Goal: Task Accomplishment & Management: Manage account settings

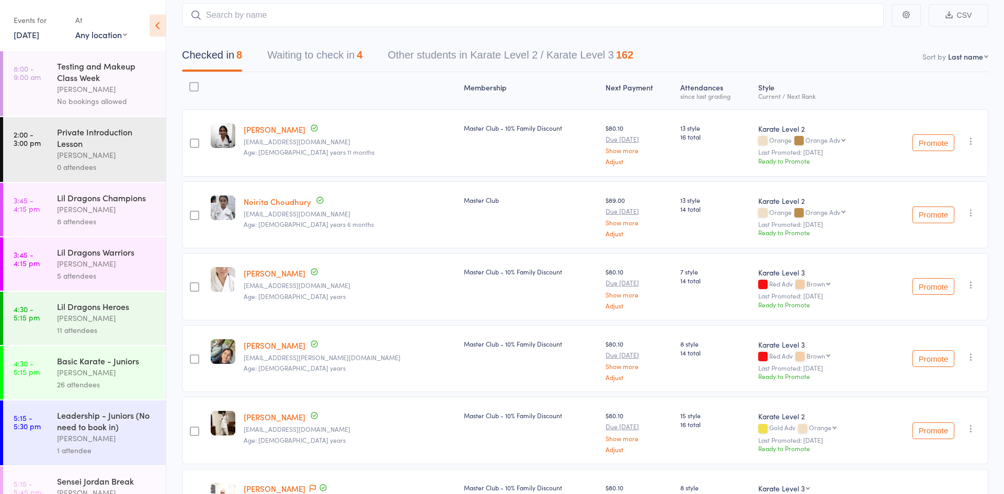
click at [39, 37] on link "16 Sep, 2025" at bounding box center [27, 35] width 26 height 12
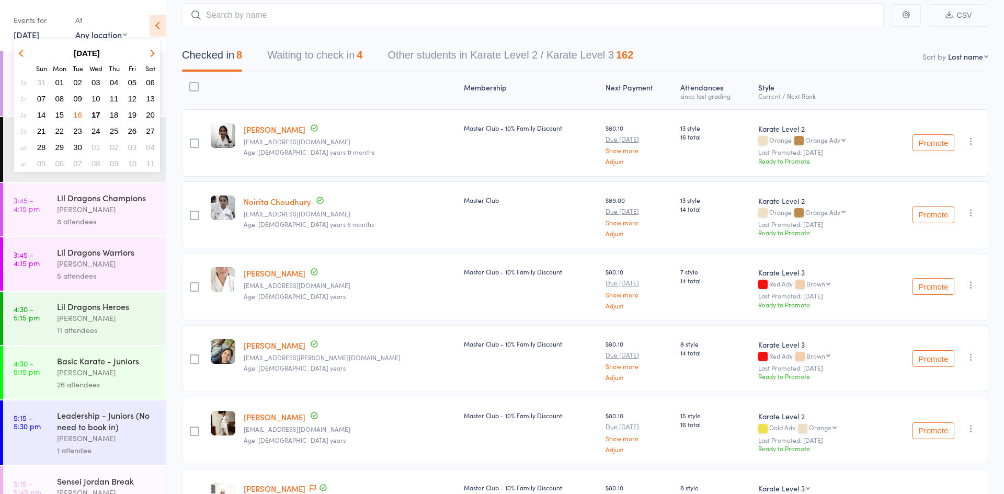
click at [100, 116] on button "17" at bounding box center [96, 115] width 16 height 14
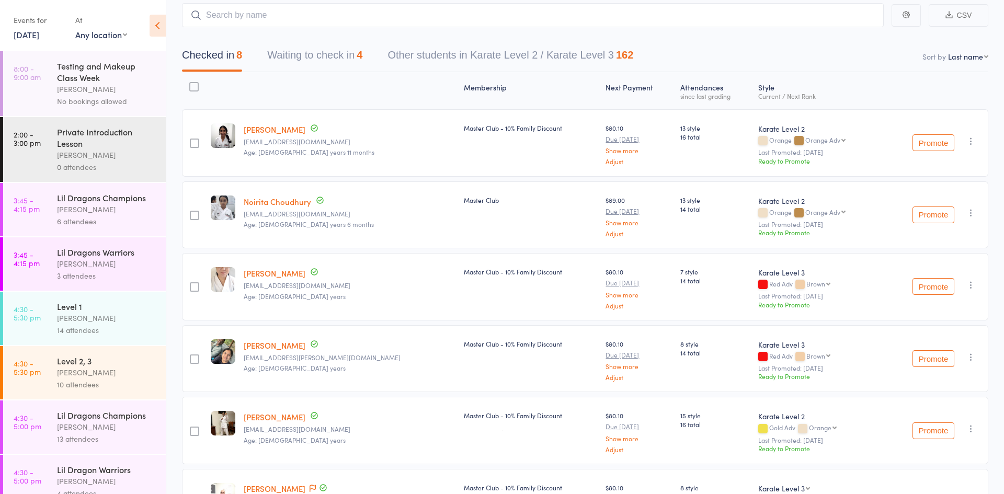
click at [96, 203] on div "[PERSON_NAME]" at bounding box center [107, 209] width 100 height 12
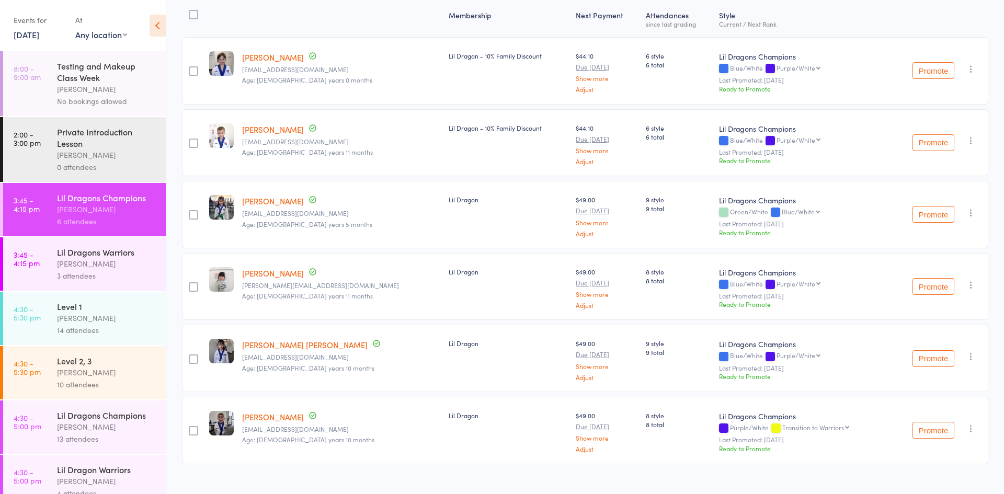
scroll to position [154, 0]
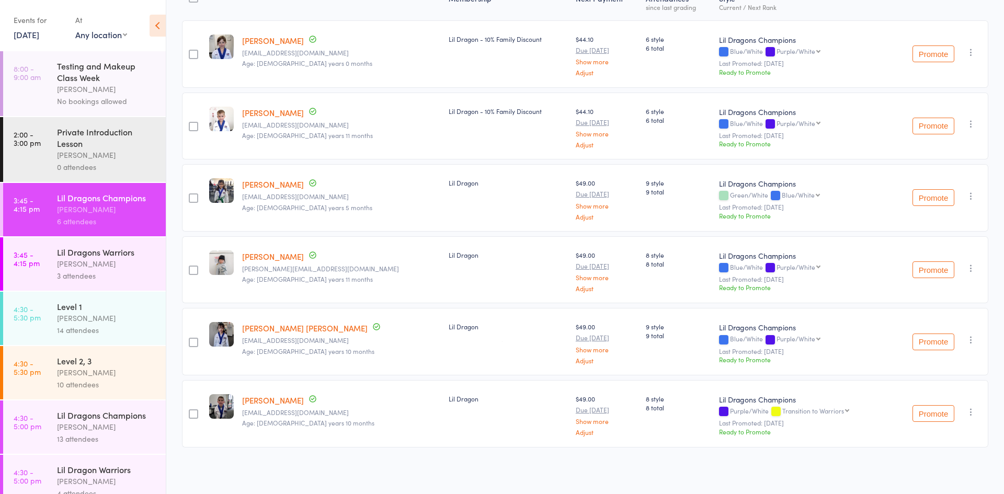
click at [110, 251] on div "Lil Dragons Warriors" at bounding box center [107, 252] width 100 height 12
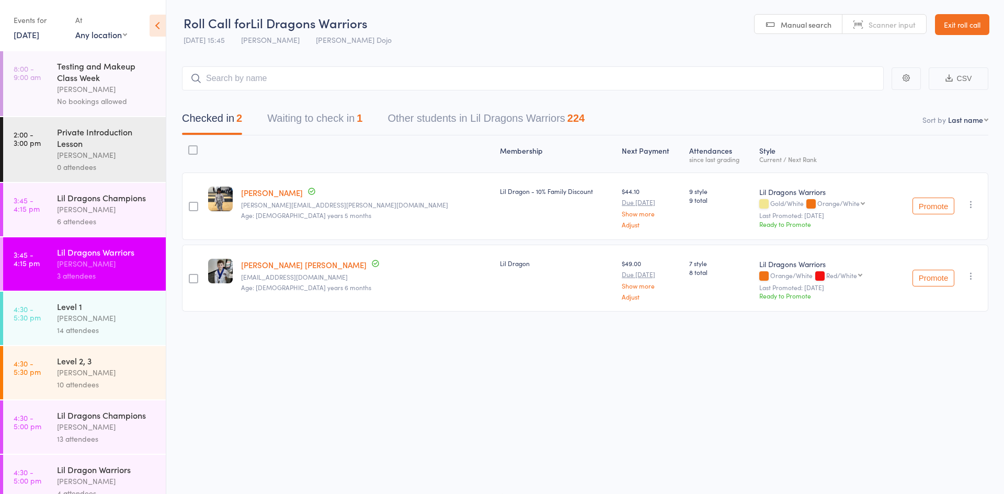
click at [332, 121] on button "Waiting to check in 1" at bounding box center [314, 121] width 95 height 28
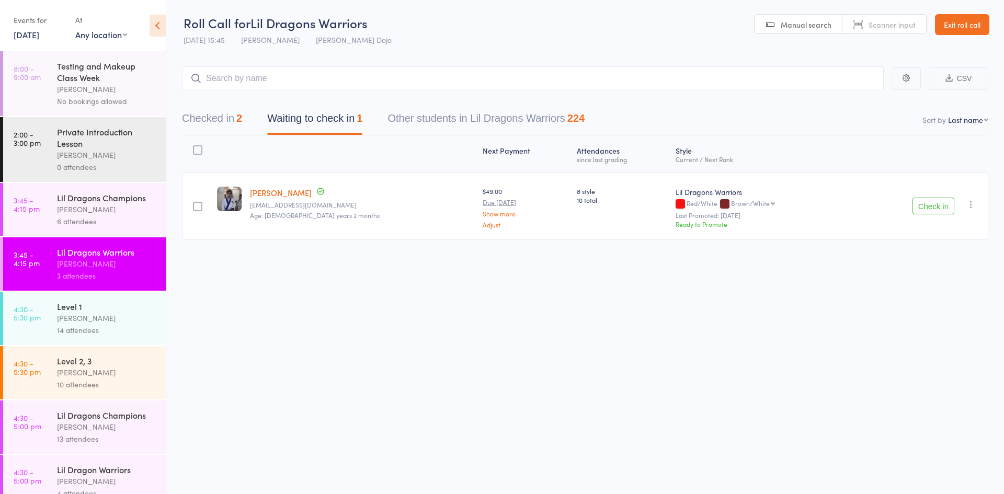
click at [197, 152] on div at bounding box center [197, 149] width 9 height 9
click at [195, 147] on input "checkbox" at bounding box center [195, 147] width 0 height 0
click at [888, 477] on button "Mark absent" at bounding box center [895, 473] width 62 height 22
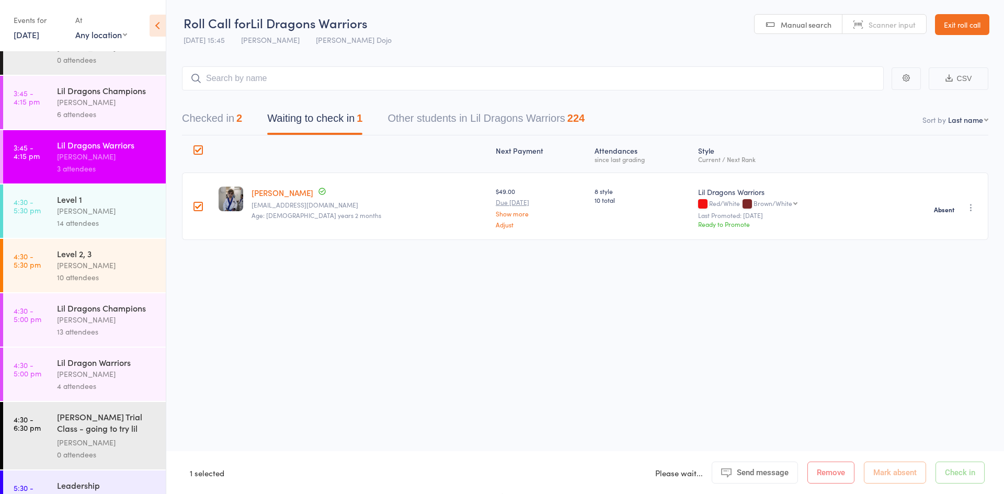
scroll to position [108, 0]
click at [91, 313] on div "[PERSON_NAME]" at bounding box center [107, 319] width 100 height 12
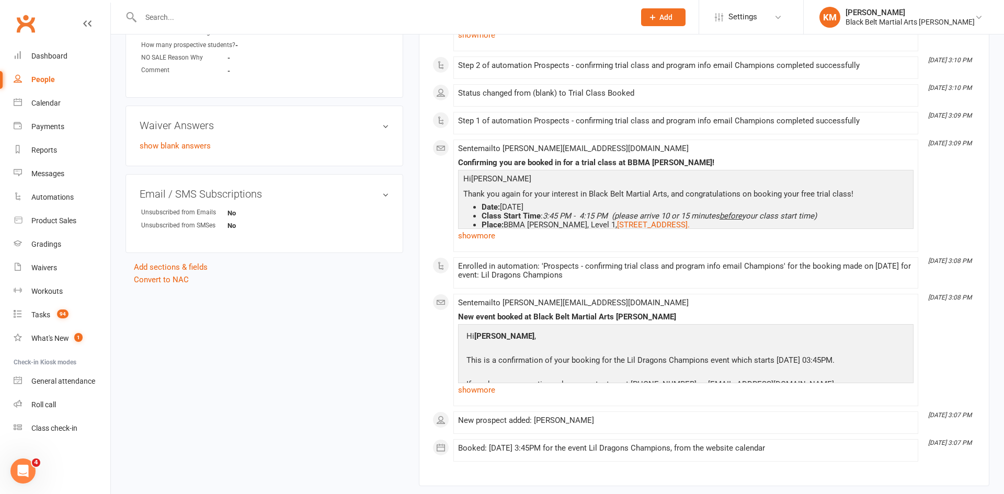
scroll to position [487, 0]
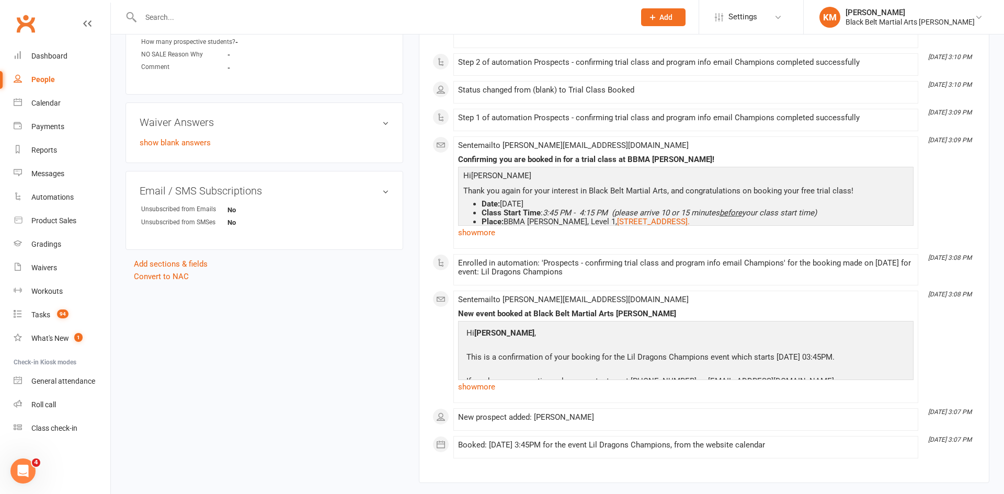
drag, startPoint x: 928, startPoint y: 430, endPoint x: 974, endPoint y: 430, distance: 46.5
click at [974, 437] on time "[DATE] 3:07 PM" at bounding box center [949, 440] width 52 height 7
drag, startPoint x: 584, startPoint y: 195, endPoint x: 537, endPoint y: 196, distance: 47.1
click at [537, 200] on li "Date: September 22, 2025" at bounding box center [696, 204] width 429 height 9
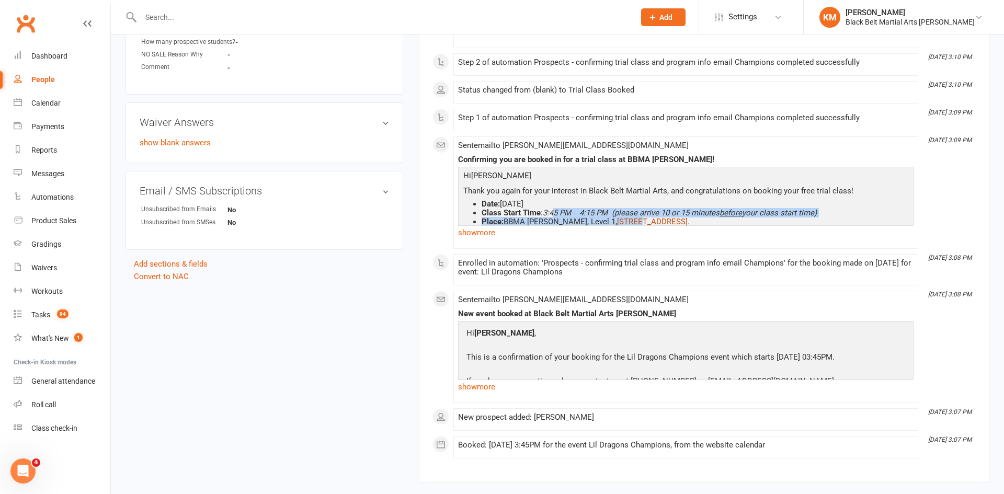
drag, startPoint x: 548, startPoint y: 207, endPoint x: 610, endPoint y: 213, distance: 62.0
click at [610, 213] on ul "Date: September 22, 2025 Class Start Time : 3:45 PM - 4:15 PM (please arrive 10…" at bounding box center [686, 213] width 450 height 27
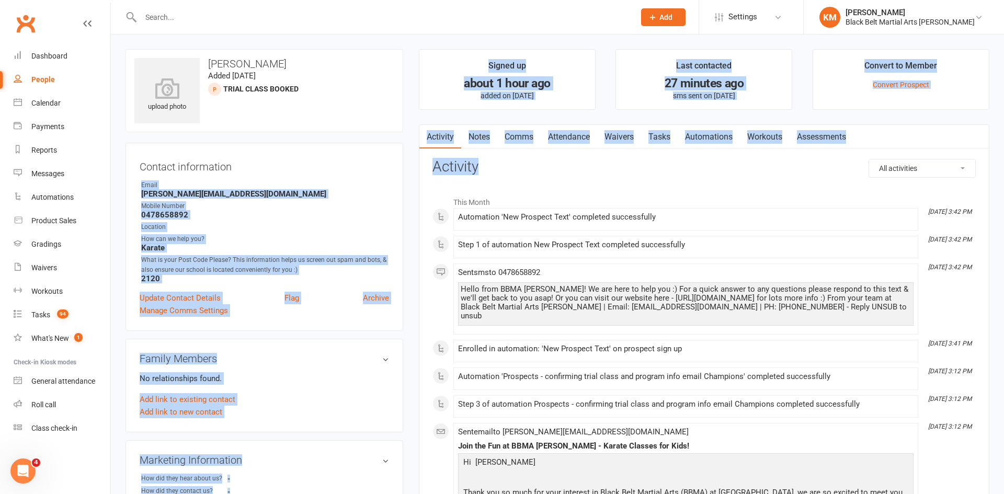
drag, startPoint x: 485, startPoint y: 165, endPoint x: 407, endPoint y: 163, distance: 77.9
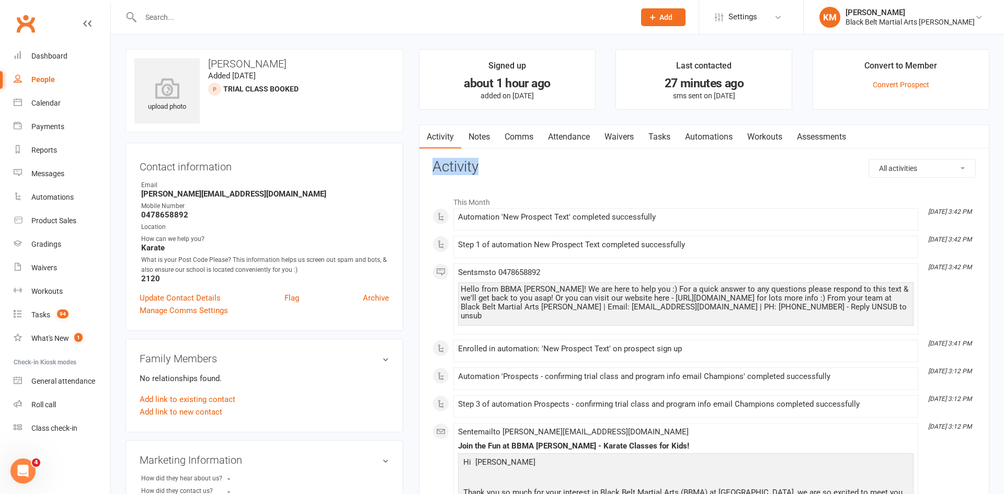
drag, startPoint x: 432, startPoint y: 165, endPoint x: 493, endPoint y: 167, distance: 61.2
click at [493, 167] on h3 "Activity" at bounding box center [703, 167] width 543 height 16
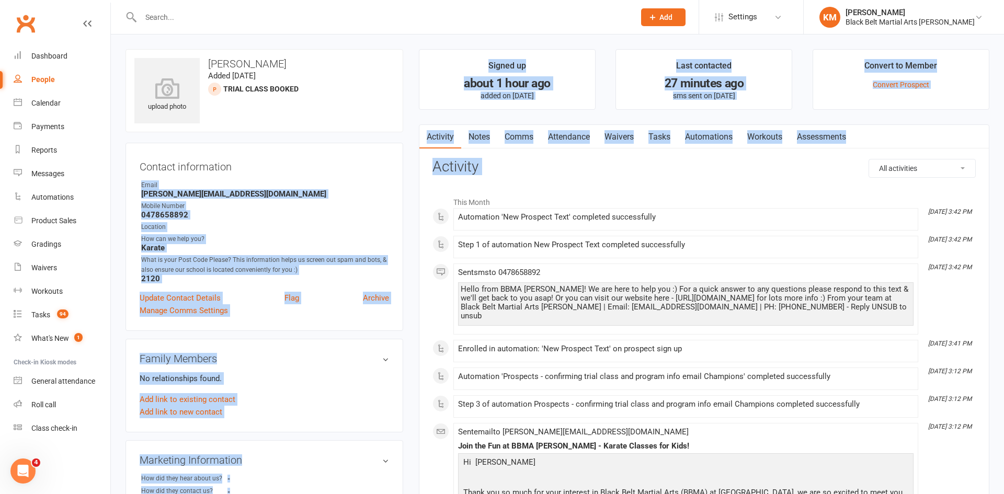
drag, startPoint x: 493, startPoint y: 167, endPoint x: 393, endPoint y: 165, distance: 99.9
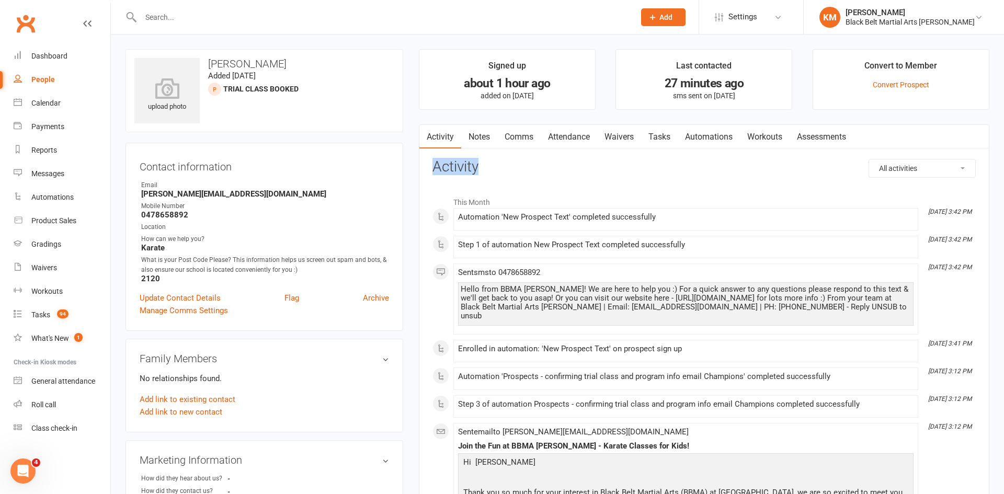
drag, startPoint x: 431, startPoint y: 169, endPoint x: 496, endPoint y: 170, distance: 64.9
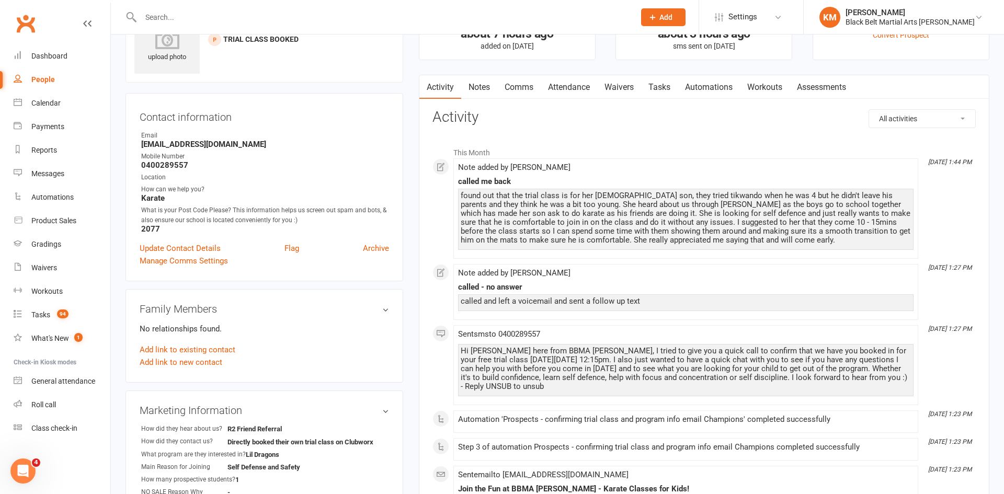
drag, startPoint x: 461, startPoint y: 350, endPoint x: 517, endPoint y: 390, distance: 68.6
click at [517, 390] on div "Hi Llana, Kathryn here from BBMA Hornsby, I tried to give you a quick call to c…" at bounding box center [686, 369] width 450 height 44
copy div "Hi Llana, Kathryn here from BBMA Hornsby, I tried to give you a quick call to c…"
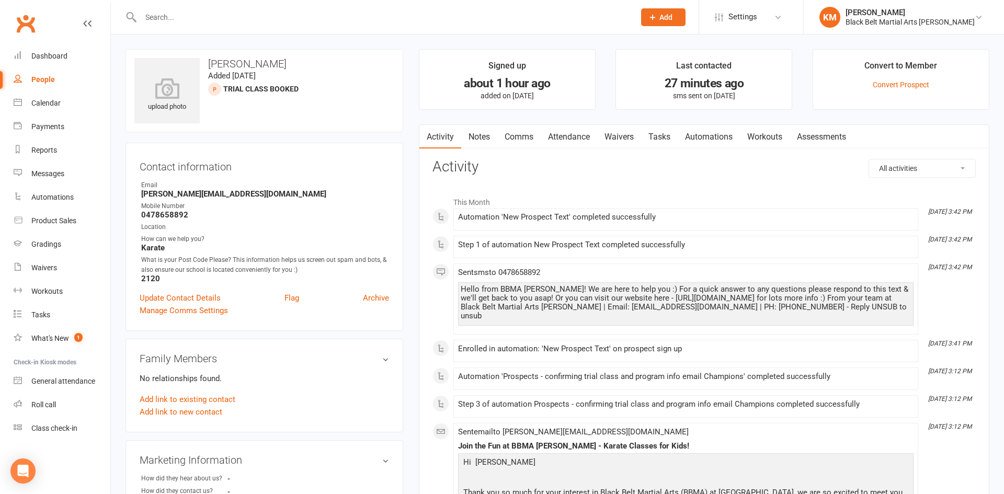
click at [520, 136] on link "Comms" at bounding box center [518, 137] width 43 height 24
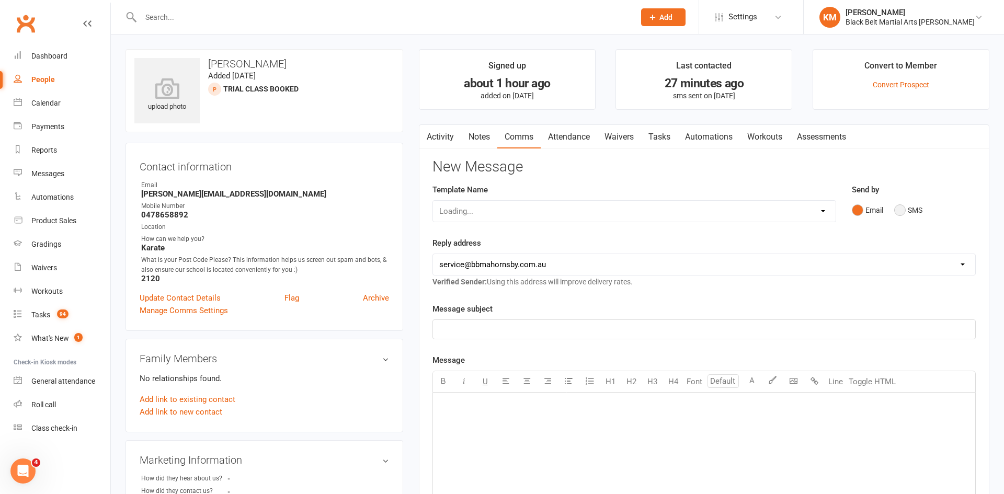
click at [896, 208] on button "SMS" at bounding box center [908, 210] width 28 height 20
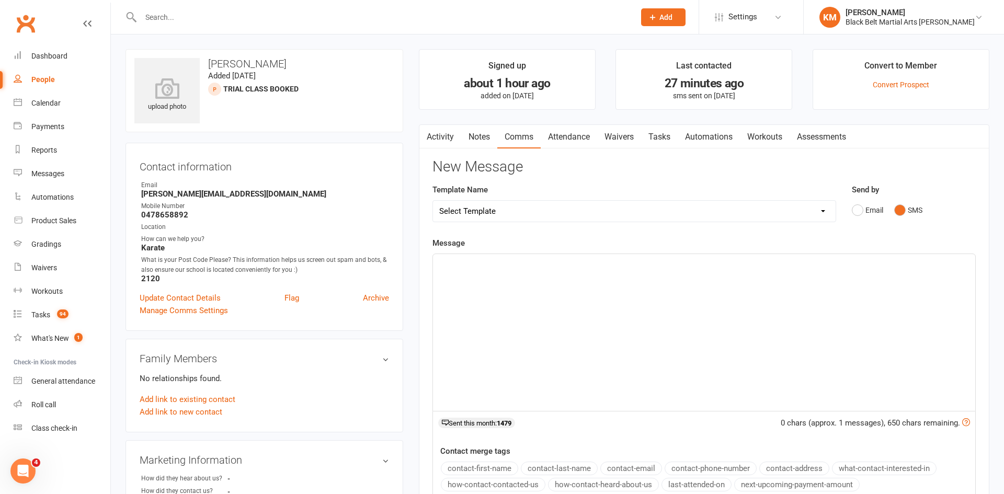
click at [685, 334] on div "﻿" at bounding box center [704, 332] width 542 height 157
paste div
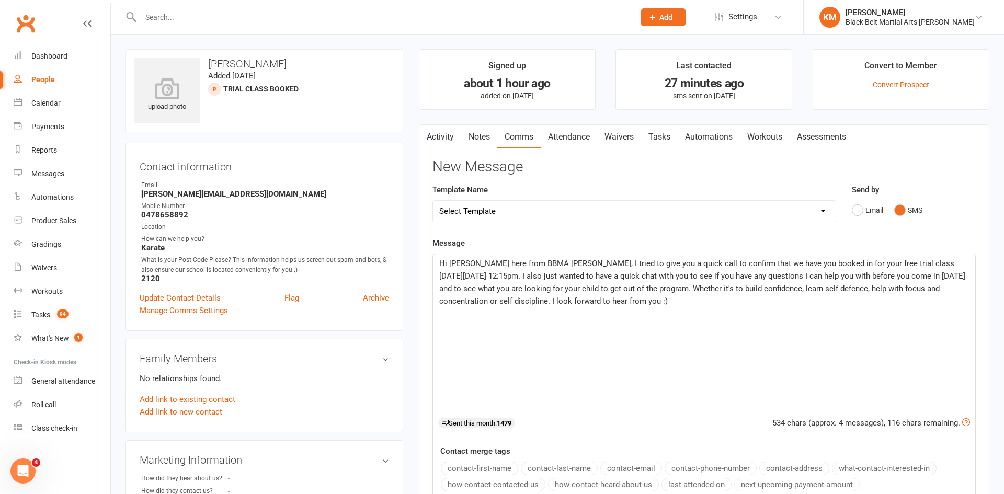
click at [459, 264] on span "Hi [PERSON_NAME] here from BBMA [PERSON_NAME], I tried to give you a quick call…" at bounding box center [703, 282] width 528 height 47
click at [936, 260] on span "Hi Wibeke, Kathryn here from BBMA Hornsby, I tried to give you a quick call to …" at bounding box center [703, 282] width 529 height 47
click at [446, 276] on span "Hi Wibeke, Kathryn here from BBMA Hornsby, I tried to give you a quick call to …" at bounding box center [704, 282] width 531 height 47
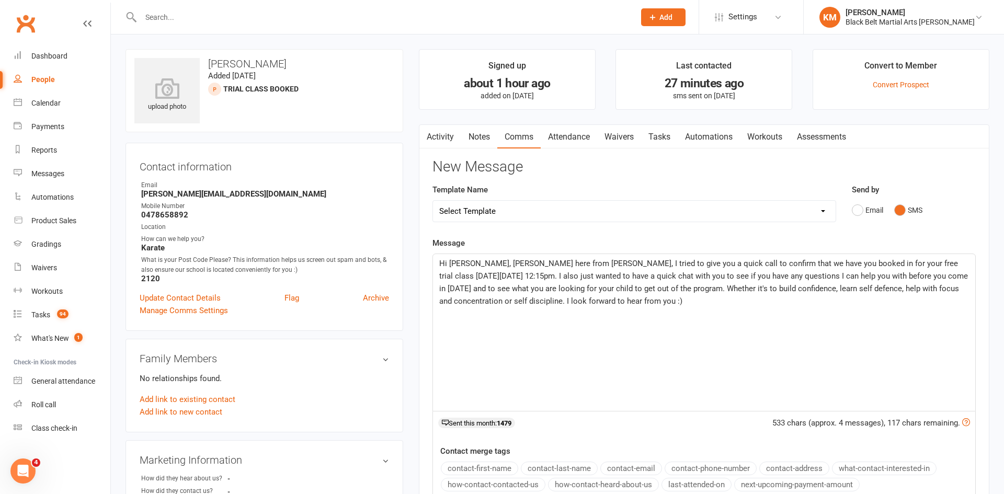
click at [454, 278] on span "Hi Wibeke, Kathryn here from BBMA Hornsby, I tried to give you a quick call to …" at bounding box center [704, 282] width 531 height 47
drag, startPoint x: 547, startPoint y: 275, endPoint x: 516, endPoint y: 275, distance: 30.3
click at [516, 275] on span "Hi Wibeke, Kathryn here from BBMA Hornsby, I tried to give you a quick call to …" at bounding box center [703, 282] width 529 height 47
click at [642, 332] on div "Hi Wibeke, Kathryn here from BBMA Hornsby, I tried to give you a quick call to …" at bounding box center [704, 332] width 542 height 157
click at [716, 299] on p "Hi Wibeke, Kathryn here from BBMA Hornsby, I tried to give you a quick call to …" at bounding box center [704, 282] width 530 height 50
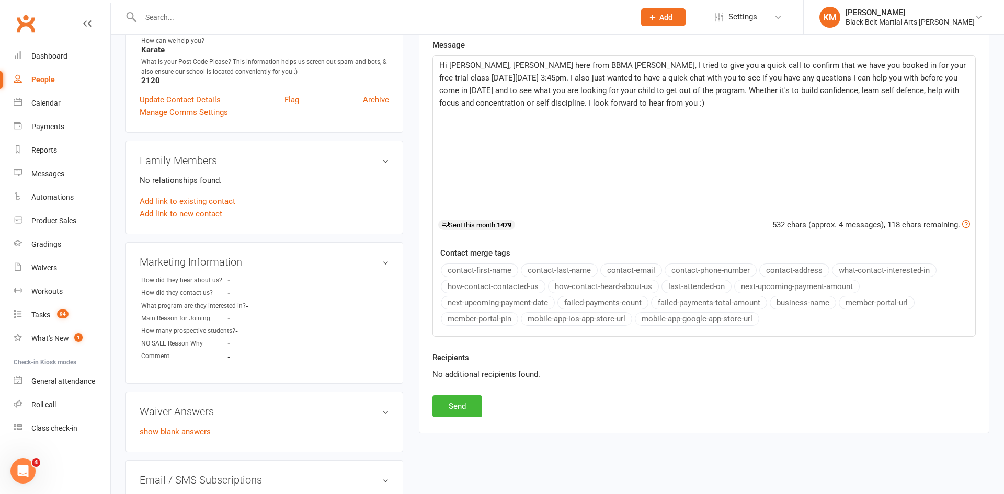
scroll to position [203, 0]
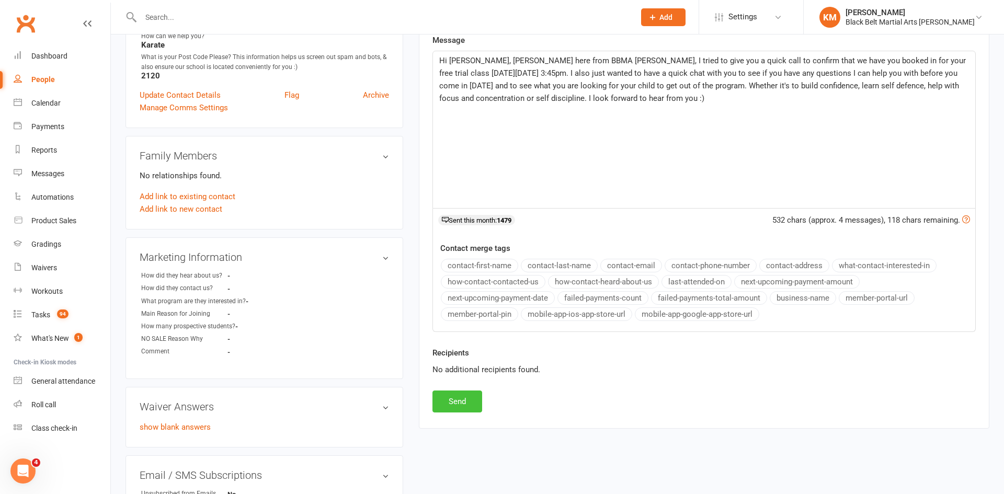
click at [461, 394] on button "Send" at bounding box center [457, 402] width 50 height 22
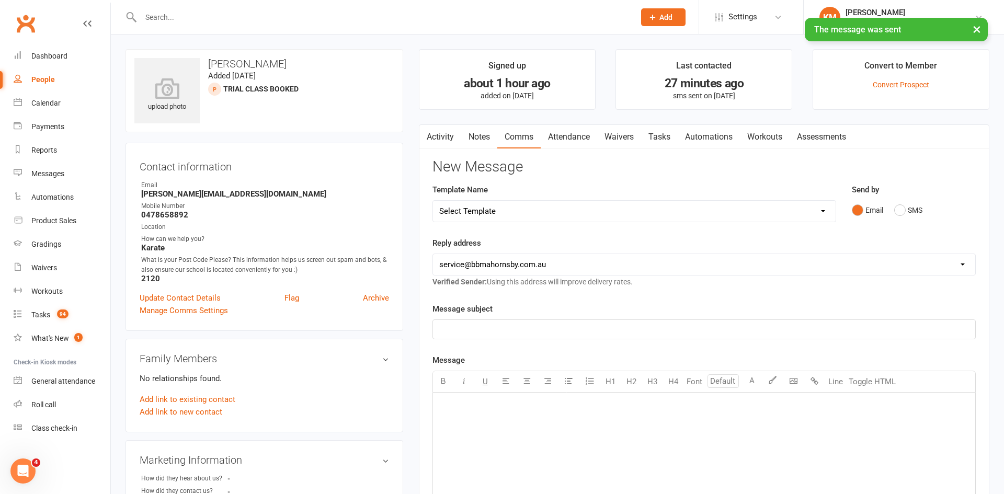
click at [485, 133] on link "Notes" at bounding box center [479, 137] width 36 height 24
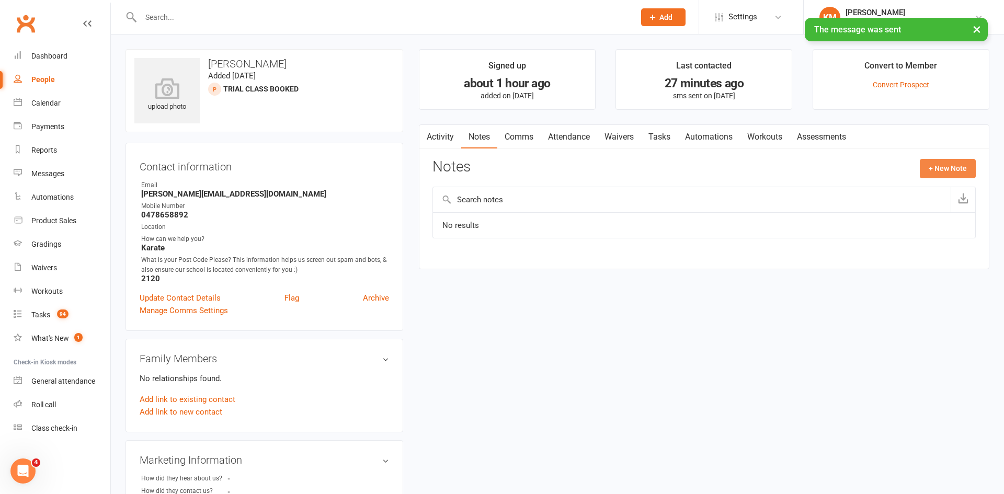
click at [948, 173] on button "+ New Note" at bounding box center [948, 168] width 56 height 19
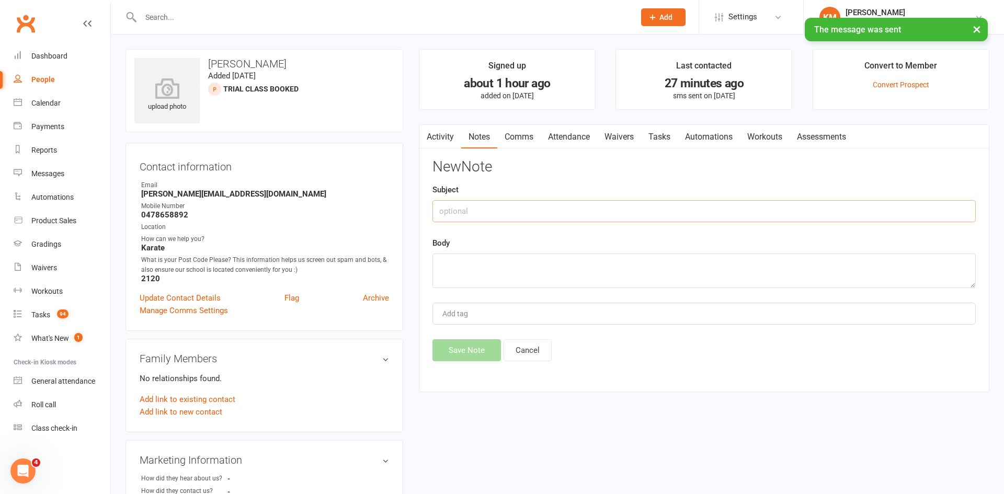
click at [896, 203] on input "text" at bounding box center [703, 211] width 543 height 22
type input "called - no answer"
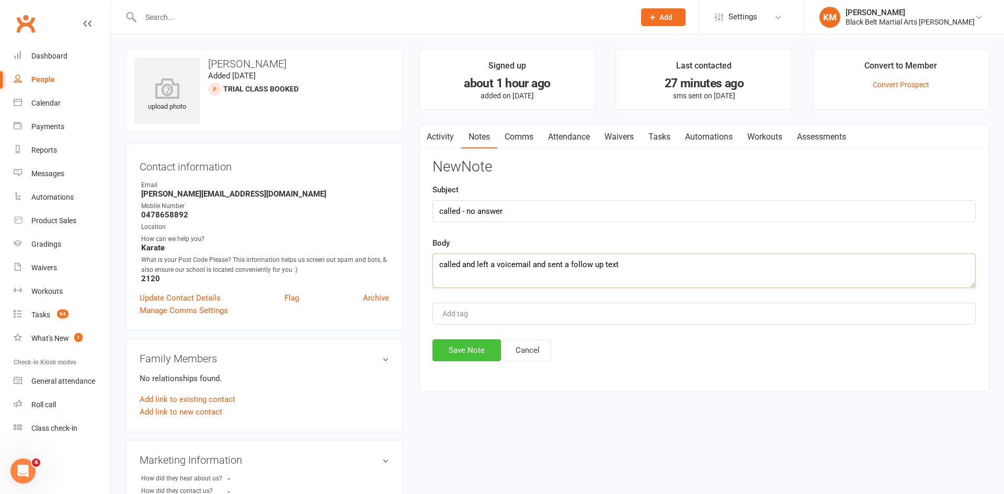
type textarea "called and left a voicemail and sent a follow up text"
click at [474, 351] on button "Save Note" at bounding box center [466, 350] width 69 height 22
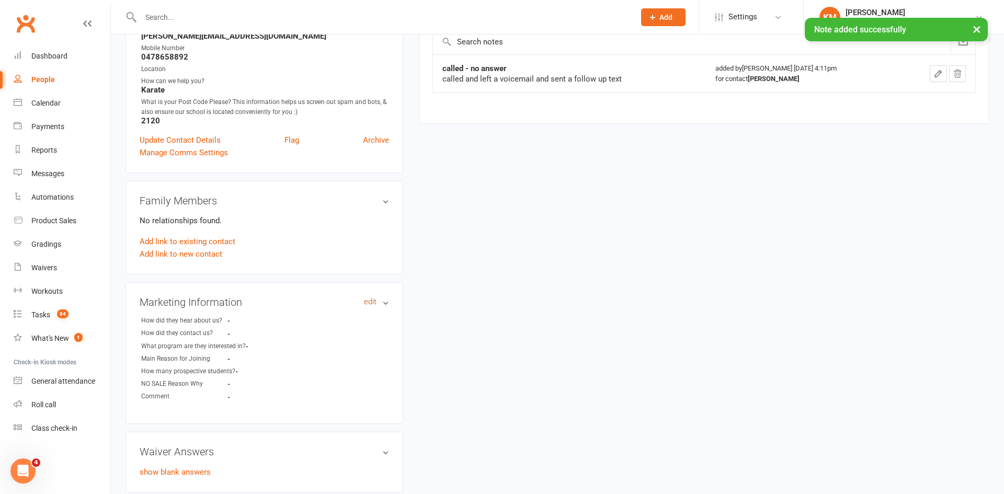
click at [373, 300] on link "edit" at bounding box center [370, 302] width 13 height 9
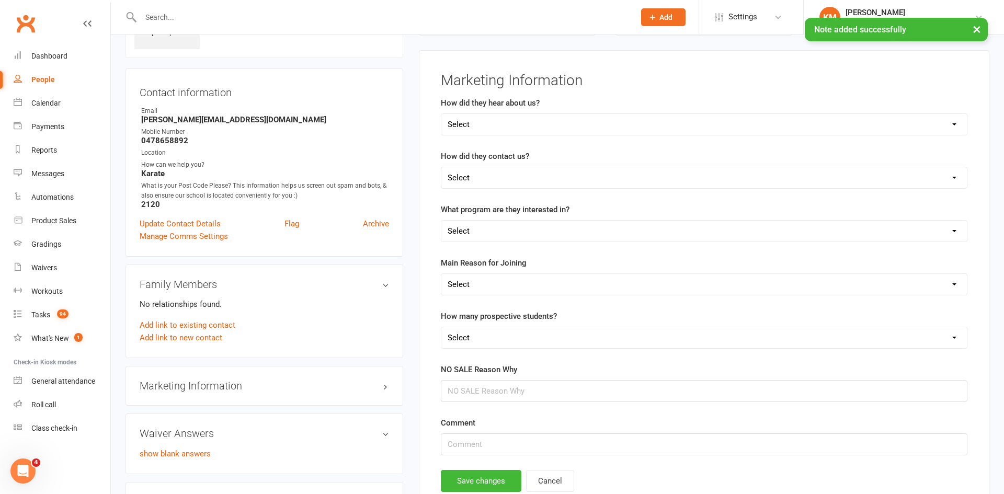
scroll to position [72, 0]
click at [498, 179] on select "Select Phone Email Walk-in Web Enquiry Text Message Studio initiated eg buddy w…" at bounding box center [704, 179] width 526 height 21
select select "Directly booked their own trial class on Clubworx"
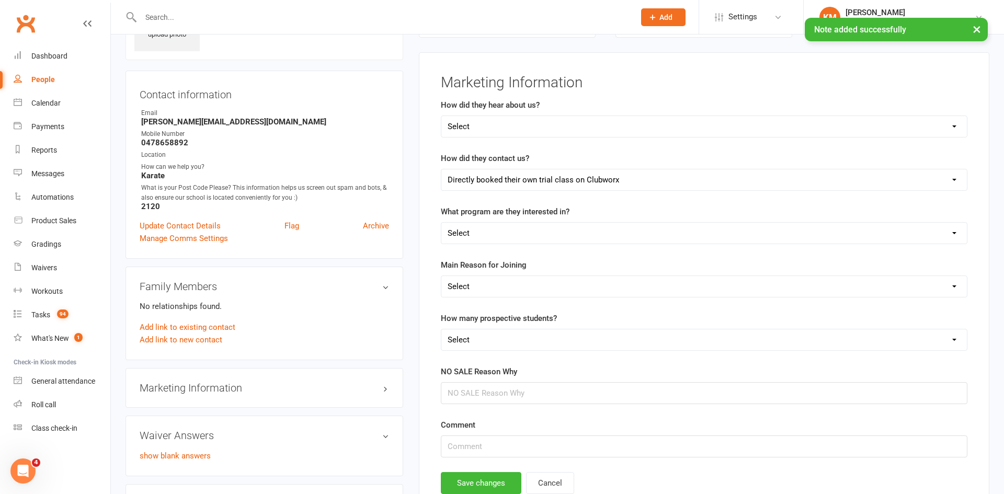
click at [441, 169] on select "Select Phone Email Walk-in Web Enquiry Text Message Studio initiated eg buddy w…" at bounding box center [704, 179] width 526 height 21
click at [486, 232] on select "Select Tiny Dragons Lil Dragons Karate Grand Masters Karate Kickboxing Women's …" at bounding box center [704, 233] width 526 height 21
select select "Karate"
click at [441, 223] on select "Select Tiny Dragons Lil Dragons Karate Grand Masters Karate Kickboxing Women's …" at bounding box center [704, 233] width 526 height 21
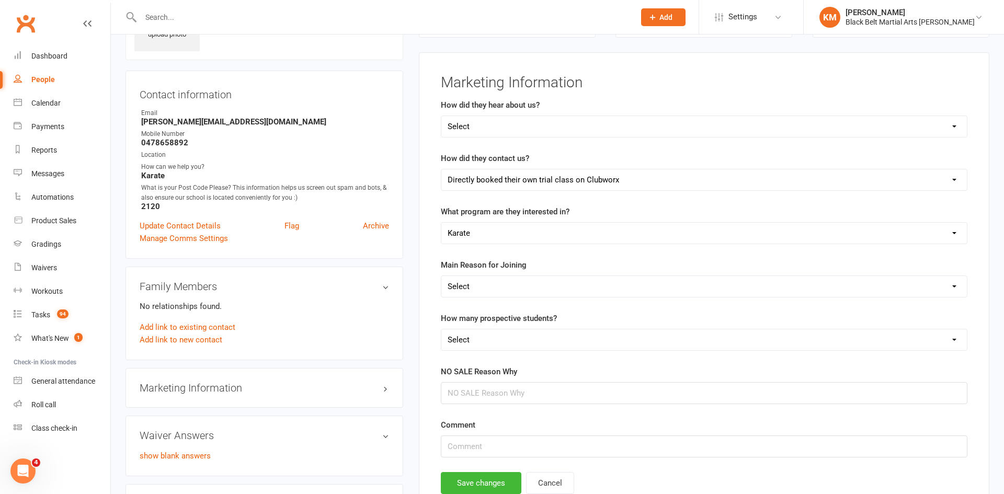
click at [463, 333] on select "Select 1 2 3 4 5" at bounding box center [704, 339] width 526 height 21
select select "1"
click at [441, 329] on select "Select 1 2 3 4 5" at bounding box center [704, 339] width 526 height 21
click at [461, 487] on button "Save changes" at bounding box center [481, 483] width 81 height 22
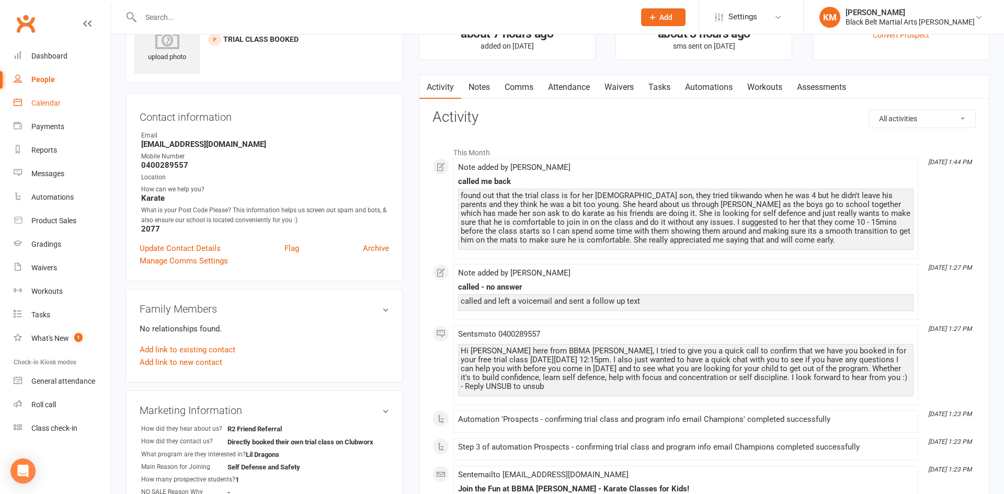
click at [48, 104] on div "Calendar" at bounding box center [45, 103] width 29 height 8
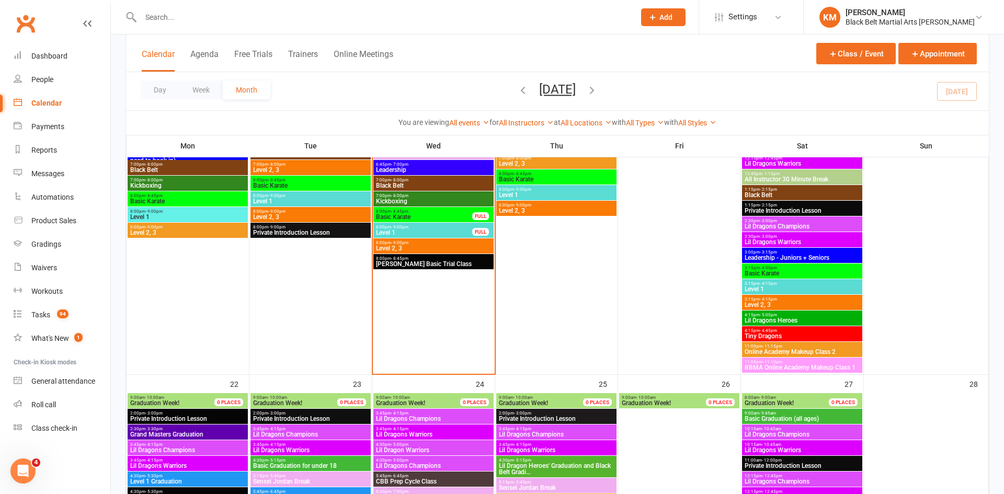
scroll to position [1201, 0]
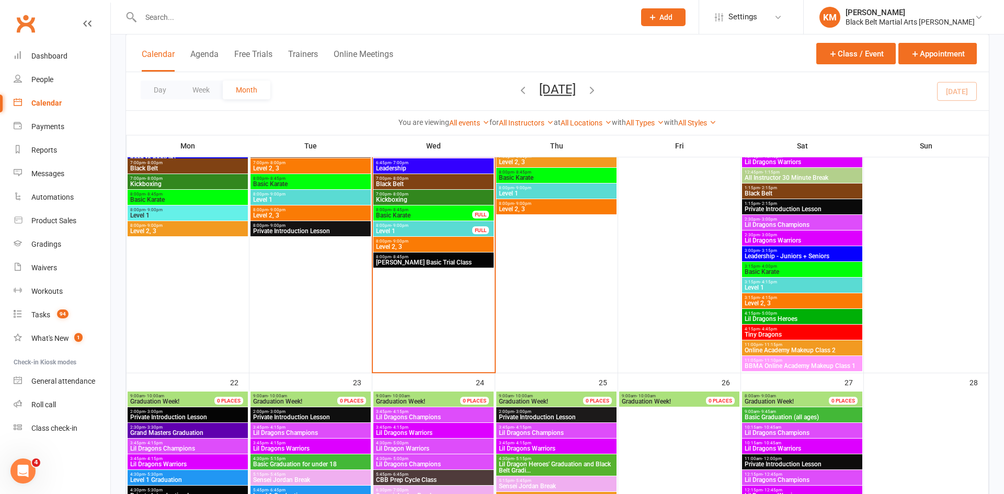
click at [812, 363] on span "BBMA Online Academy Makeup Class 1" at bounding box center [802, 366] width 116 height 6
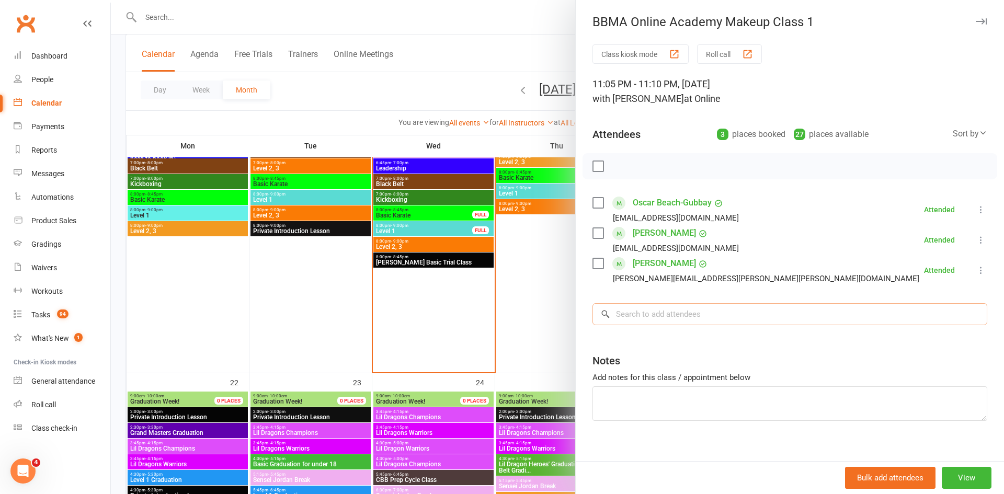
click at [648, 316] on input "search" at bounding box center [790, 314] width 395 height 22
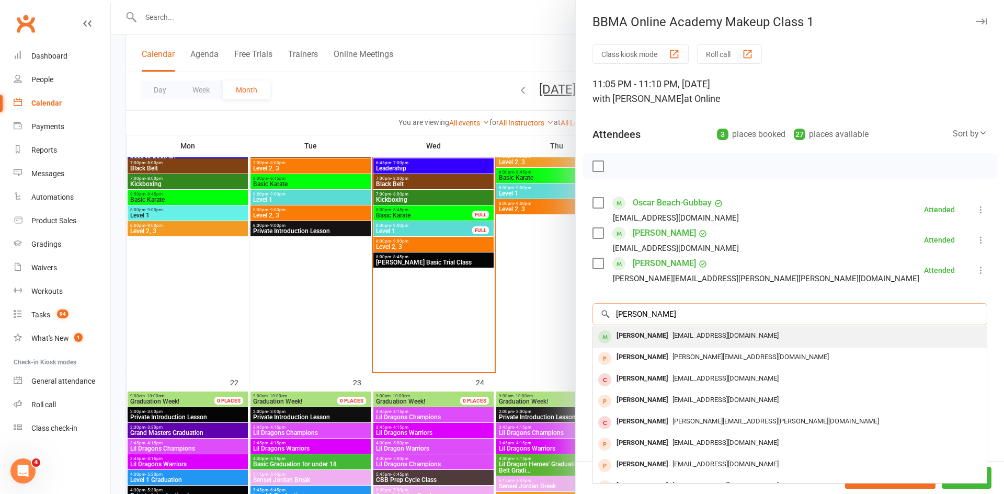
type input "gemma mul"
click at [641, 334] on div "Gemma Mulready" at bounding box center [642, 335] width 60 height 15
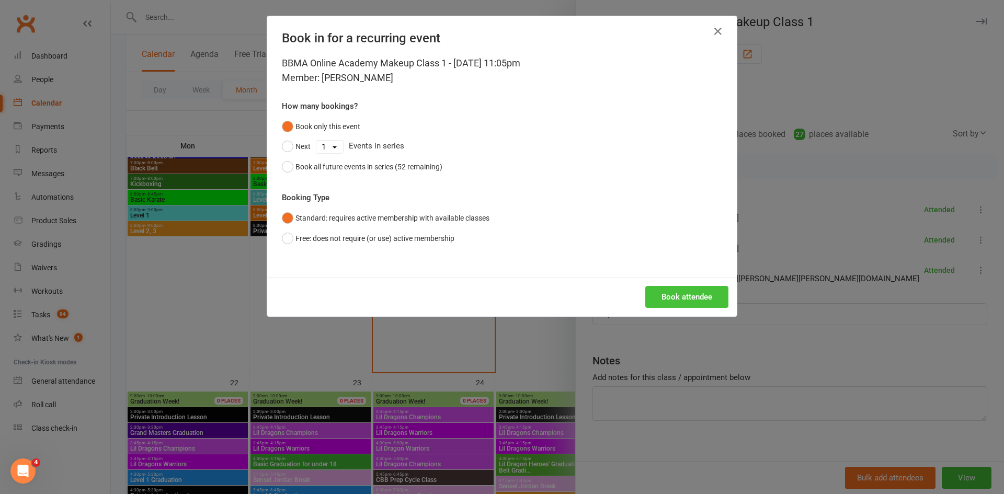
click at [677, 294] on button "Book attendee" at bounding box center [686, 297] width 83 height 22
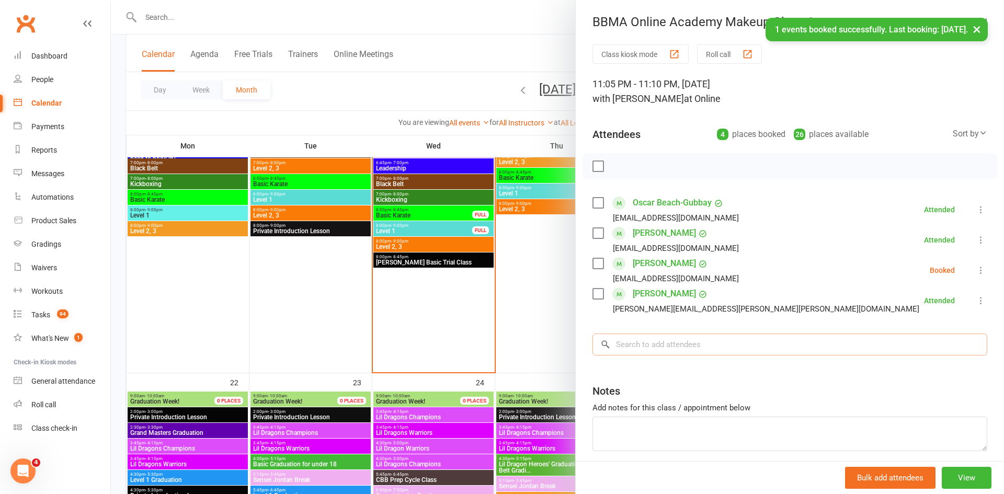
click at [665, 342] on input "search" at bounding box center [790, 345] width 395 height 22
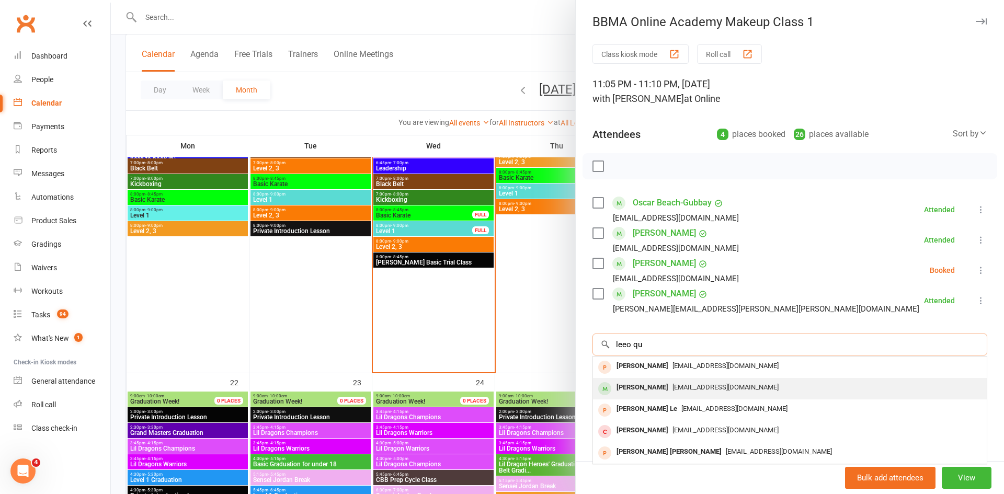
type input "leeo qu"
click at [659, 386] on div "Leo Quezada" at bounding box center [642, 387] width 60 height 15
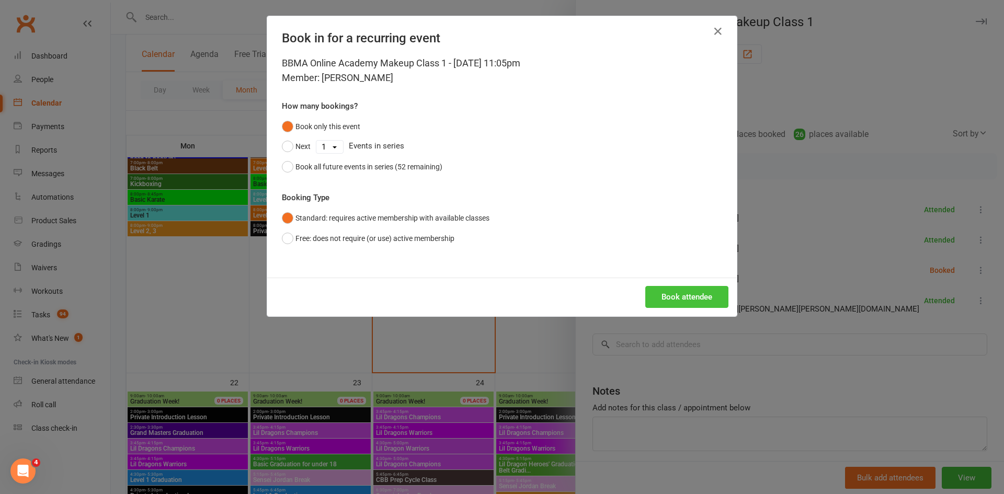
click at [681, 305] on button "Book attendee" at bounding box center [686, 297] width 83 height 22
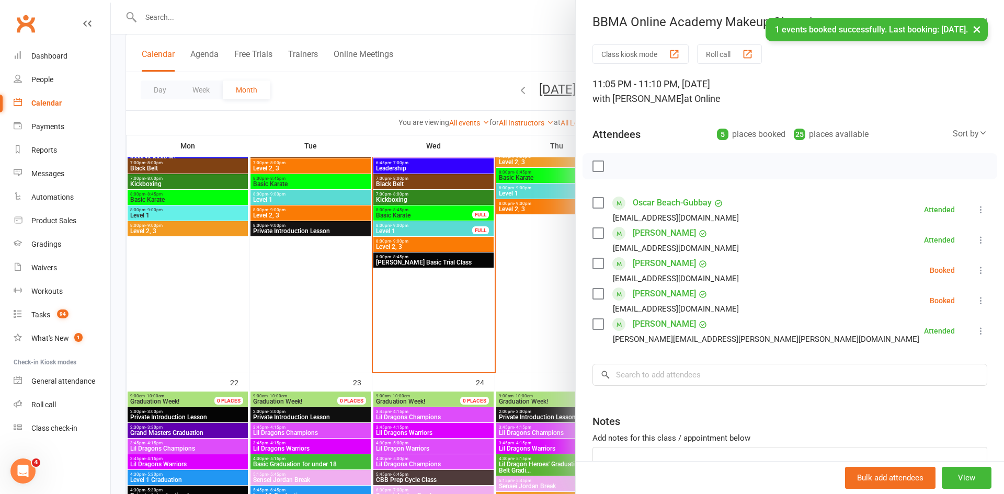
click at [982, 270] on icon at bounding box center [981, 270] width 10 height 10
click at [951, 326] on link "Check in" at bounding box center [930, 332] width 112 height 21
click at [982, 302] on icon at bounding box center [981, 300] width 10 height 10
click at [941, 362] on link "Check in" at bounding box center [930, 362] width 112 height 21
click at [529, 46] on div at bounding box center [557, 247] width 893 height 494
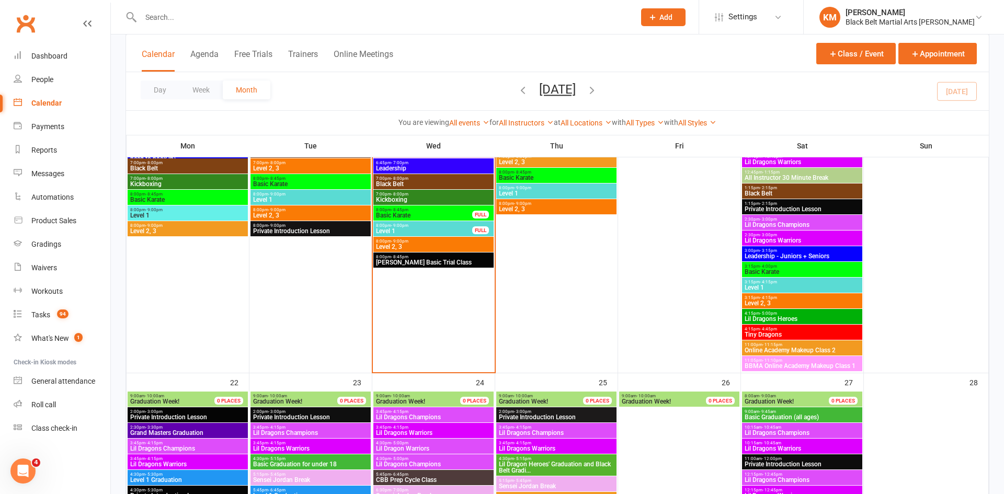
click at [768, 344] on span "- 11:15pm" at bounding box center [772, 345] width 20 height 5
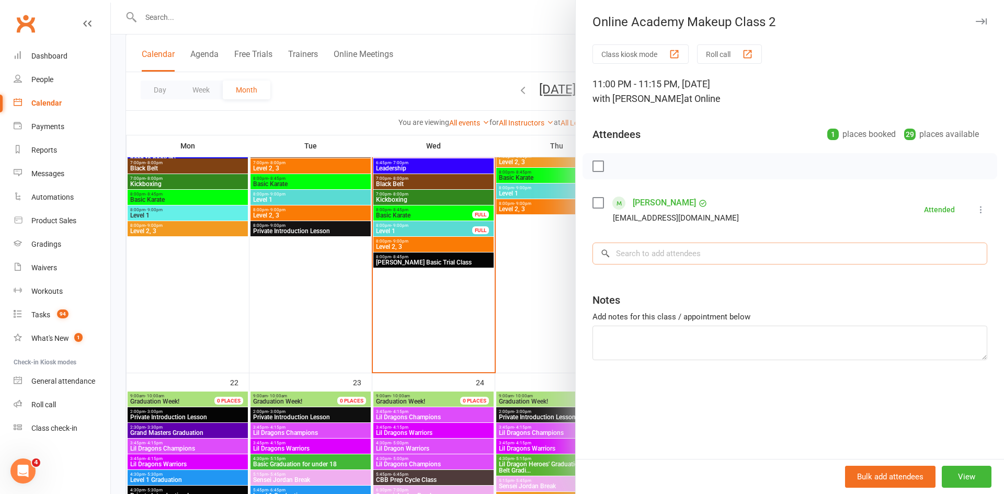
click at [651, 257] on input "search" at bounding box center [790, 254] width 395 height 22
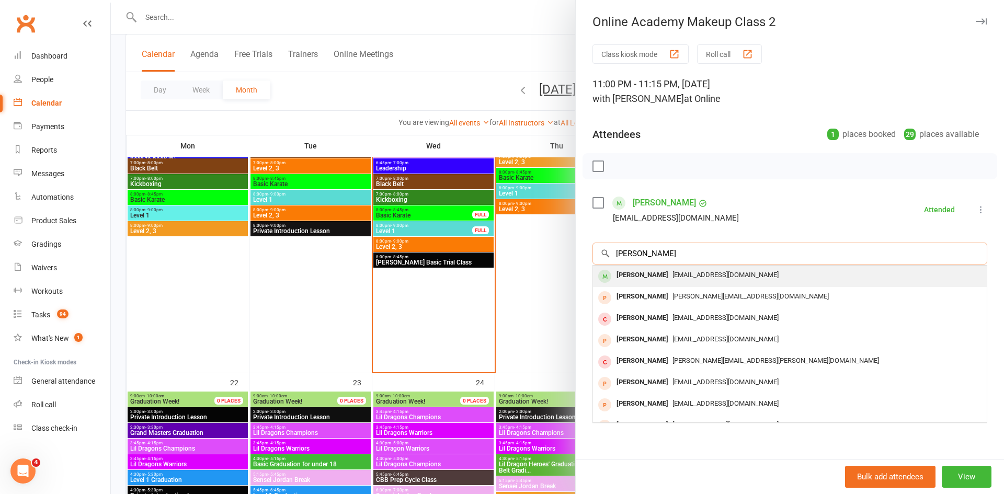
type input "gemma mul"
click at [648, 271] on div "Gemma Mulready" at bounding box center [642, 275] width 60 height 15
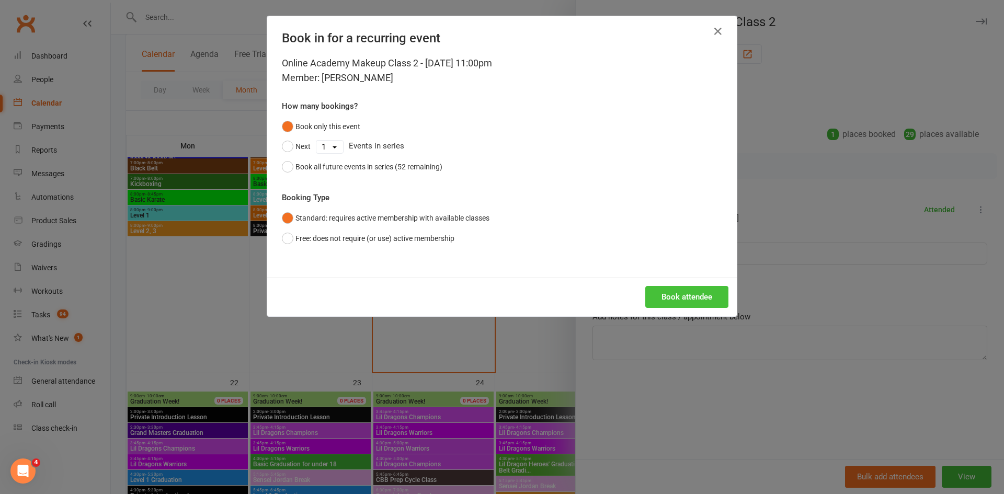
click at [688, 290] on button "Book attendee" at bounding box center [686, 297] width 83 height 22
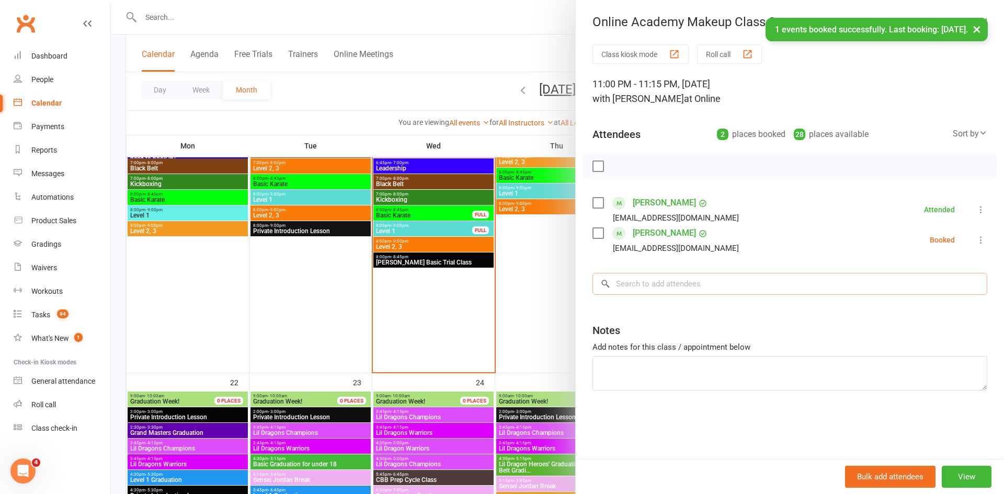
click at [768, 285] on input "search" at bounding box center [790, 284] width 395 height 22
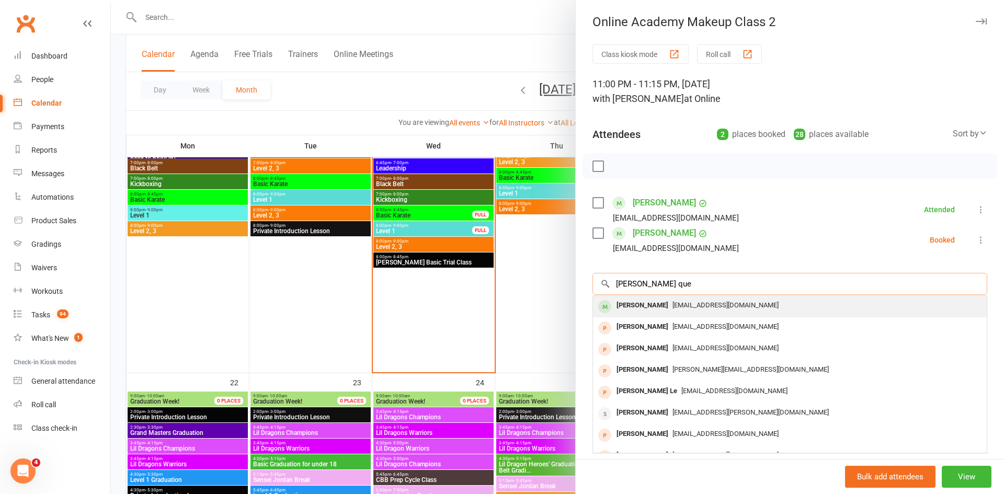
type input "leo que"
click at [652, 308] on div "Leo Quezada" at bounding box center [642, 305] width 60 height 15
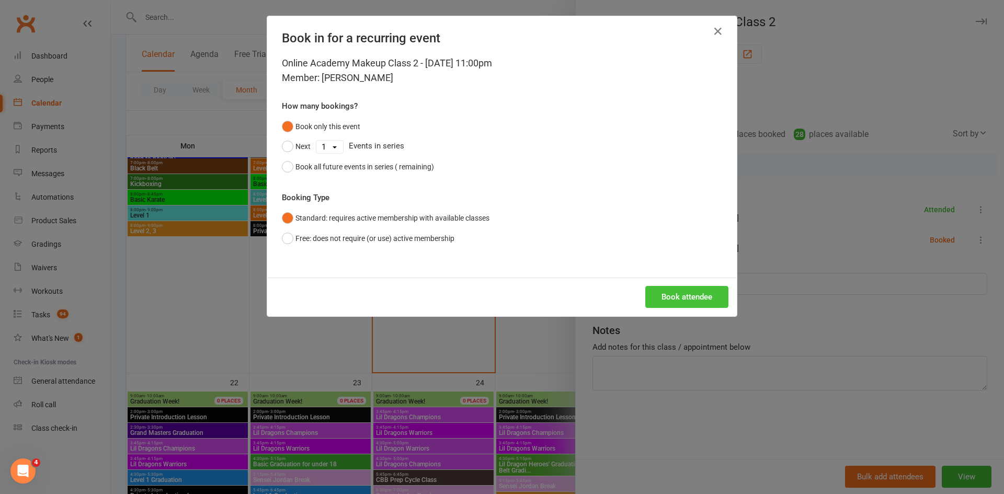
click at [668, 306] on button "Book attendee" at bounding box center [686, 297] width 83 height 22
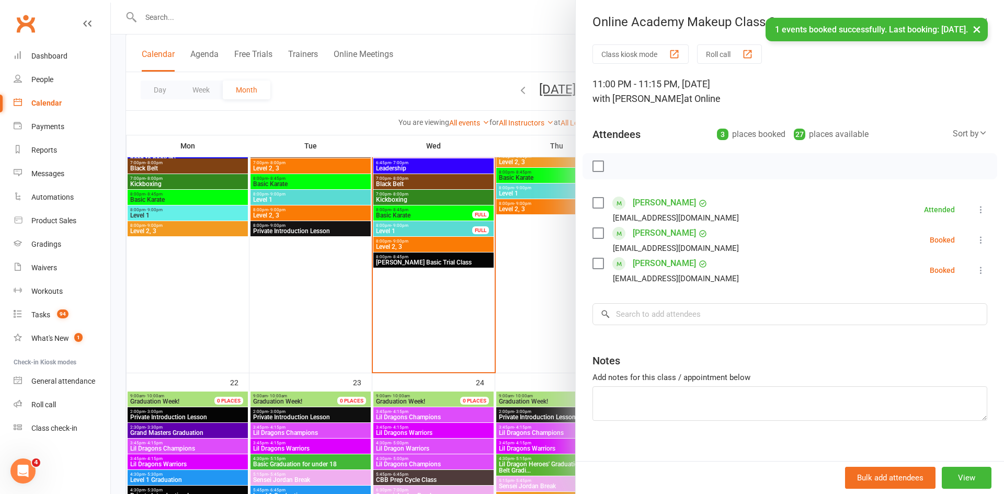
click at [980, 240] on icon at bounding box center [981, 240] width 10 height 10
click at [926, 305] on link "Check in" at bounding box center [930, 302] width 112 height 21
click at [981, 269] on icon at bounding box center [981, 270] width 10 height 10
click at [927, 329] on link "Check in" at bounding box center [930, 332] width 112 height 21
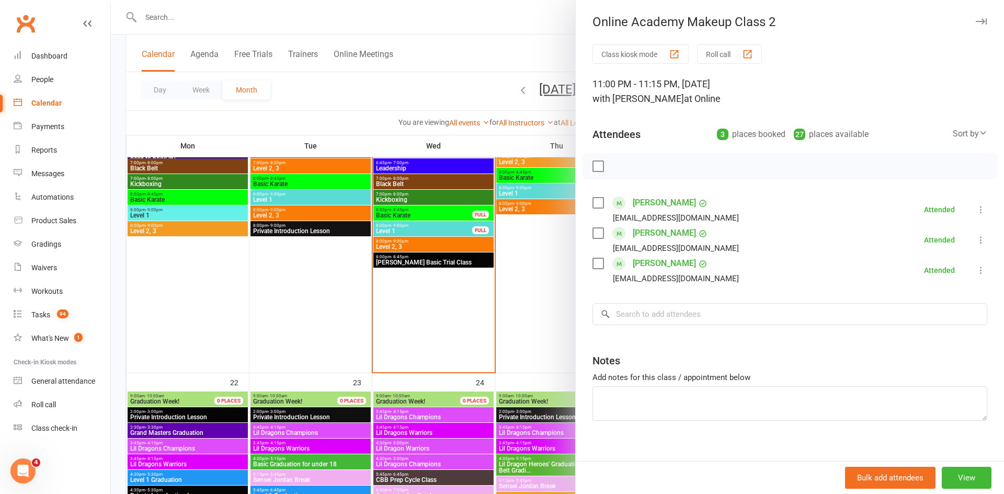
click at [527, 43] on div at bounding box center [557, 247] width 893 height 494
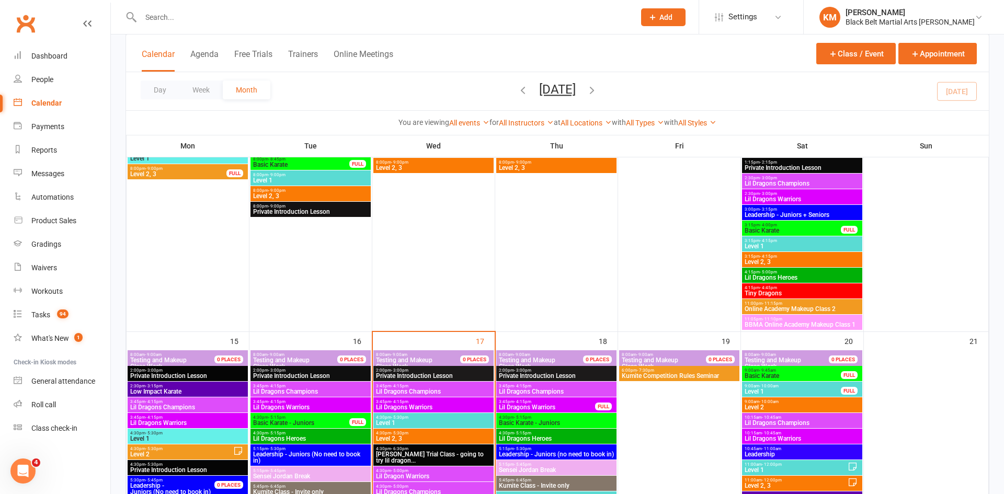
scroll to position [798, 0]
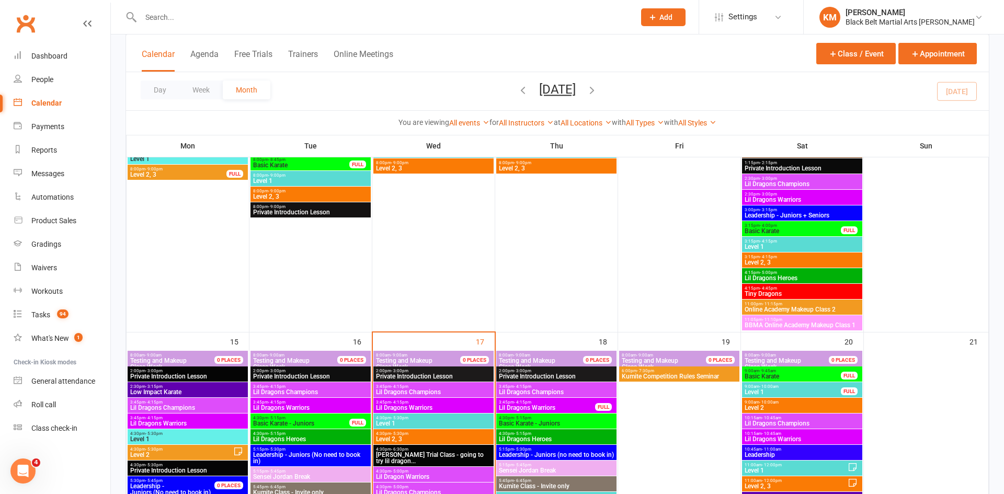
click at [752, 325] on span "BBMA Online Academy Makeup Class 1" at bounding box center [802, 325] width 116 height 6
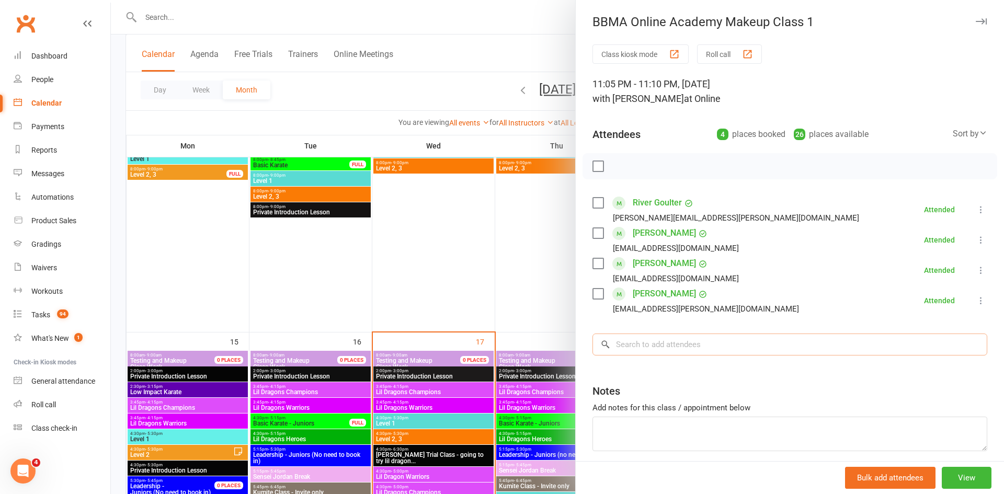
click at [644, 346] on input "search" at bounding box center [790, 345] width 395 height 22
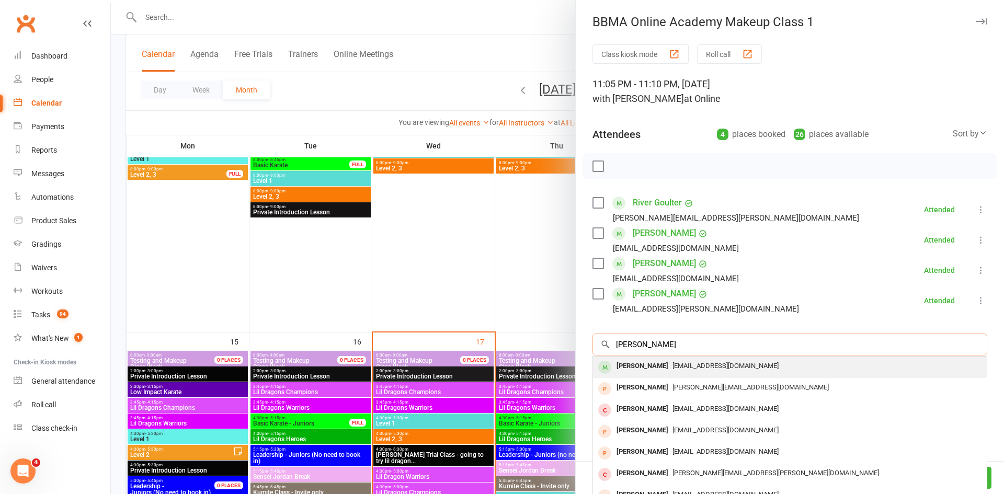
type input "gemma mulready"
click at [638, 373] on div "Gemma Mulready" at bounding box center [642, 366] width 60 height 15
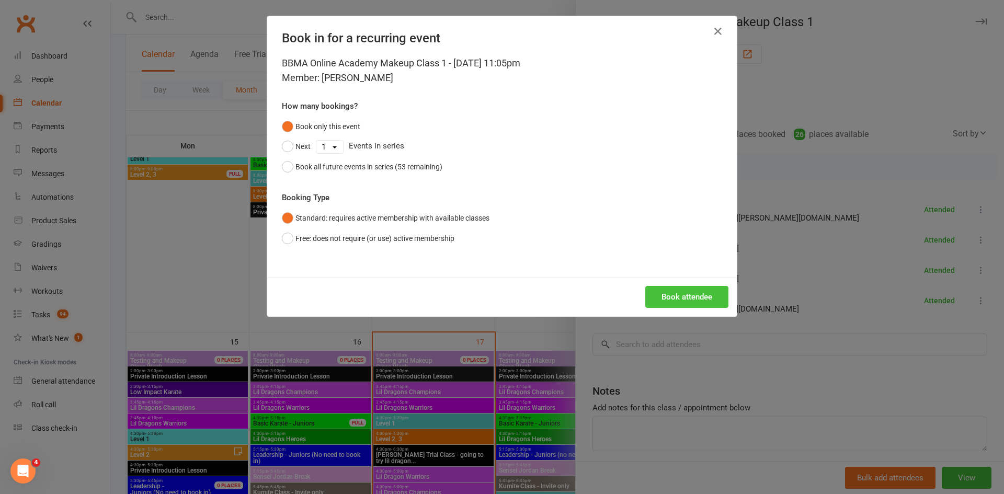
click at [671, 303] on button "Book attendee" at bounding box center [686, 297] width 83 height 22
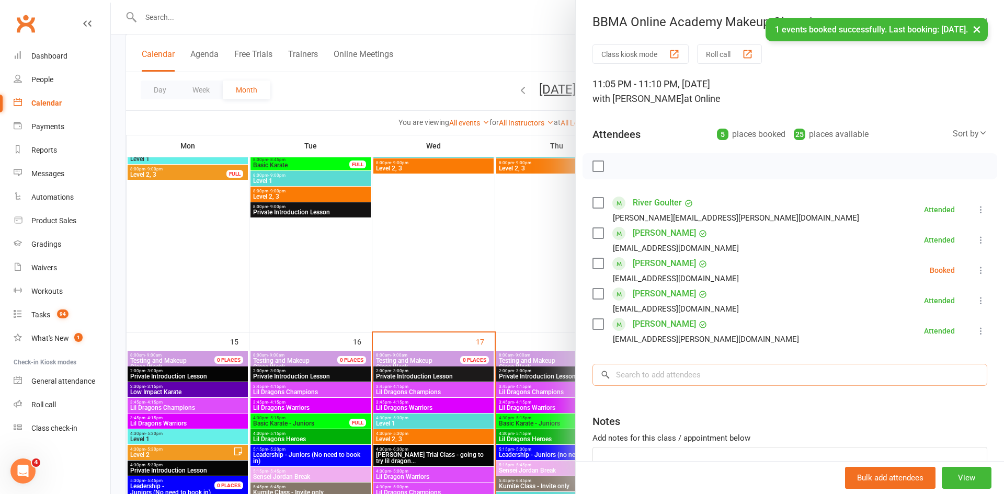
click at [887, 375] on input "search" at bounding box center [790, 375] width 395 height 22
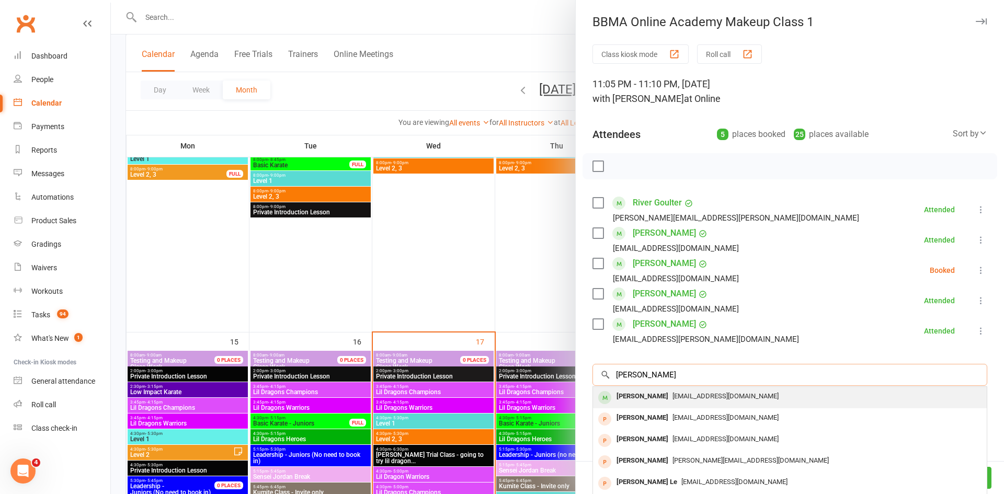
type input "Leo Que"
click at [864, 394] on div "roddyjq@hotmail.com" at bounding box center [789, 396] width 385 height 15
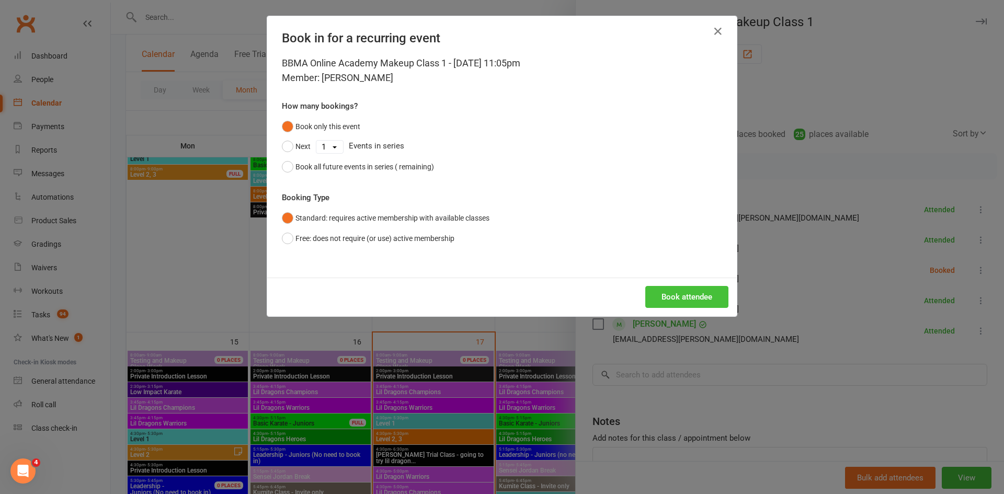
click at [667, 295] on button "Book attendee" at bounding box center [686, 297] width 83 height 22
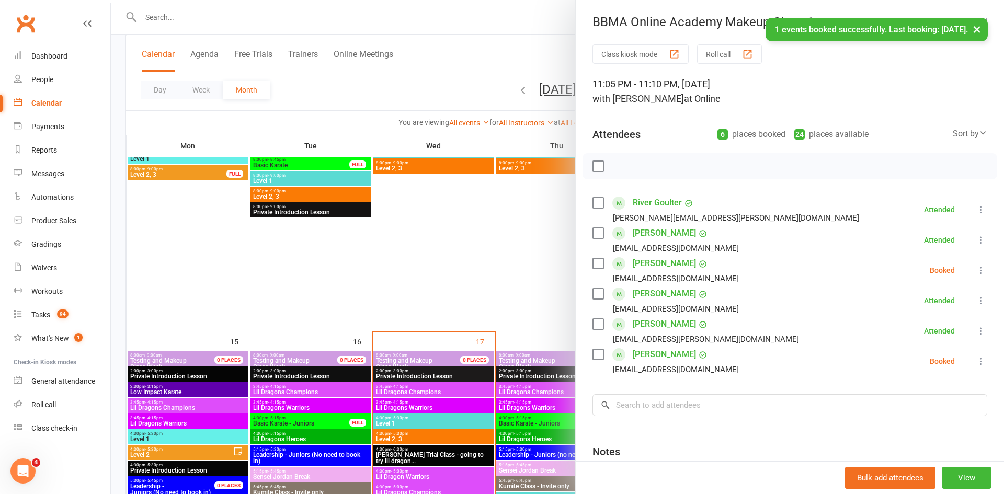
click at [981, 271] on icon at bounding box center [981, 270] width 10 height 10
click at [929, 331] on link "Check in" at bounding box center [930, 332] width 112 height 21
click at [982, 360] on icon at bounding box center [981, 361] width 10 height 10
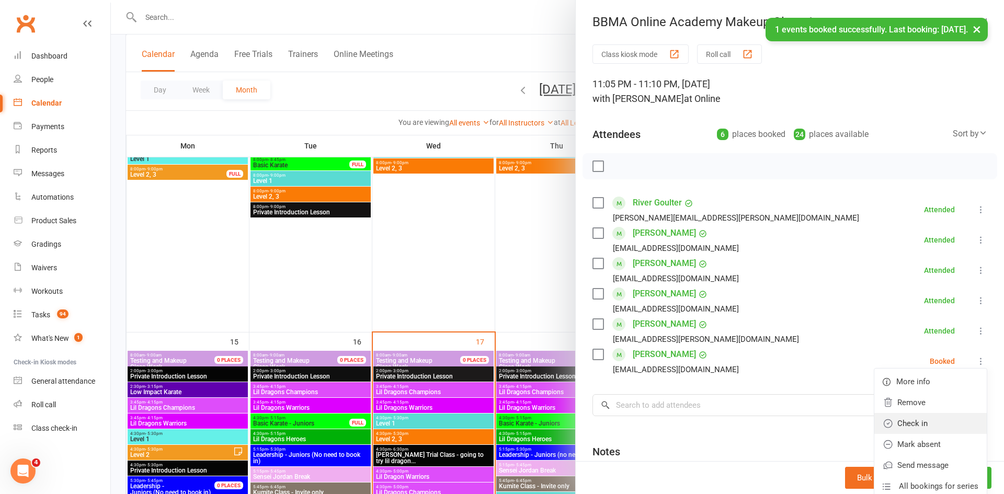
click at [932, 425] on link "Check in" at bounding box center [930, 423] width 112 height 21
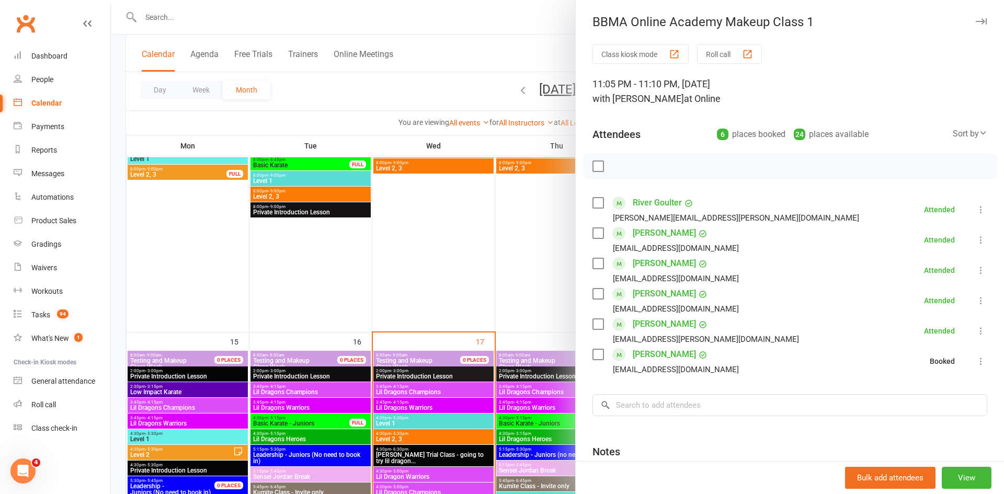
click at [472, 52] on div at bounding box center [557, 247] width 893 height 494
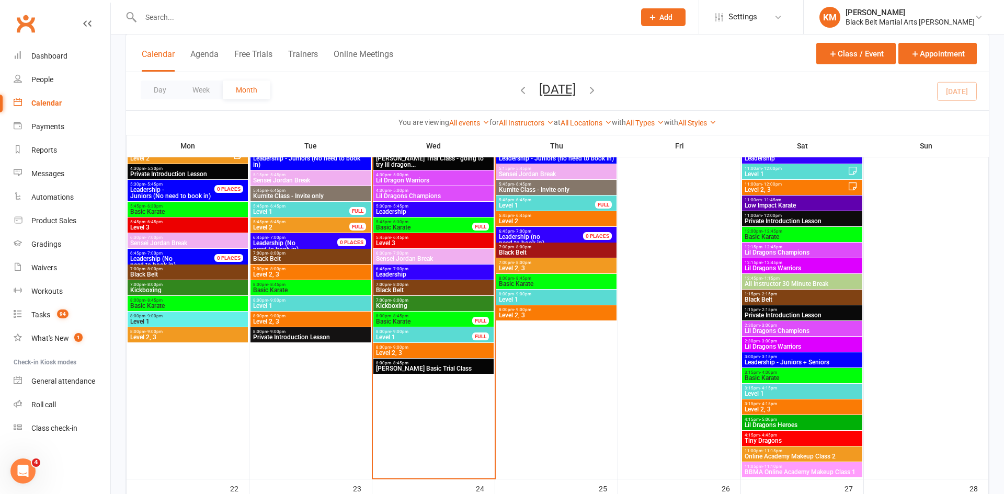
scroll to position [1123, 0]
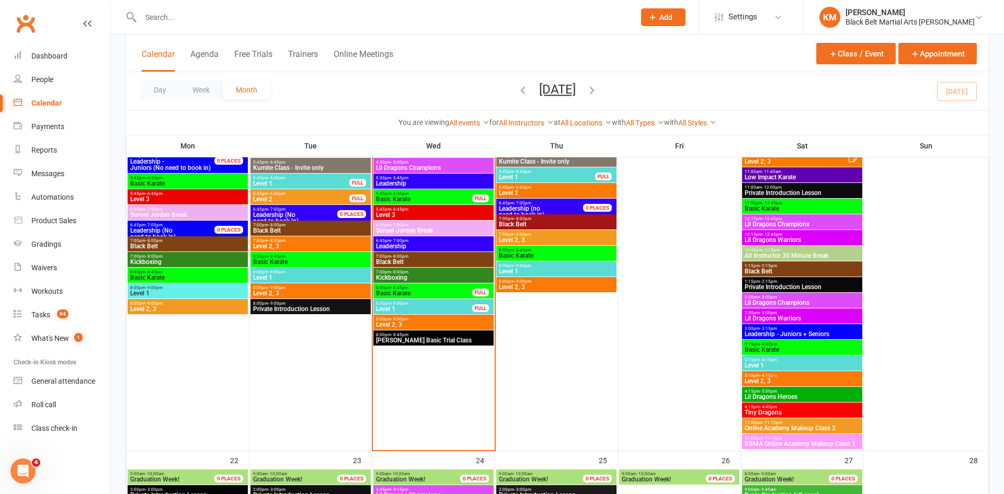
click at [768, 439] on span "- 11:10pm" at bounding box center [772, 438] width 20 height 5
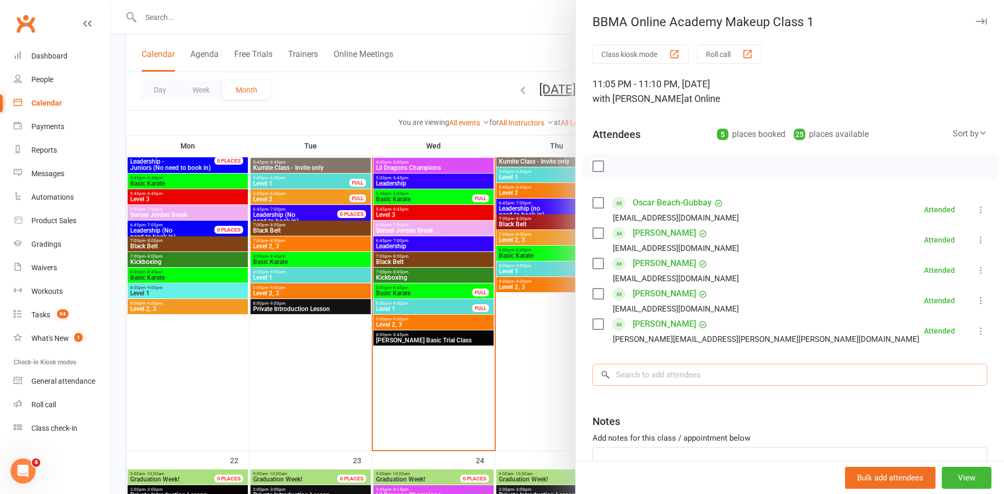
click at [710, 373] on input "search" at bounding box center [790, 375] width 395 height 22
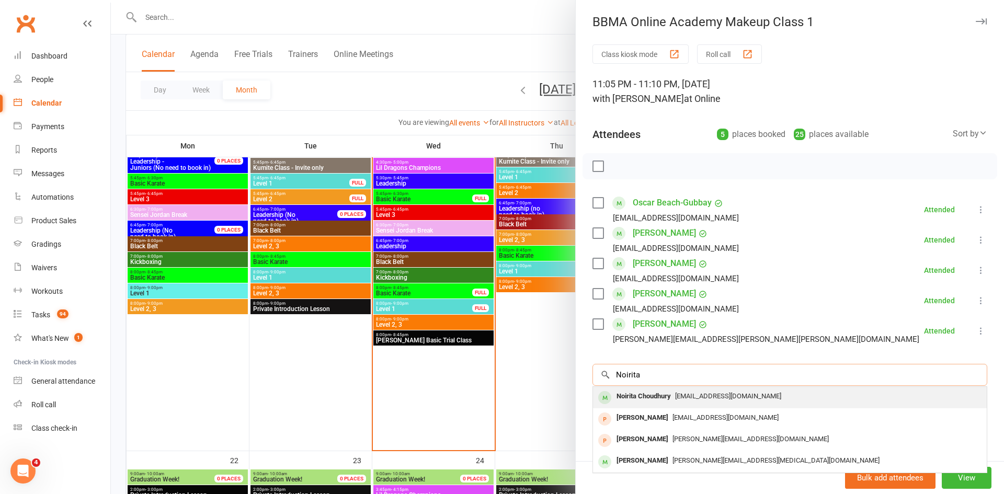
type input "Noirita"
click at [698, 395] on span "cs.abhi@gmail.com" at bounding box center [728, 396] width 106 height 8
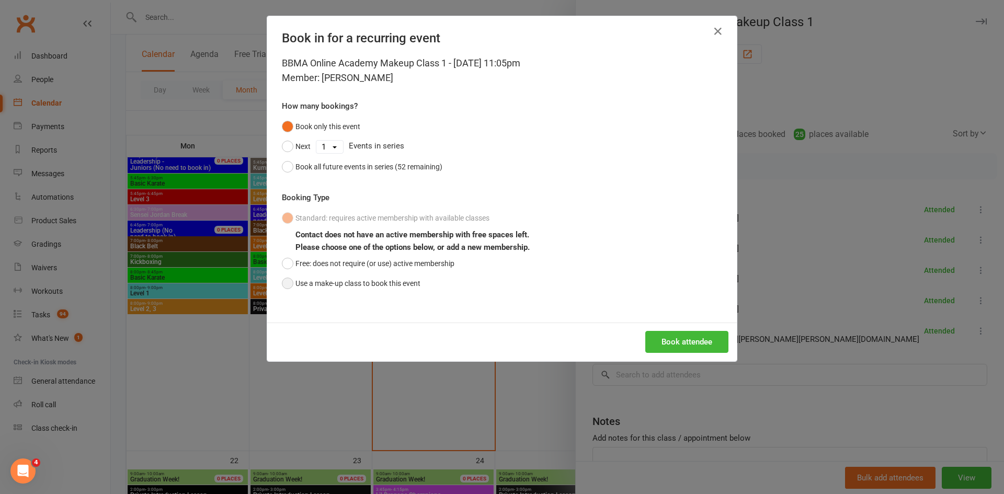
click at [405, 284] on button "Use a make-up class to book this event" at bounding box center [351, 284] width 139 height 20
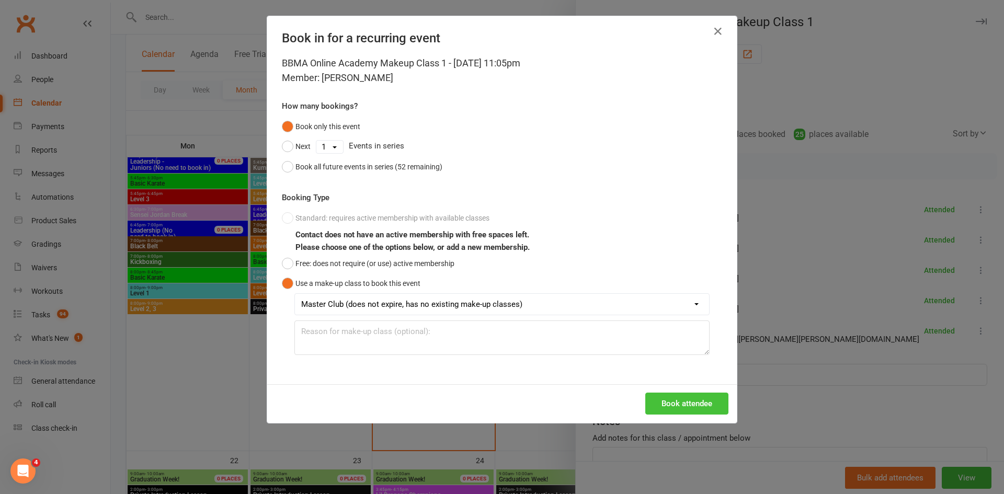
click at [663, 405] on button "Book attendee" at bounding box center [686, 404] width 83 height 22
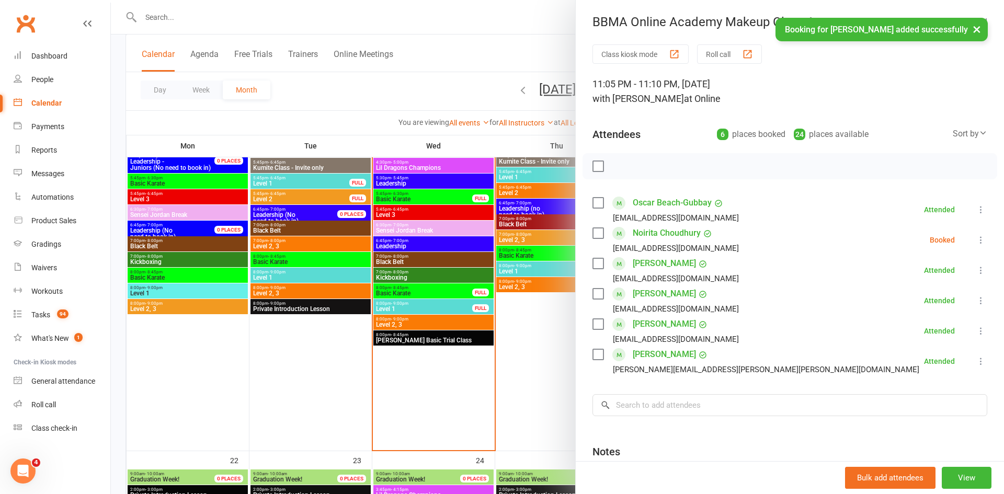
click at [982, 244] on icon at bounding box center [981, 240] width 10 height 10
click at [930, 301] on link "Check in" at bounding box center [930, 302] width 112 height 21
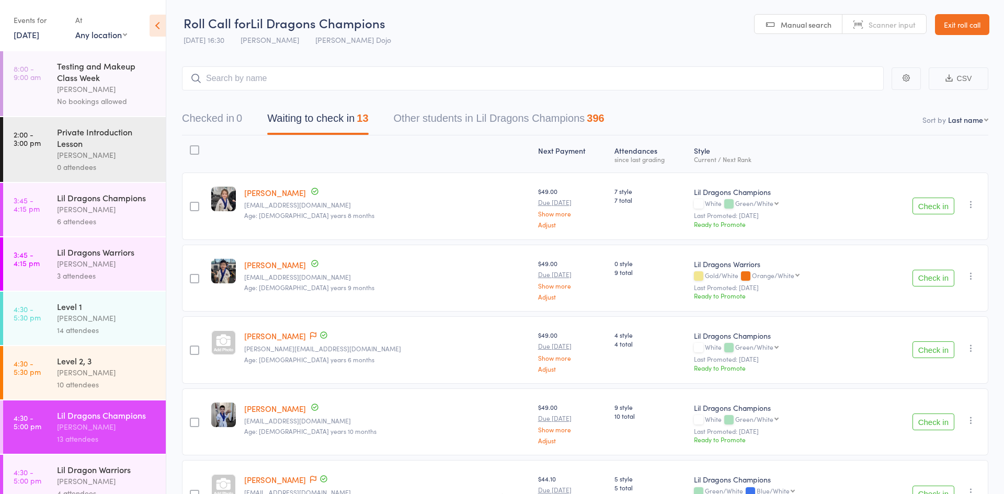
click at [55, 370] on link "4:30 - 5:30 pm Level 2, 3 Jordan Grandlouis 10 attendees" at bounding box center [84, 372] width 163 height 53
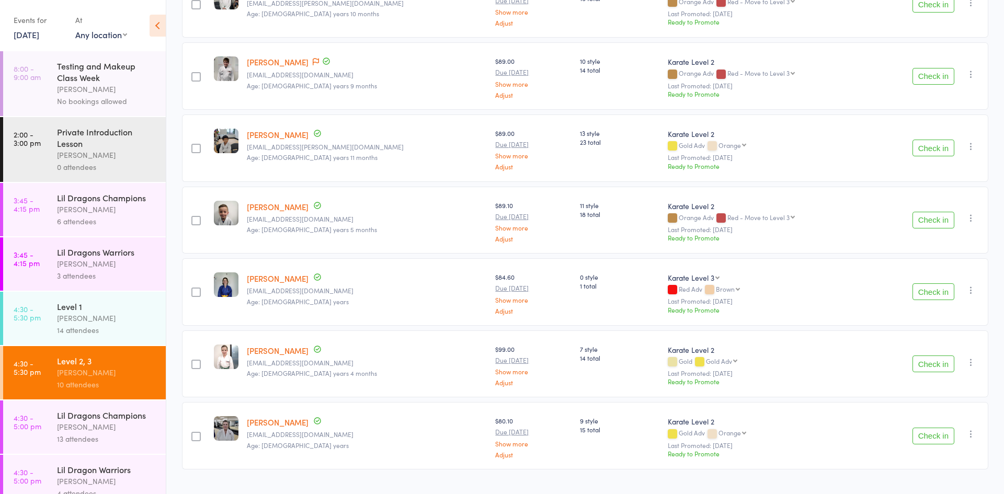
scroll to position [441, 0]
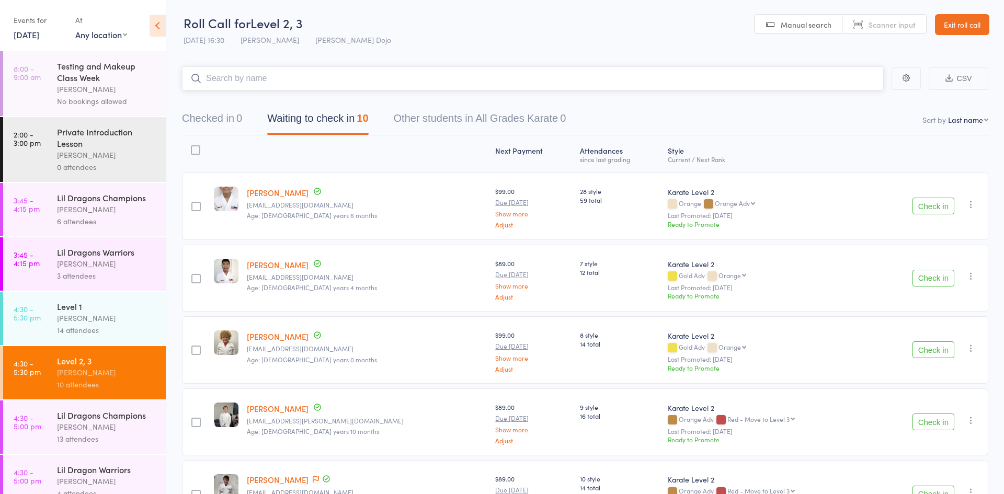
scroll to position [441, 0]
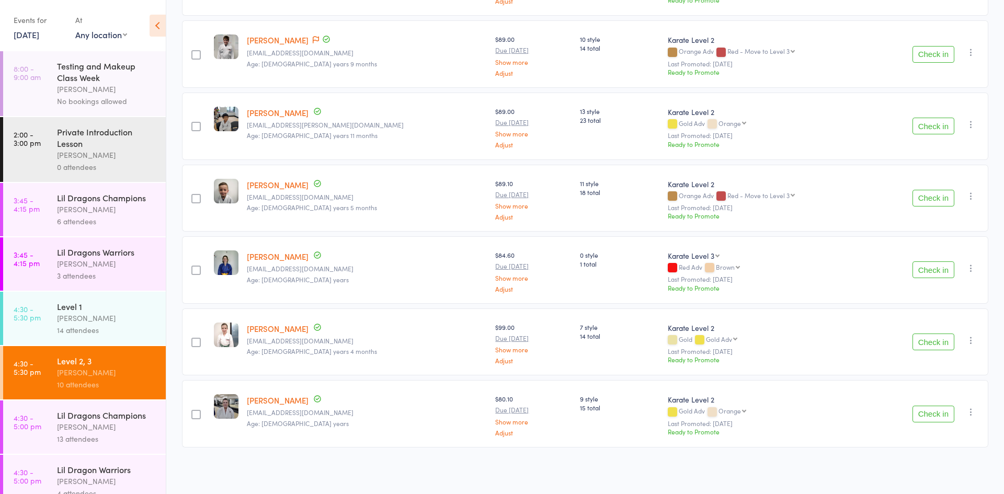
click at [126, 314] on div "[PERSON_NAME]" at bounding box center [107, 318] width 100 height 12
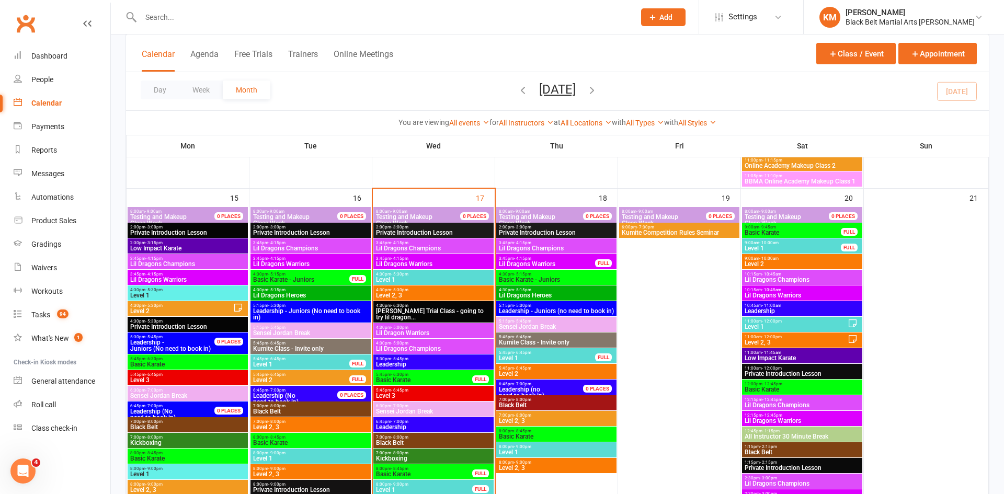
scroll to position [942, 0]
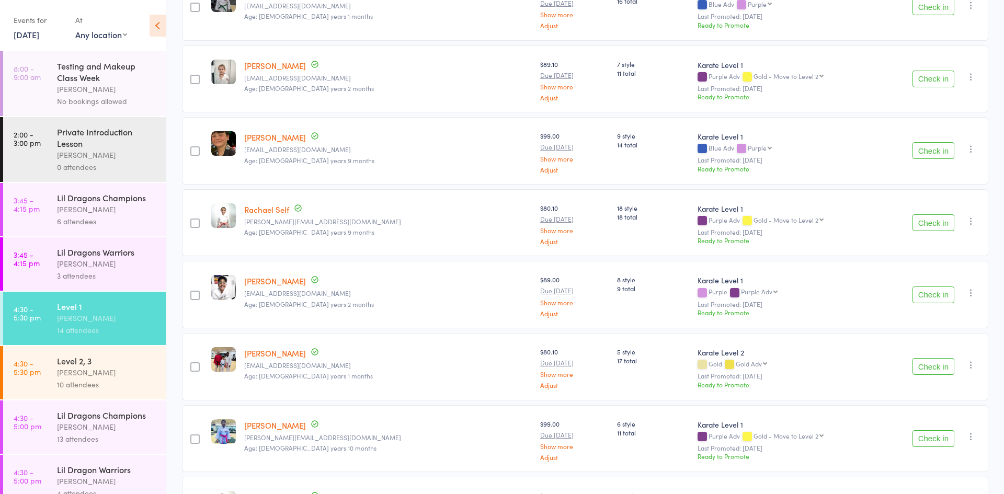
scroll to position [576, 0]
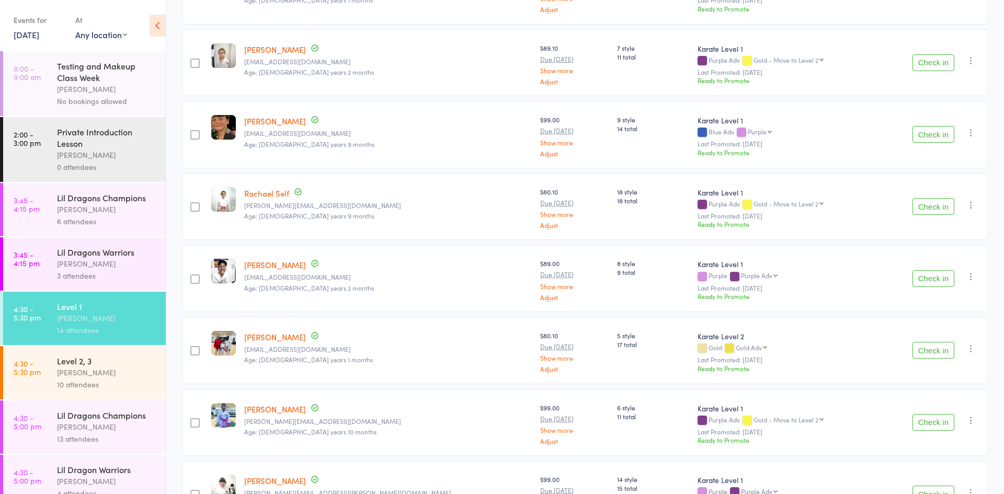
click at [929, 212] on button "Check in" at bounding box center [934, 206] width 42 height 17
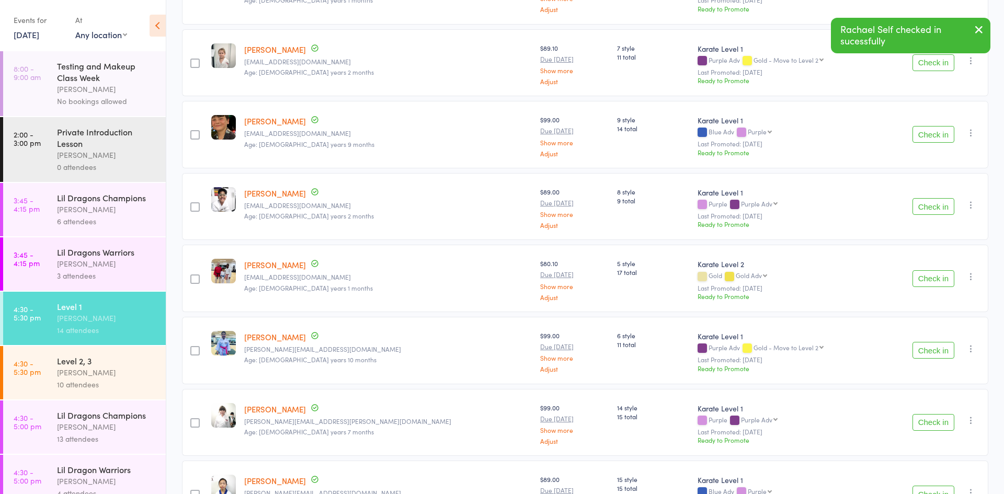
scroll to position [0, 0]
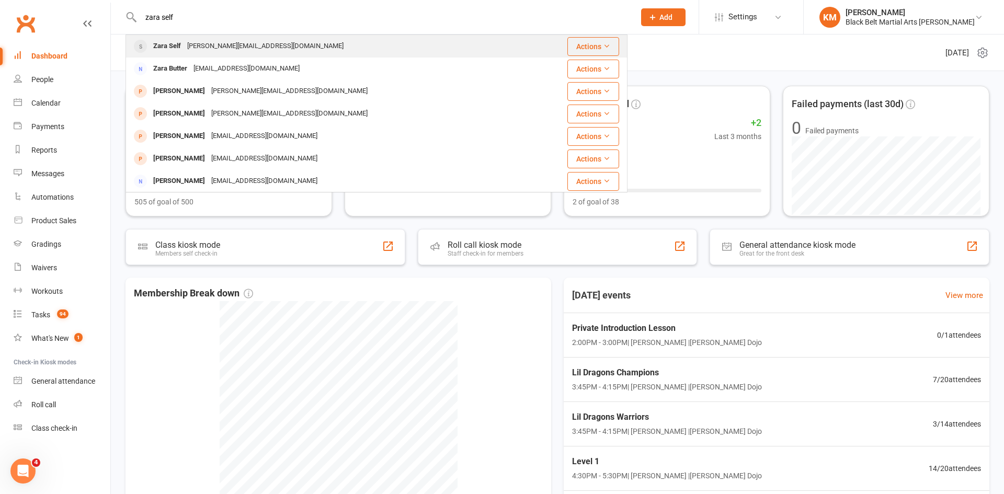
type input "zara self"
click at [169, 51] on div "Zara Self" at bounding box center [167, 46] width 34 height 15
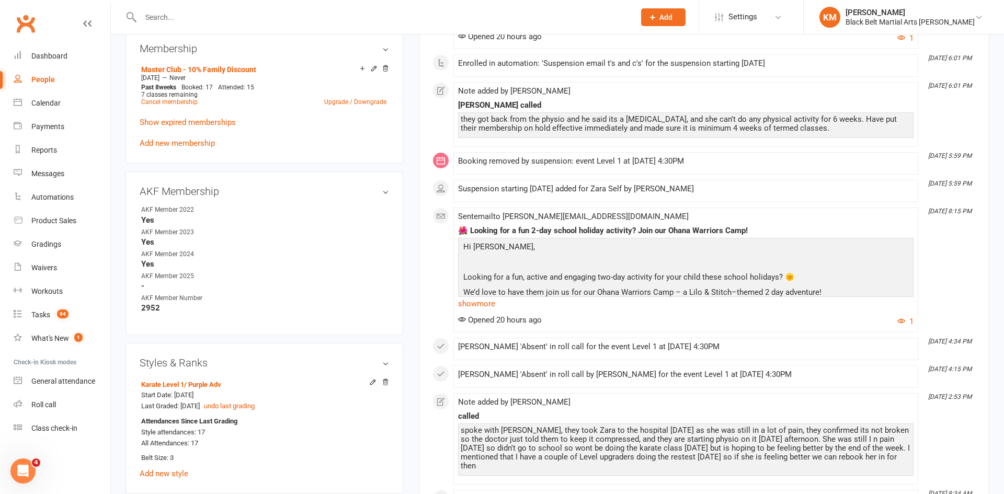
scroll to position [450, 0]
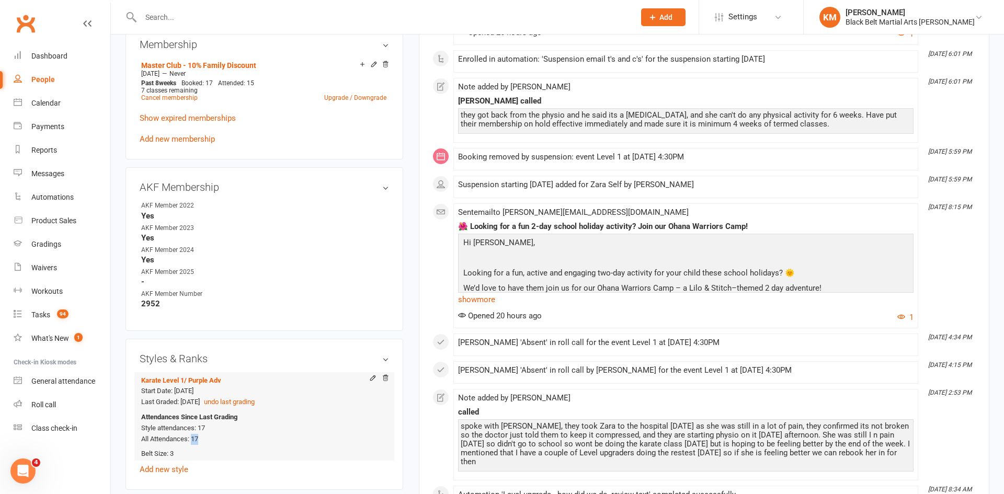
drag, startPoint x: 214, startPoint y: 435, endPoint x: 191, endPoint y: 439, distance: 23.4
click at [191, 439] on div "Attendances Since Last Grading Style attendances: 17 All Attendances: 17" at bounding box center [262, 428] width 243 height 33
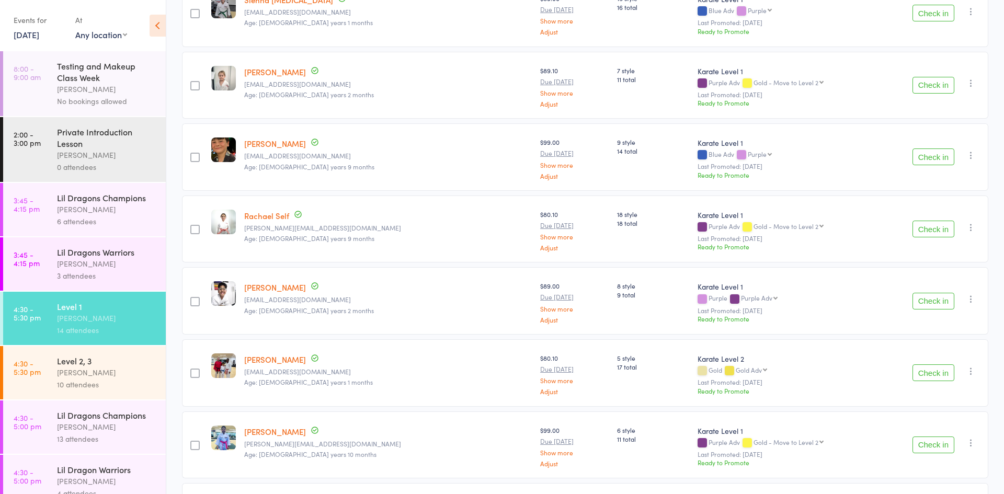
scroll to position [554, 0]
click at [932, 225] on button "Check in" at bounding box center [934, 228] width 42 height 17
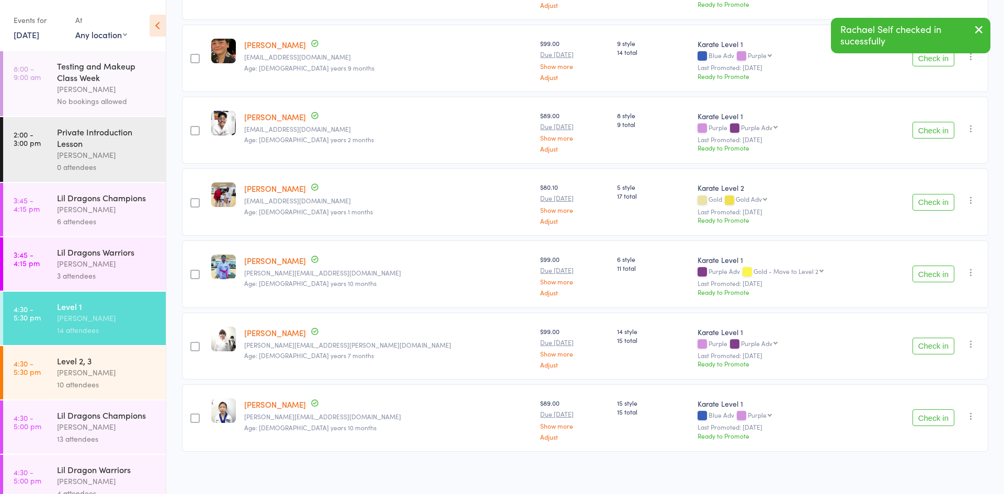
scroll to position [657, 0]
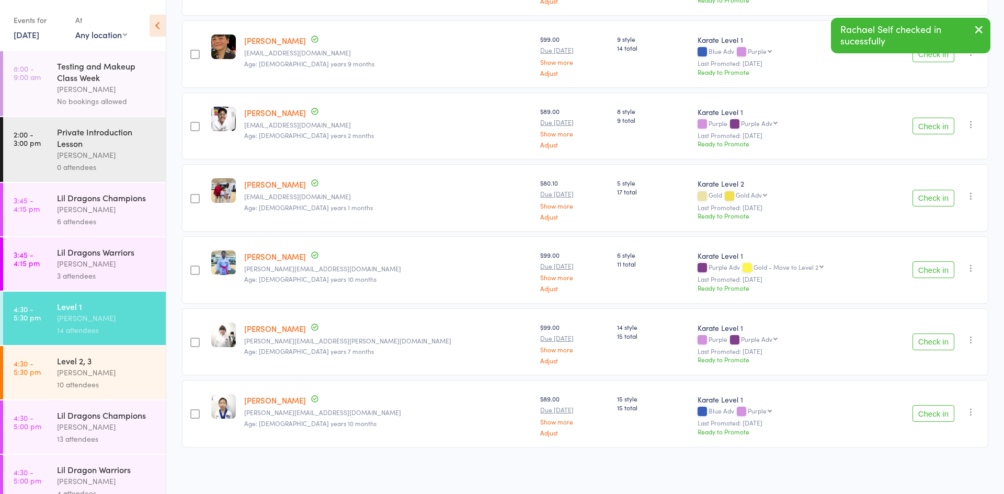
click at [158, 382] on div "Level 2, 3 [PERSON_NAME] 10 attendees" at bounding box center [111, 372] width 109 height 53
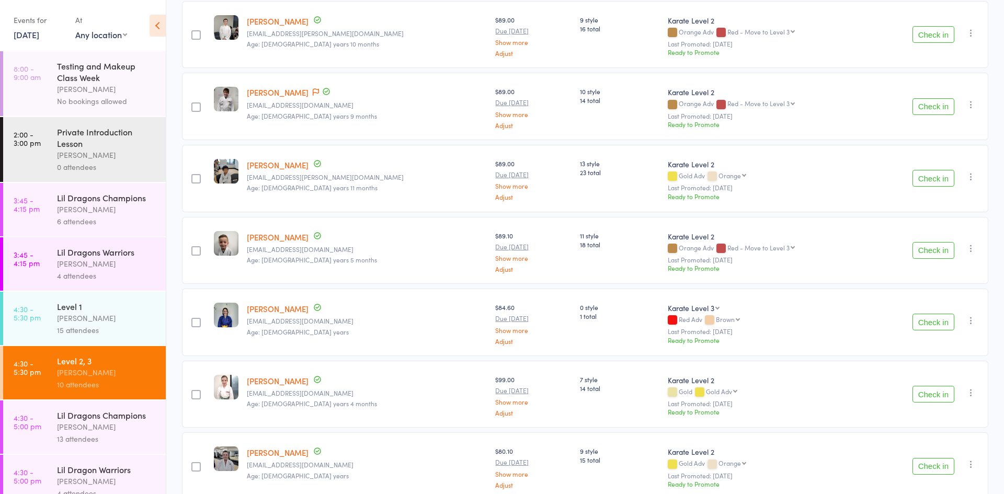
scroll to position [389, 0]
click at [929, 246] on button "Check in" at bounding box center [934, 249] width 42 height 17
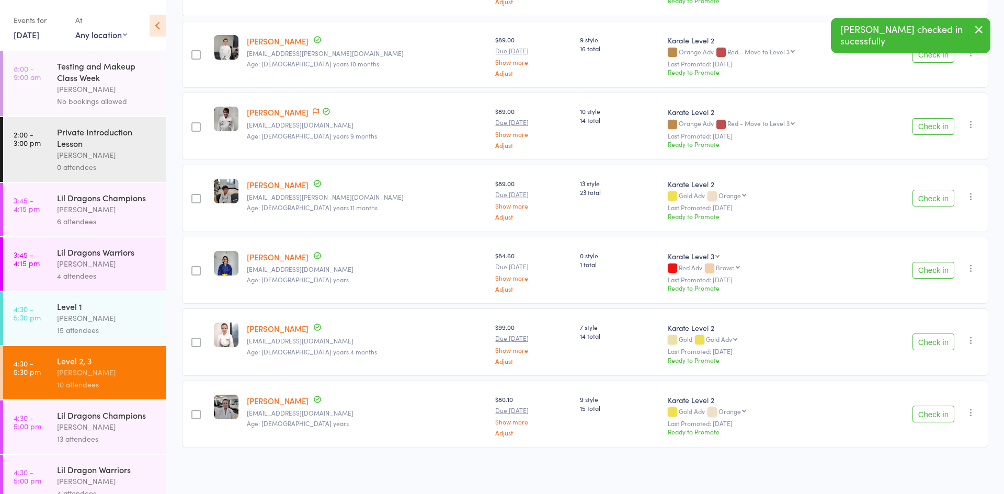
click at [149, 324] on div "15 attendees" at bounding box center [107, 330] width 100 height 12
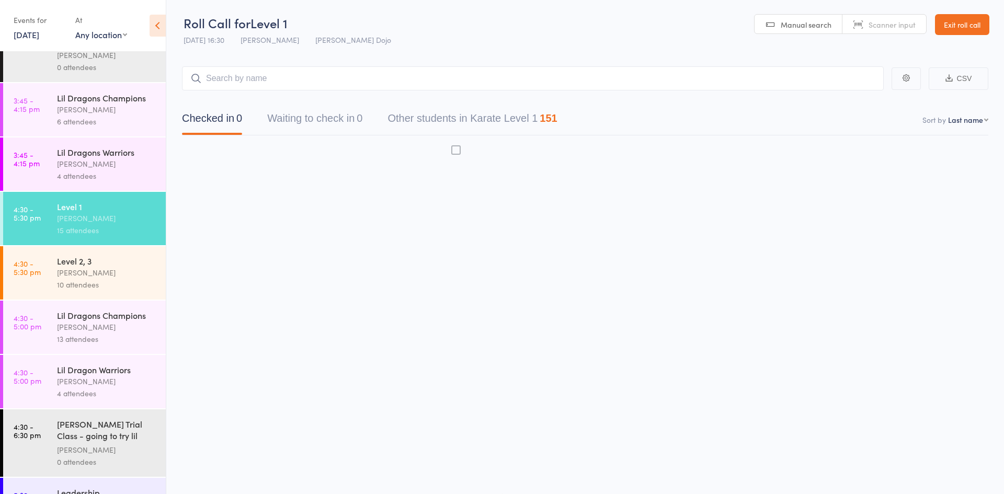
scroll to position [101, 0]
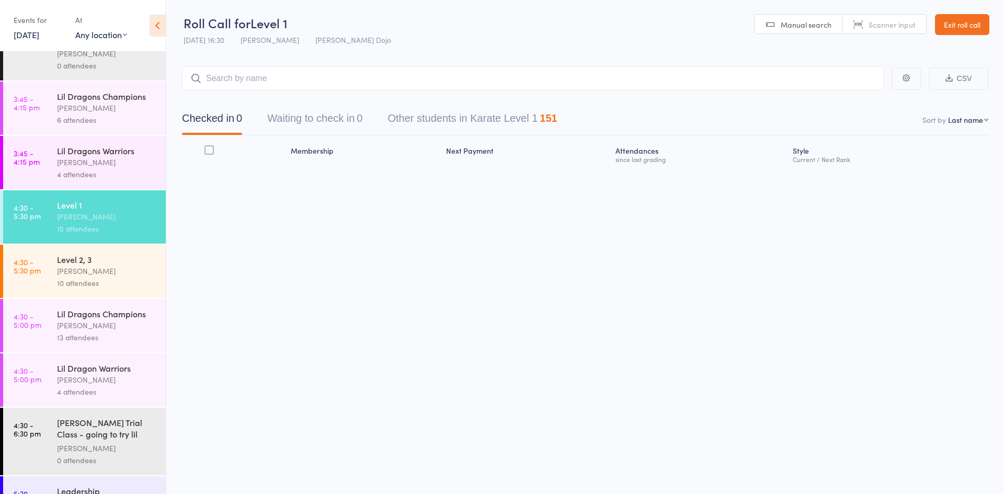
click at [149, 324] on div "[PERSON_NAME]" at bounding box center [107, 326] width 100 height 12
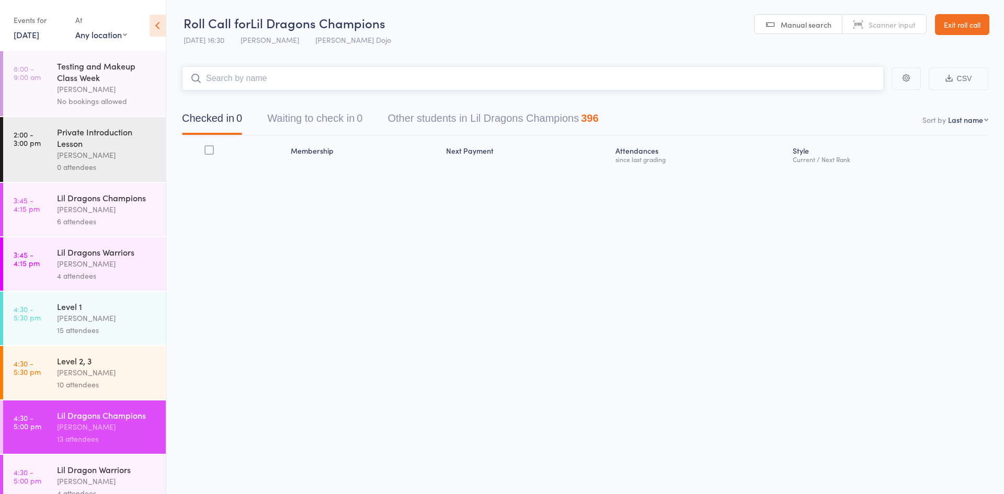
click at [329, 122] on button "Waiting to check in 0" at bounding box center [314, 121] width 95 height 28
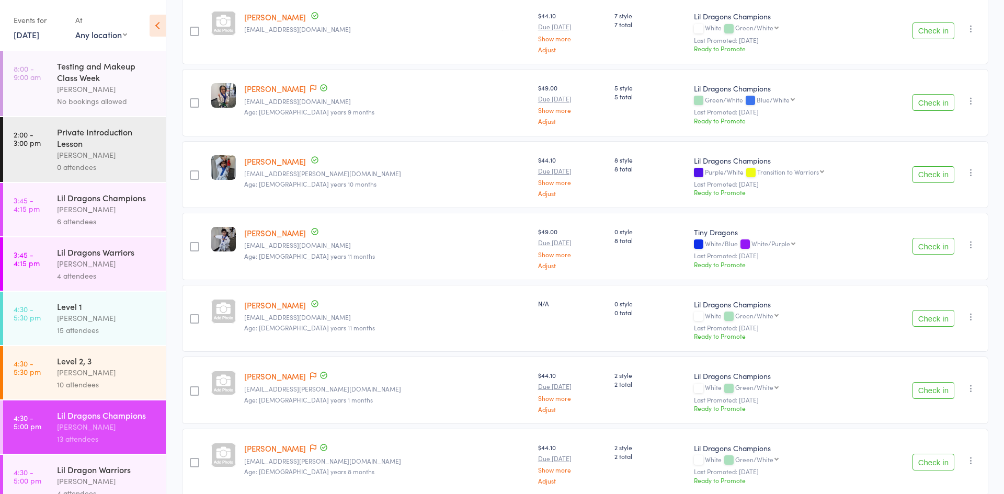
scroll to position [465, 0]
click at [970, 317] on icon "button" at bounding box center [971, 315] width 10 height 10
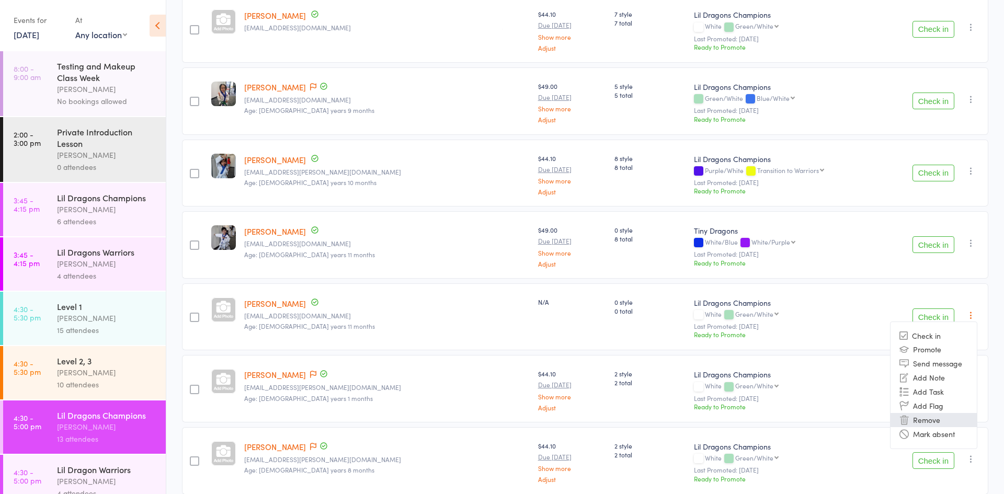
click at [917, 421] on li "Remove" at bounding box center [934, 420] width 86 height 14
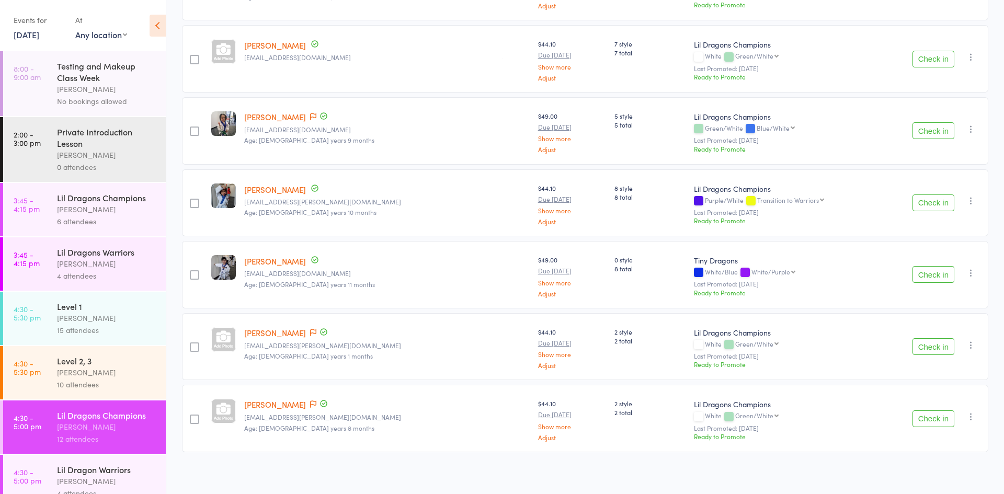
scroll to position [441, 0]
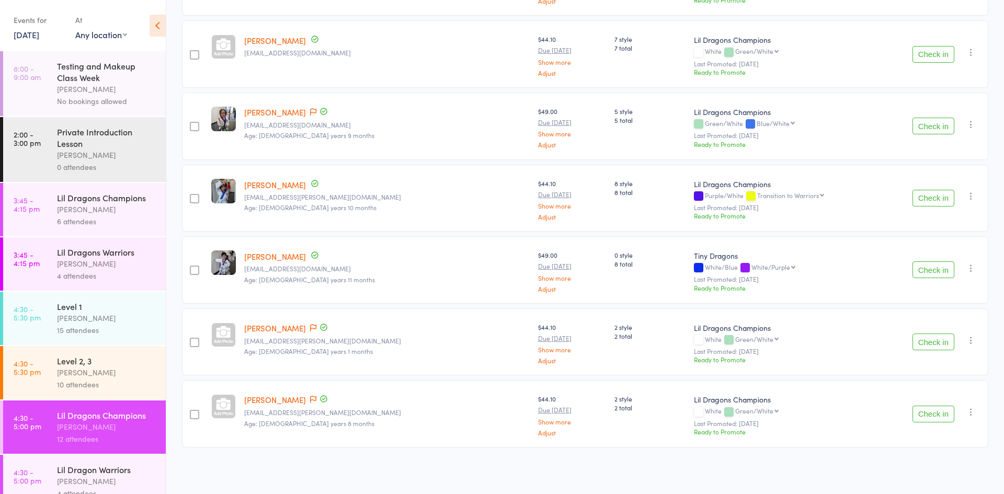
click at [929, 341] on button "Check in" at bounding box center [934, 342] width 42 height 17
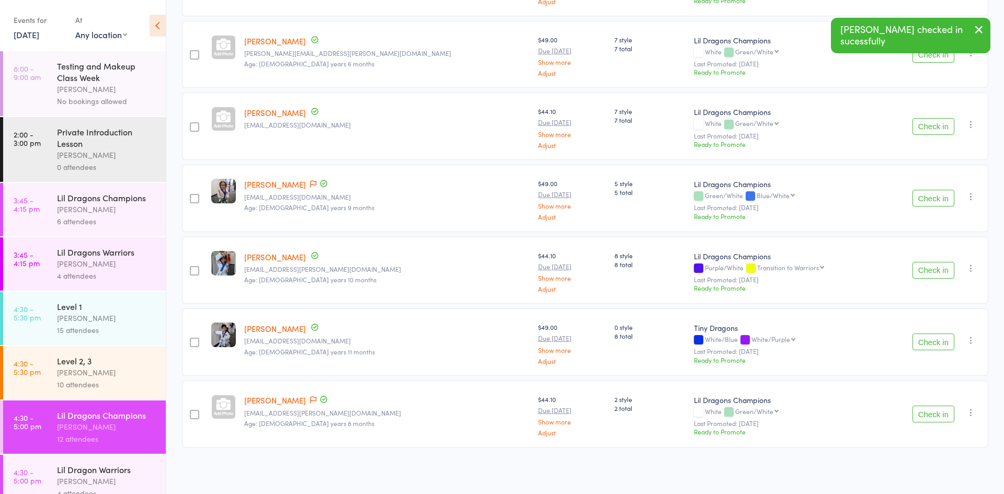
click at [919, 417] on button "Check in" at bounding box center [934, 414] width 42 height 17
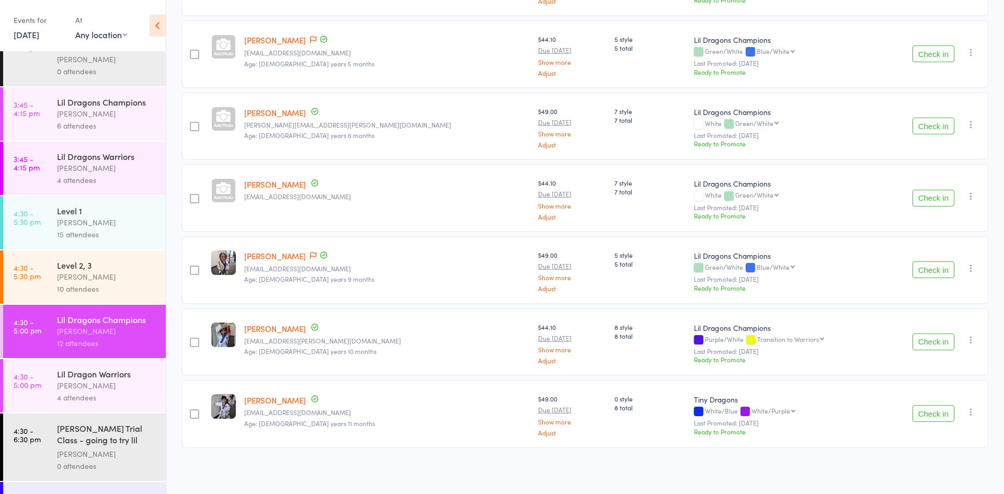
scroll to position [97, 0]
click at [158, 383] on div "Lil Dragon Warriors Jordan Grandlouis 4 attendees" at bounding box center [111, 384] width 109 height 53
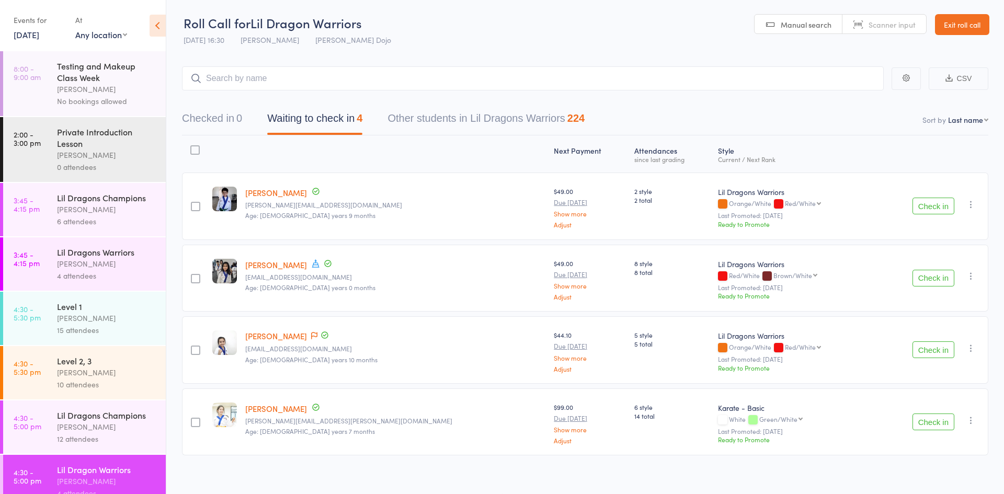
click at [927, 206] on button "Check in" at bounding box center [934, 206] width 42 height 17
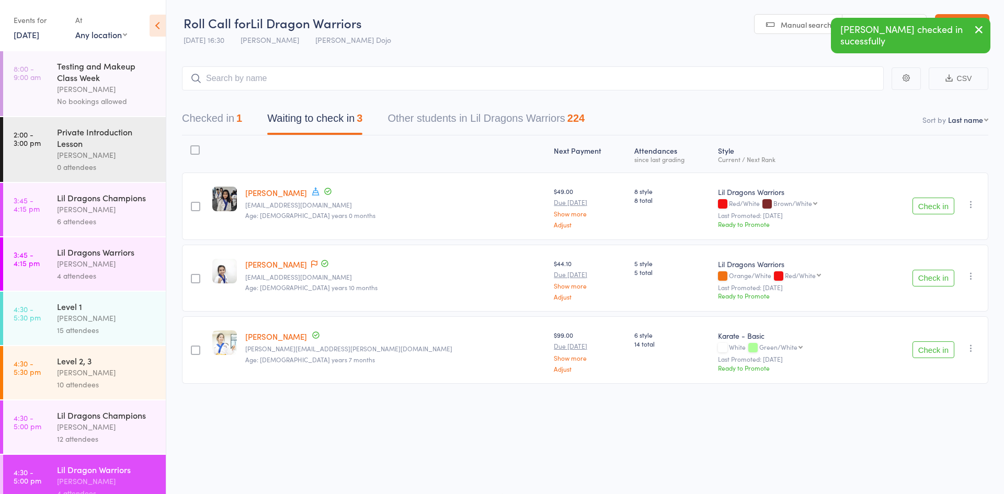
click at [923, 354] on button "Check in" at bounding box center [934, 350] width 42 height 17
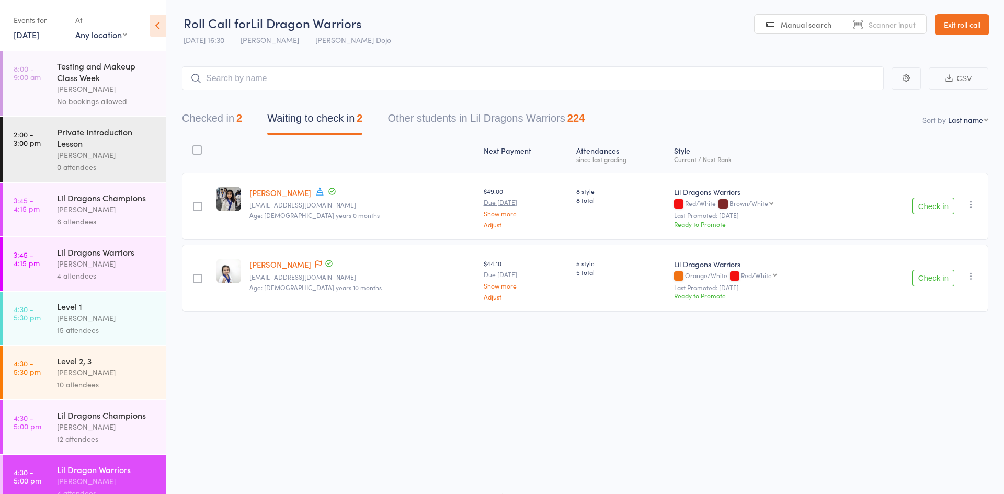
click at [135, 418] on div "Lil Dragons Champions" at bounding box center [107, 415] width 100 height 12
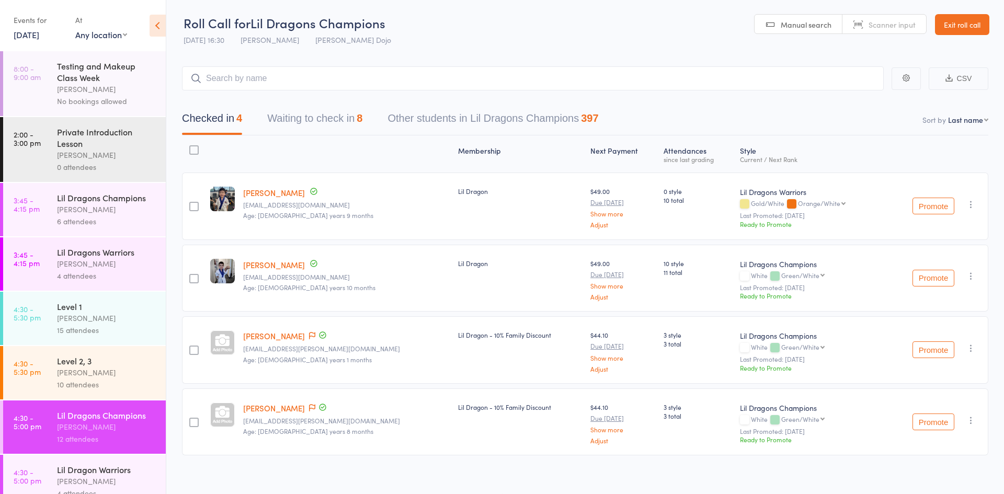
click at [345, 134] on button "Waiting to check in 8" at bounding box center [314, 121] width 95 height 28
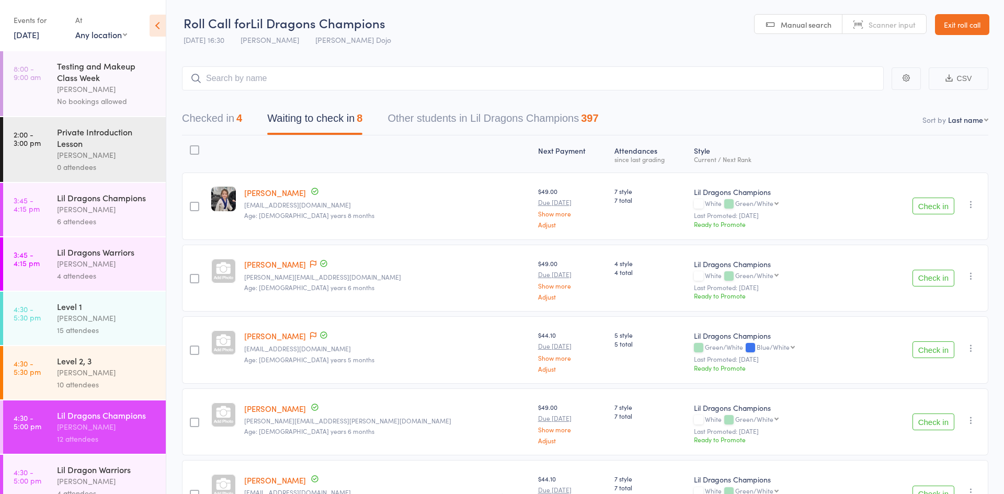
click at [345, 134] on button "Waiting to check in 8" at bounding box center [314, 121] width 95 height 28
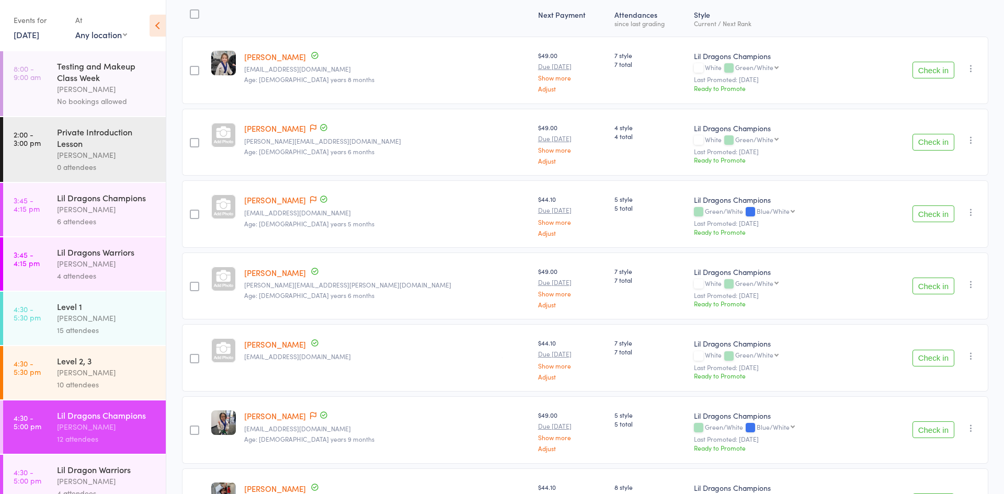
scroll to position [298, 0]
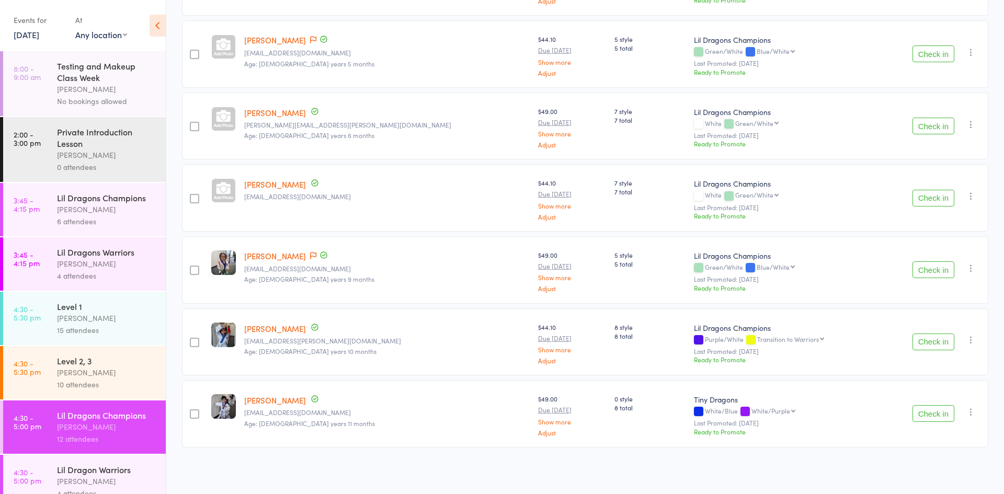
click at [930, 198] on button "Check in" at bounding box center [934, 198] width 42 height 17
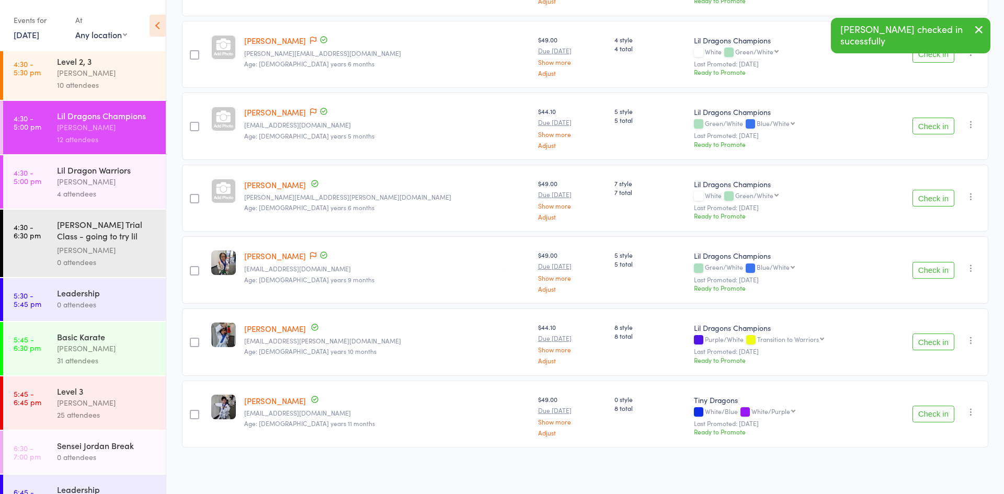
scroll to position [302, 0]
click at [39, 78] on link "4:30 - 5:30 pm Level 2, 3 Jordan Grandlouis 10 attendees" at bounding box center [84, 70] width 163 height 53
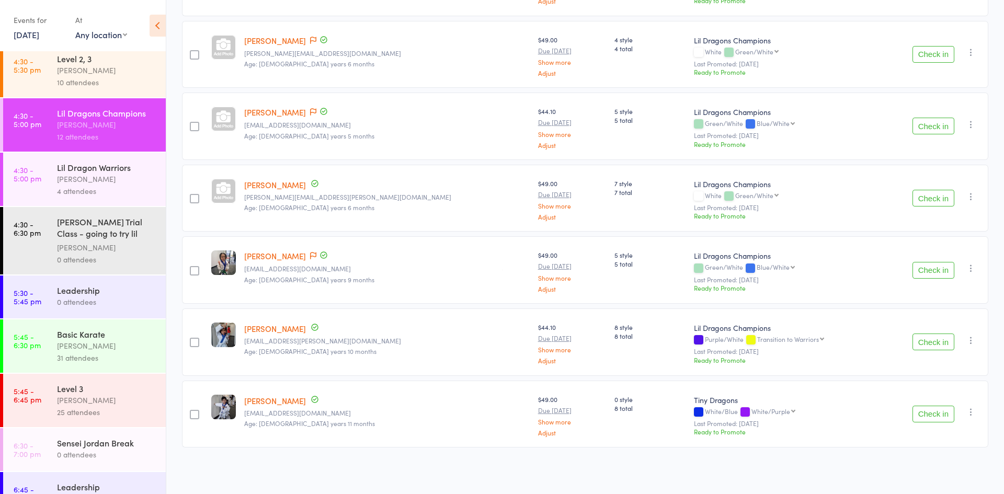
scroll to position [1, 0]
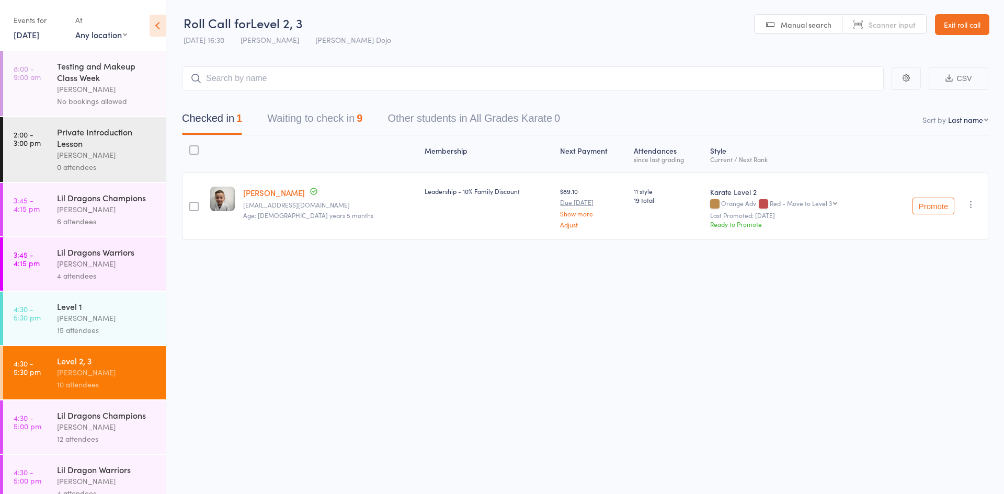
click at [310, 116] on button "Waiting to check in 9" at bounding box center [314, 121] width 95 height 28
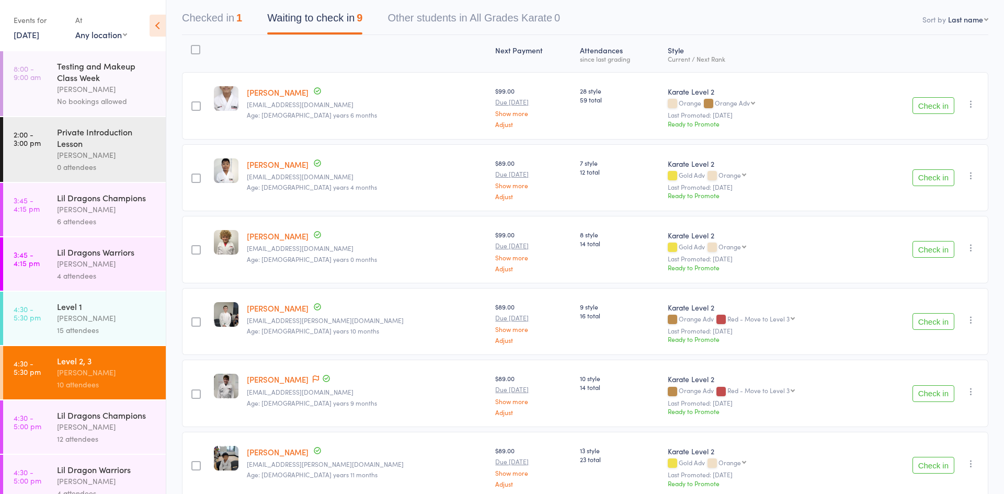
scroll to position [106, 0]
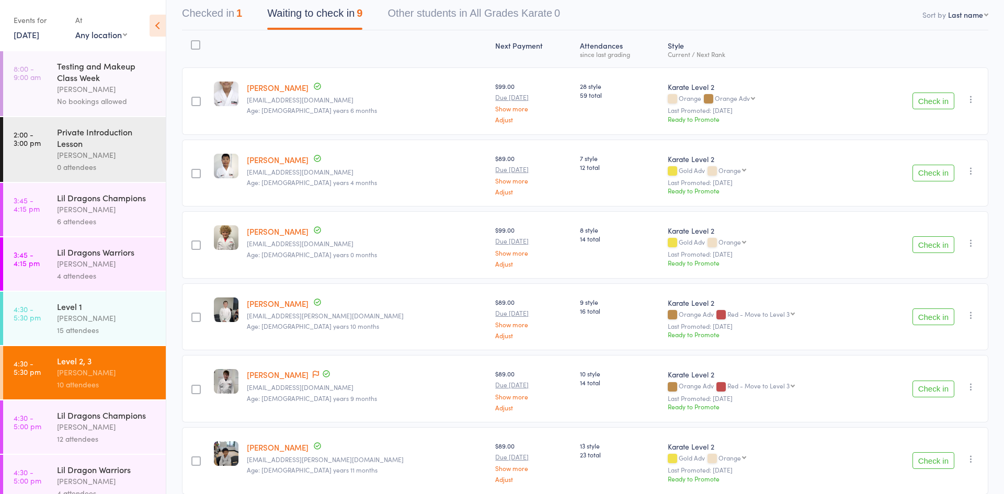
drag, startPoint x: 532, startPoint y: 168, endPoint x: 500, endPoint y: 170, distance: 32.0
click at [500, 170] on member-row "edit Ivan Fang katrinajiangsiqi@gmail.com Age: 14 years 4 months $89.00 Due Sep…" at bounding box center [585, 173] width 806 height 67
click at [942, 172] on button "Check in" at bounding box center [934, 173] width 42 height 17
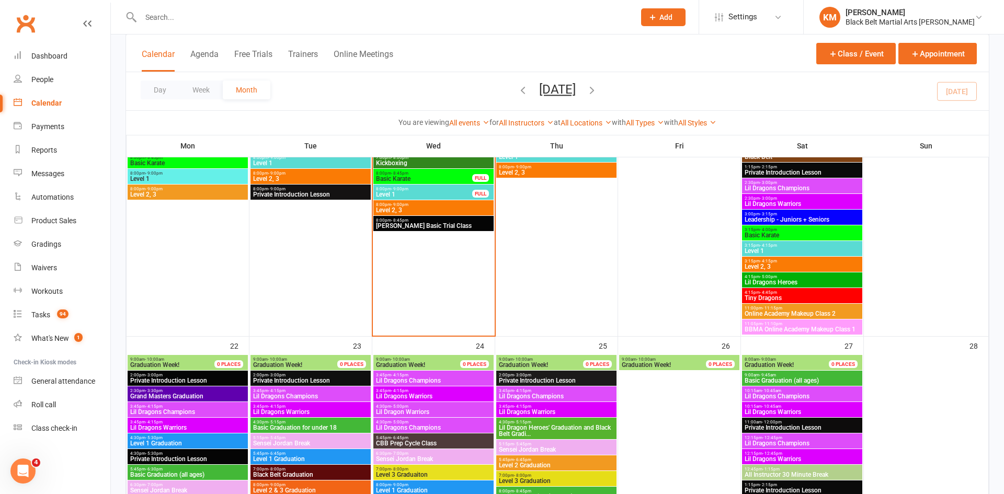
scroll to position [1232, 0]
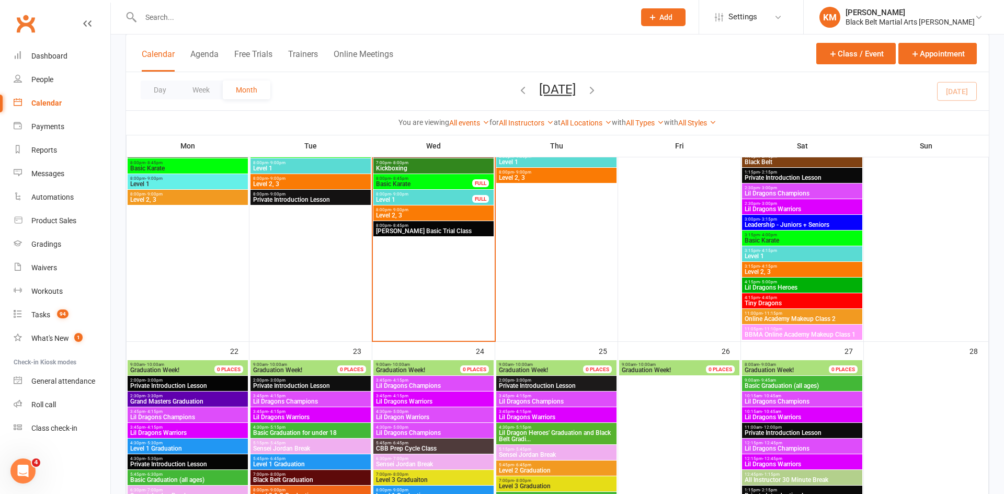
click at [825, 329] on span "11:05pm - 11:10pm" at bounding box center [802, 329] width 116 height 5
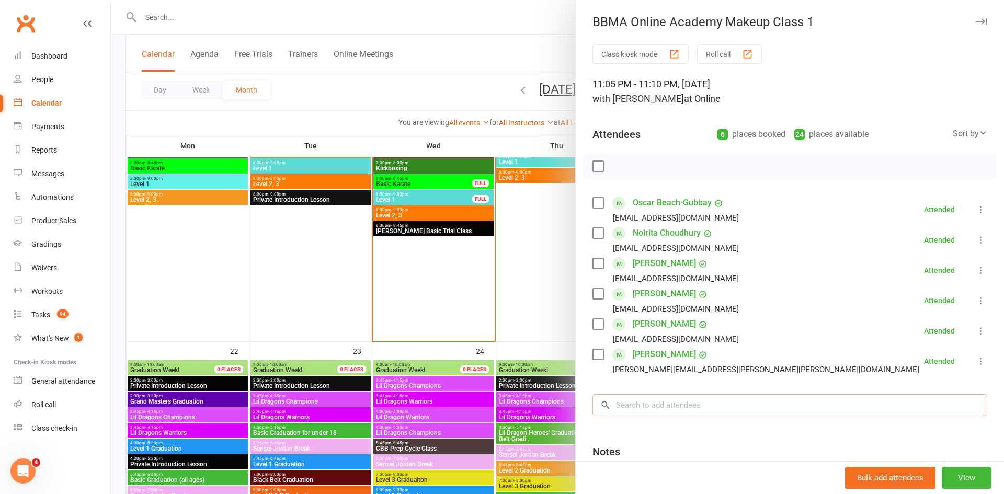
click at [654, 406] on input "search" at bounding box center [790, 405] width 395 height 22
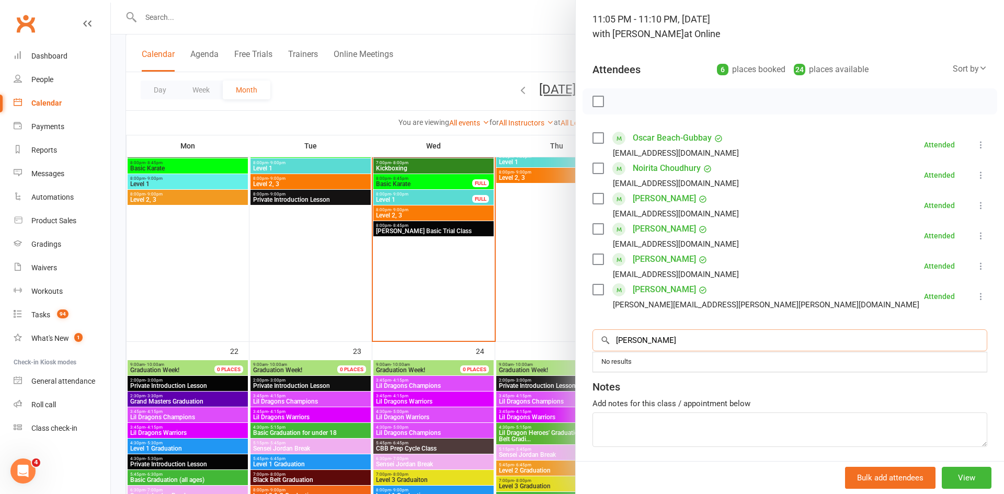
scroll to position [69, 0]
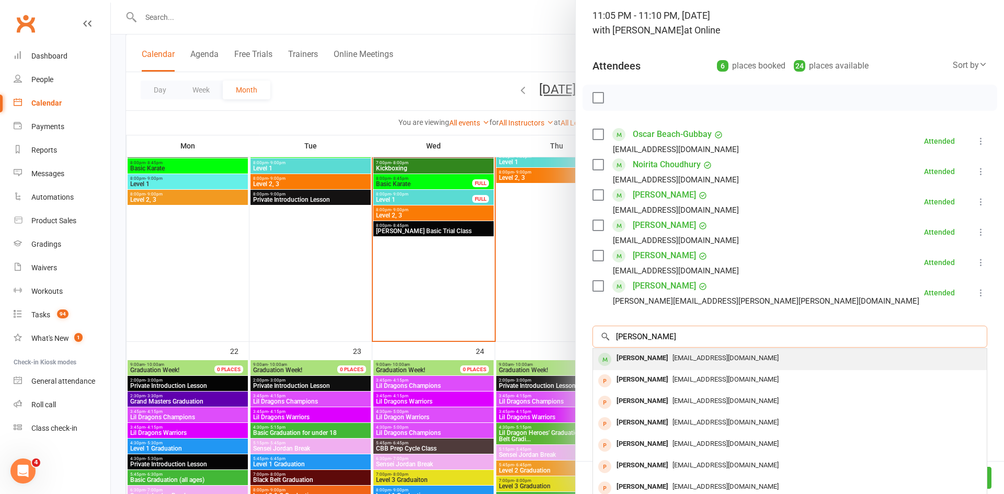
type input "[PERSON_NAME]"
click at [732, 362] on div "[EMAIL_ADDRESS][DOMAIN_NAME]" at bounding box center [789, 358] width 385 height 15
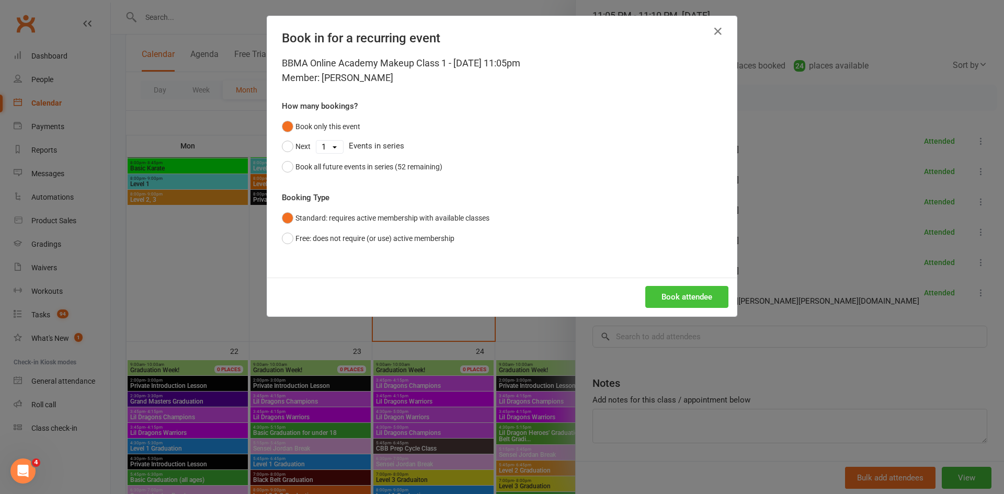
click at [668, 298] on button "Book attendee" at bounding box center [686, 297] width 83 height 22
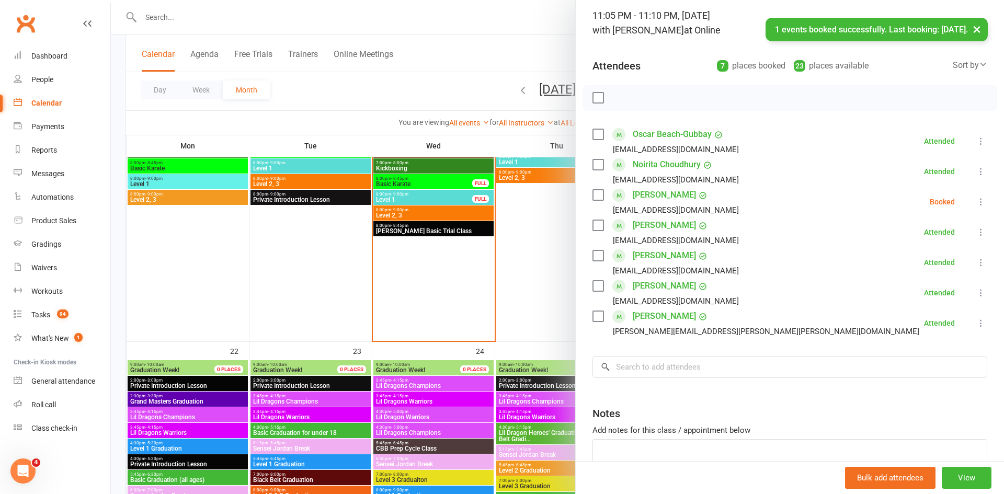
click at [979, 200] on icon at bounding box center [981, 202] width 10 height 10
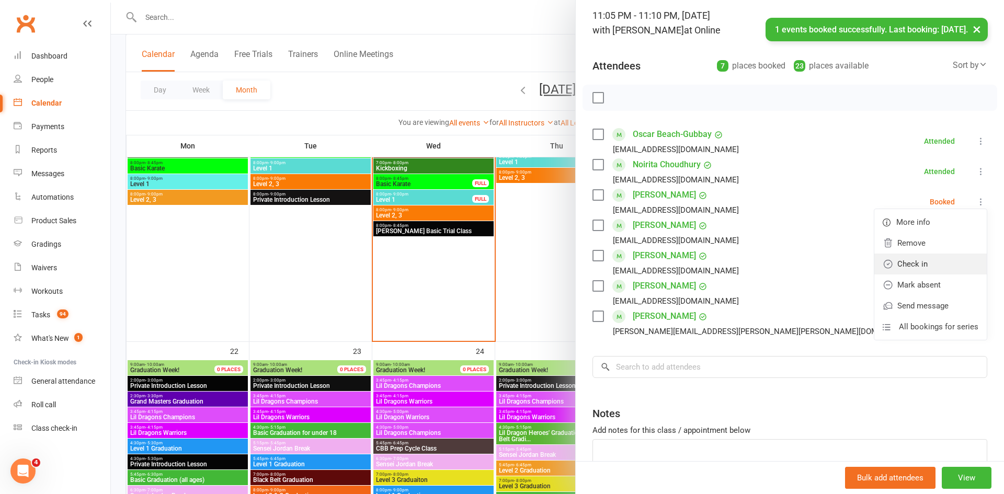
click at [916, 261] on link "Check in" at bounding box center [930, 264] width 112 height 21
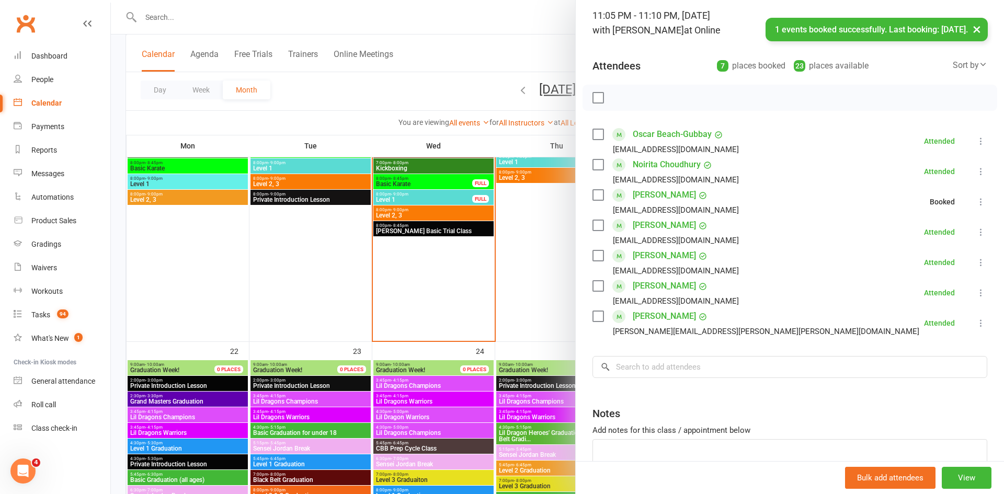
click at [477, 18] on div "× 1 events booked successfully. Last booking: [DATE]." at bounding box center [495, 18] width 991 height 0
click at [484, 48] on div at bounding box center [557, 247] width 893 height 494
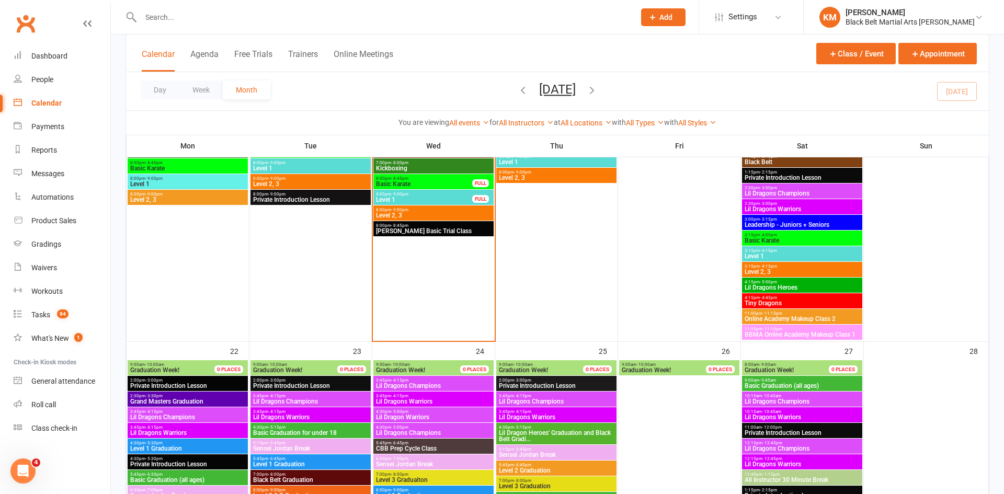
click at [772, 319] on span "Online Academy Makeup Class 2" at bounding box center [802, 319] width 116 height 6
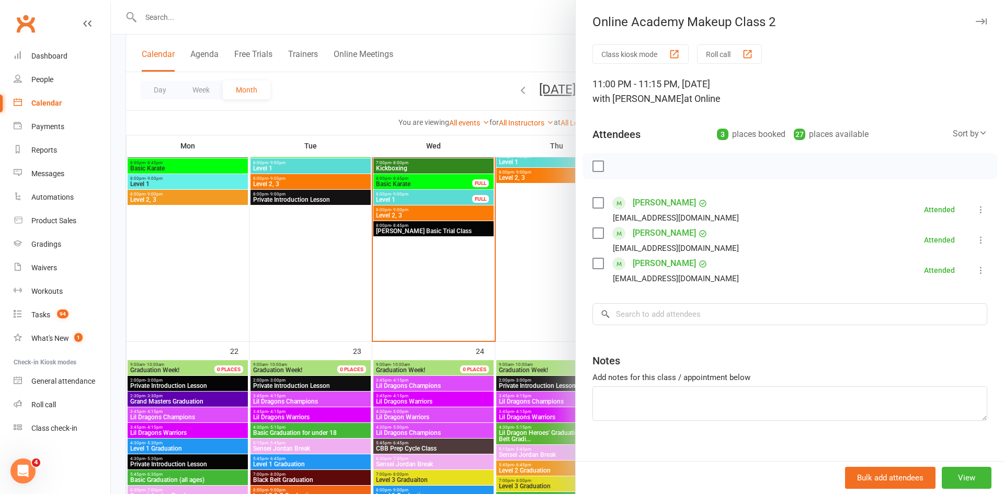
scroll to position [12, 0]
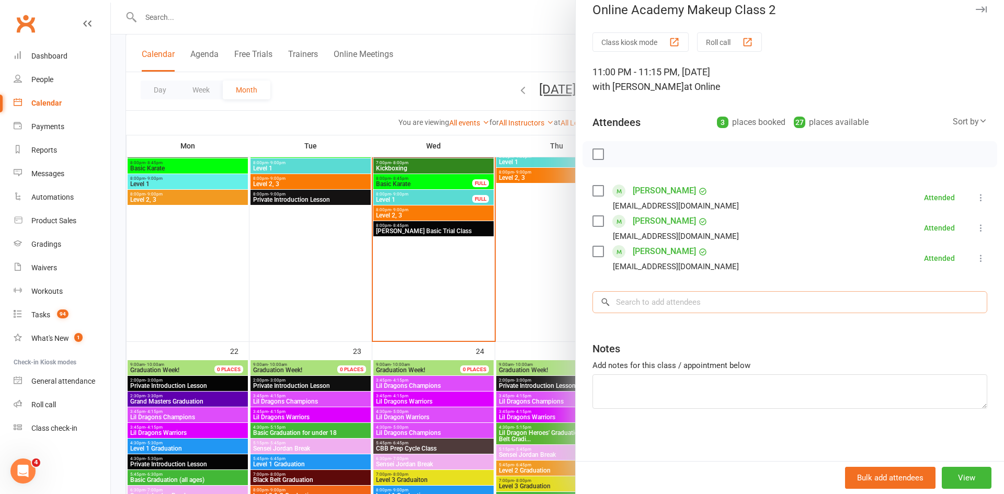
click at [701, 310] on input "search" at bounding box center [790, 302] width 395 height 22
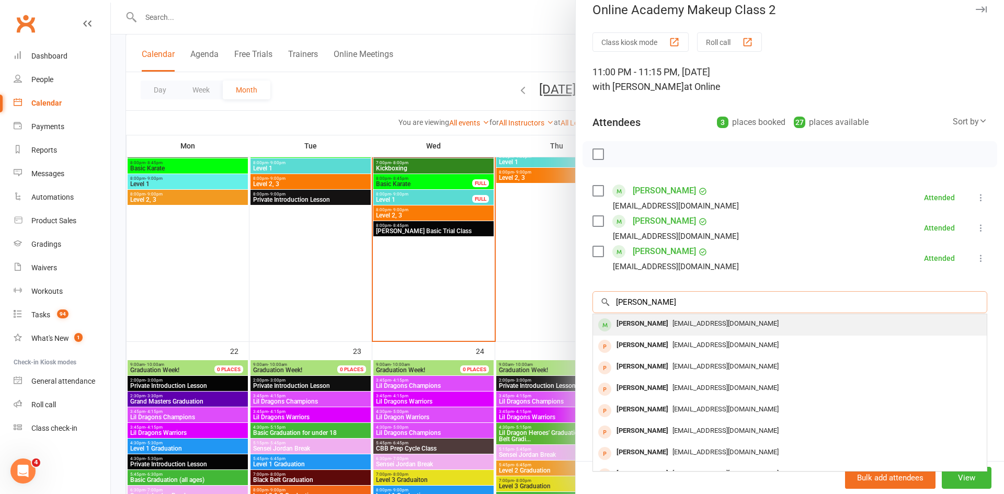
type input "[PERSON_NAME]"
click at [673, 326] on span "[EMAIL_ADDRESS][DOMAIN_NAME]" at bounding box center [726, 324] width 106 height 8
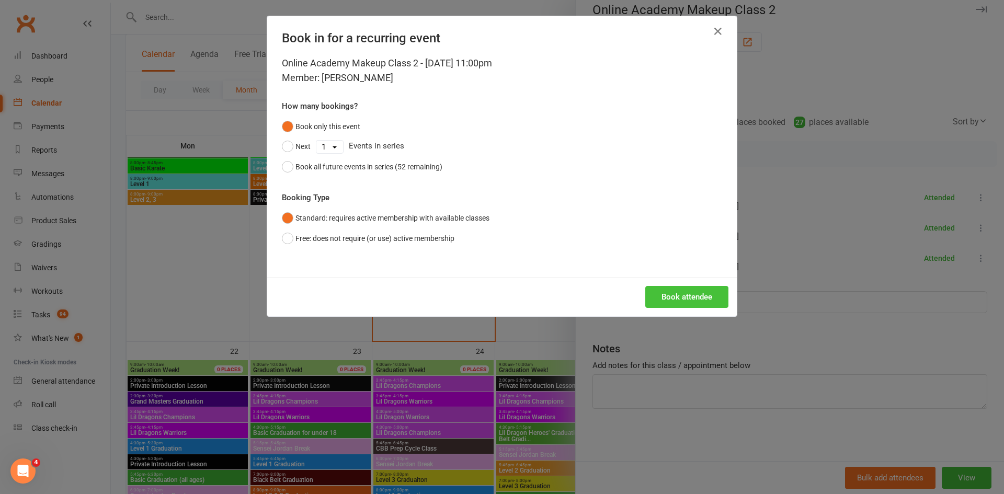
click at [663, 302] on button "Book attendee" at bounding box center [686, 297] width 83 height 22
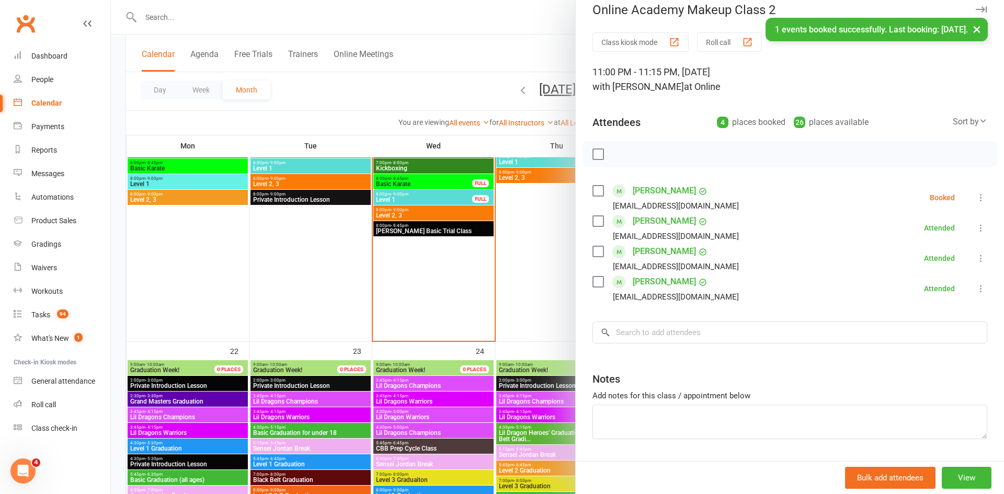
click at [982, 197] on icon at bounding box center [981, 197] width 10 height 10
click at [923, 252] on link "Check in" at bounding box center [930, 259] width 112 height 21
click at [499, 18] on div "× 1 events booked successfully. Last booking: Sep 20, 2025." at bounding box center [495, 18] width 991 height 0
click at [500, 18] on div "× 1 events booked successfully. Last booking: Sep 20, 2025." at bounding box center [495, 18] width 991 height 0
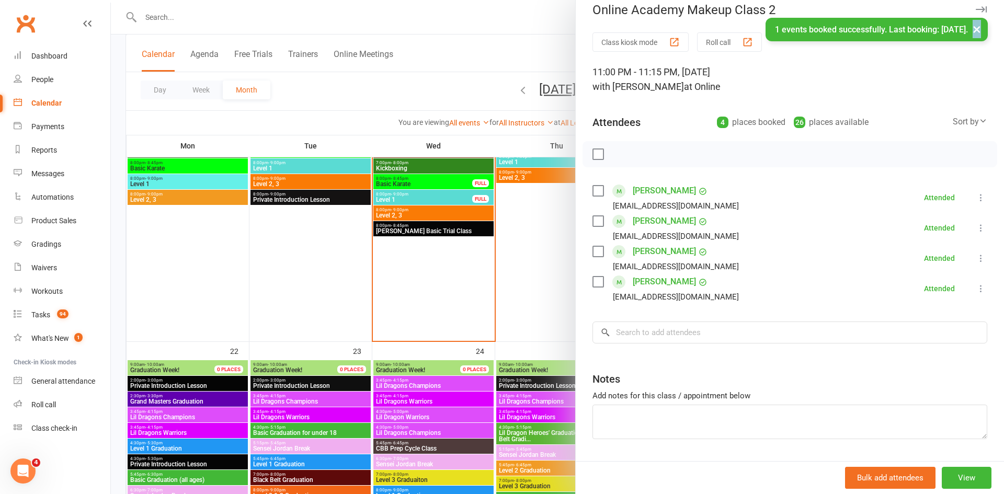
click at [500, 18] on div "× 1 events booked successfully. Last booking: Sep 20, 2025." at bounding box center [495, 18] width 991 height 0
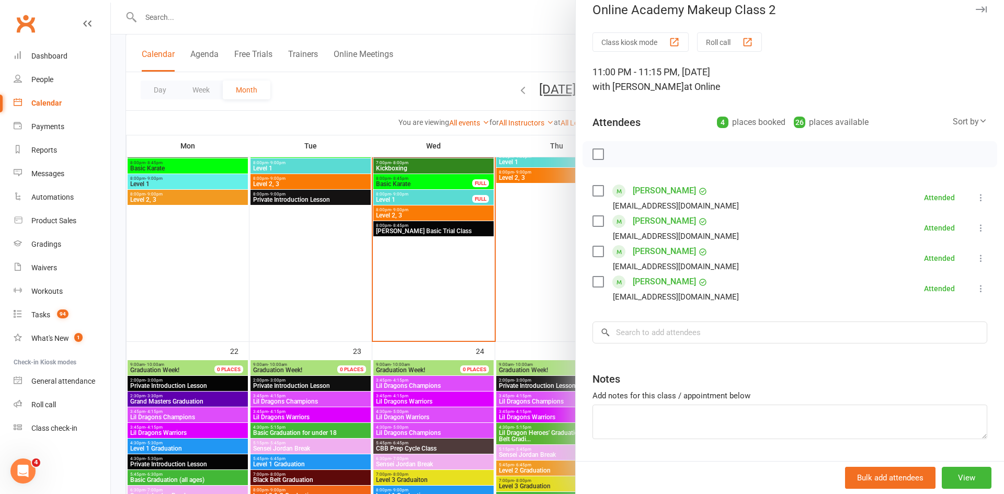
click at [500, 39] on div at bounding box center [557, 247] width 893 height 494
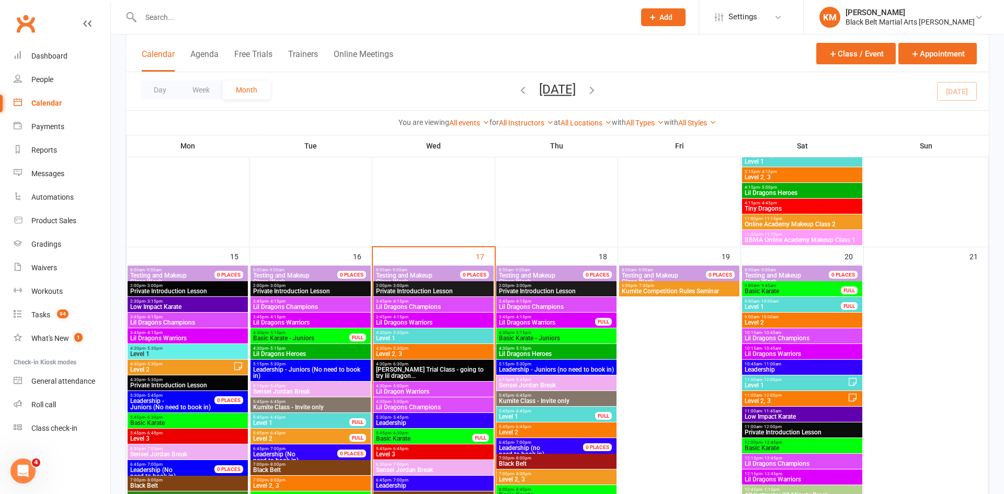
scroll to position [874, 0]
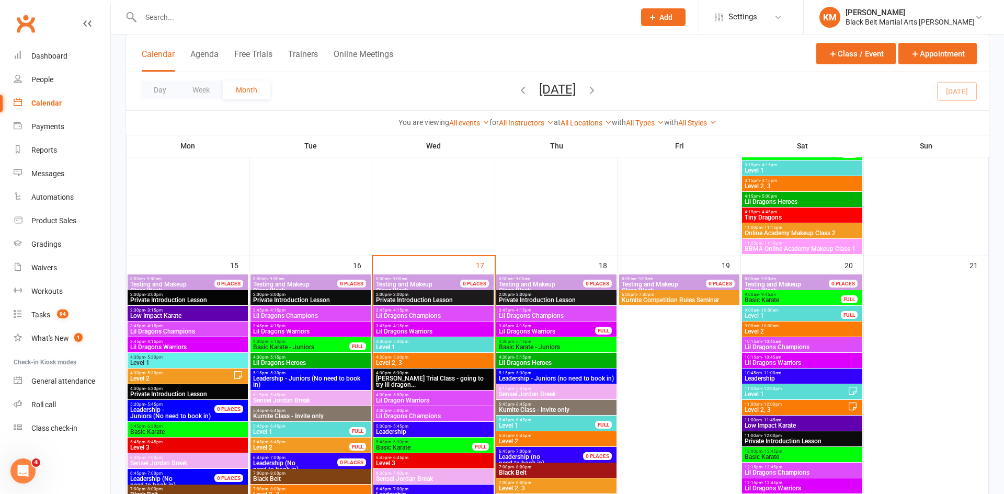
click at [778, 246] on span "BBMA Online Academy Makeup Class 1" at bounding box center [802, 249] width 116 height 6
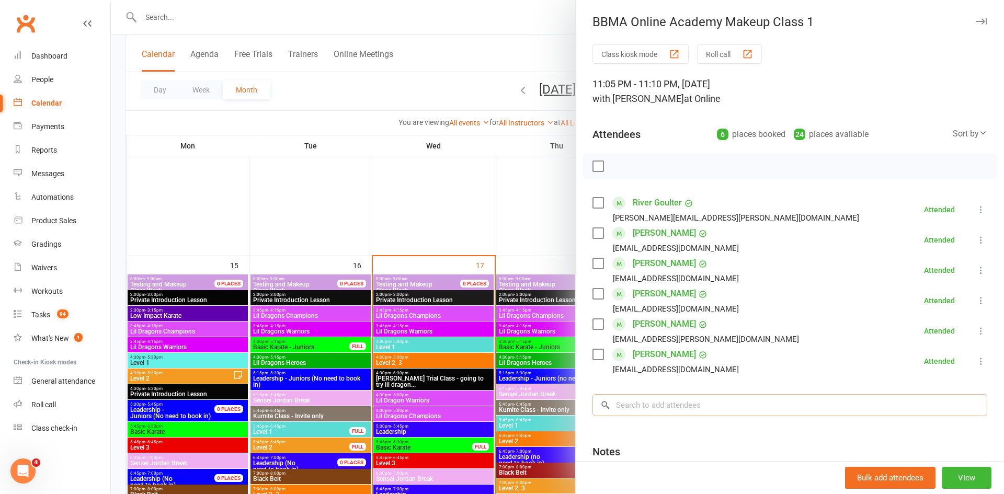
click at [639, 404] on input "search" at bounding box center [790, 405] width 395 height 22
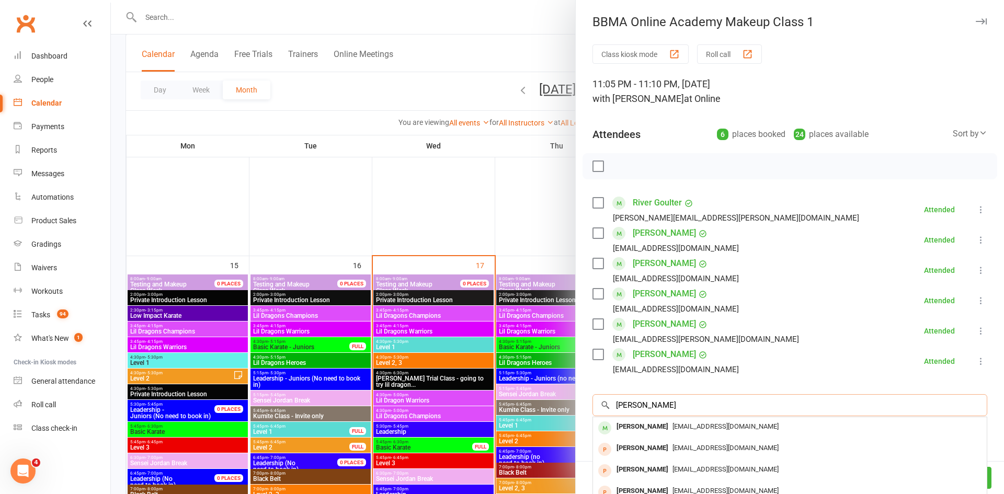
type input "ivan fang"
click at [657, 420] on div "[EMAIL_ADDRESS][DOMAIN_NAME]" at bounding box center [789, 426] width 385 height 15
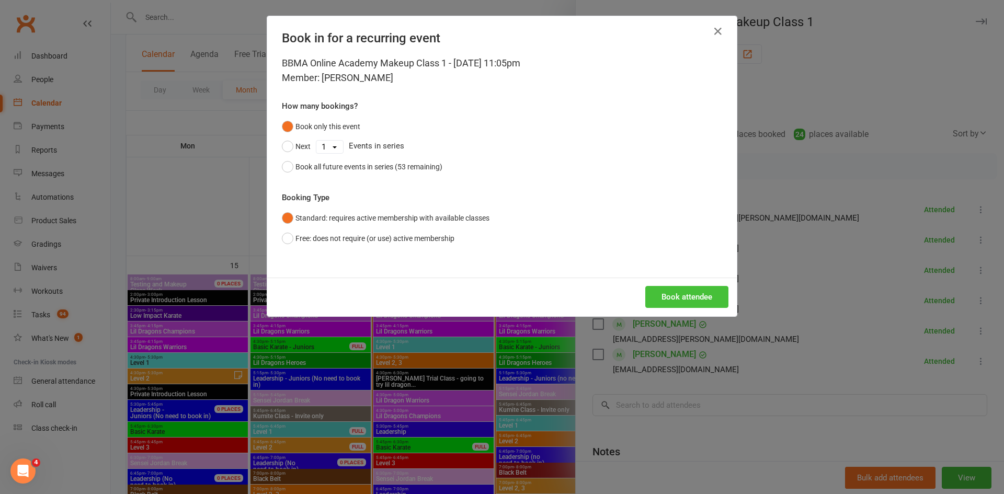
click at [675, 297] on button "Book attendee" at bounding box center [686, 297] width 83 height 22
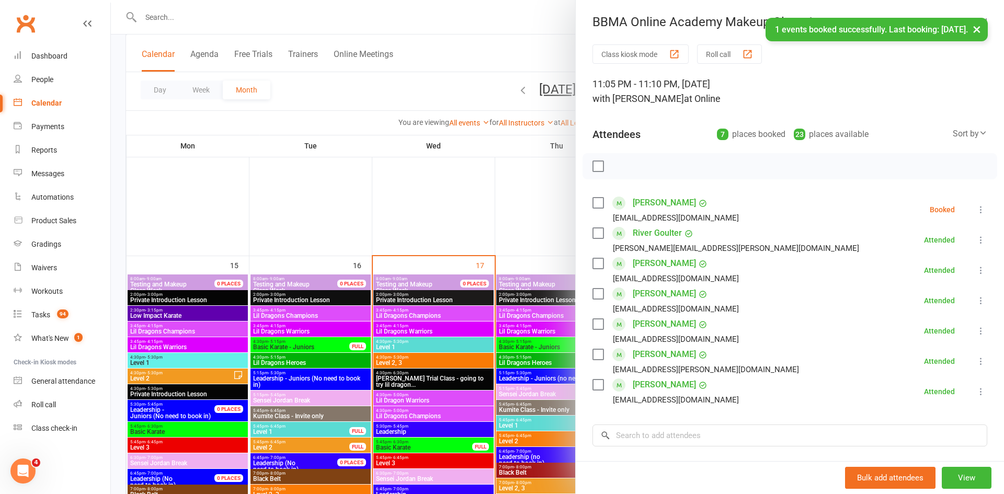
click at [977, 207] on icon at bounding box center [981, 209] width 10 height 10
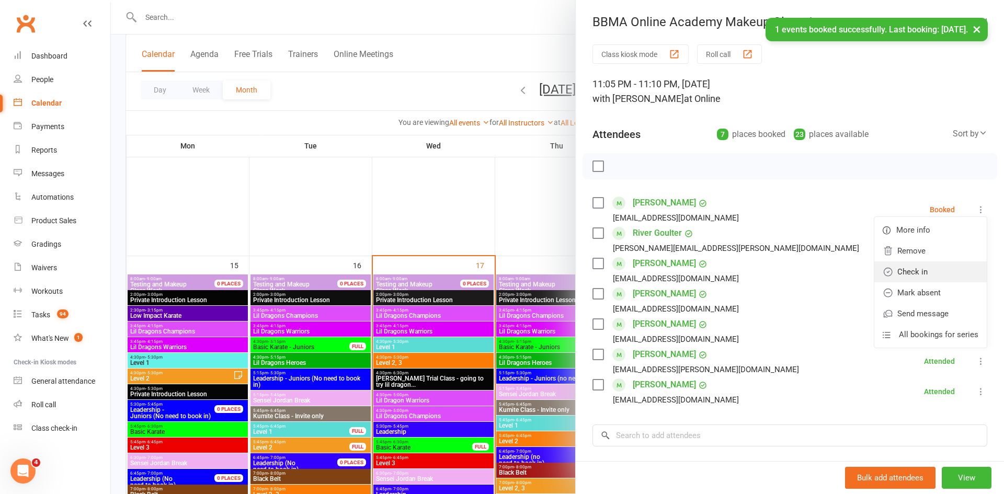
click at [929, 266] on link "Check in" at bounding box center [930, 271] width 112 height 21
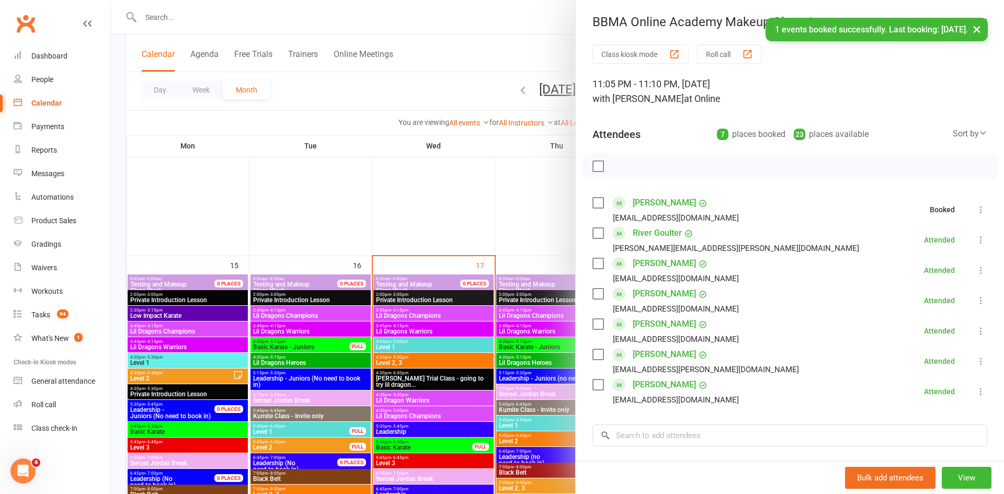
click at [277, 18] on div "× 1 events booked successfully. Last booking: Sep 13, 2025." at bounding box center [495, 18] width 991 height 0
click at [267, 14] on div at bounding box center [557, 247] width 893 height 494
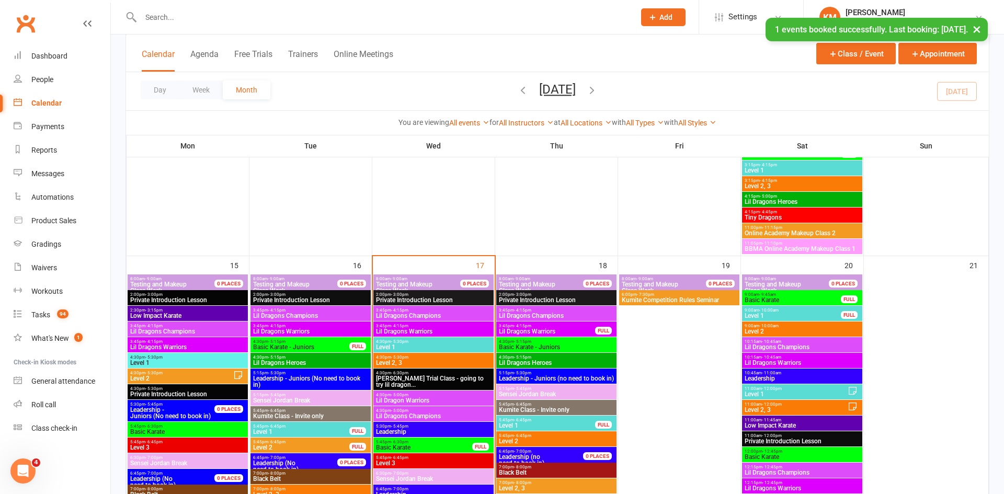
click at [267, 14] on input "text" at bounding box center [383, 17] width 490 height 15
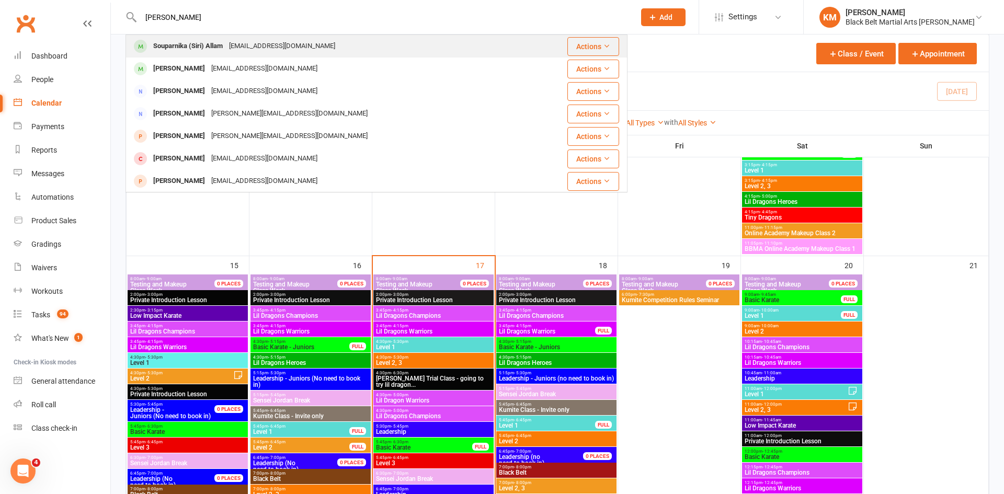
type input "Siri allam"
click at [348, 52] on div "Souparnika (Siri) Allam cs.rekha@gmail.com" at bounding box center [340, 46] width 427 height 21
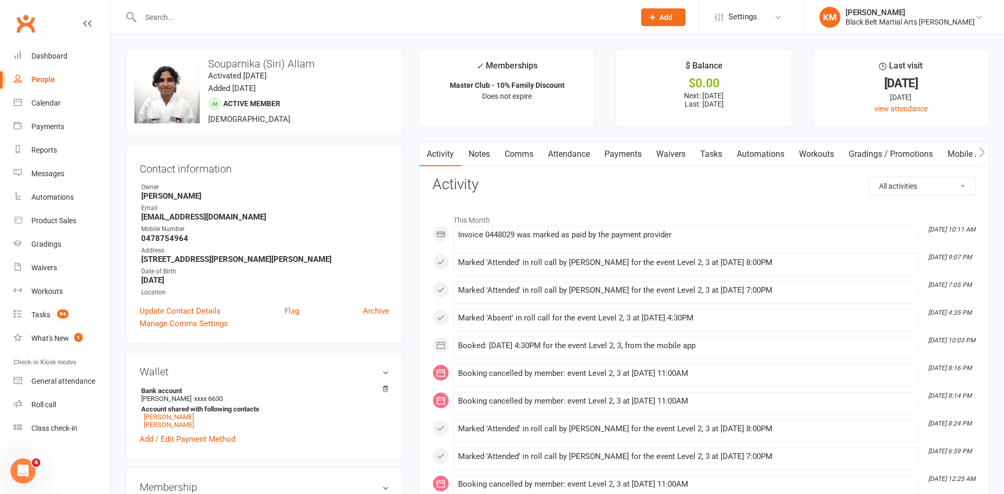
click at [570, 145] on link "Attendance" at bounding box center [569, 154] width 56 height 24
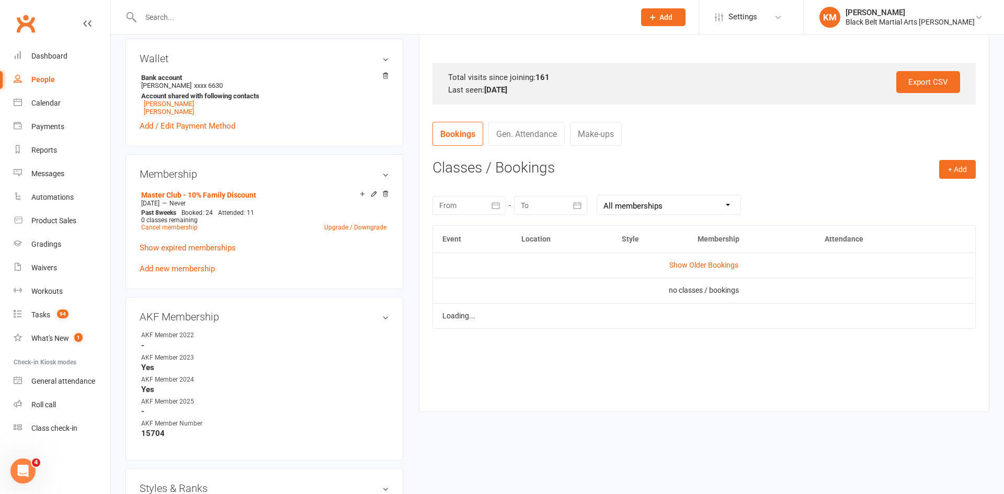
scroll to position [314, 0]
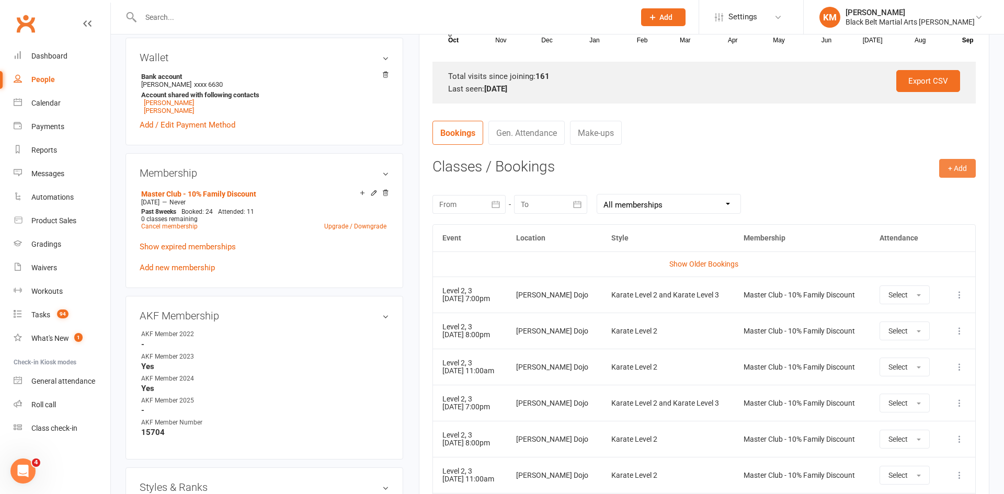
click at [953, 166] on button "+ Add" at bounding box center [957, 168] width 37 height 19
click at [896, 190] on link "Book Event" at bounding box center [924, 191] width 104 height 21
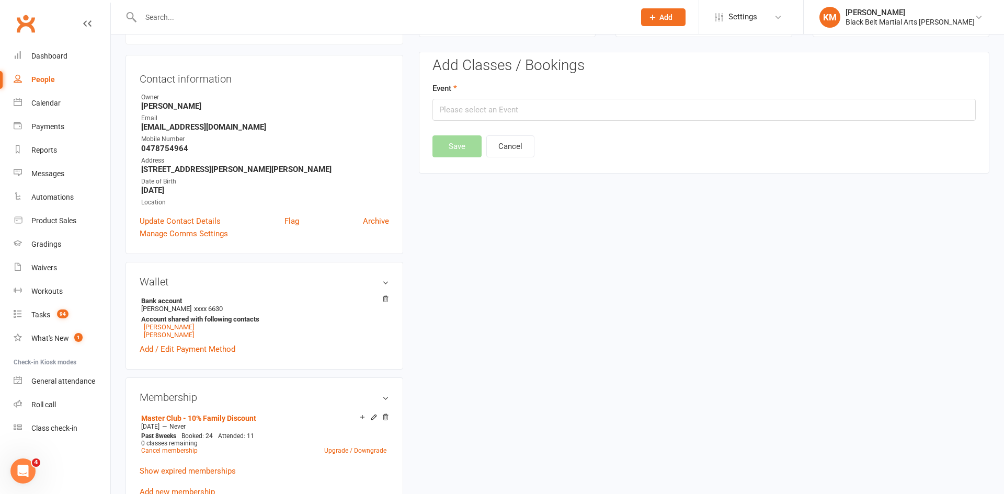
scroll to position [89, 0]
click at [623, 108] on input "text" at bounding box center [703, 110] width 543 height 22
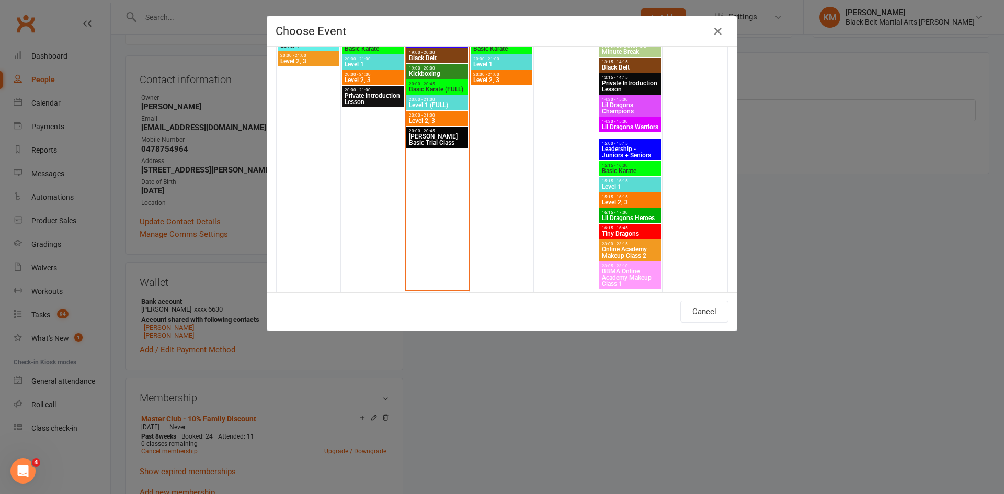
scroll to position [1403, 0]
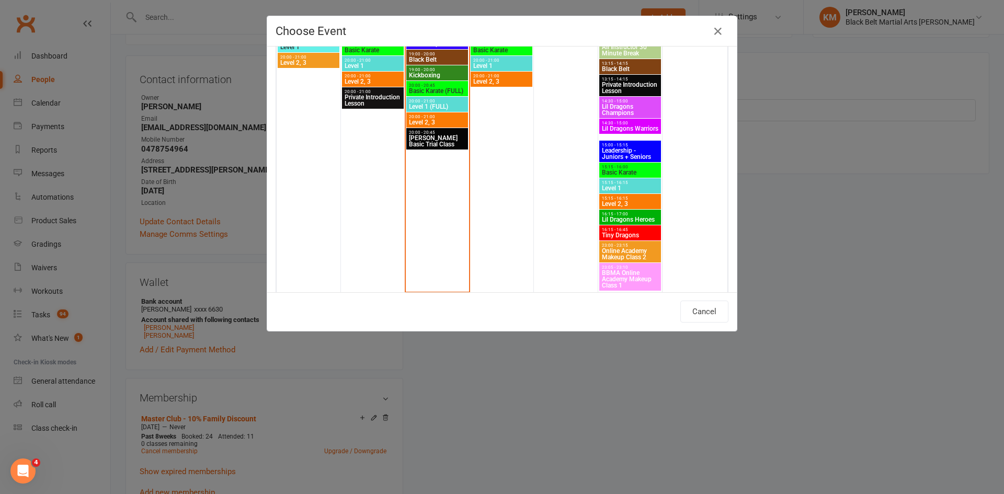
click at [628, 201] on span "Level 2, 3" at bounding box center [630, 204] width 58 height 6
type input "Level 2, 3 - Sep 20, 2025 3:15:00 PM"
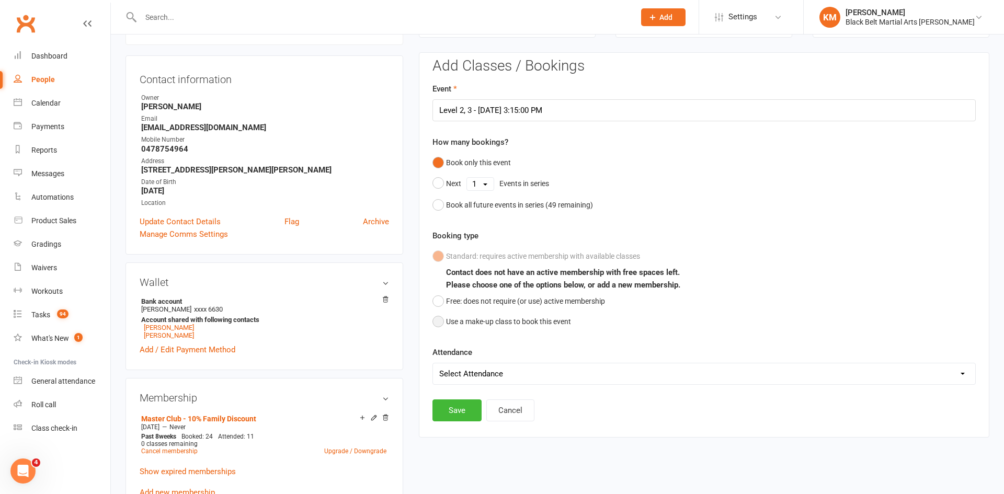
click at [464, 323] on button "Use a make-up class to book this event" at bounding box center [501, 322] width 139 height 20
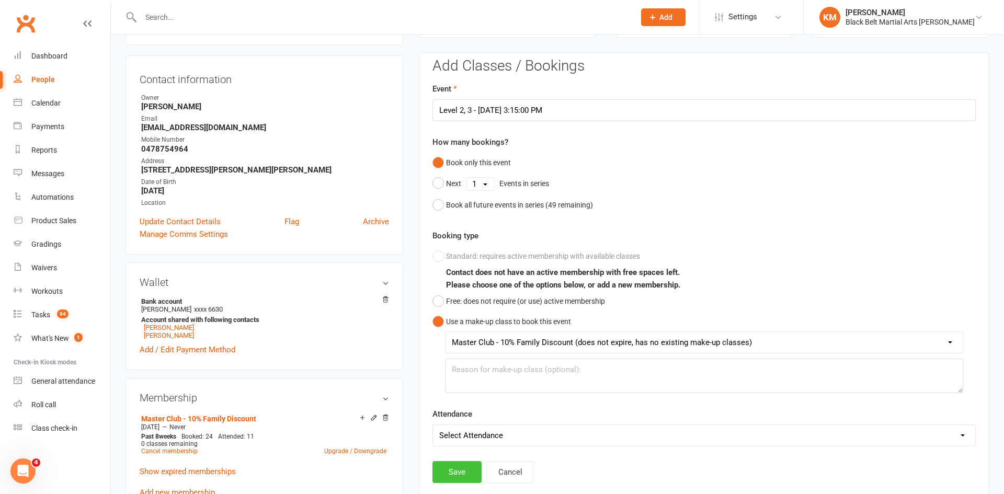
click at [443, 466] on button "Save" at bounding box center [456, 472] width 49 height 22
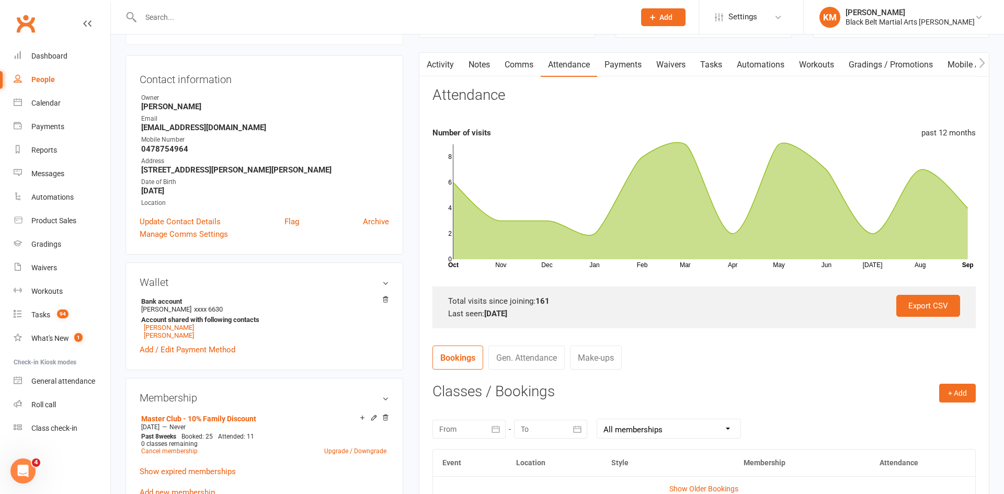
click at [154, 19] on input "text" at bounding box center [383, 17] width 490 height 15
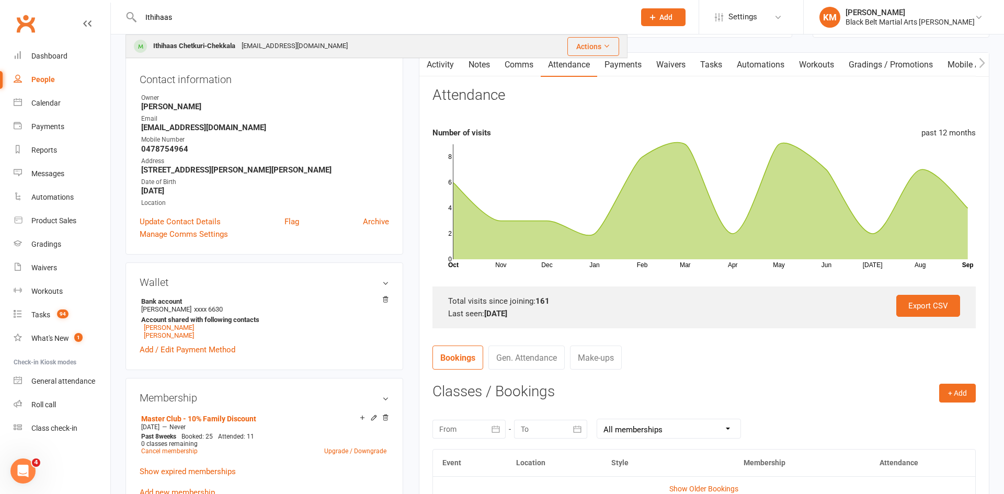
type input "Ithihaas"
click at [209, 43] on div "Ithihaas Chetkuri-Chekkala" at bounding box center [194, 46] width 88 height 15
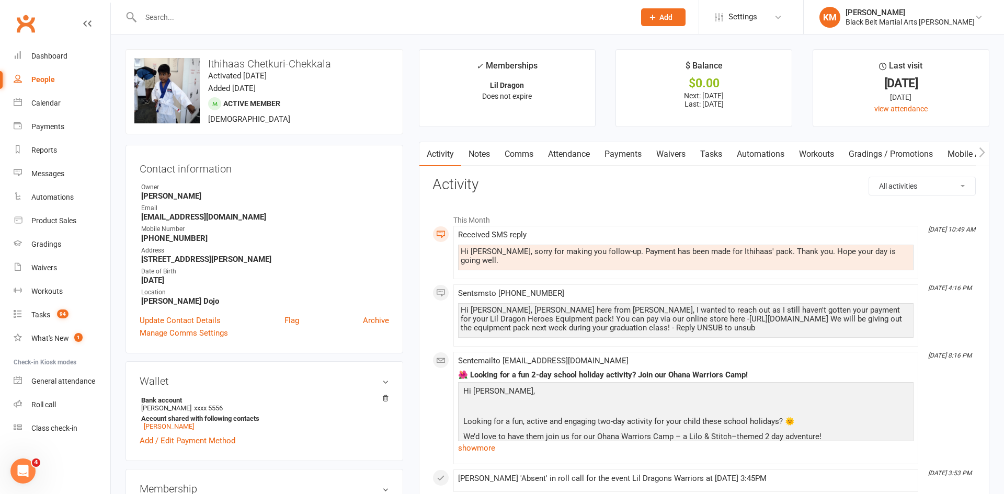
click at [484, 149] on link "Notes" at bounding box center [479, 154] width 36 height 24
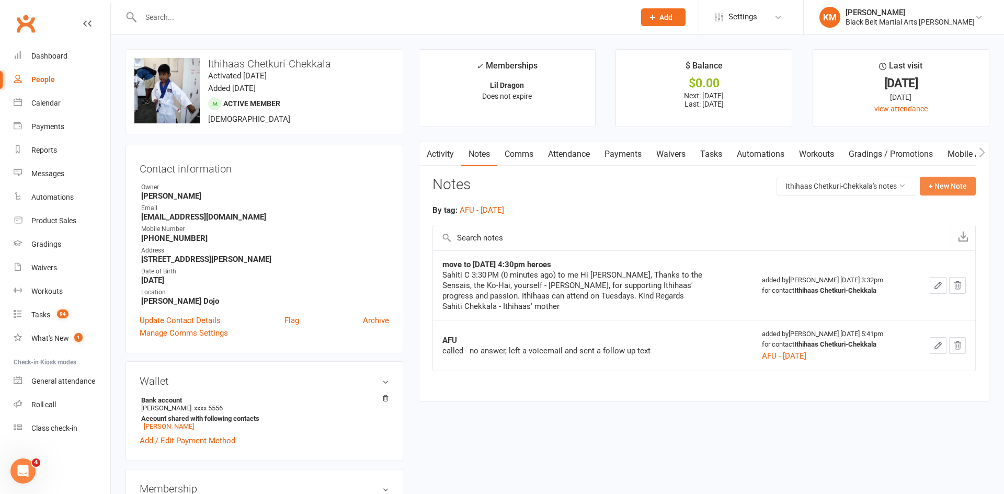
click at [937, 181] on button "+ New Note" at bounding box center [948, 186] width 56 height 19
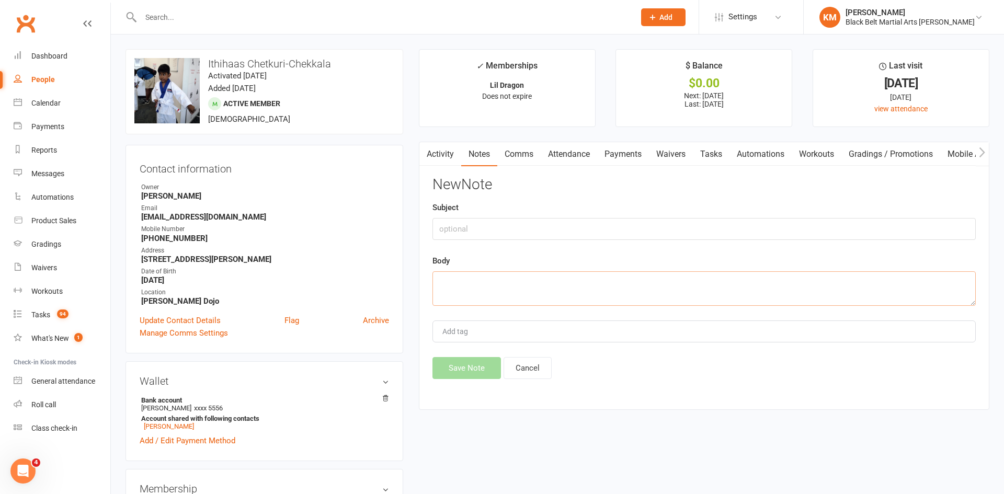
click at [663, 292] on textarea at bounding box center [703, 288] width 543 height 35
paste textarea "Black Belt Martial Arts: A New Order has Arrived (00852) After shipping the pac…"
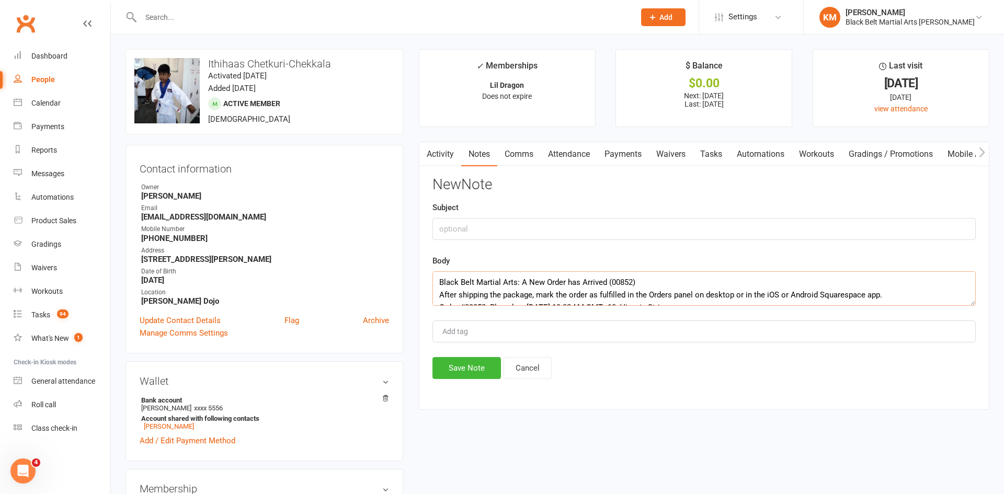
scroll to position [597, 0]
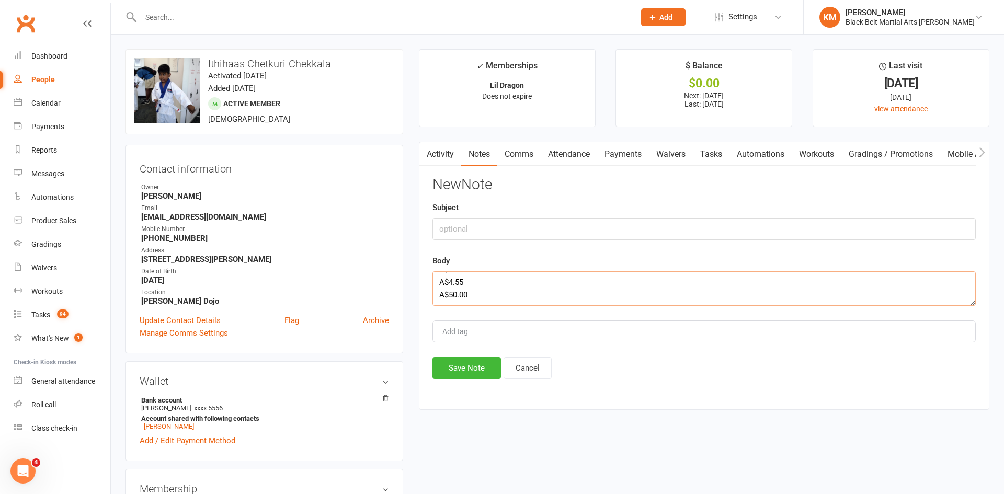
type textarea "Black Belt Martial Arts: A New Order has Arrived (00852) After shipping the pac…"
click at [517, 233] on input "text" at bounding box center [703, 229] width 543 height 22
type input "paid for heroes equipment pack"
click at [472, 375] on button "Save Note" at bounding box center [466, 368] width 69 height 22
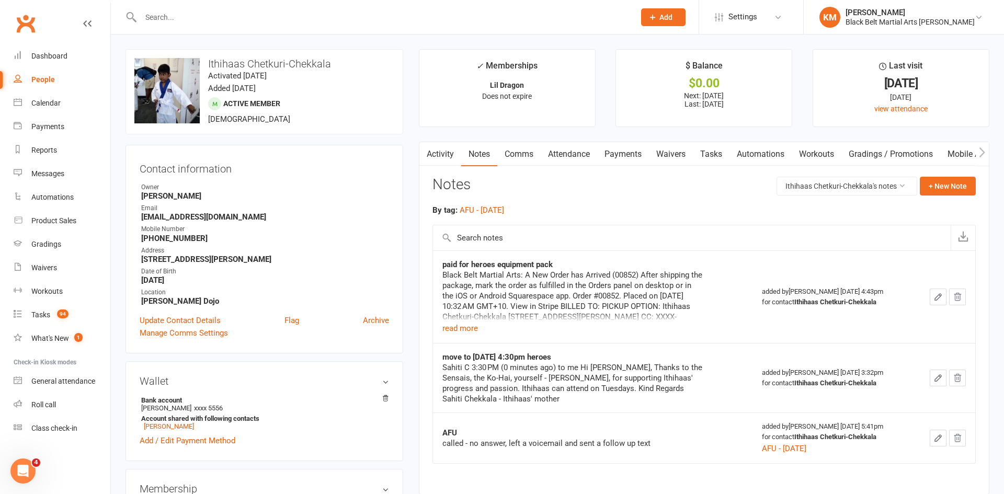
click at [181, 18] on input "text" at bounding box center [383, 17] width 490 height 15
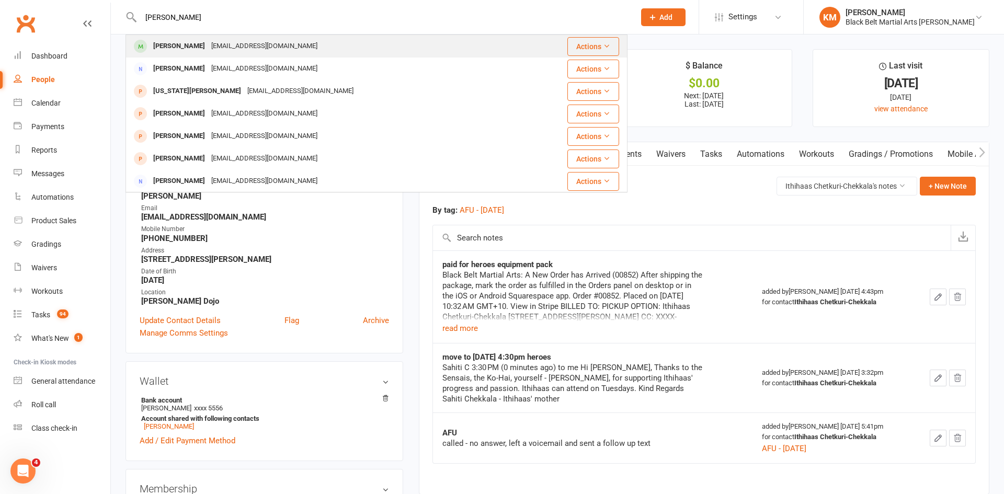
type input "olivia Rondolo"
click at [195, 43] on div "Olivia Rondolo" at bounding box center [179, 46] width 58 height 15
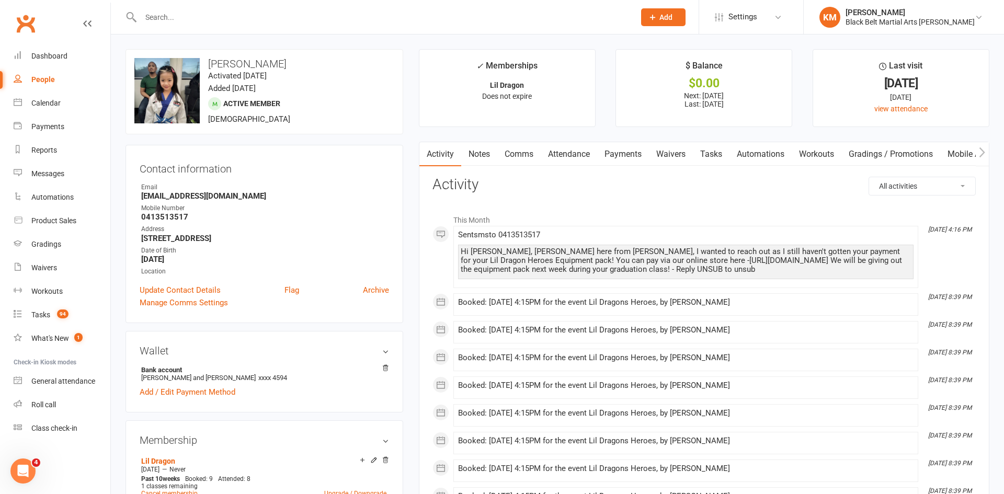
click at [476, 159] on link "Notes" at bounding box center [479, 154] width 36 height 24
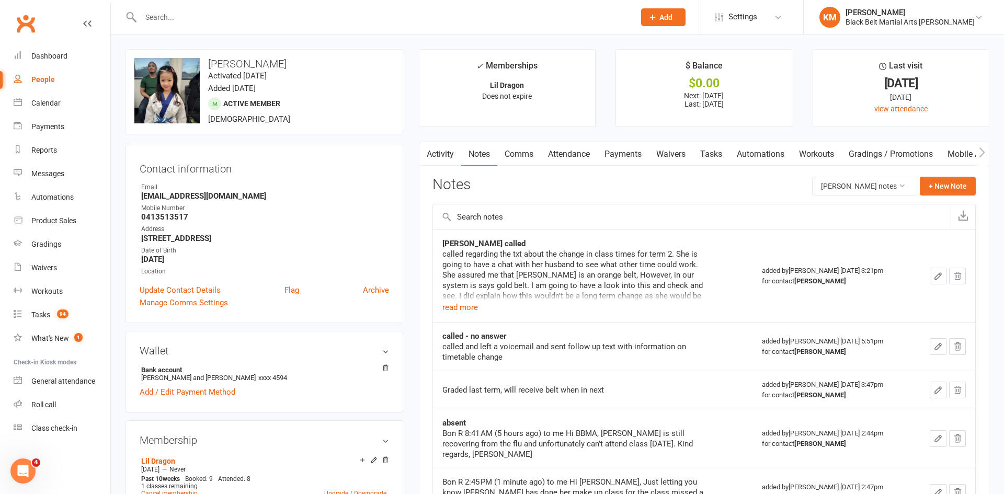
click at [978, 196] on div "Activity Notes Comms Attendance Payments Waivers Tasks Automations Workouts Gra…" at bounding box center [704, 475] width 571 height 666
click at [950, 184] on button "+ New Note" at bounding box center [948, 186] width 56 height 19
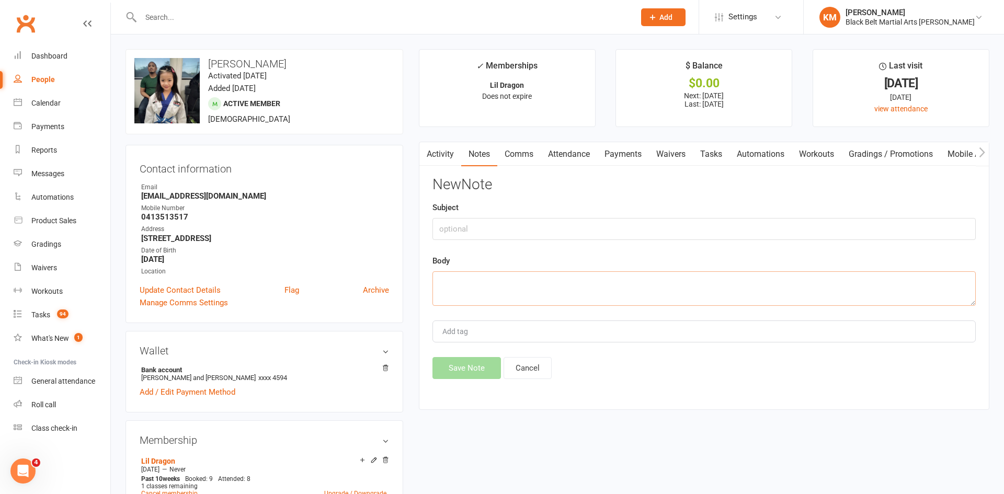
click at [818, 282] on textarea at bounding box center [703, 288] width 543 height 35
paste textarea "Black Belt Martial Arts: A New Order has Arrived (00851) After shipping the pac…"
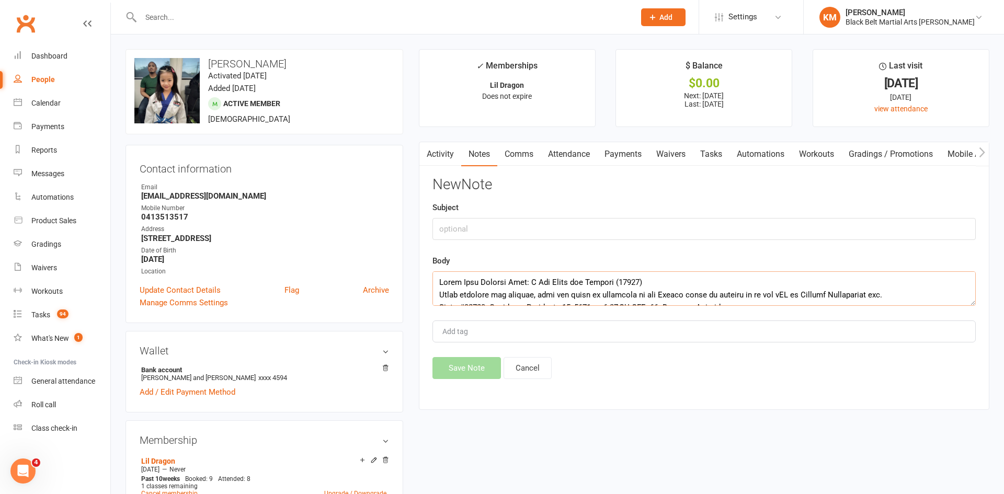
scroll to position [609, 0]
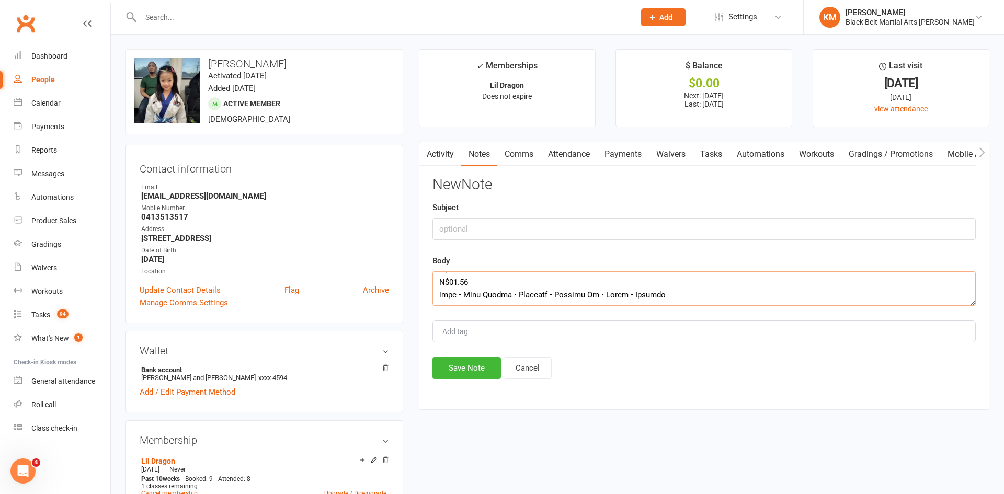
type textarea "Black Belt Martial Arts: A New Order has Arrived (00851) After shipping the pac…"
click at [685, 228] on input "text" at bounding box center [703, 229] width 543 height 22
type input "paid for heroes equipment pack"
click at [456, 367] on button "Save Note" at bounding box center [466, 368] width 69 height 22
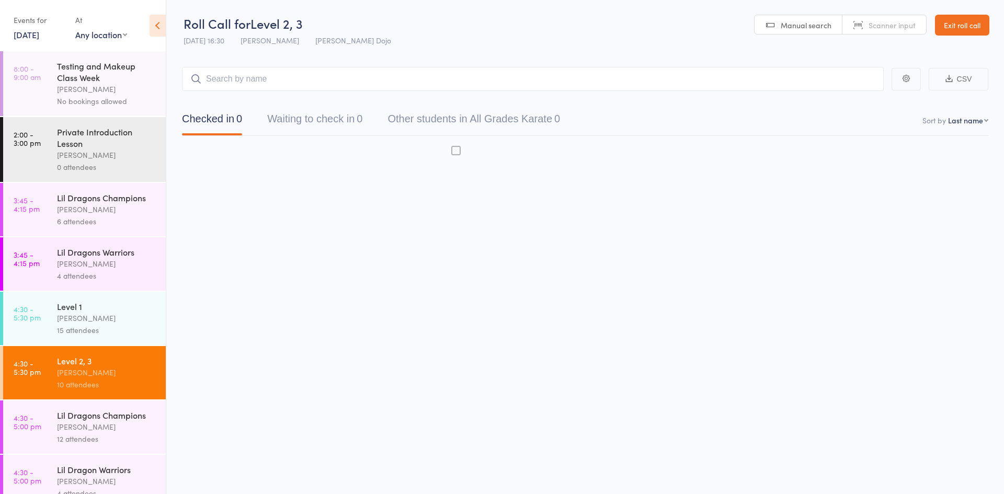
click at [391, 157] on strong at bounding box center [456, 152] width 549 height 22
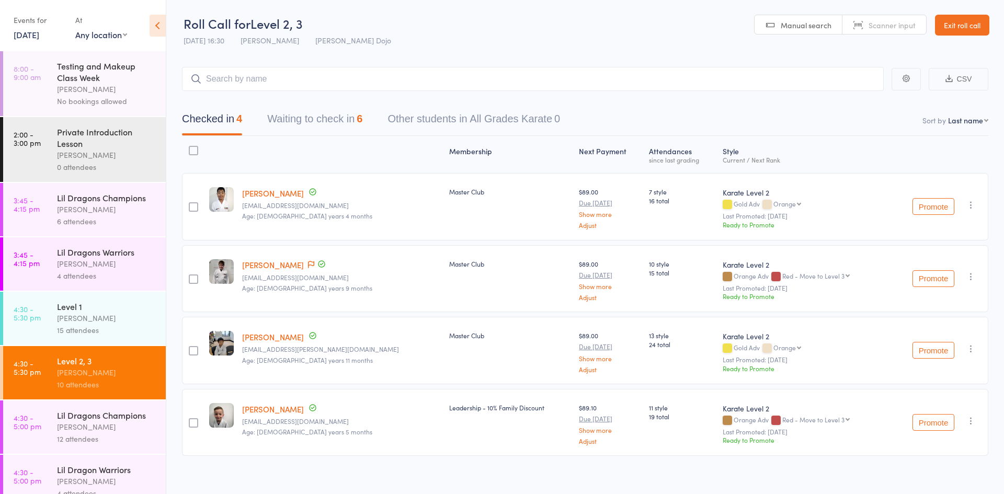
click at [315, 121] on button "Waiting to check in 6" at bounding box center [314, 122] width 95 height 28
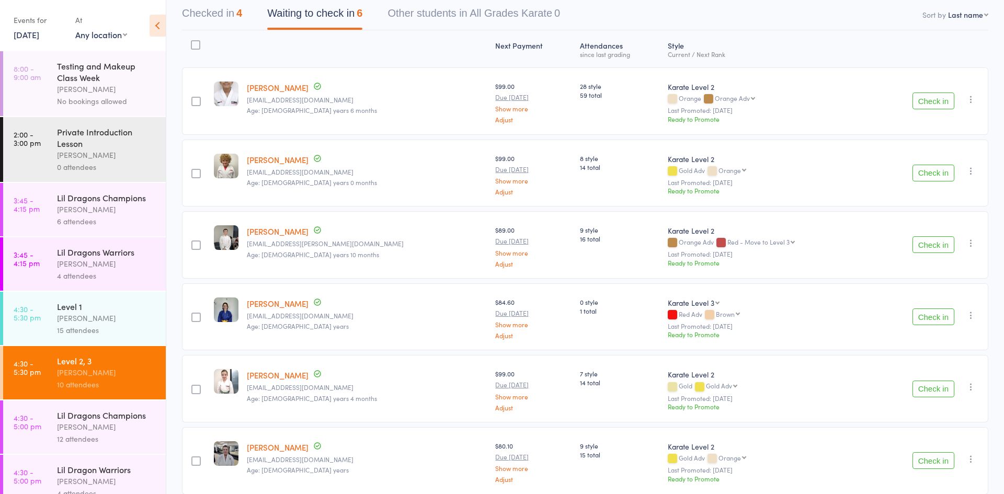
scroll to position [154, 0]
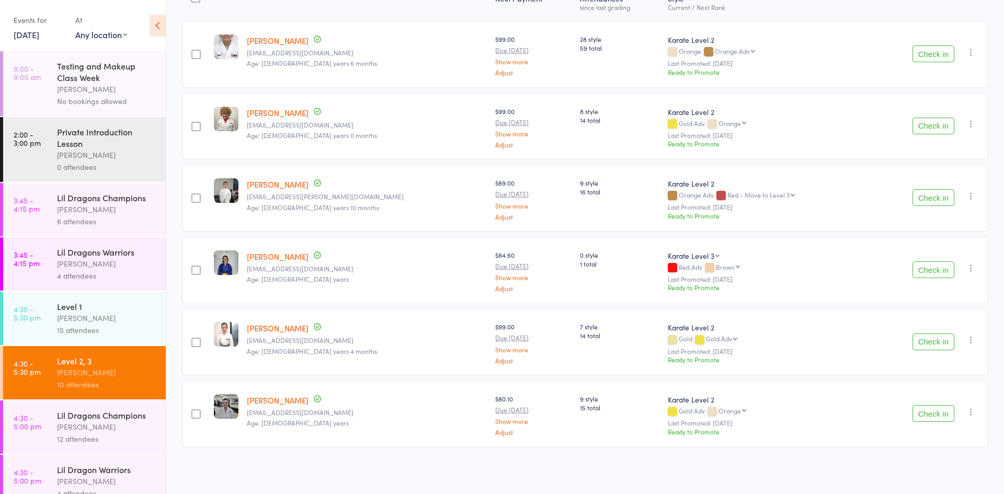
click at [925, 416] on button "Check in" at bounding box center [934, 413] width 42 height 17
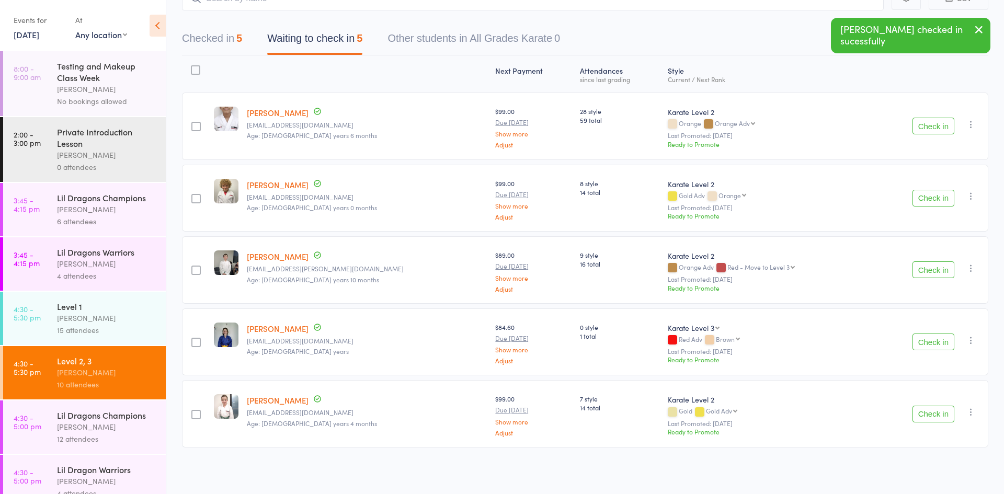
click at [94, 319] on div "[PERSON_NAME]" at bounding box center [107, 318] width 100 height 12
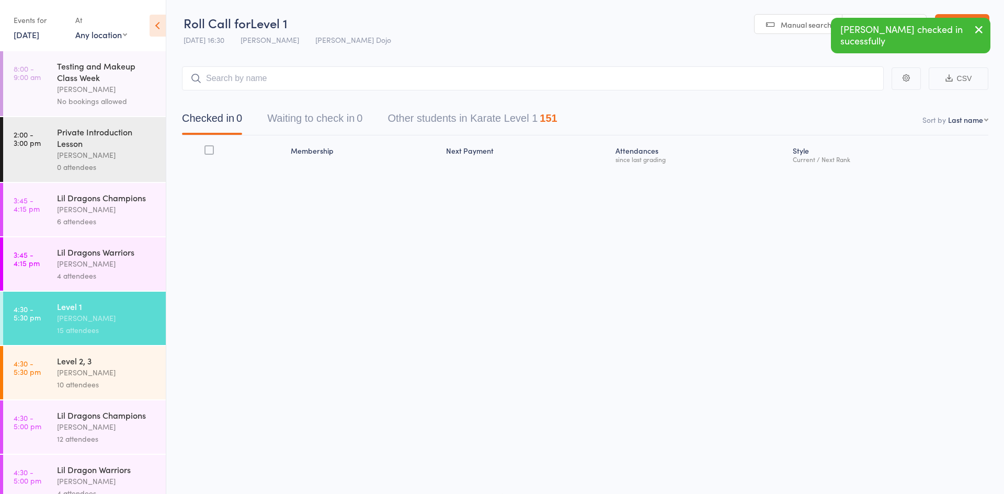
click at [266, 114] on div "Checked in 0 Waiting to check in 0 Other students in Karate Level 1 151" at bounding box center [369, 121] width 401 height 28
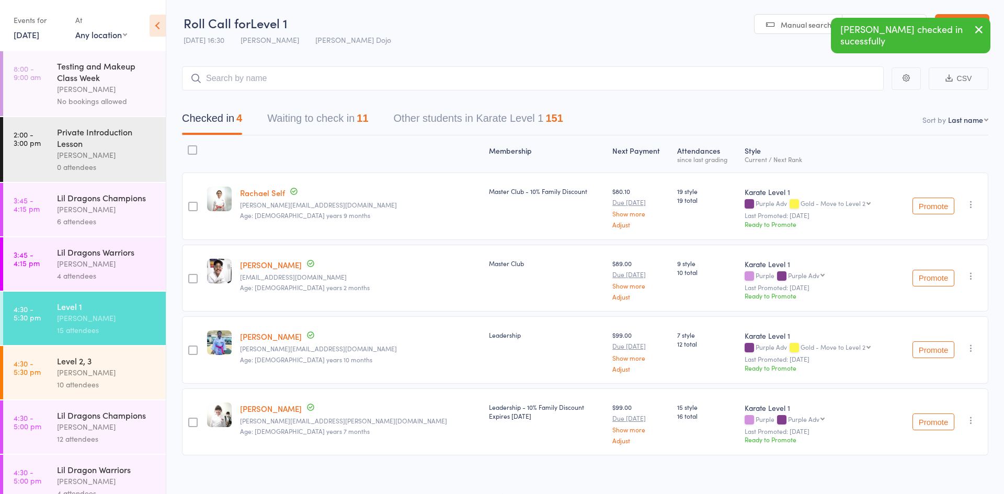
click at [270, 116] on button "Waiting to check in 11" at bounding box center [317, 121] width 101 height 28
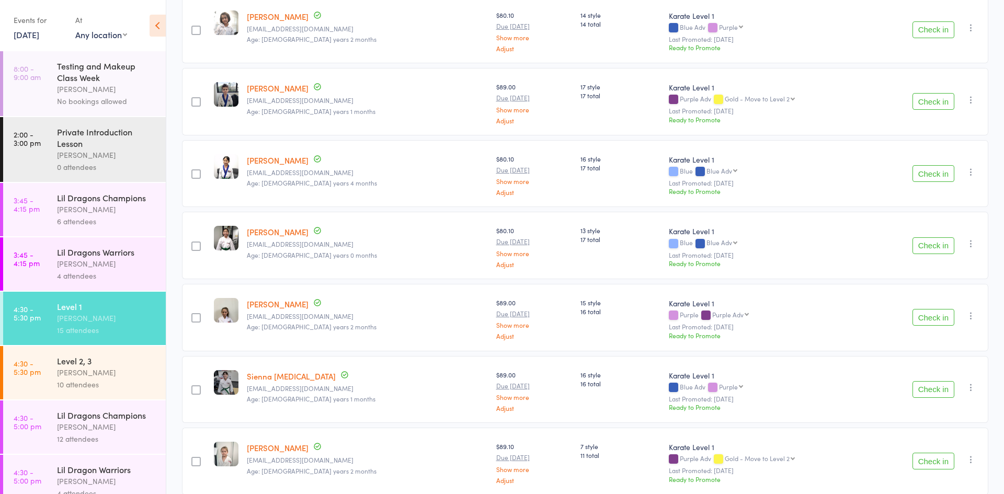
scroll to position [249, 0]
click at [925, 176] on button "Check in" at bounding box center [934, 173] width 42 height 17
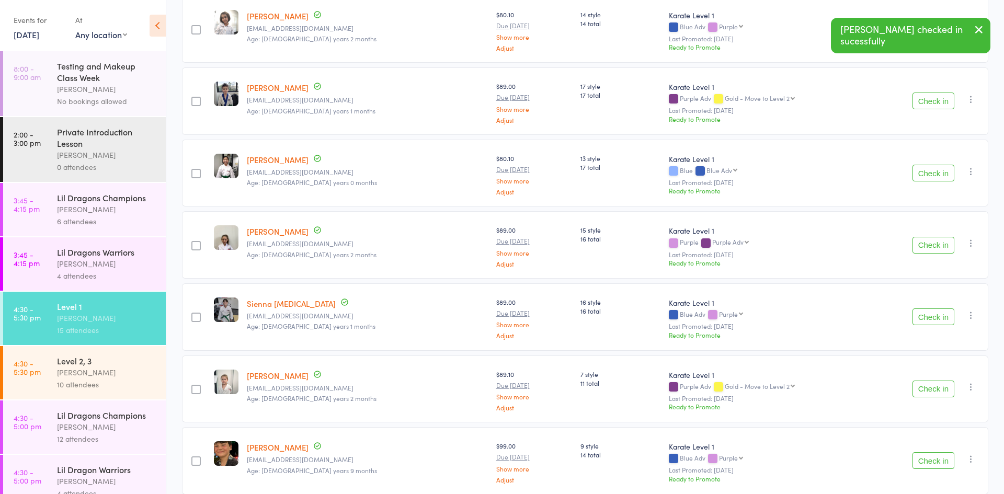
click at [925, 176] on button "Check in" at bounding box center [934, 173] width 42 height 17
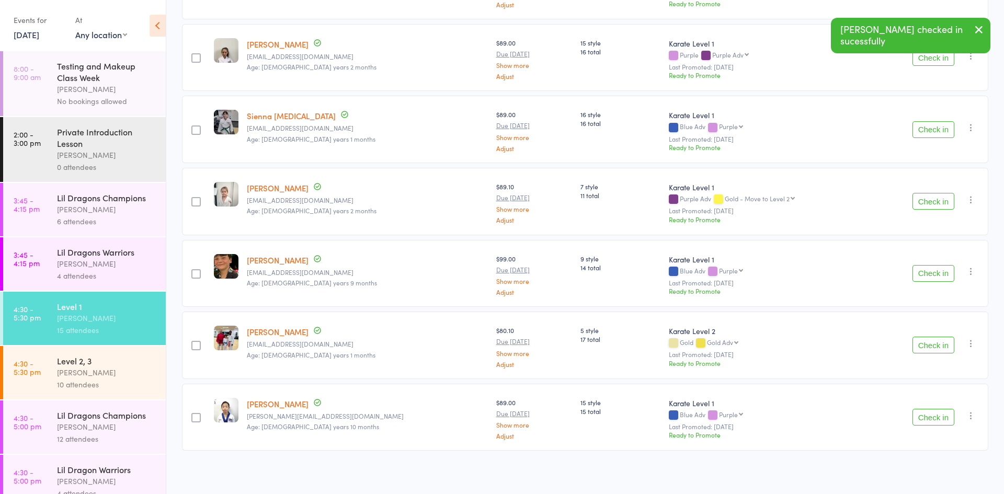
scroll to position [369, 0]
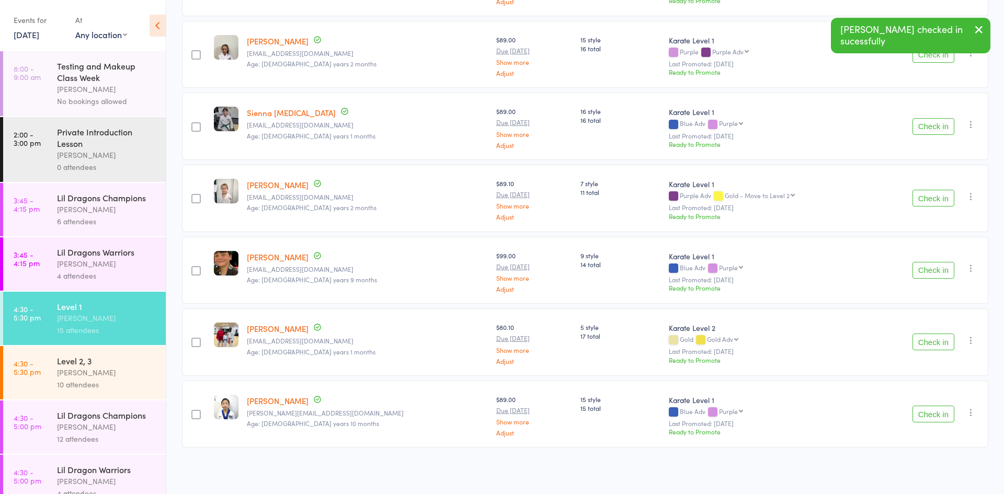
click at [932, 264] on button "Check in" at bounding box center [934, 270] width 42 height 17
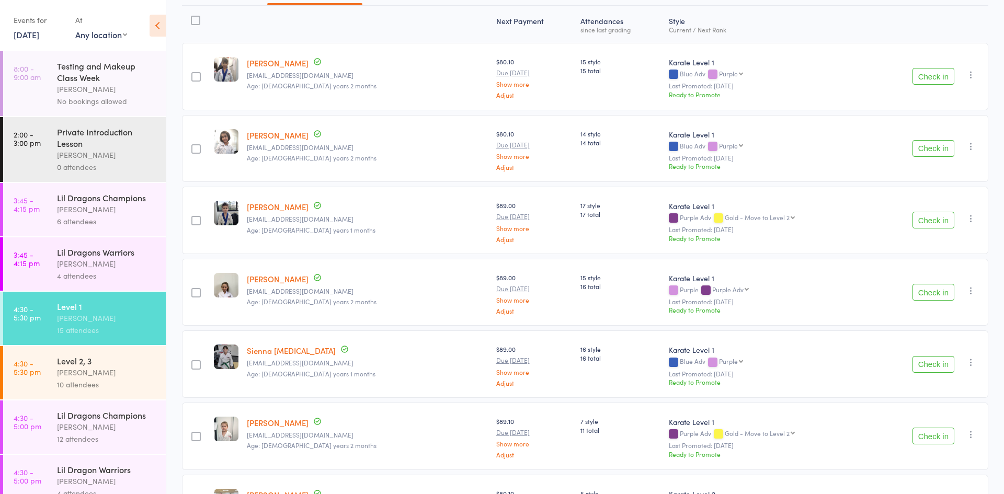
scroll to position [298, 0]
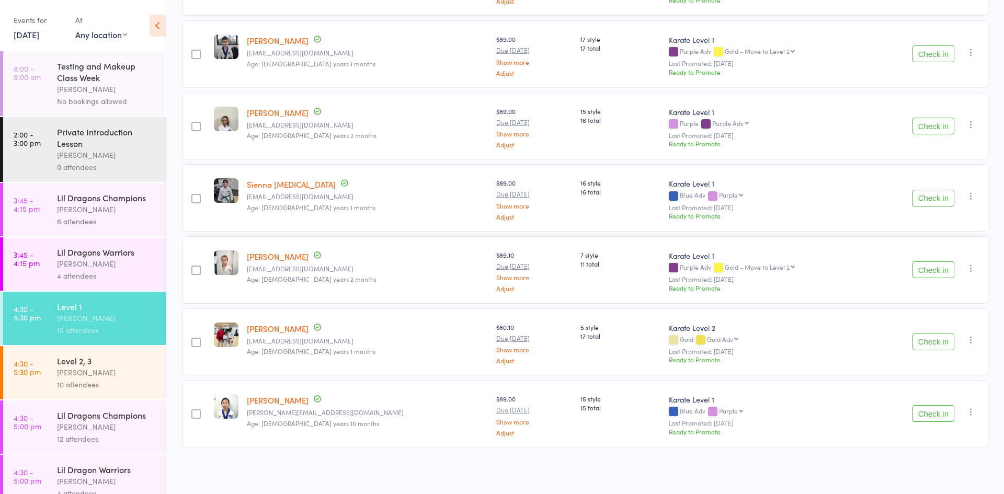
click at [928, 337] on button "Check in" at bounding box center [934, 342] width 42 height 17
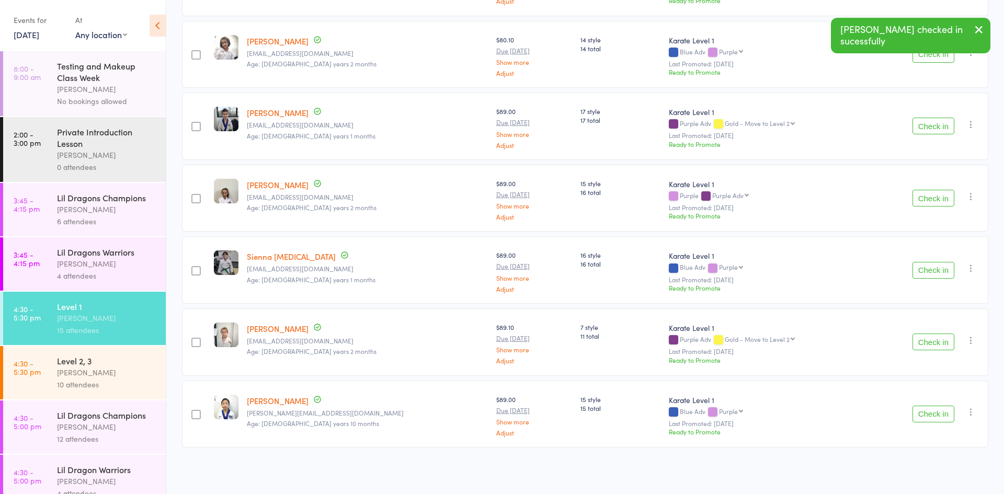
scroll to position [225, 0]
click at [101, 424] on div "[PERSON_NAME]" at bounding box center [107, 427] width 100 height 12
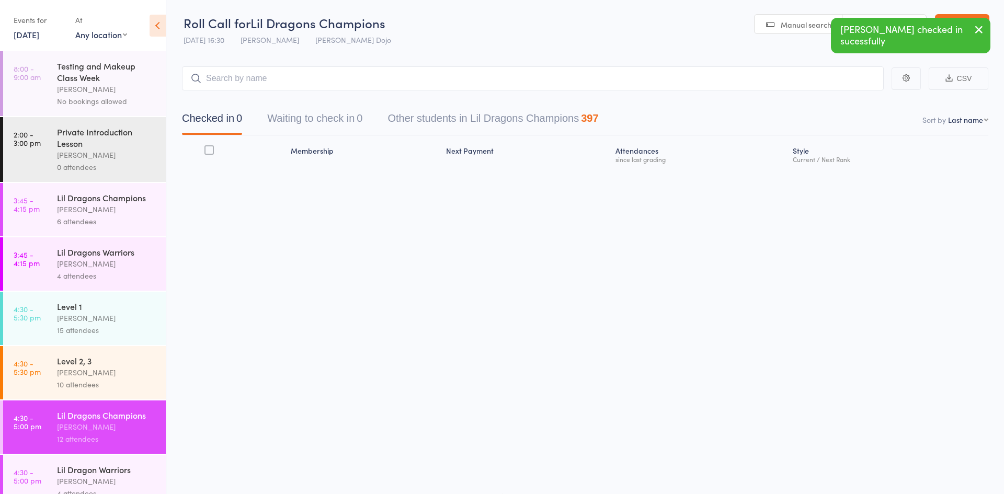
click at [335, 119] on button "Waiting to check in 0" at bounding box center [314, 121] width 95 height 28
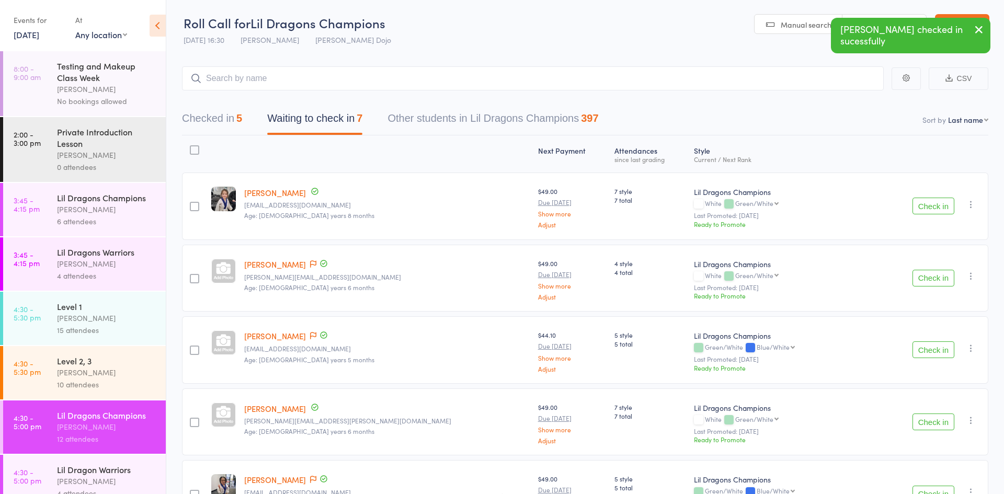
click at [923, 210] on button "Check in" at bounding box center [934, 206] width 42 height 17
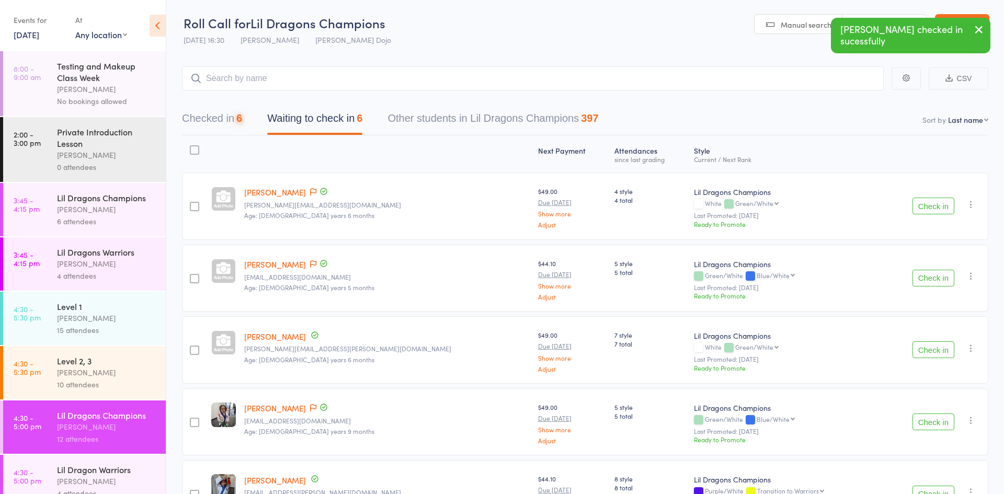
click at [916, 210] on button "Check in" at bounding box center [934, 206] width 42 height 17
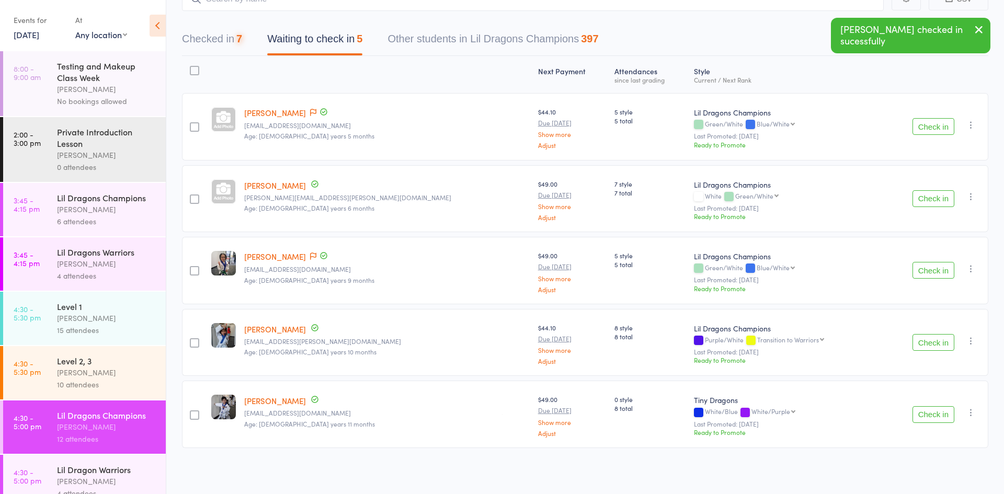
scroll to position [82, 0]
click at [923, 339] on button "Check in" at bounding box center [934, 342] width 42 height 17
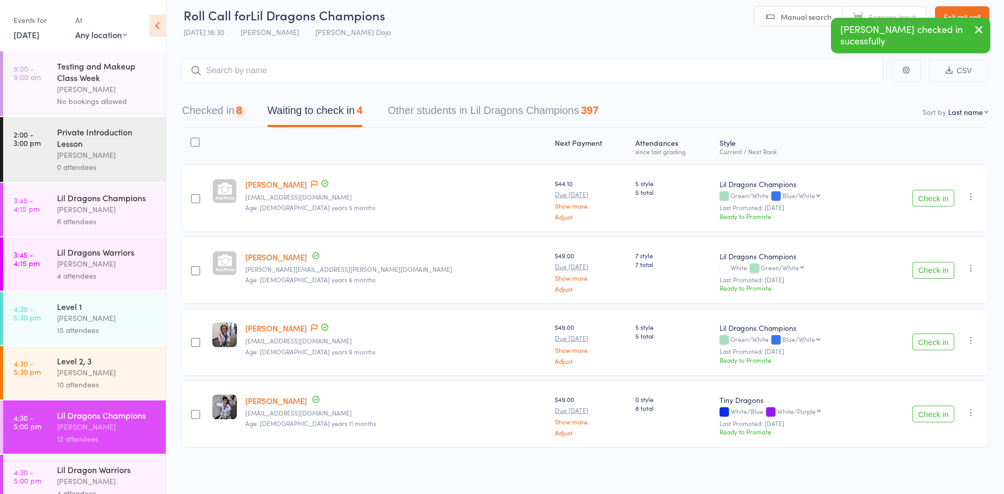
scroll to position [9, 0]
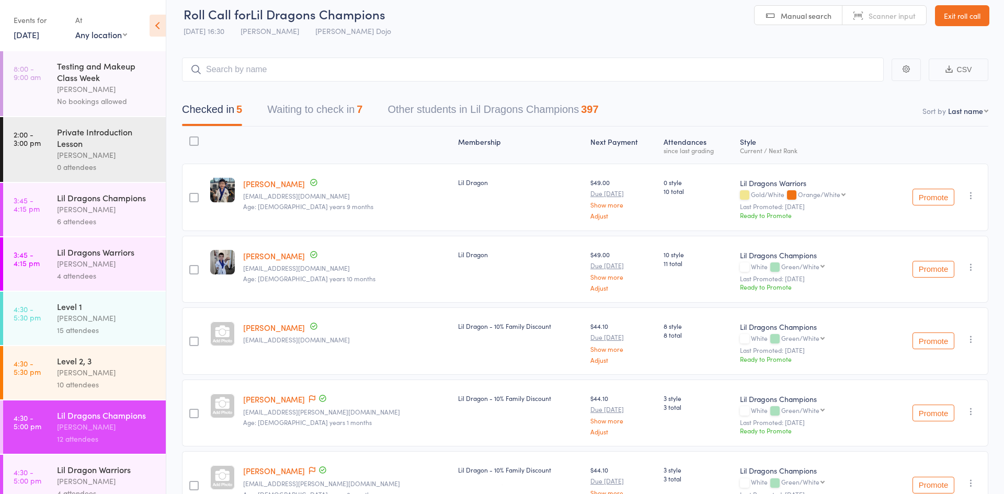
click at [316, 118] on button "Waiting to check in 7" at bounding box center [314, 112] width 95 height 28
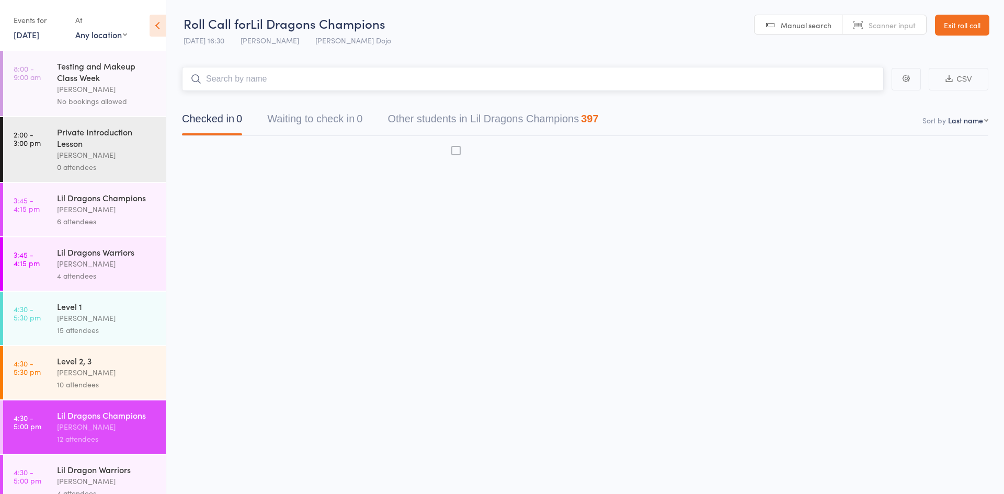
click at [284, 128] on button "Waiting to check in 0" at bounding box center [314, 122] width 95 height 28
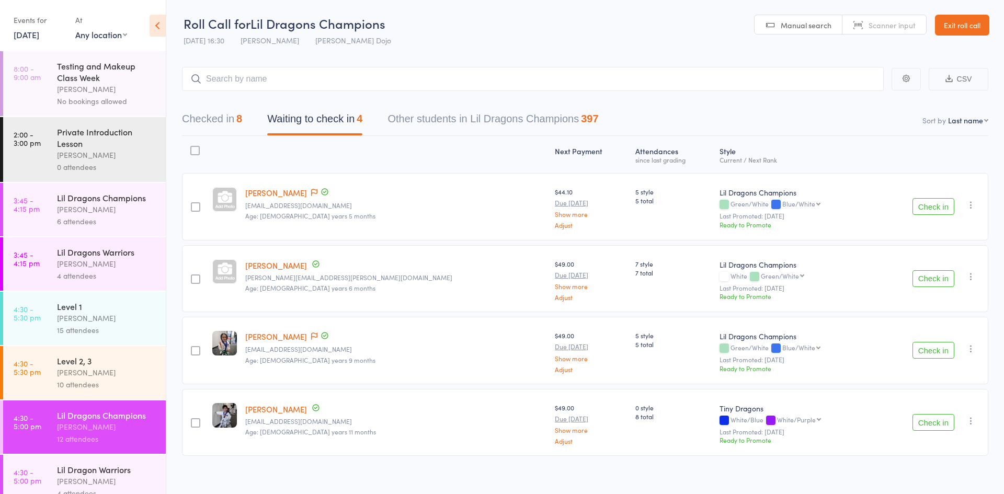
click at [928, 287] on button "Check in" at bounding box center [934, 278] width 42 height 17
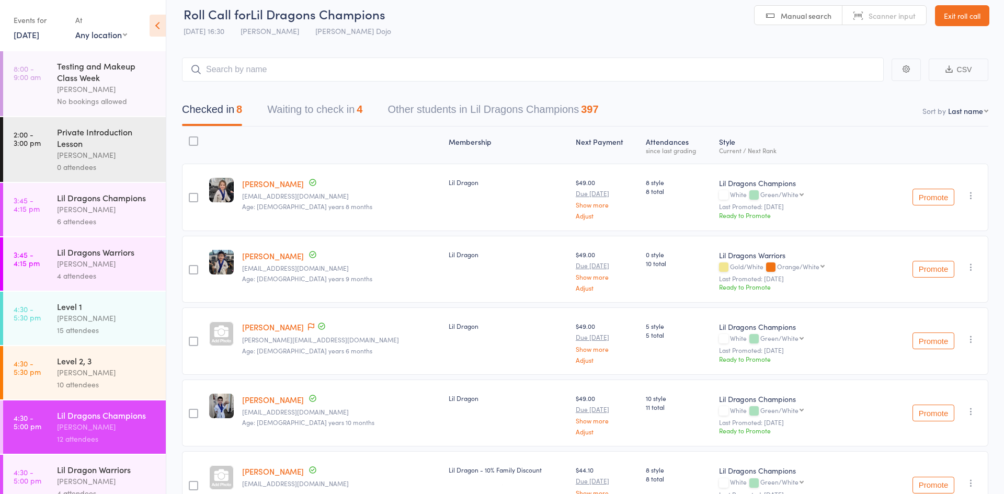
click at [337, 103] on button "Waiting to check in 4" at bounding box center [314, 112] width 95 height 28
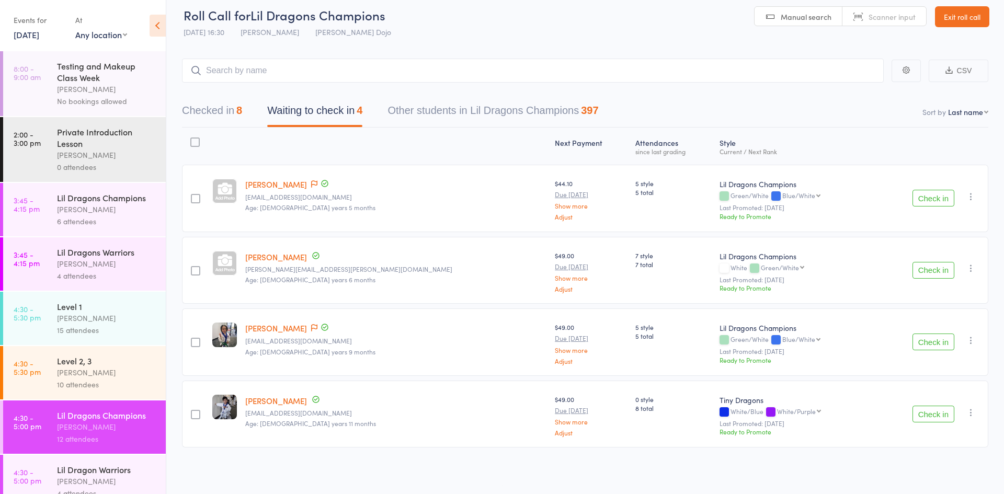
click at [932, 413] on button "Check in" at bounding box center [934, 414] width 42 height 17
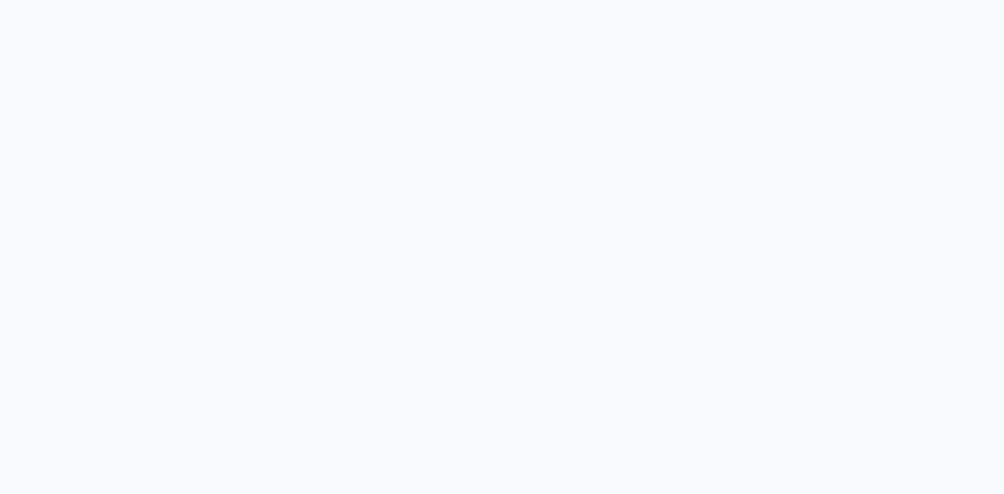
scroll to position [1, 0]
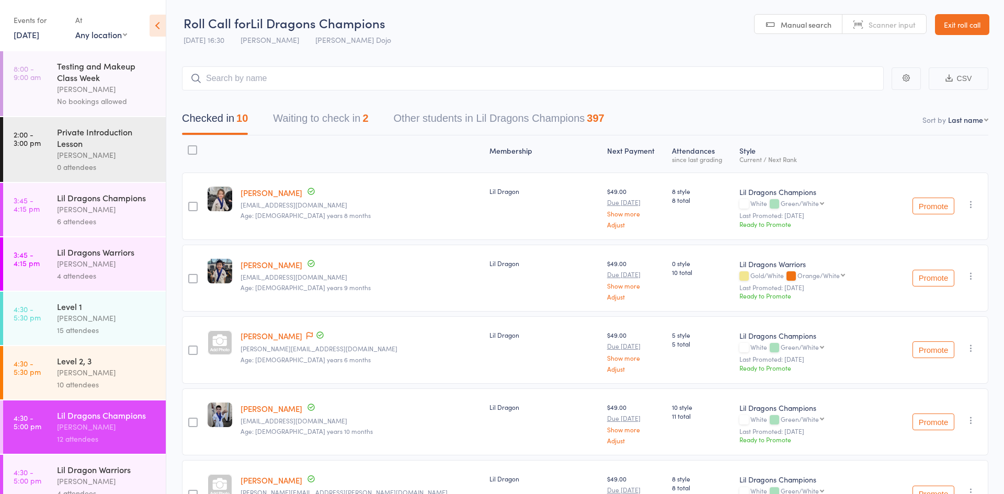
click at [312, 122] on button "Waiting to check in 2" at bounding box center [320, 121] width 95 height 28
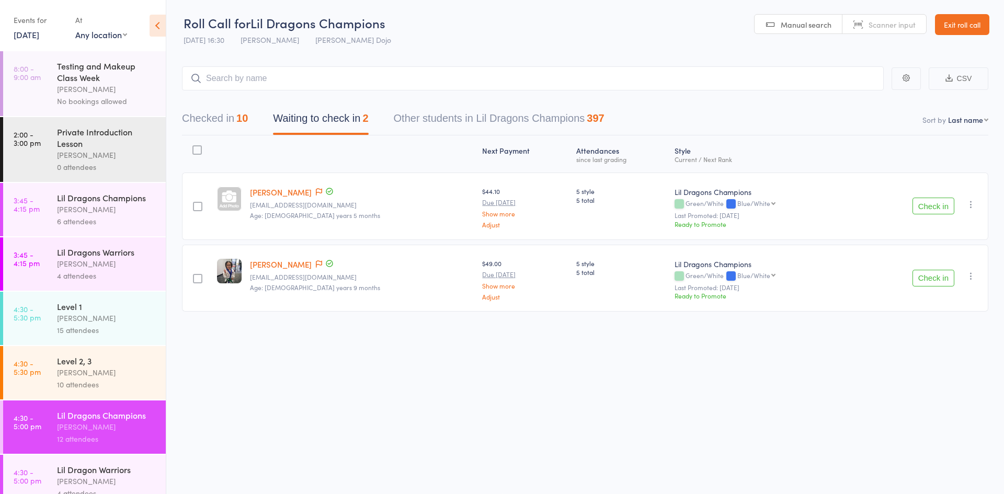
click at [110, 381] on div "10 attendees" at bounding box center [107, 385] width 100 height 12
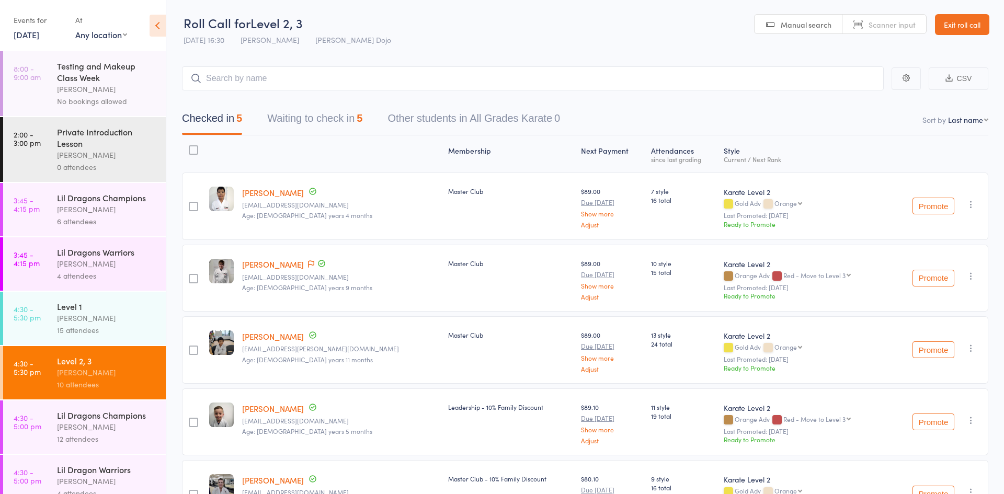
click at [335, 124] on button "Waiting to check in 5" at bounding box center [314, 121] width 95 height 28
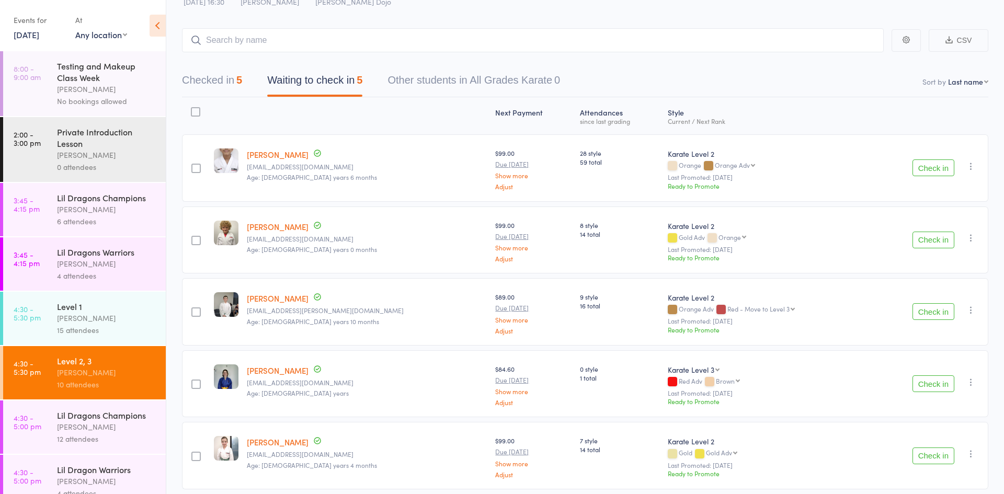
scroll to position [82, 0]
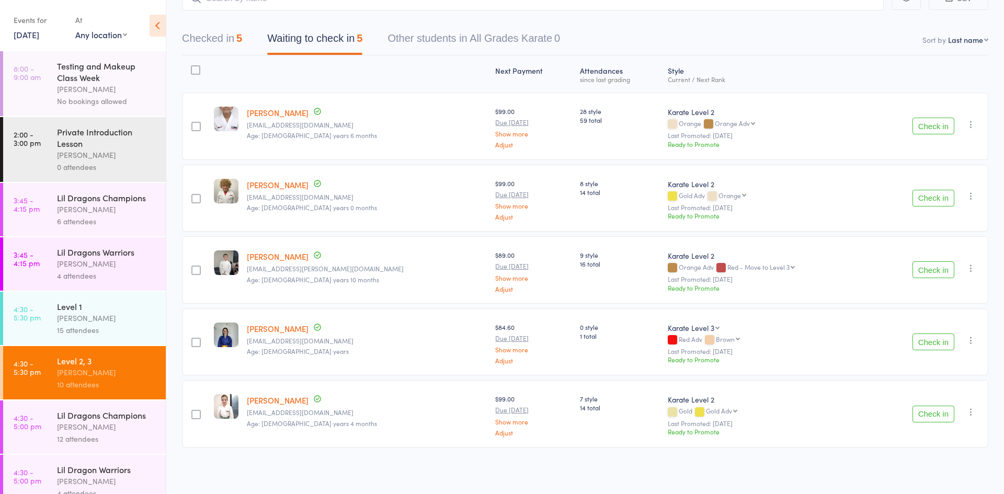
click at [85, 323] on div "[PERSON_NAME]" at bounding box center [107, 318] width 100 height 12
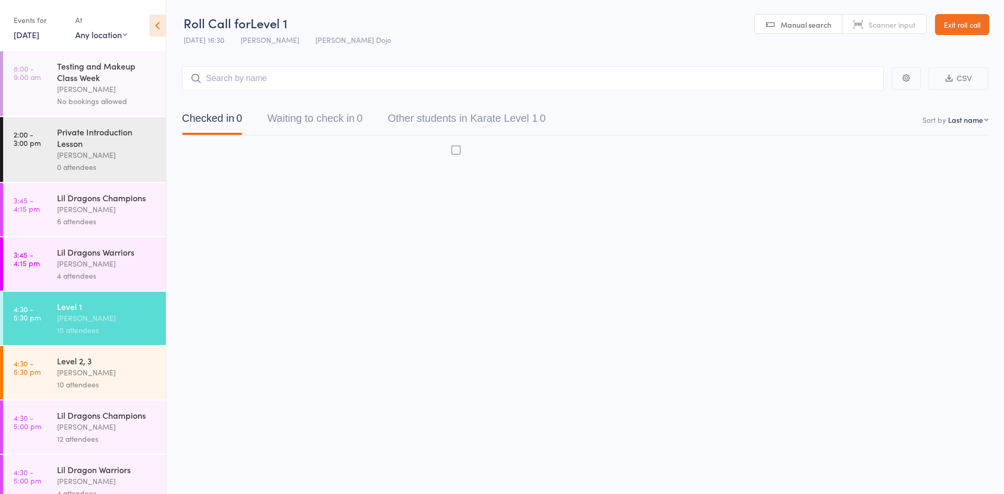
scroll to position [1, 0]
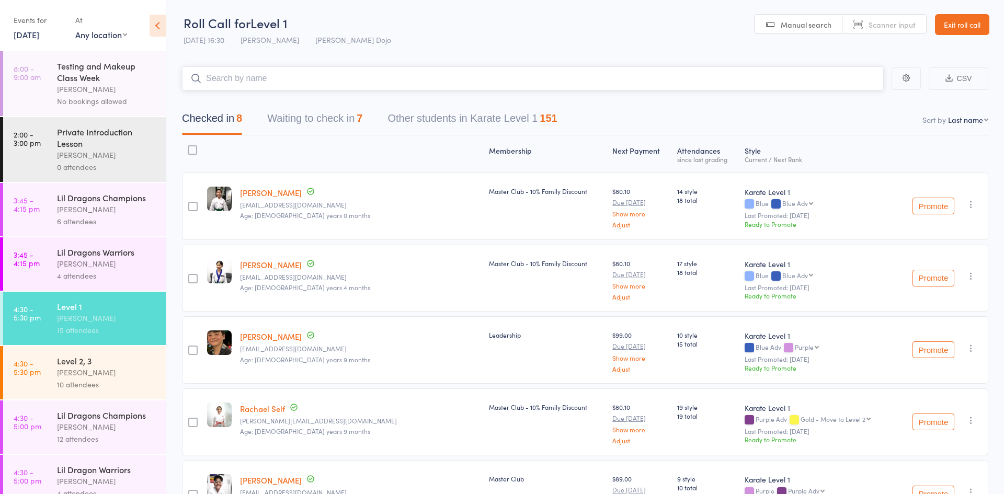
click at [305, 110] on button "Waiting to check in 7" at bounding box center [314, 121] width 95 height 28
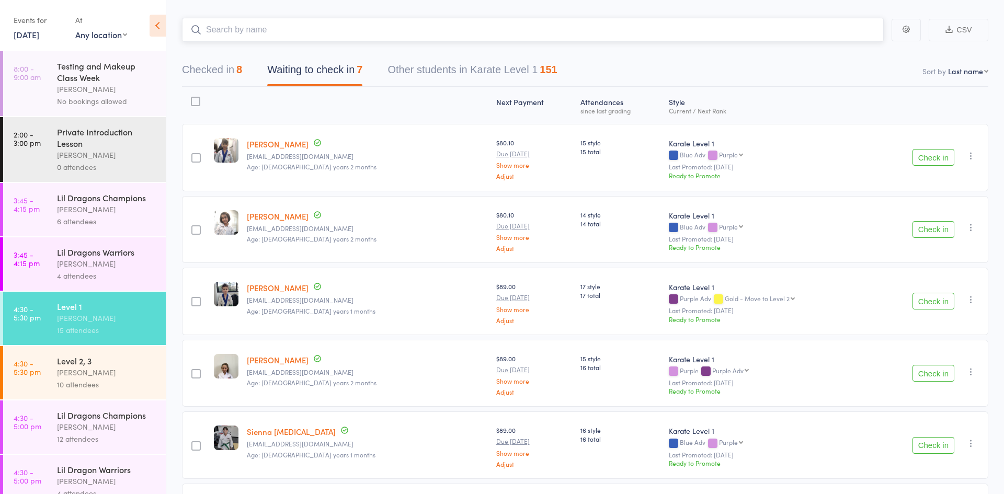
scroll to position [43, 0]
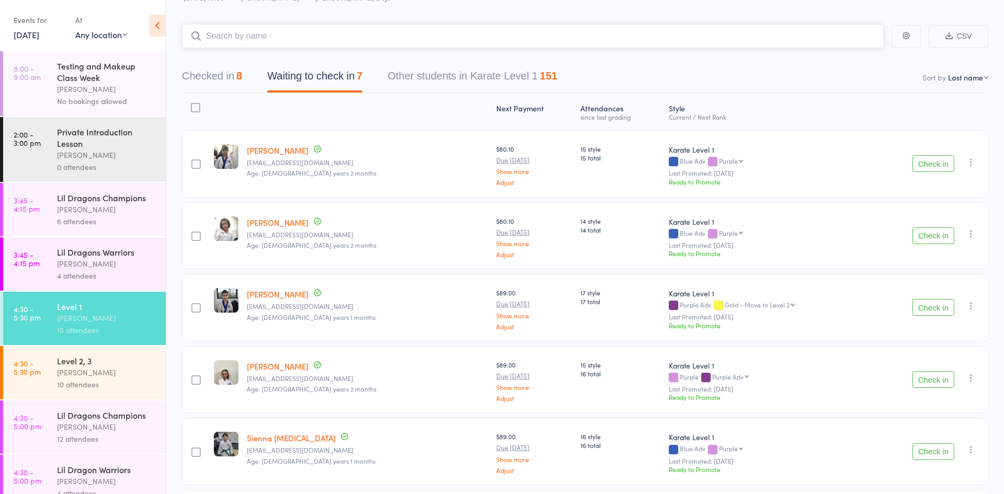
click at [205, 75] on button "Checked in 8" at bounding box center [212, 79] width 60 height 28
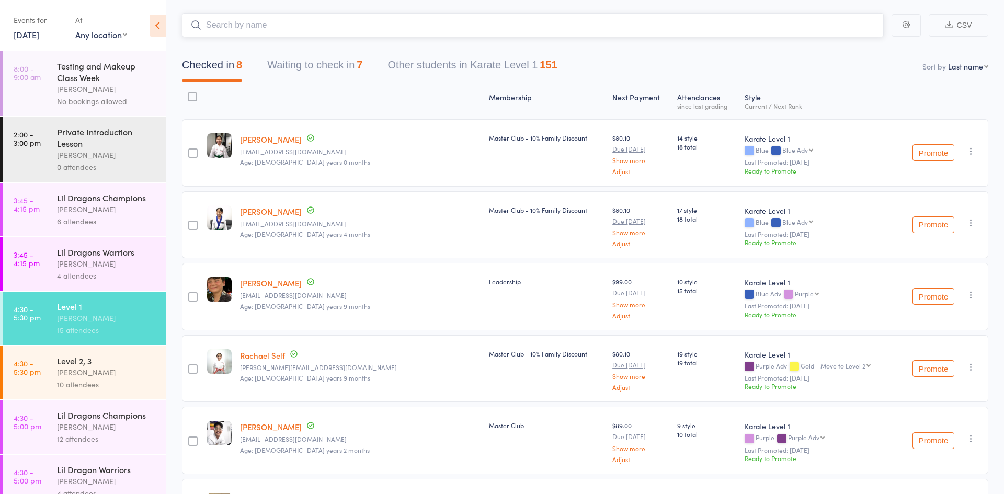
scroll to position [51, 0]
click at [300, 68] on button "Waiting to check in 7" at bounding box center [314, 70] width 95 height 28
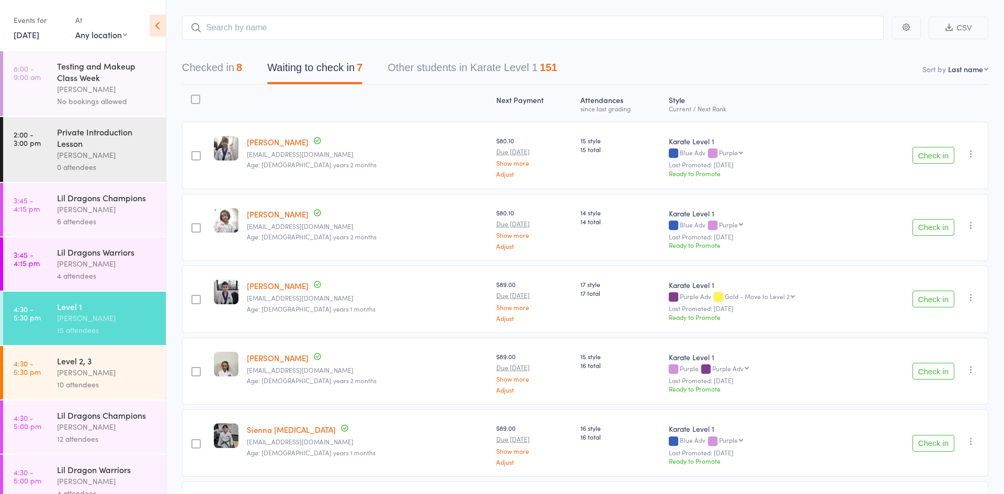
click at [97, 431] on div "[PERSON_NAME]" at bounding box center [107, 427] width 100 height 12
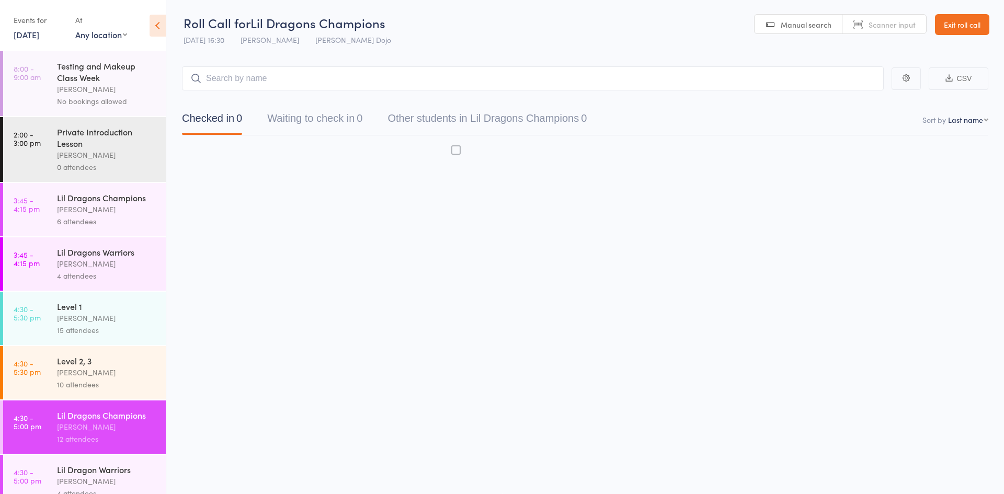
scroll to position [1, 0]
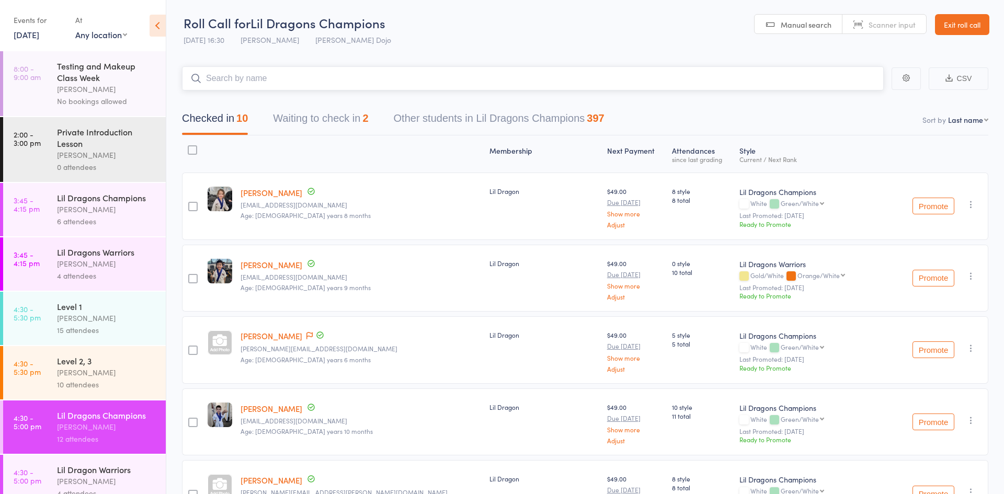
click at [308, 119] on button "Waiting to check in 2" at bounding box center [320, 121] width 95 height 28
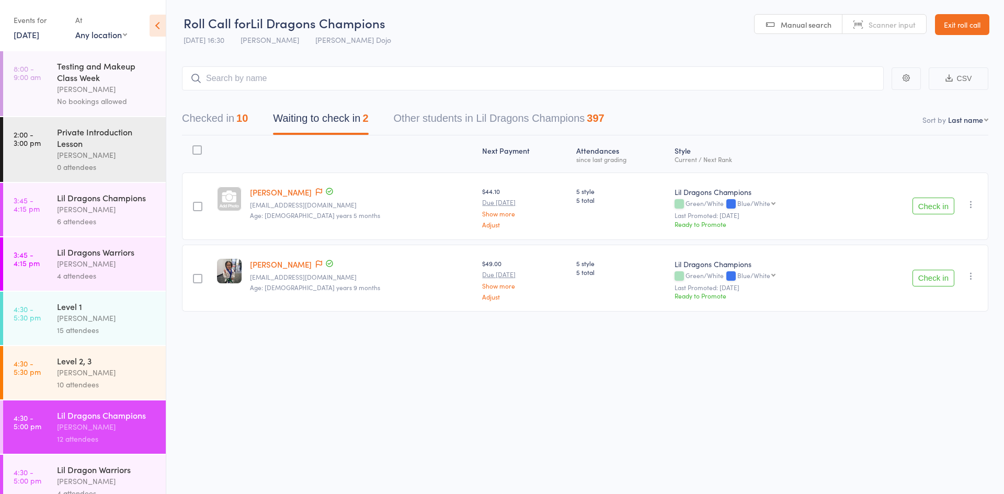
click at [938, 271] on button "Check in" at bounding box center [934, 278] width 42 height 17
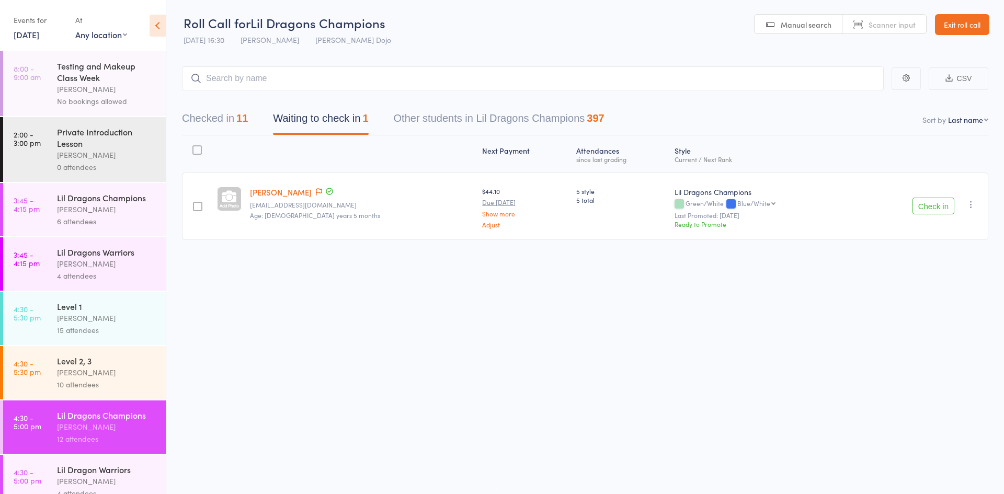
click at [97, 472] on div "Lil Dragon Warriors" at bounding box center [107, 470] width 100 height 12
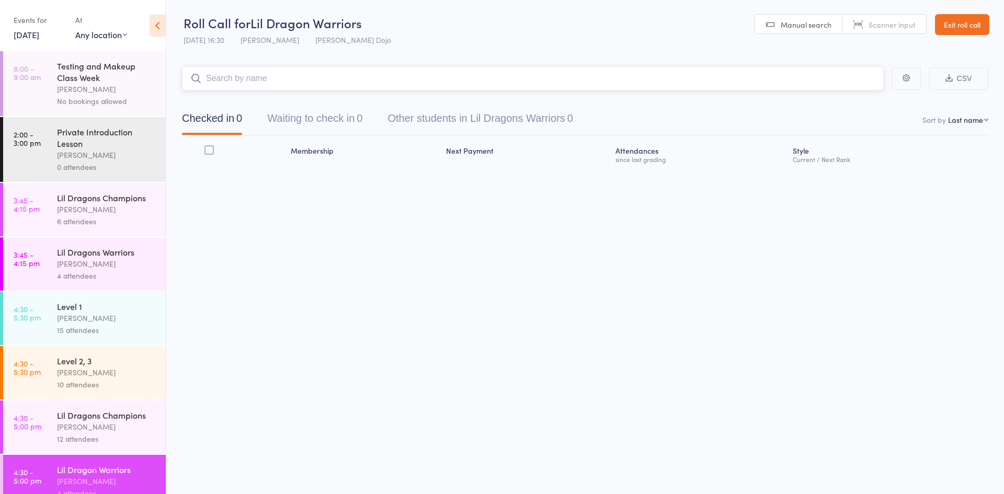
click at [337, 116] on button "Waiting to check in 0" at bounding box center [314, 121] width 95 height 28
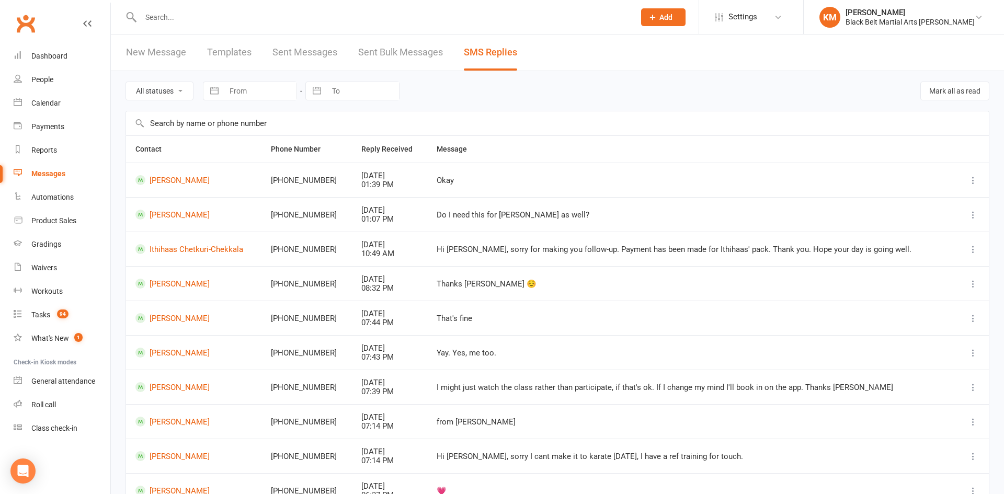
click at [169, 20] on input "text" at bounding box center [383, 17] width 490 height 15
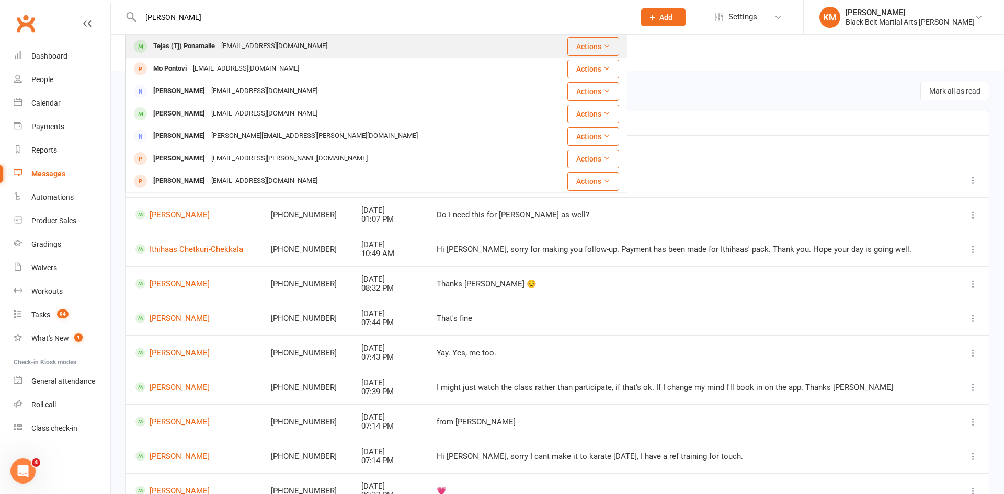
type input "tj pon"
click at [180, 41] on div "Tejas (Tj) Ponamalle" at bounding box center [184, 46] width 68 height 15
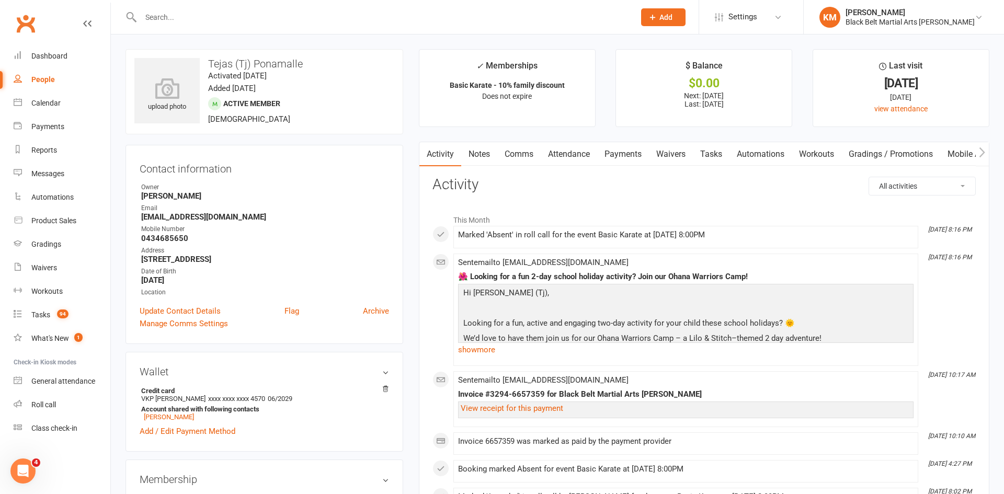
click at [584, 152] on link "Attendance" at bounding box center [569, 154] width 56 height 24
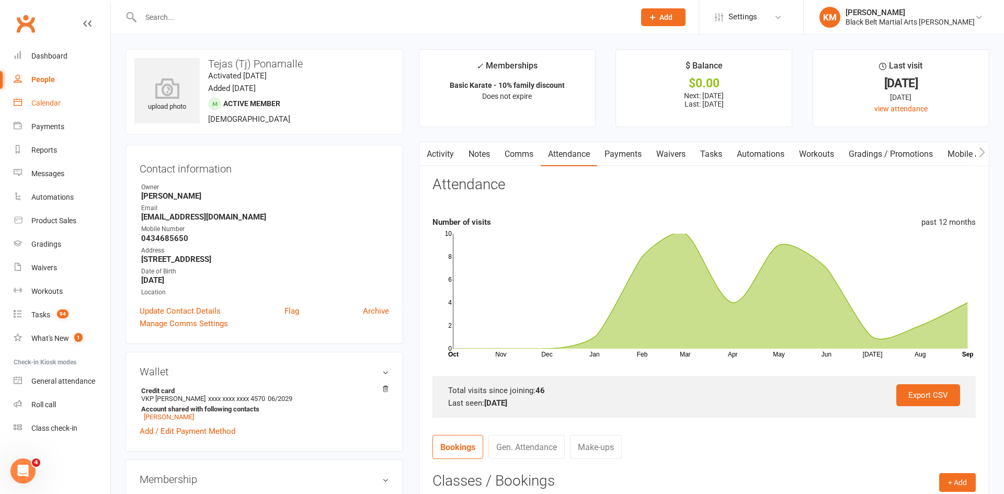
click at [56, 107] on div "Calendar" at bounding box center [45, 103] width 29 height 8
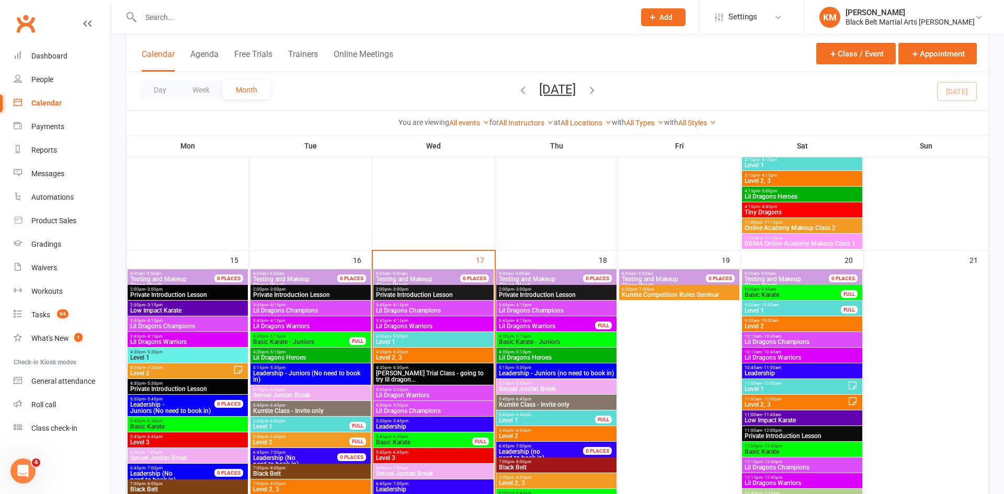
scroll to position [881, 0]
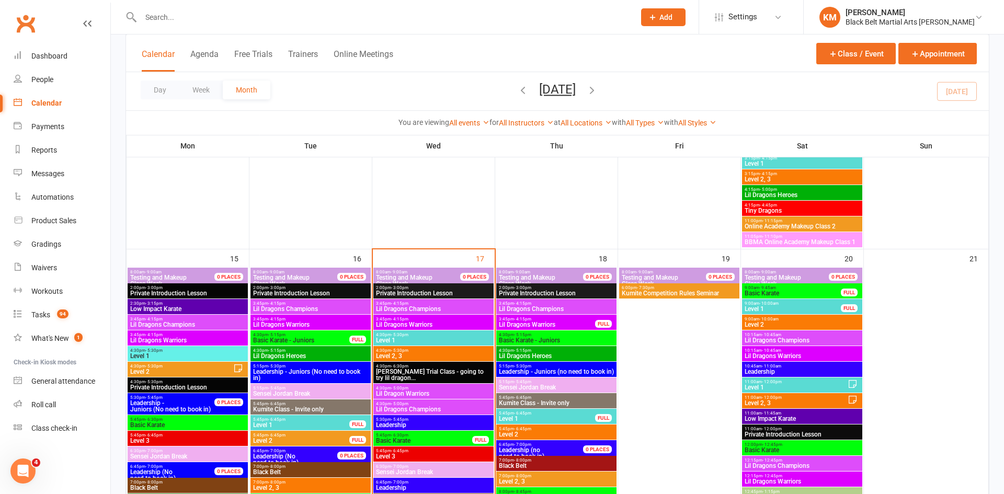
click at [530, 304] on span "3:45pm - 4:15pm" at bounding box center [556, 303] width 116 height 5
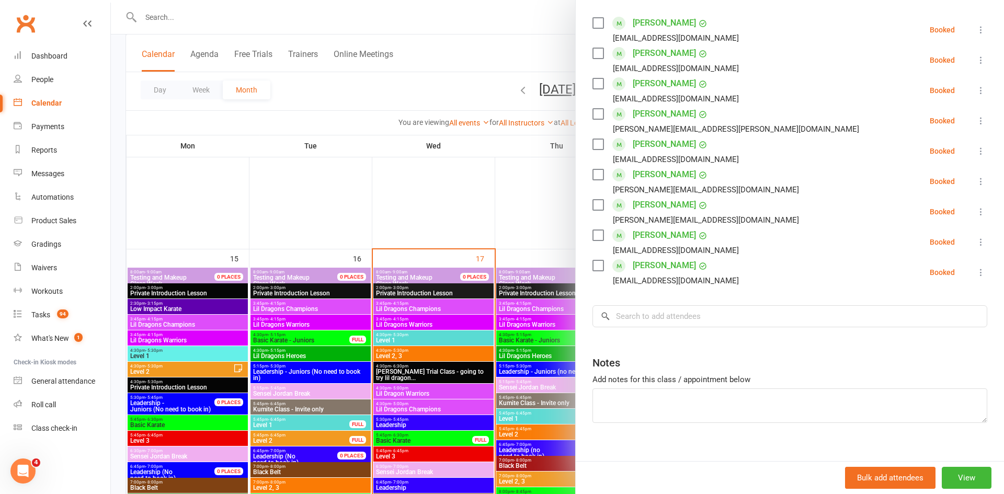
scroll to position [194, 0]
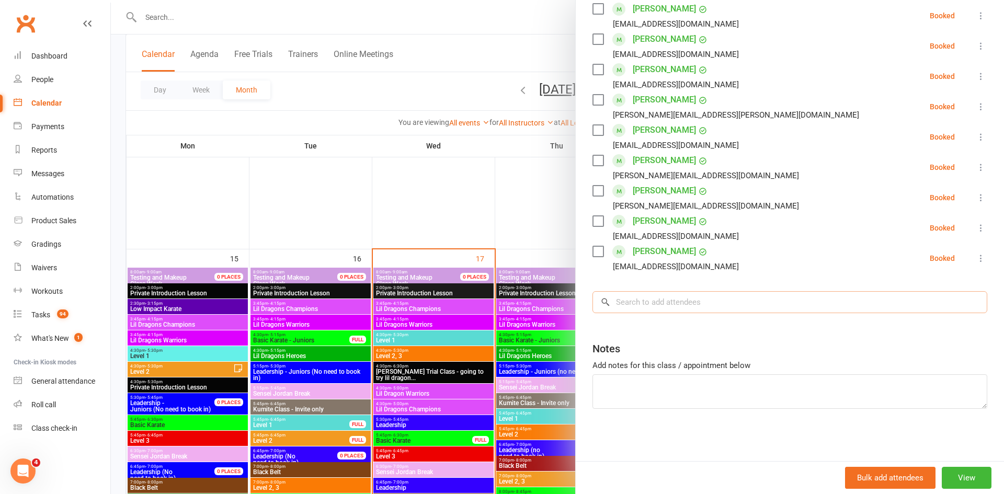
click at [710, 300] on input "search" at bounding box center [790, 302] width 395 height 22
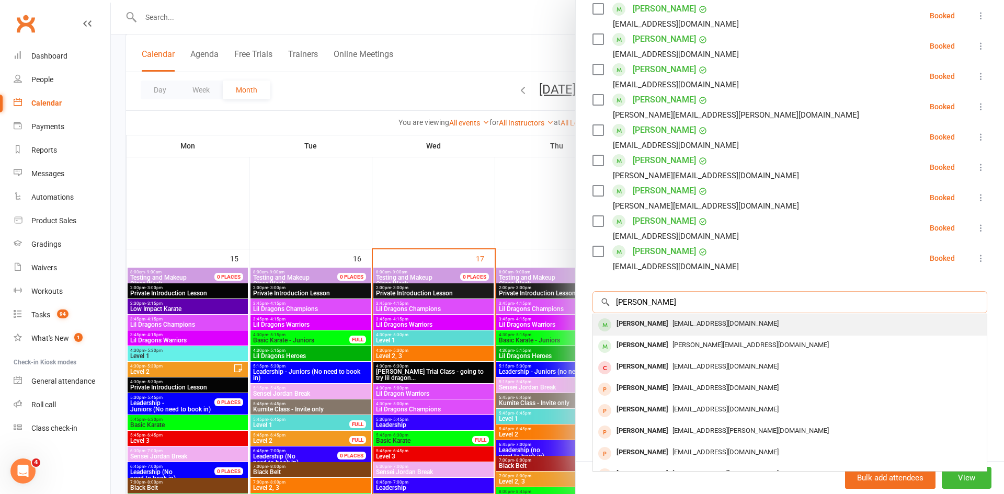
type input "neil su"
click at [708, 325] on span "s.gopalan009@gmail.com" at bounding box center [726, 324] width 106 height 8
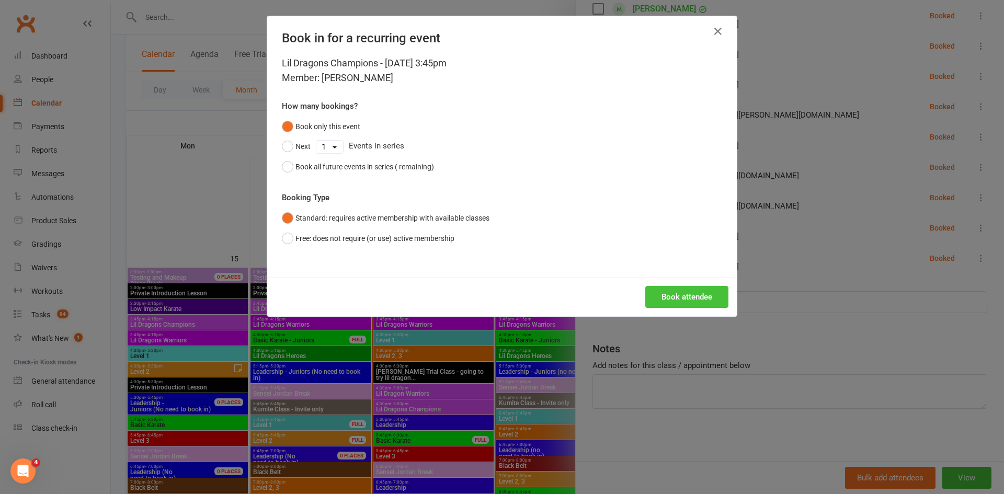
click at [663, 292] on button "Book attendee" at bounding box center [686, 297] width 83 height 22
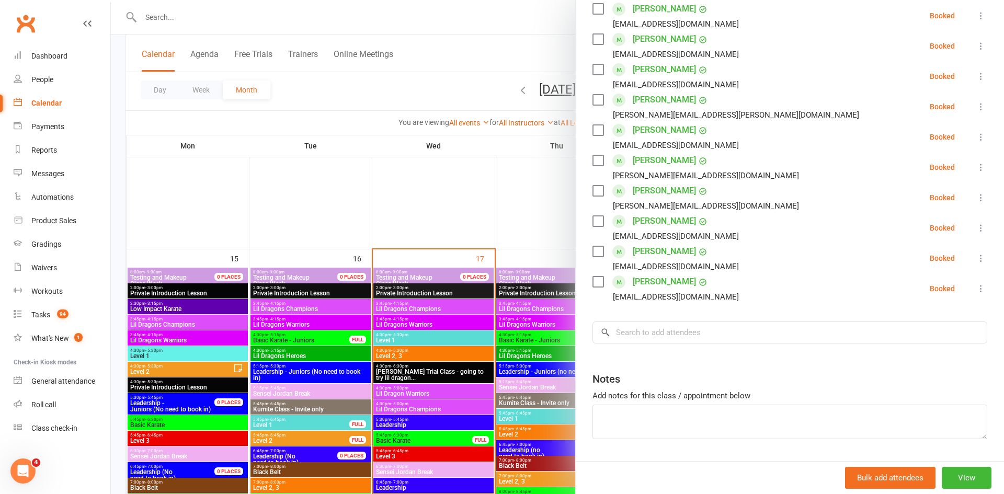
click at [366, 85] on div at bounding box center [557, 247] width 893 height 494
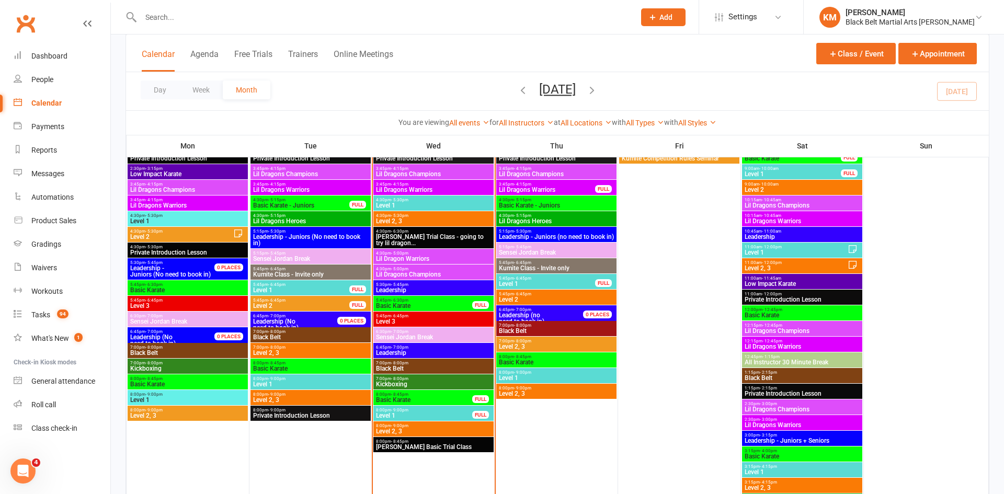
scroll to position [1018, 0]
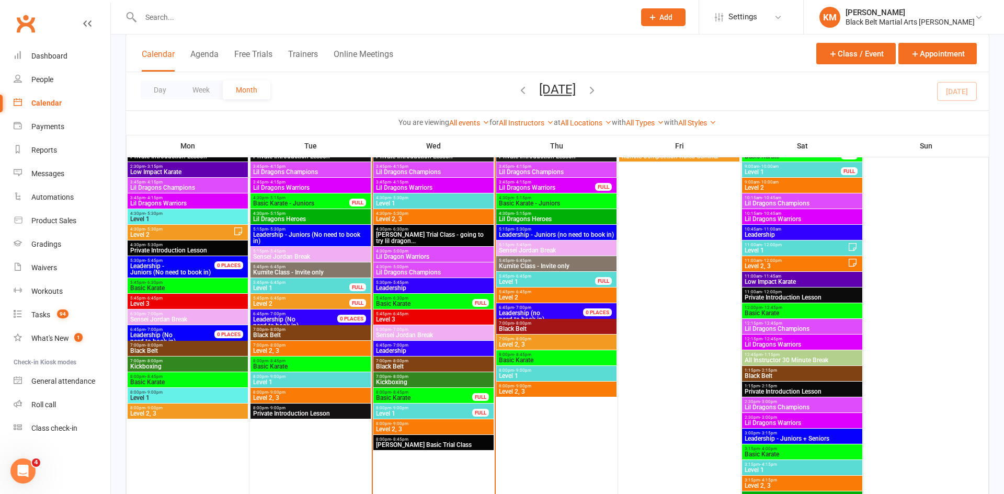
click at [762, 323] on span "- 12:45pm" at bounding box center [772, 323] width 20 height 5
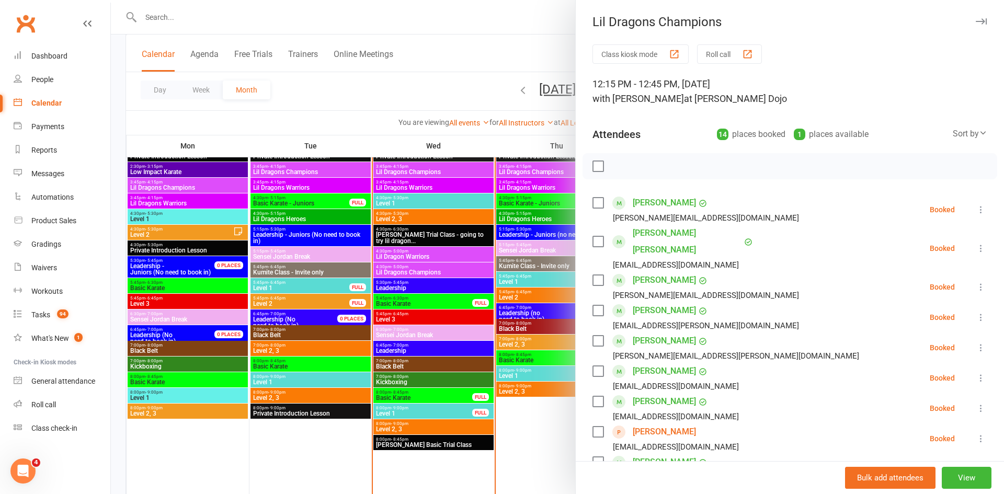
drag, startPoint x: 708, startPoint y: 417, endPoint x: 630, endPoint y: 416, distance: 77.4
click at [630, 424] on div "Ilana Nascimento Ilanaszekely@hotmail.com" at bounding box center [668, 439] width 151 height 30
copy link "Ilana Nascimento"
click at [457, 47] on div at bounding box center [557, 247] width 893 height 494
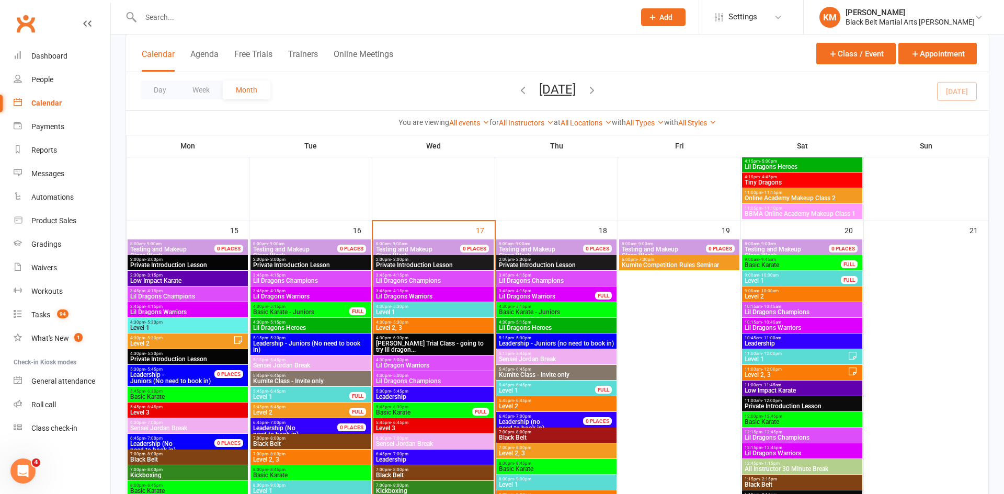
click at [809, 236] on div "20" at bounding box center [802, 442] width 122 height 442
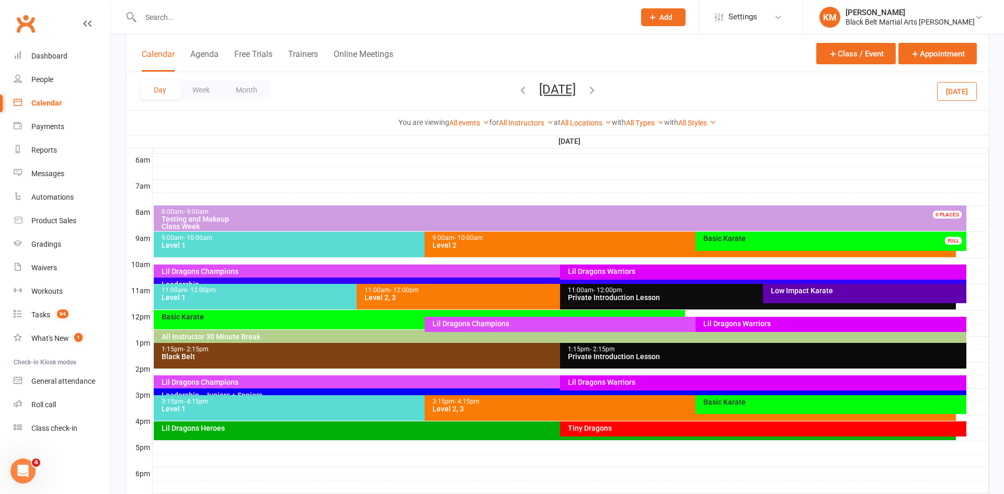
scroll to position [214, 0]
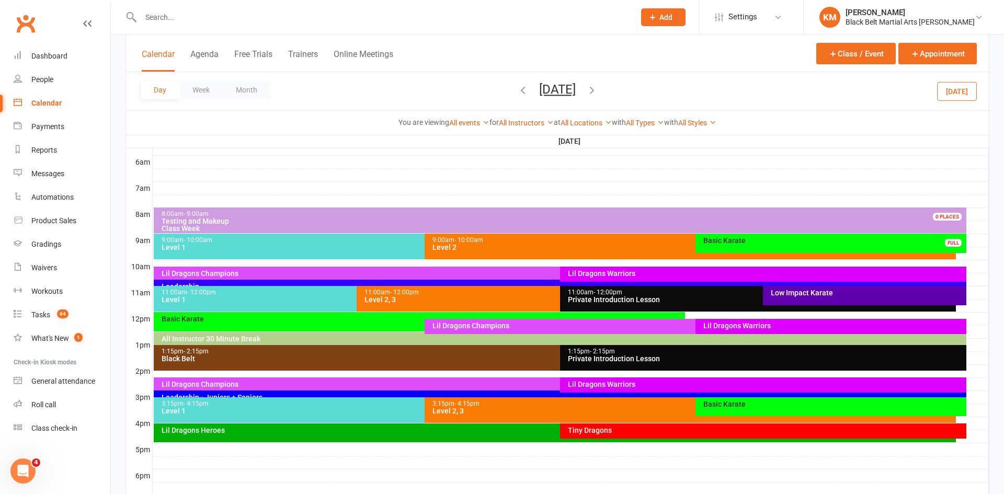
click at [972, 321] on div at bounding box center [571, 319] width 836 height 13
click at [972, 321] on button "Add Event" at bounding box center [964, 322] width 35 height 13
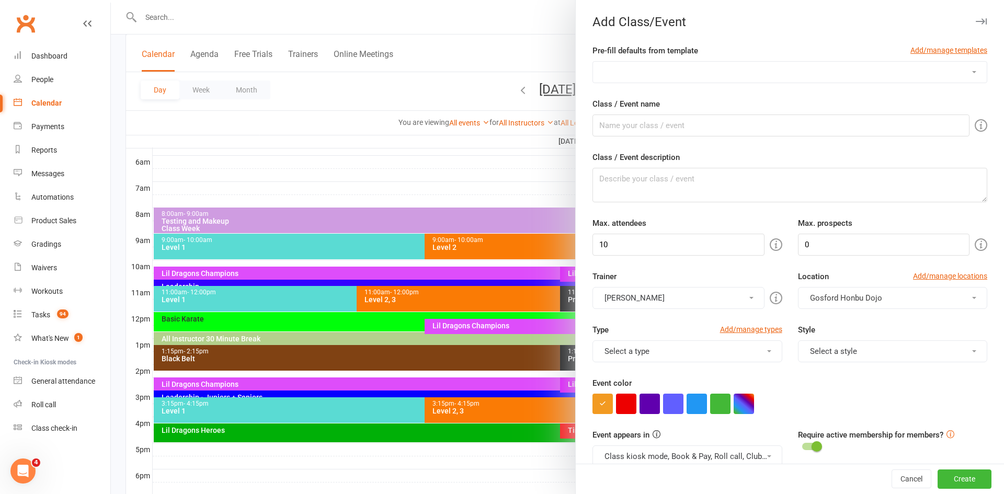
click at [785, 67] on select "1st class Template Class Template Graduation Week Private Introduction Lesson P…" at bounding box center [790, 72] width 394 height 21
select select "675"
click at [593, 62] on select "1st class Template Class Template Graduation Week Private Introduction Lesson P…" at bounding box center [790, 72] width 394 height 21
type input "(Name) Trial Class"
type textarea "Prospect trial class"
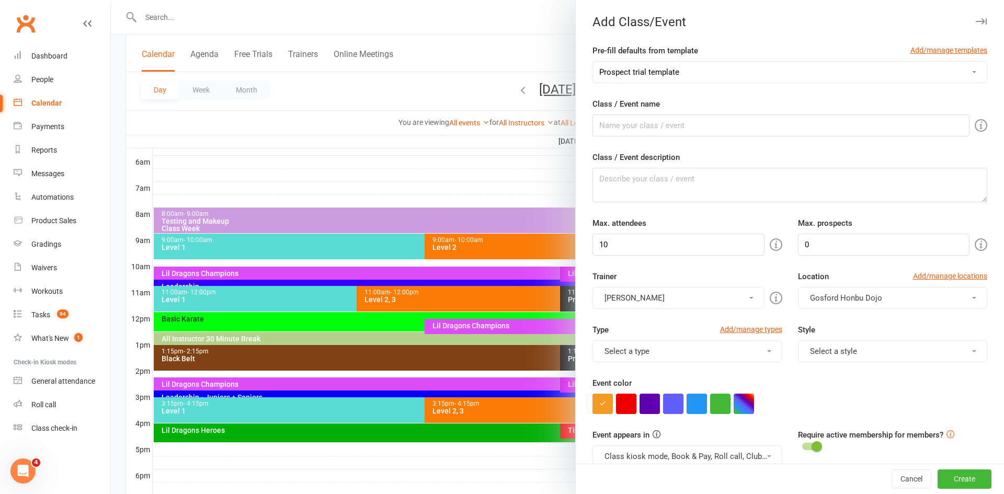
type input "1"
drag, startPoint x: 628, startPoint y: 127, endPoint x: 565, endPoint y: 129, distance: 63.3
click at [111, 0] on new-event-schedule "Add Class/Event Pre-fill defaults from template Add/manage templates 1st class …" at bounding box center [111, 0] width 0 height 0
paste input "Ilana Nascimento"
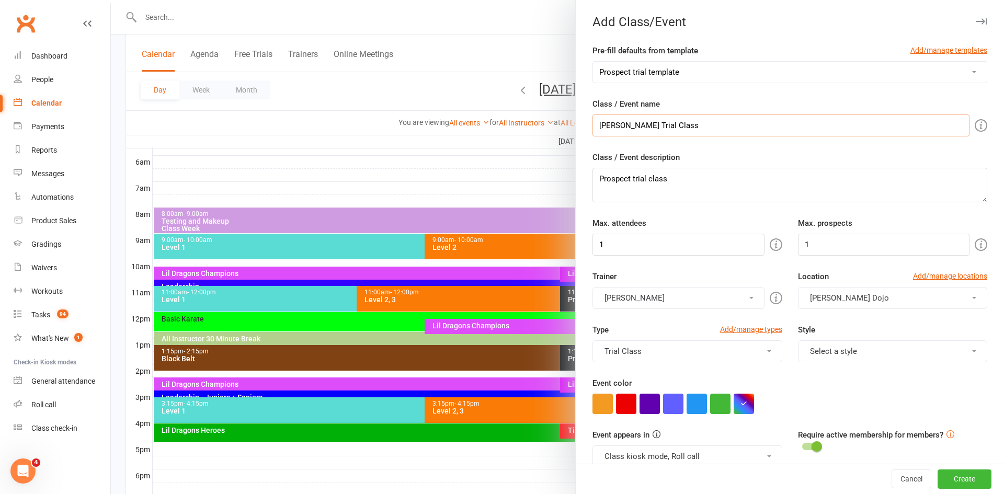
scroll to position [399, 0]
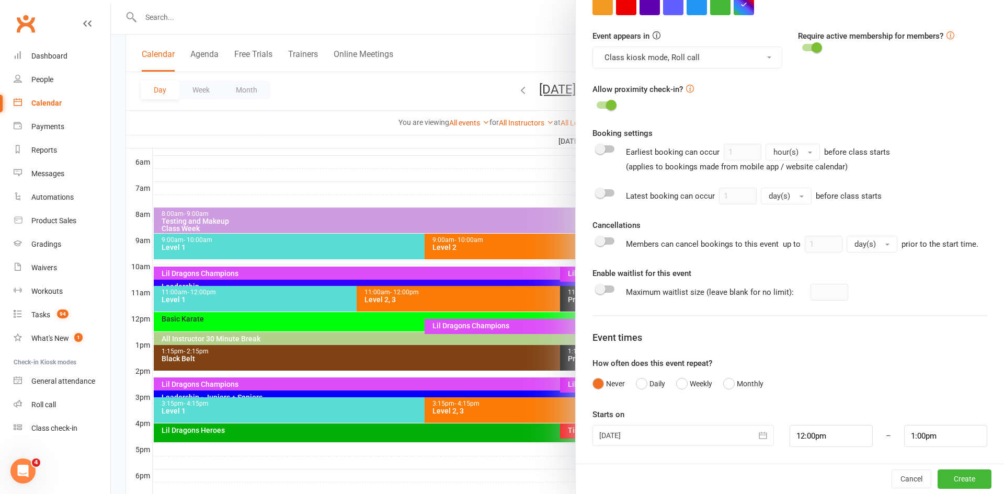
type input "Ilana Nascimento Trial Class"
click at [827, 444] on input "12:00pm" at bounding box center [831, 436] width 83 height 22
type input "12:15pm"
click at [814, 389] on li "12:15pm" at bounding box center [815, 387] width 50 height 16
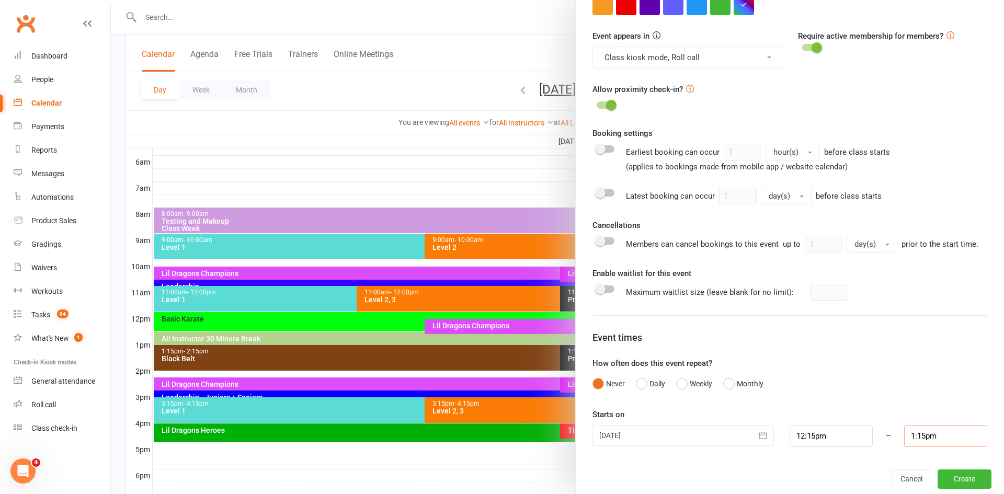
click at [927, 432] on input "1:15pm" at bounding box center [945, 436] width 83 height 22
type input "12:45pm"
click at [923, 393] on li "12:45pm" at bounding box center [930, 399] width 50 height 16
click at [958, 478] on button "Create" at bounding box center [965, 479] width 54 height 19
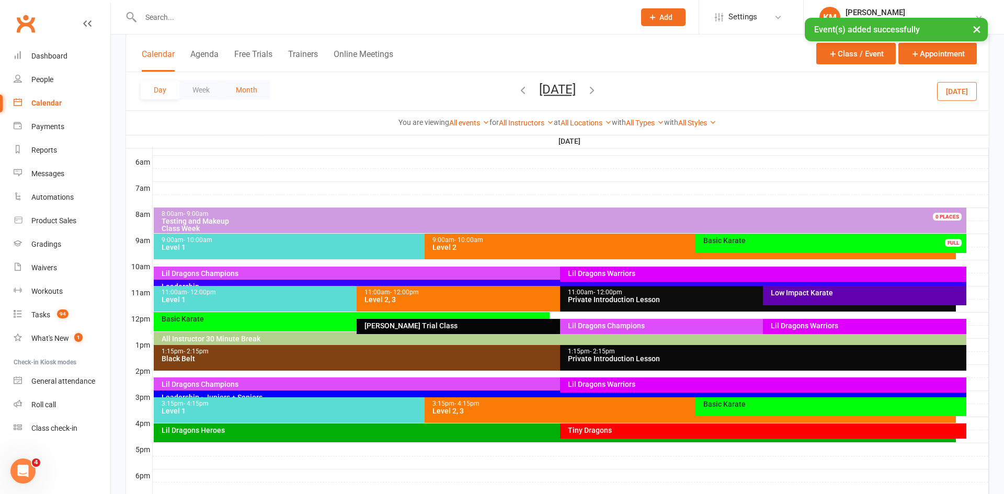
click at [237, 94] on button "Month" at bounding box center [247, 90] width 48 height 19
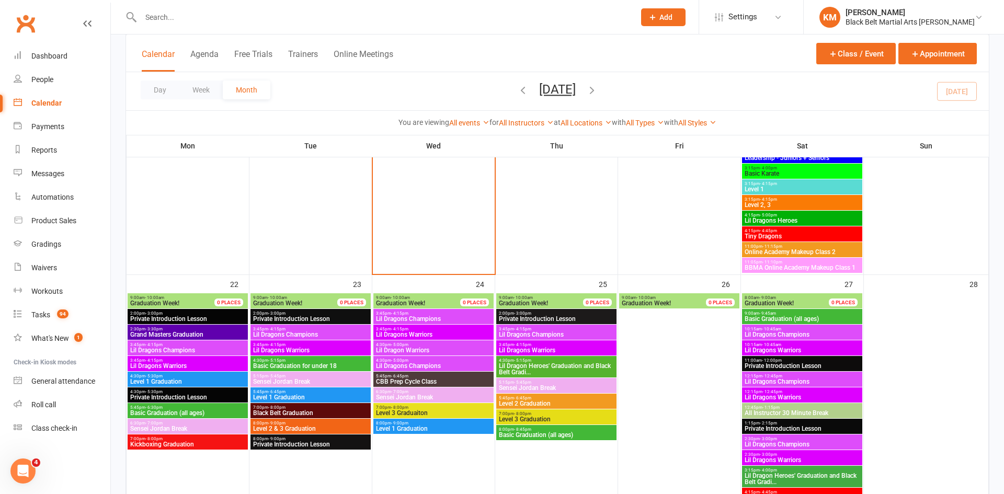
scroll to position [1316, 0]
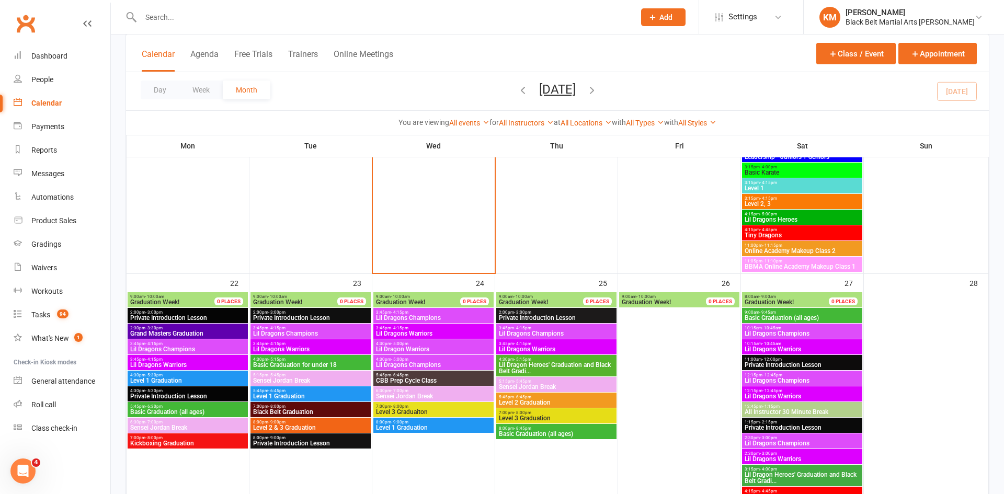
click at [175, 348] on span "Lil Dragons Champions" at bounding box center [188, 349] width 116 height 6
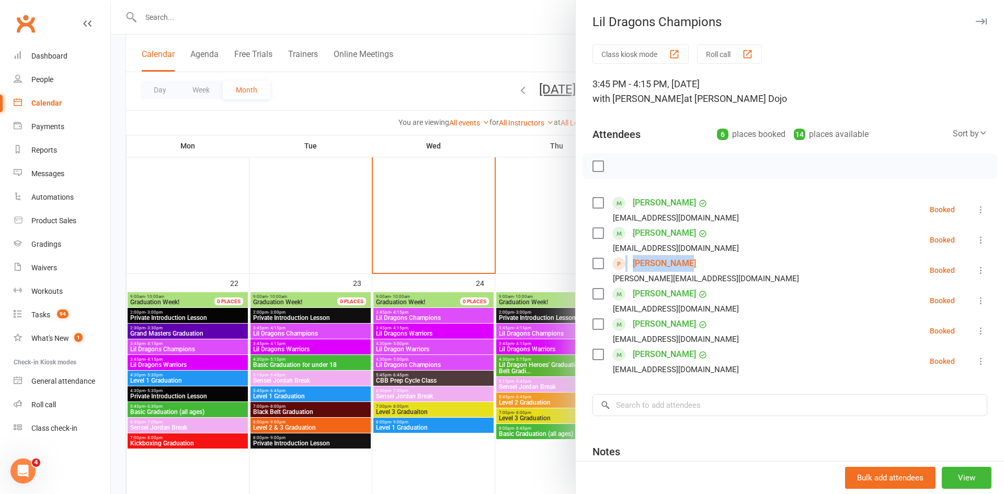
drag, startPoint x: 716, startPoint y: 263, endPoint x: 625, endPoint y: 261, distance: 91.5
click at [625, 261] on li "Wiebke Caley w.caley@posteo.de Booked More info Remove Check in Mark absent Sen…" at bounding box center [790, 270] width 395 height 30
drag, startPoint x: 711, startPoint y: 263, endPoint x: 631, endPoint y: 266, distance: 80.1
click at [631, 266] on li "Wiebke Caley w.caley@posteo.de Booked More info Remove Check in Mark absent Sen…" at bounding box center [790, 270] width 395 height 30
click at [631, 266] on div "Wiebke Caley w.caley@posteo.de" at bounding box center [698, 270] width 211 height 30
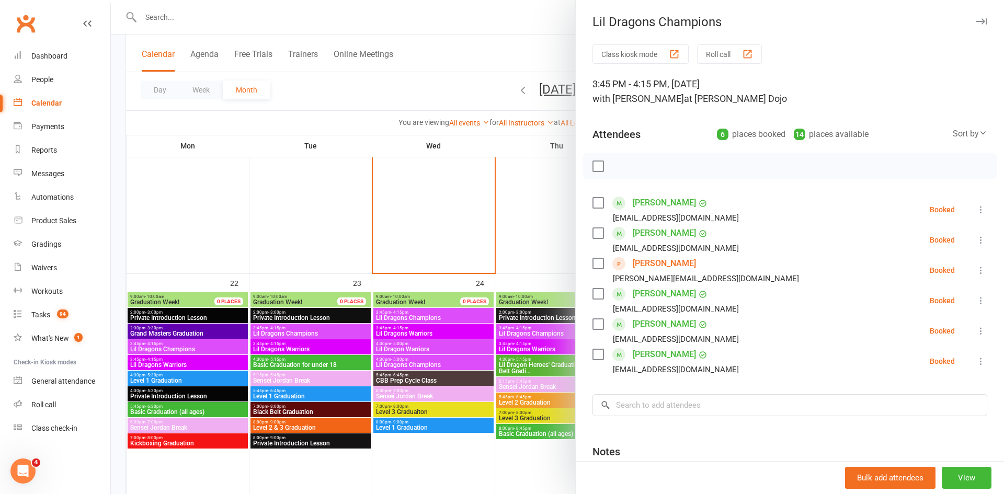
click at [217, 291] on div at bounding box center [557, 247] width 893 height 494
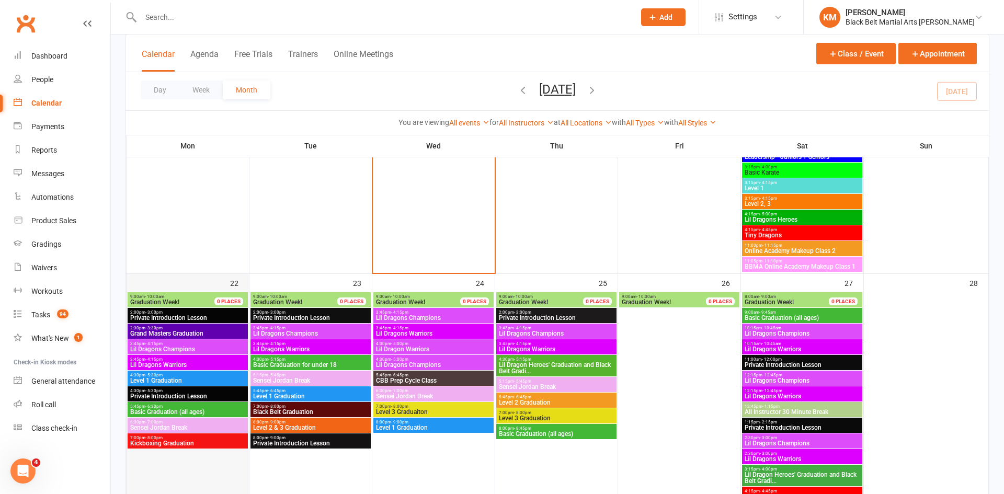
click at [217, 286] on div "22" at bounding box center [188, 404] width 122 height 260
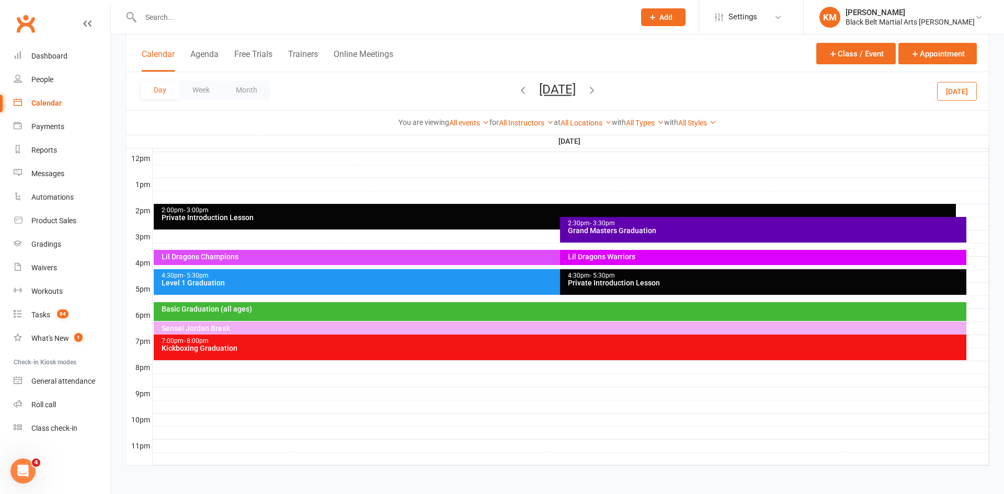
scroll to position [0, 0]
click at [971, 250] on div at bounding box center [571, 250] width 836 height 13
click at [971, 251] on button "Add Event" at bounding box center [963, 251] width 35 height 13
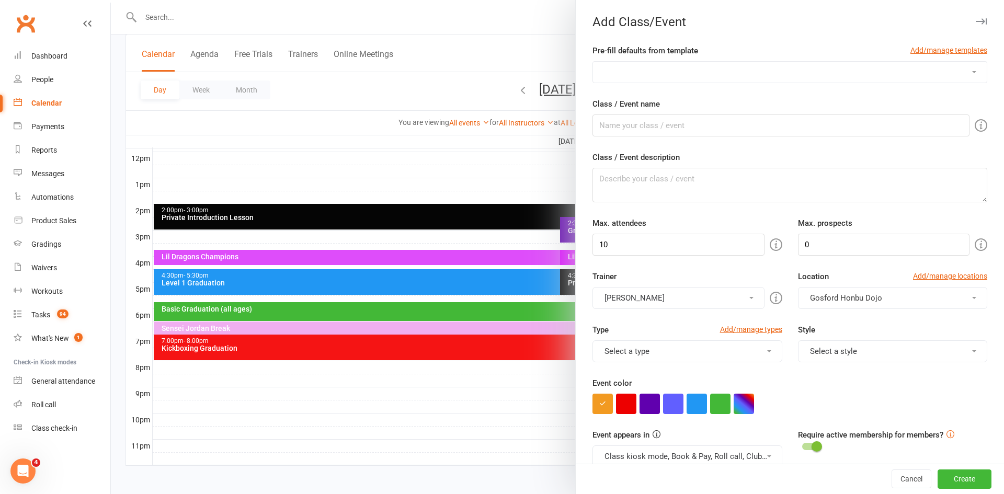
click at [759, 70] on select "1st class Template Class Template Graduation Week Private Introduction Lesson P…" at bounding box center [790, 72] width 394 height 21
click at [643, 71] on select "1st class Template Class Template Graduation Week Private Introduction Lesson P…" at bounding box center [790, 72] width 394 height 21
select select "675"
click at [593, 62] on select "1st class Template Class Template Graduation Week Private Introduction Lesson P…" at bounding box center [790, 72] width 394 height 21
type input "(Name) Trial Class"
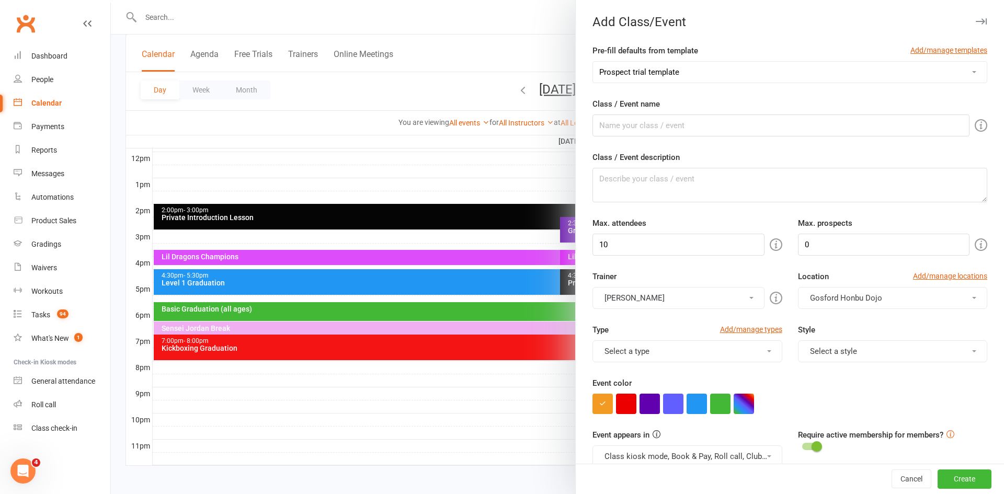
type textarea "Prospect trial class"
type input "1"
drag, startPoint x: 625, startPoint y: 130, endPoint x: 579, endPoint y: 129, distance: 45.5
click at [579, 129] on div "Pre-fill defaults from template Add/manage templates 1st class Template Class T…" at bounding box center [790, 453] width 428 height 818
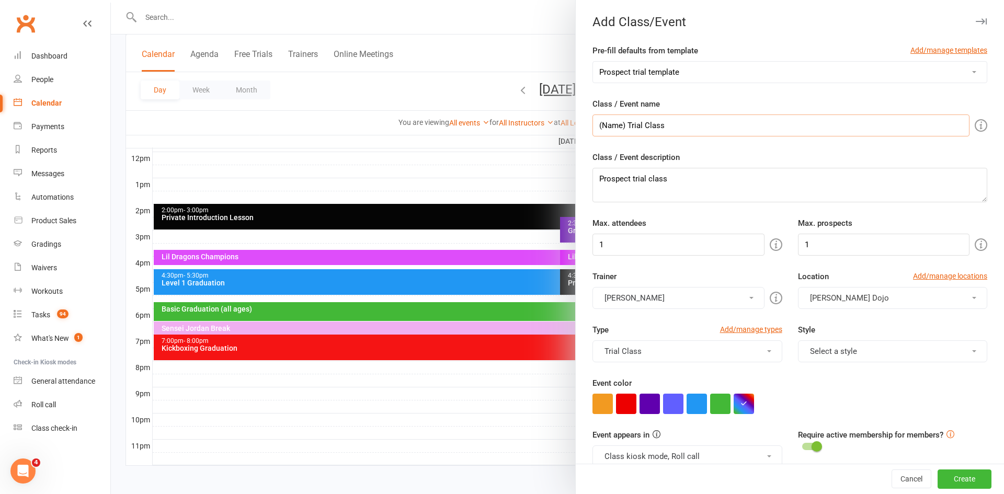
paste input "Ilana Nascimento"
type input "Ilana Nascimento Trial Class"
click at [427, 68] on div at bounding box center [557, 247] width 893 height 494
click at [401, 256] on div at bounding box center [557, 247] width 893 height 494
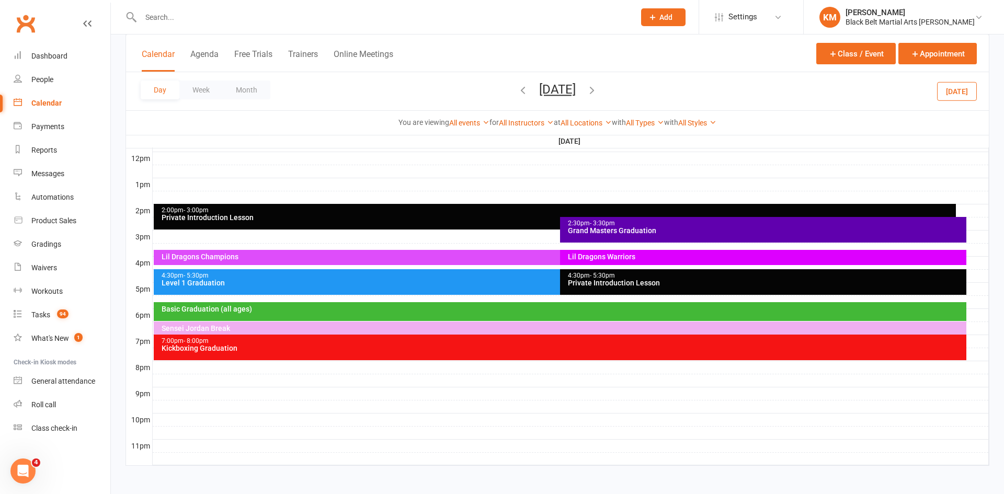
click at [408, 258] on div "Lil Dragons Champions" at bounding box center [557, 256] width 793 height 7
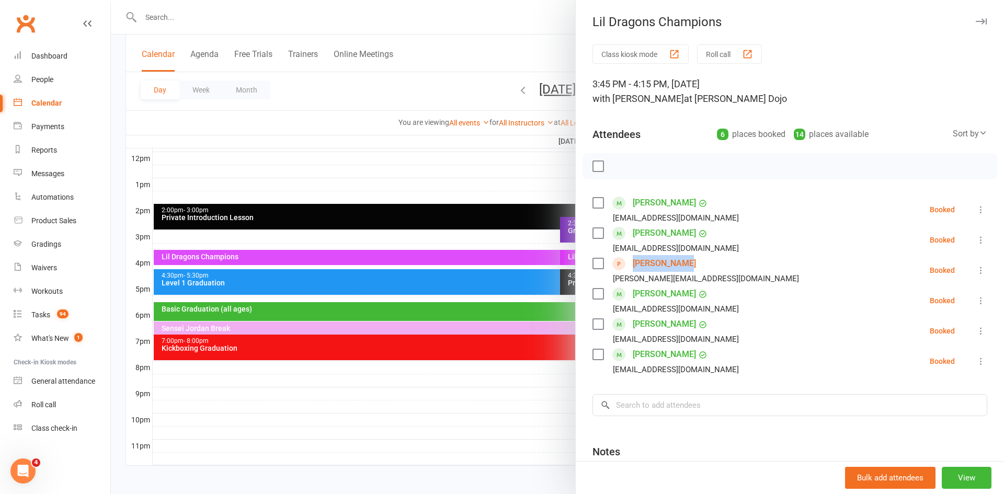
drag, startPoint x: 692, startPoint y: 268, endPoint x: 633, endPoint y: 264, distance: 58.7
click at [633, 264] on li "Wiebke Caley w.caley@posteo.de Booked More info Remove Check in Mark absent Sen…" at bounding box center [790, 270] width 395 height 30
copy link "Wiebke Caley"
click at [385, 87] on div at bounding box center [557, 247] width 893 height 494
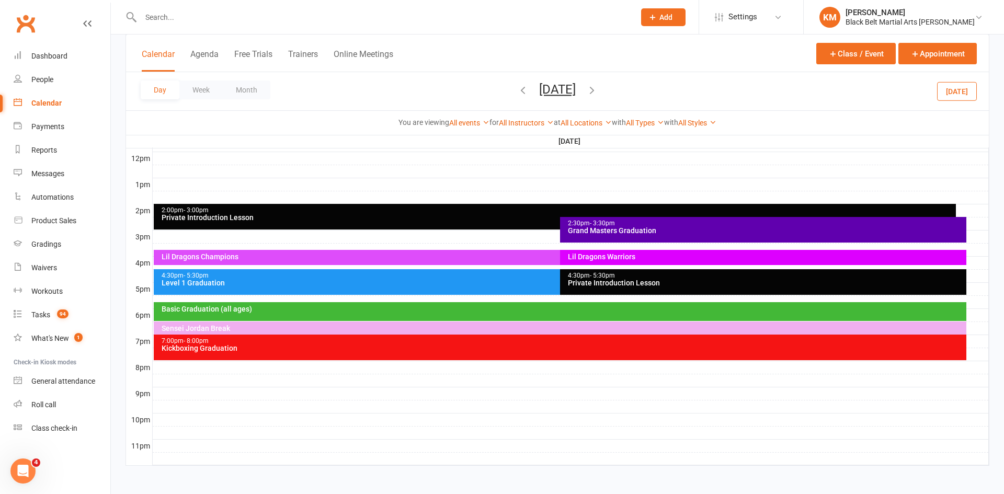
click at [977, 249] on div at bounding box center [571, 250] width 836 height 13
click at [977, 249] on button "Add Event" at bounding box center [969, 250] width 35 height 13
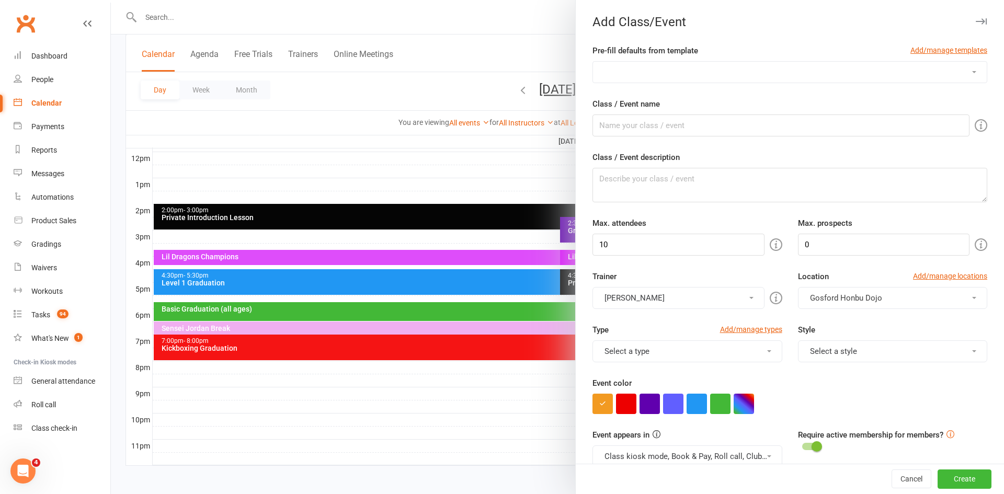
click at [737, 74] on select "1st class Template Class Template Graduation Week Private Introduction Lesson P…" at bounding box center [790, 72] width 394 height 21
click at [674, 71] on select "1st class Template Class Template Graduation Week Private Introduction Lesson P…" at bounding box center [790, 72] width 394 height 21
select select "675"
click at [593, 62] on select "1st class Template Class Template Graduation Week Private Introduction Lesson P…" at bounding box center [790, 72] width 394 height 21
type input "(Name) Trial Class"
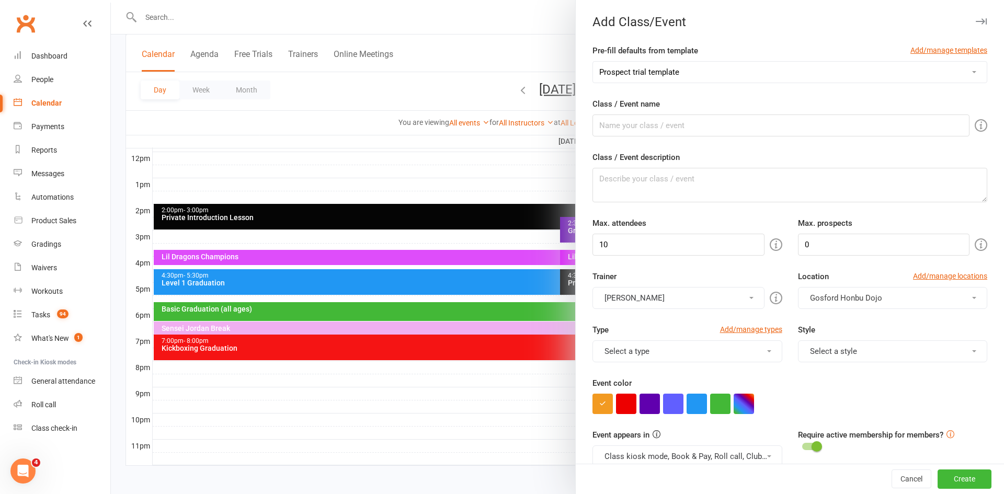
type textarea "Prospect trial class"
type input "1"
drag, startPoint x: 624, startPoint y: 126, endPoint x: 565, endPoint y: 132, distance: 59.4
click at [111, 0] on new-event-schedule "Add Class/Event Pre-fill defaults from template Add/manage templates 1st class …" at bounding box center [111, 0] width 0 height 0
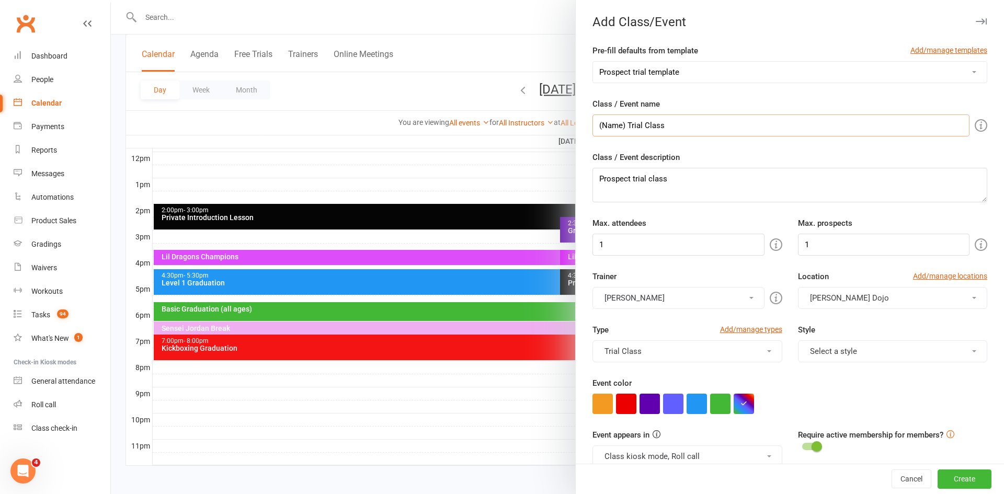
paste input "Wiebke Caley"
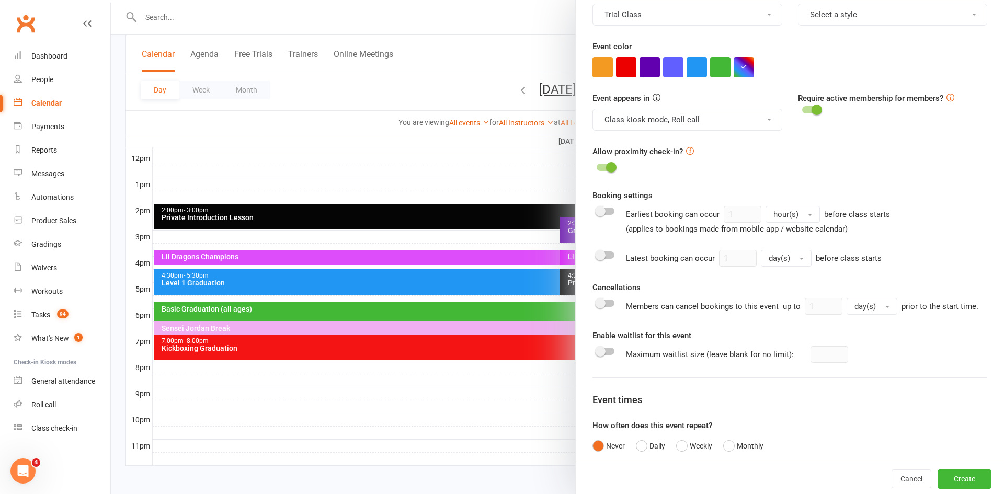
scroll to position [399, 0]
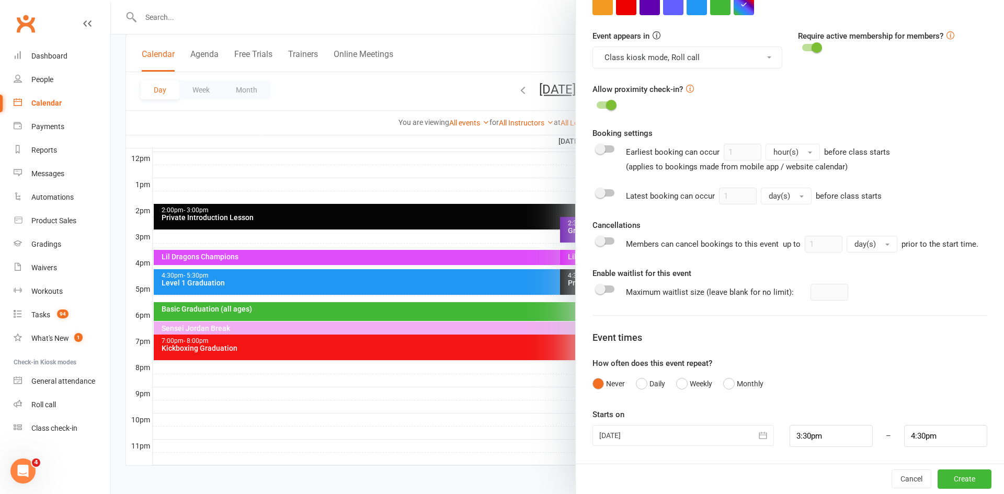
type input "Wiebke Caley Trial Class"
click at [815, 432] on input "3:30pm" at bounding box center [831, 436] width 83 height 22
type input "3:45pm"
click at [812, 387] on li "3:45pm" at bounding box center [815, 387] width 50 height 16
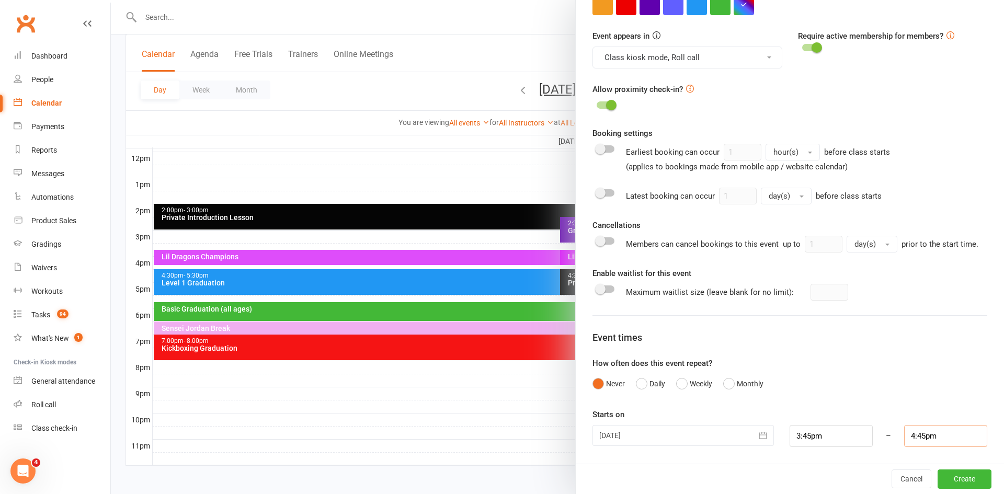
click at [933, 439] on input "4:45pm" at bounding box center [945, 436] width 83 height 22
type input "4:15pm"
click at [938, 383] on li "4:15pm" at bounding box center [930, 379] width 50 height 16
click at [954, 476] on button "Create" at bounding box center [965, 479] width 54 height 19
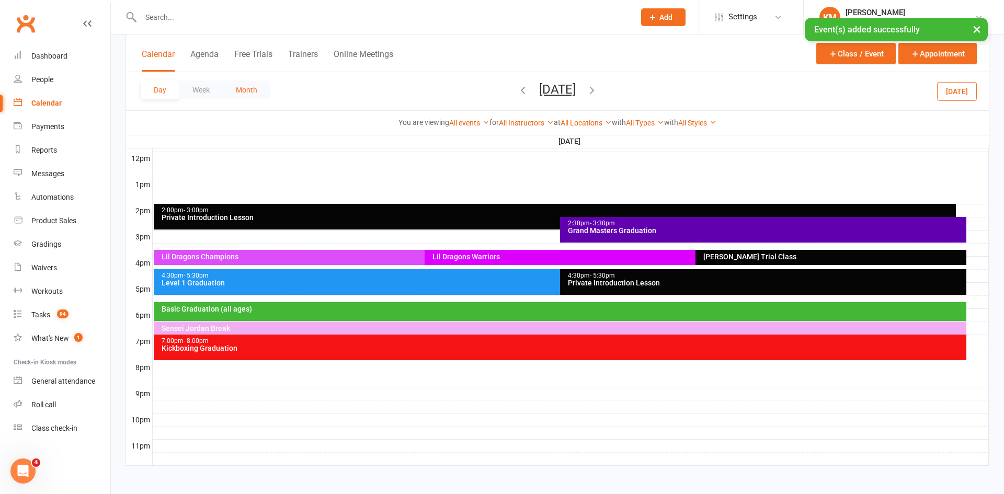
click at [247, 92] on button "Month" at bounding box center [247, 90] width 48 height 19
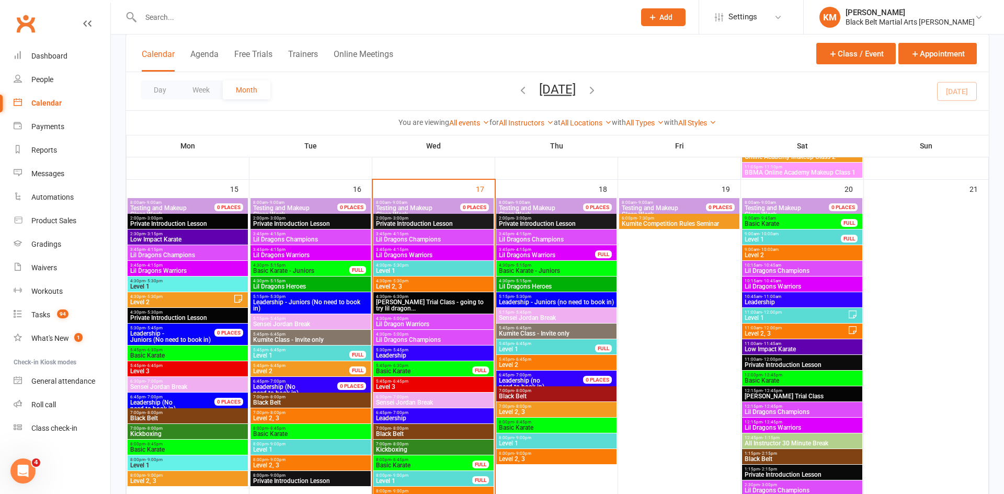
scroll to position [952, 0]
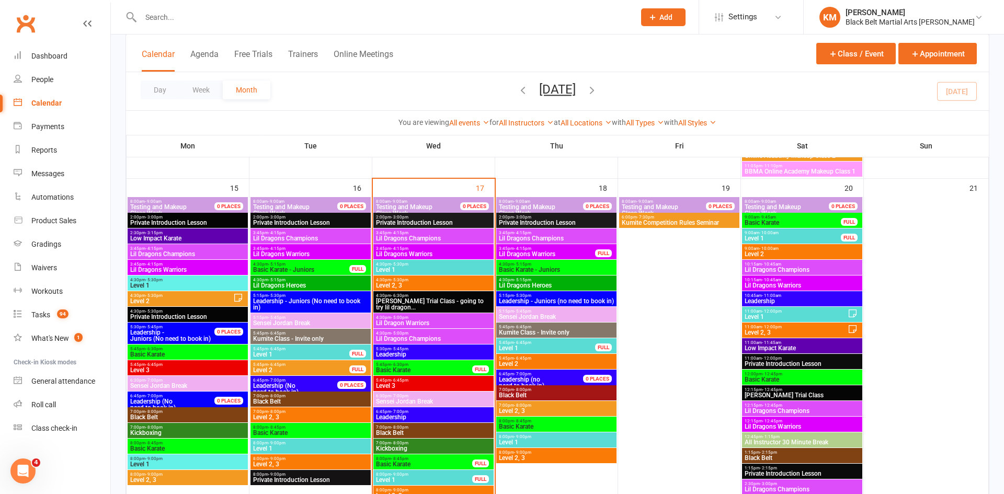
click at [427, 336] on span "Lil Dragons Champions" at bounding box center [433, 339] width 116 height 6
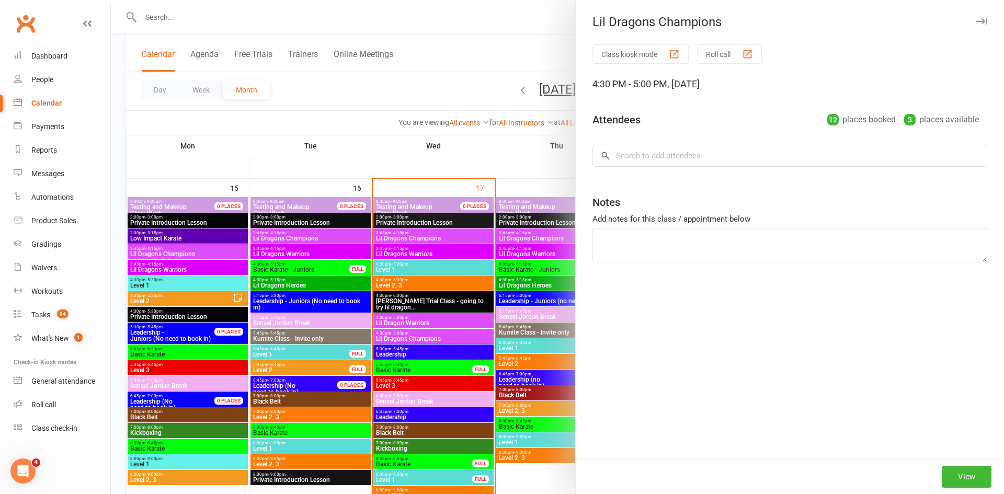
click at [427, 317] on div at bounding box center [557, 247] width 893 height 494
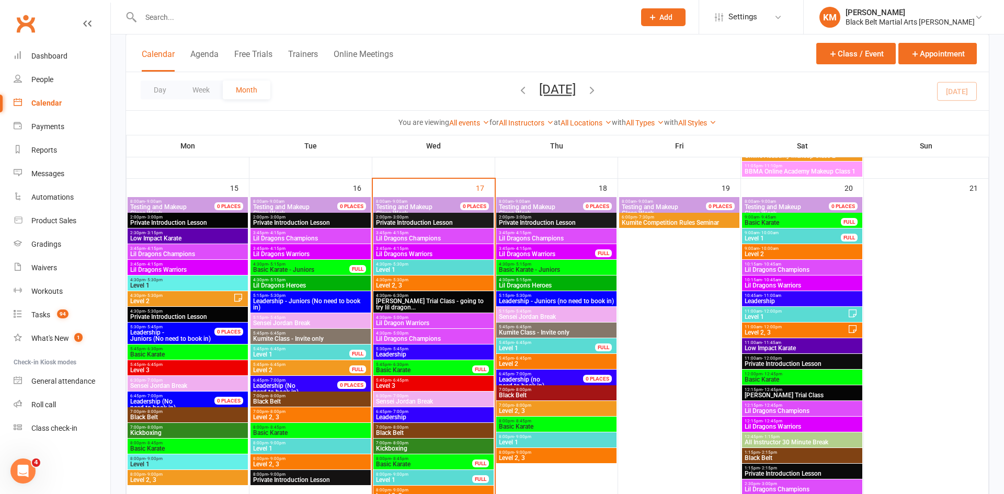
click at [427, 321] on span "Lil Dragon Warriors" at bounding box center [433, 323] width 116 height 6
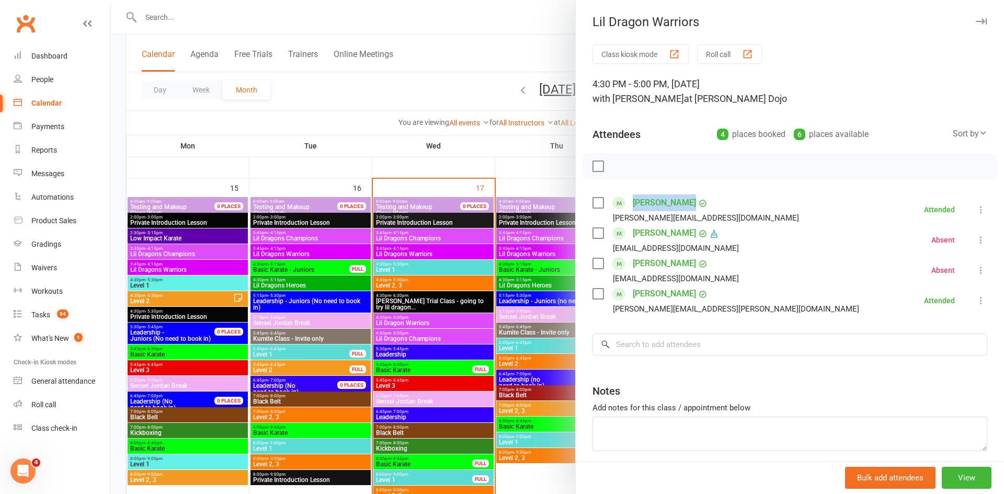
drag, startPoint x: 686, startPoint y: 204, endPoint x: 634, endPoint y: 207, distance: 52.3
click at [634, 207] on div "Aarthav Arora" at bounding box center [670, 203] width 75 height 17
copy link "Aarthav Arora"
click at [484, 57] on div at bounding box center [557, 247] width 893 height 494
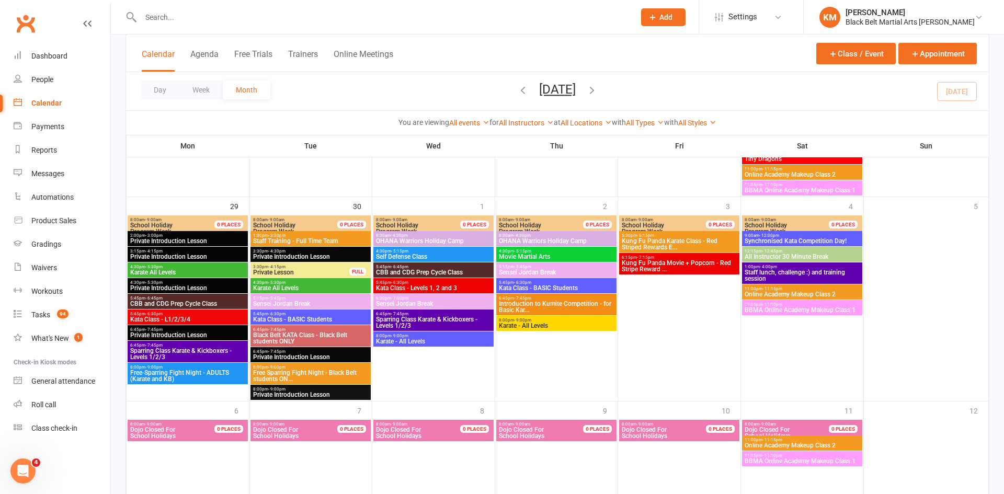
scroll to position [1695, 0]
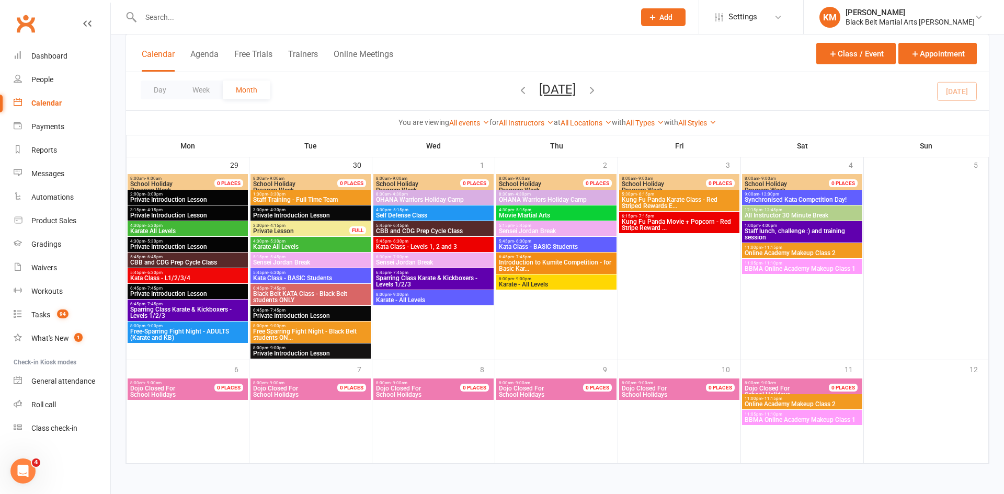
click at [675, 197] on span "Kung Fu Panda Karate Class - Red Striped Rewards E..." at bounding box center [679, 203] width 116 height 13
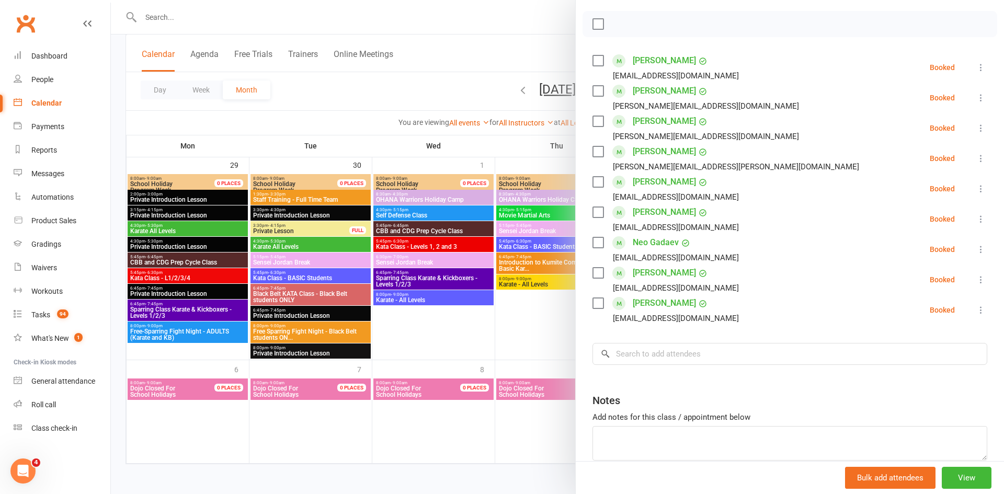
scroll to position [146, 0]
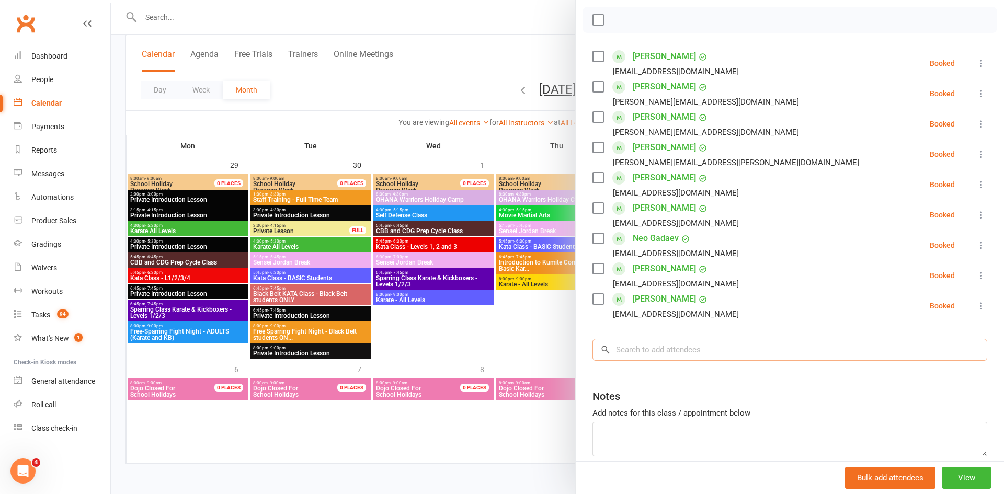
click at [691, 351] on input "search" at bounding box center [790, 350] width 395 height 22
paste input "Aarthav Arora"
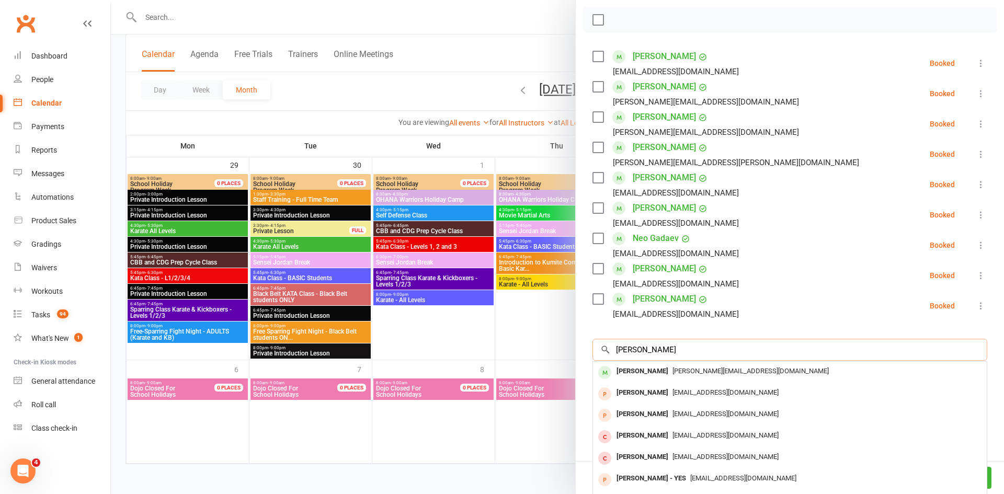
type input "Aarthav Arora"
click at [631, 372] on div "Aarthav Arora" at bounding box center [642, 371] width 60 height 15
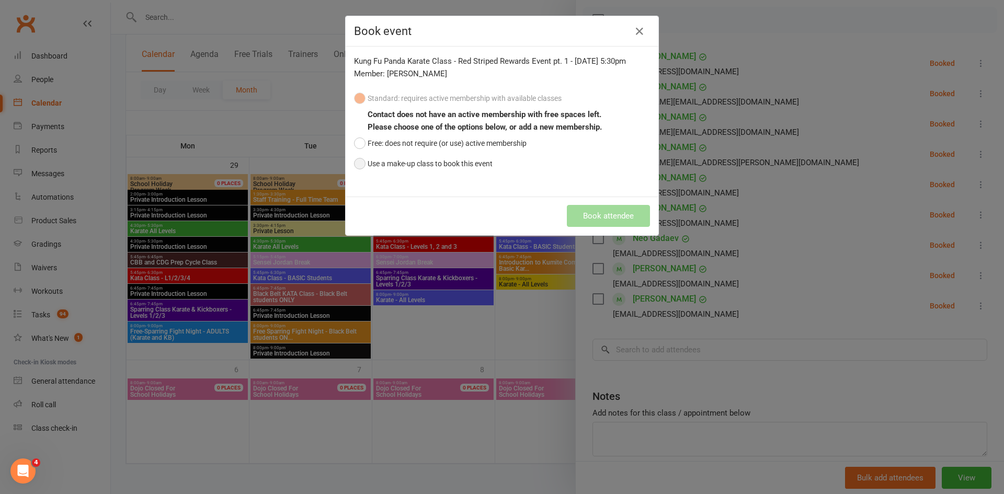
click at [433, 166] on button "Use a make-up class to book this event" at bounding box center [423, 164] width 139 height 20
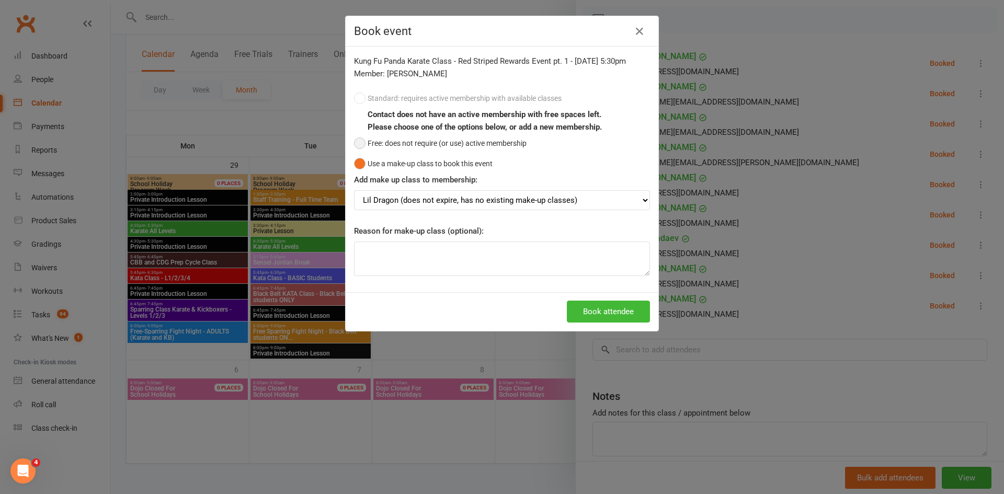
click at [422, 145] on button "Free: does not require (or use) active membership" at bounding box center [440, 143] width 173 height 20
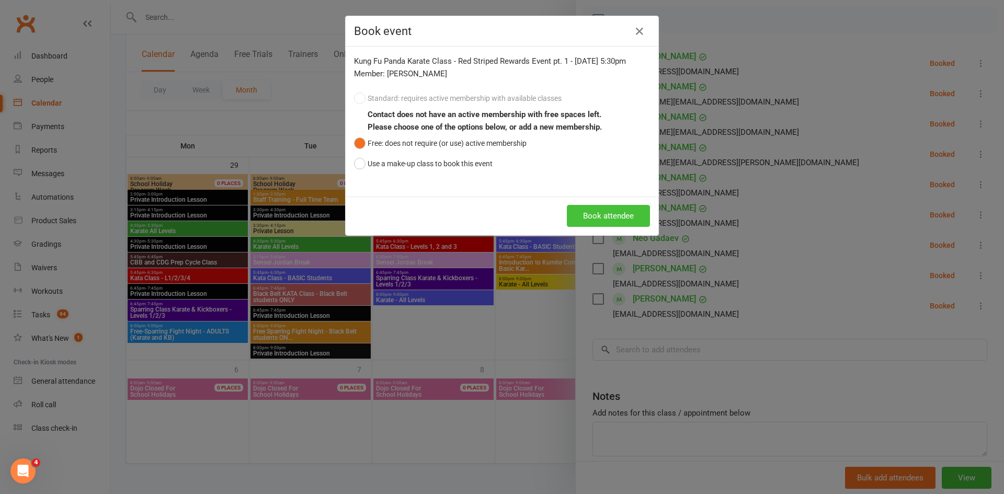
click at [607, 211] on button "Book attendee" at bounding box center [608, 216] width 83 height 22
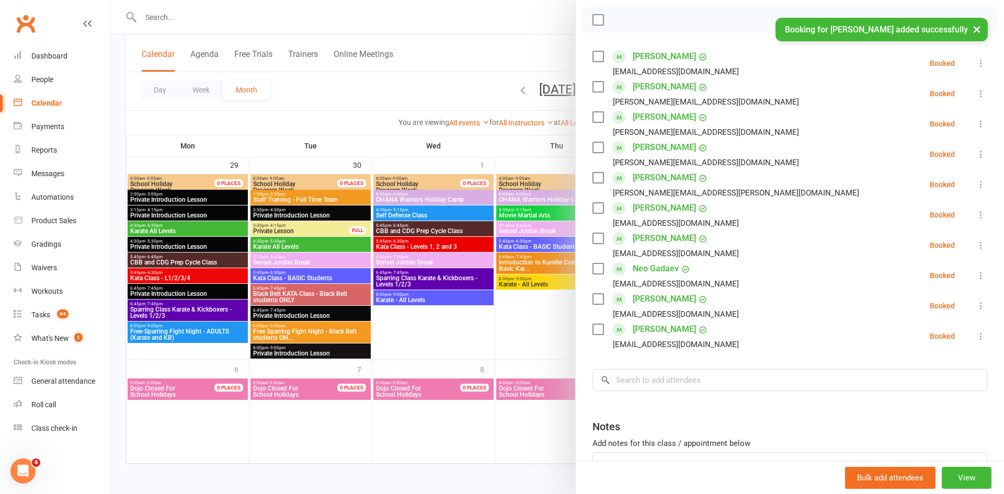
click at [491, 18] on div "× Booking for Aarthav Arora added successfully" at bounding box center [495, 18] width 991 height 0
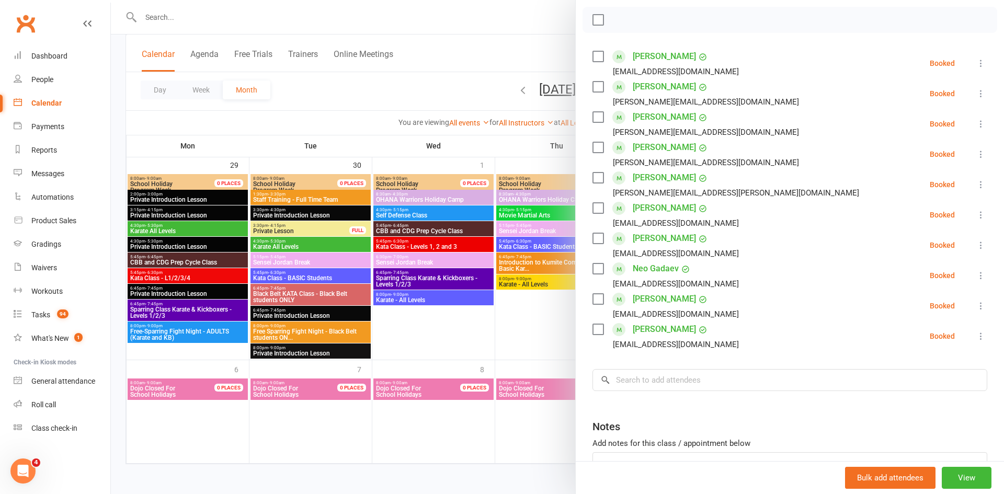
click at [495, 45] on div at bounding box center [557, 247] width 893 height 494
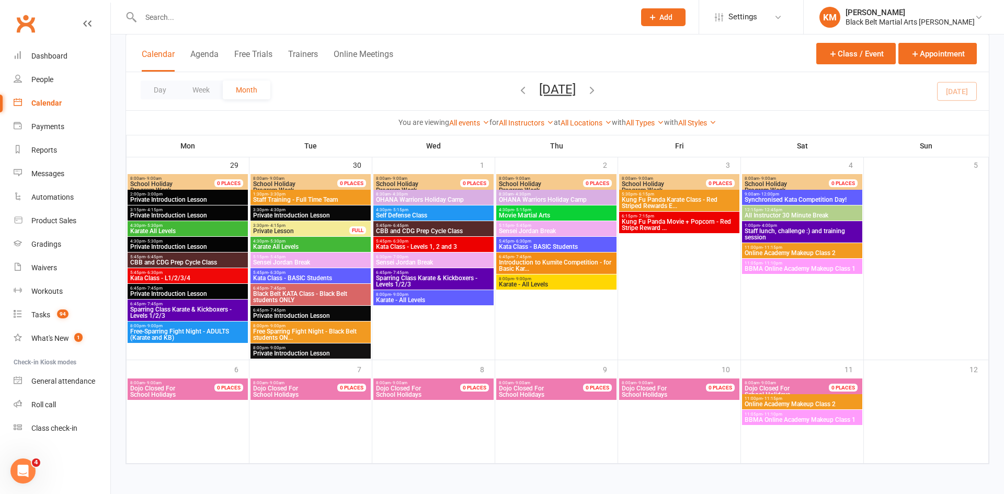
click at [662, 229] on span "Kung Fu Panda Movie + Popcorn - Red Stripe Reward ..." at bounding box center [679, 225] width 116 height 13
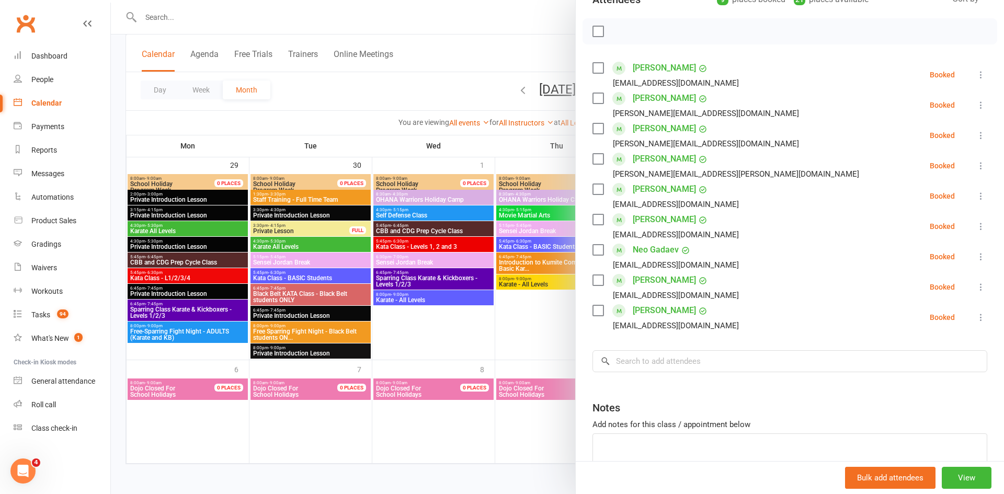
scroll to position [136, 0]
click at [657, 363] on input "search" at bounding box center [790, 360] width 395 height 22
paste input "Aarthav Arora"
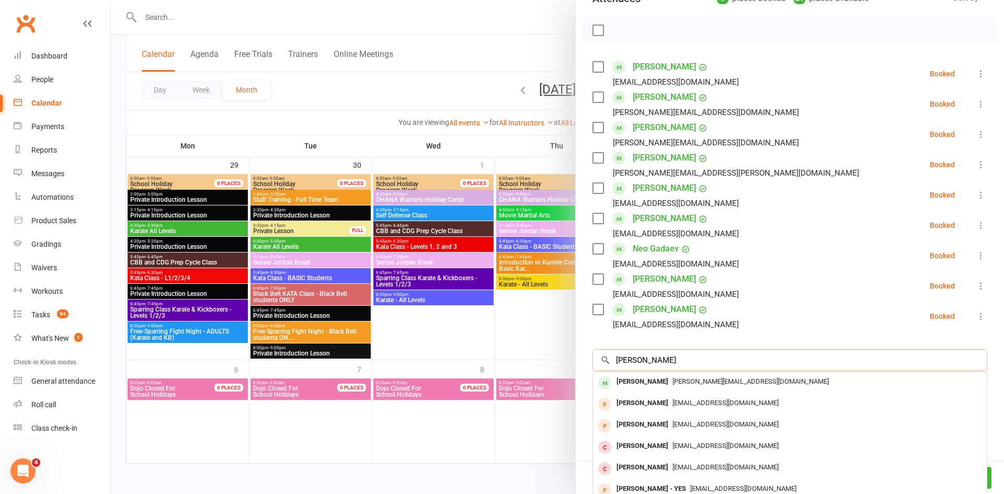
type input "Aarthav Arora"
click at [642, 381] on div "Aarthav Arora" at bounding box center [642, 381] width 60 height 15
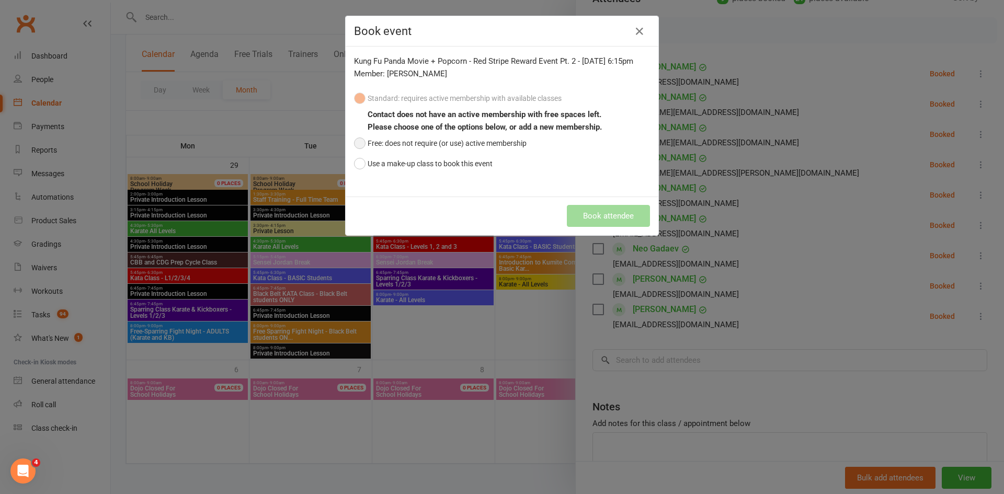
click at [463, 153] on button "Free: does not require (or use) active membership" at bounding box center [440, 143] width 173 height 20
click at [579, 227] on button "Book attendee" at bounding box center [608, 216] width 83 height 22
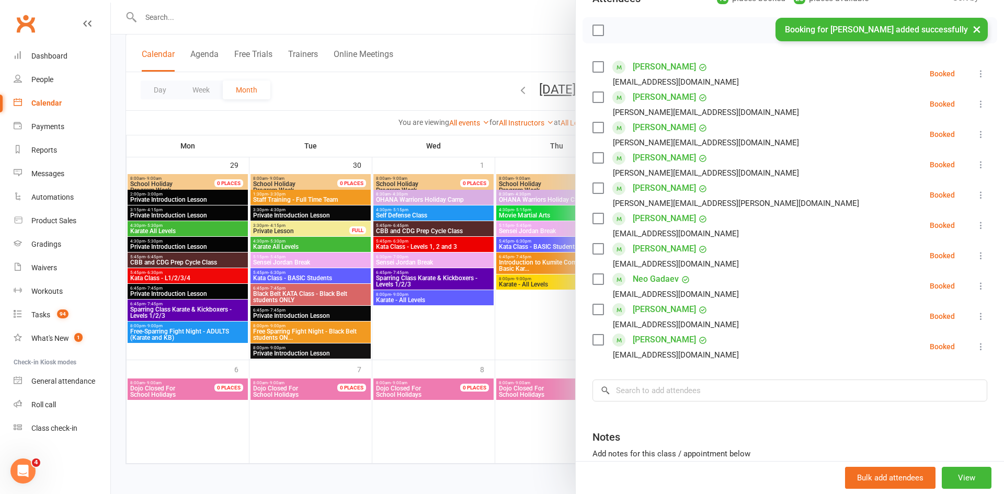
click at [652, 100] on link "Aarthav Arora" at bounding box center [664, 97] width 63 height 17
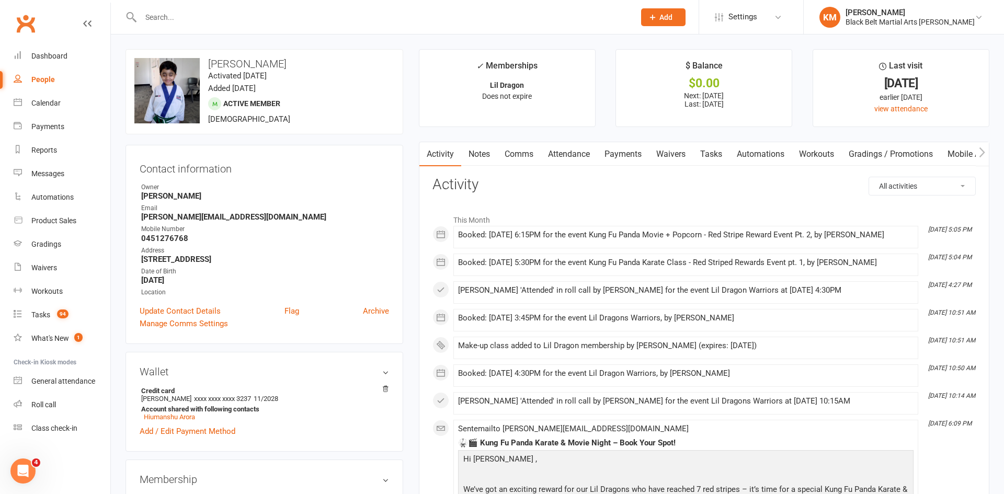
click at [528, 151] on link "Comms" at bounding box center [518, 154] width 43 height 24
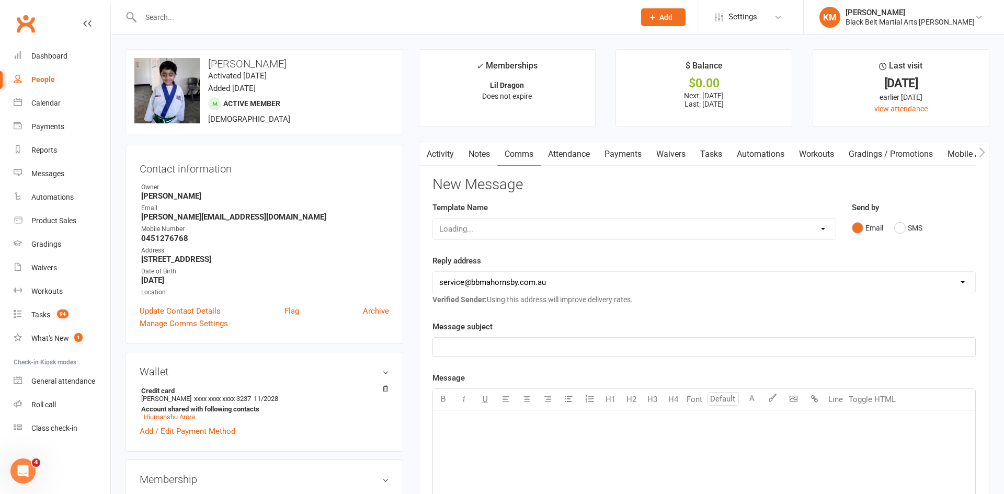
click at [548, 233] on div "Loading..." at bounding box center [634, 229] width 404 height 22
click at [545, 229] on div "Loading..." at bounding box center [634, 229] width 404 height 22
click at [545, 229] on select "Select Template [Email] Attendance follow up during HSC study period [Email] Aw…" at bounding box center [634, 229] width 403 height 21
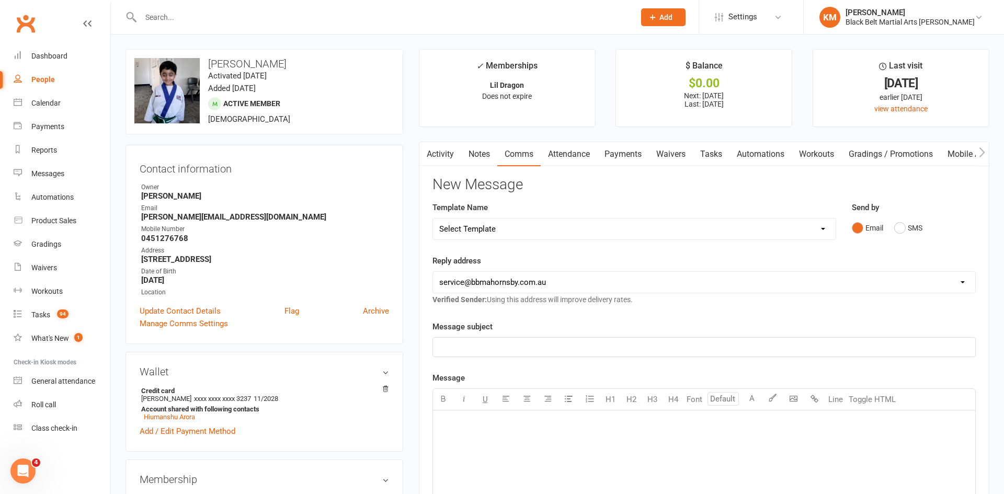
select select "17"
click at [433, 219] on select "Select Template [Email] Attendance follow up during HSC study period [Email] Aw…" at bounding box center [634, 229] width 403 height 21
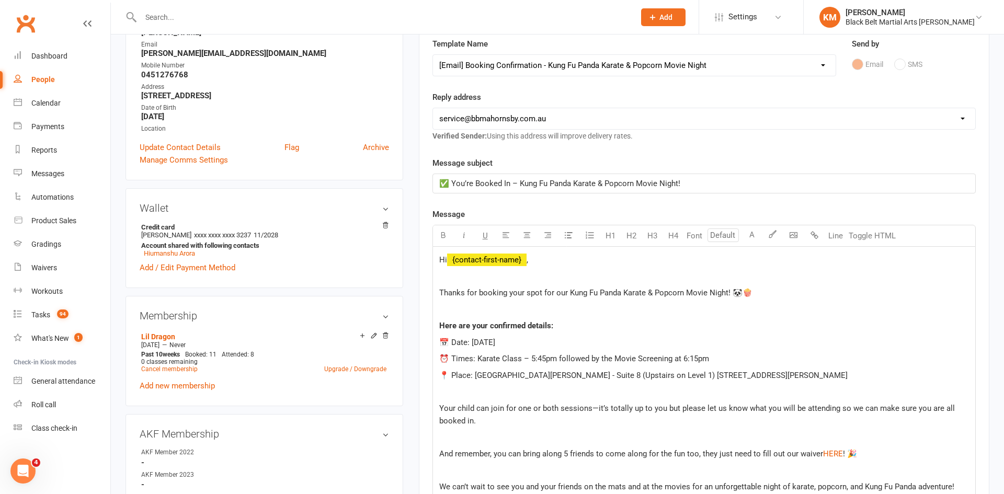
scroll to position [164, 0]
click at [543, 362] on span "⏰ Times: Karate Class – 5:45pm followed by the Movie Screening at 6:15pm" at bounding box center [574, 358] width 270 height 9
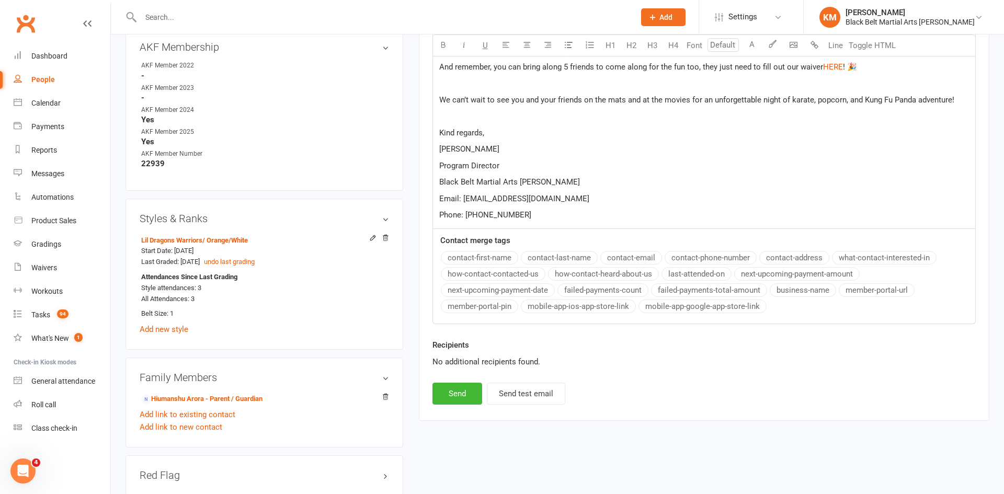
scroll to position [550, 0]
click at [477, 396] on button "Send" at bounding box center [457, 395] width 50 height 22
select select
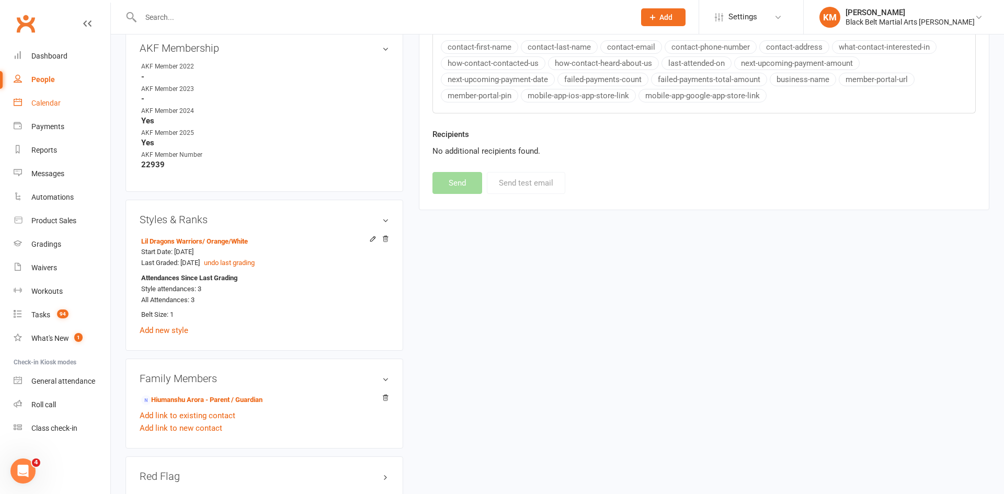
click at [39, 105] on div "Calendar" at bounding box center [45, 103] width 29 height 8
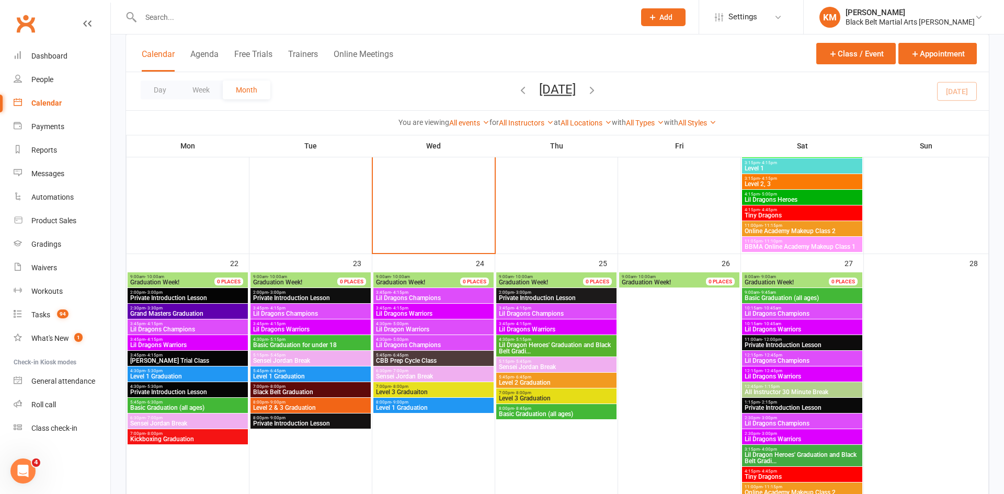
scroll to position [1335, 0]
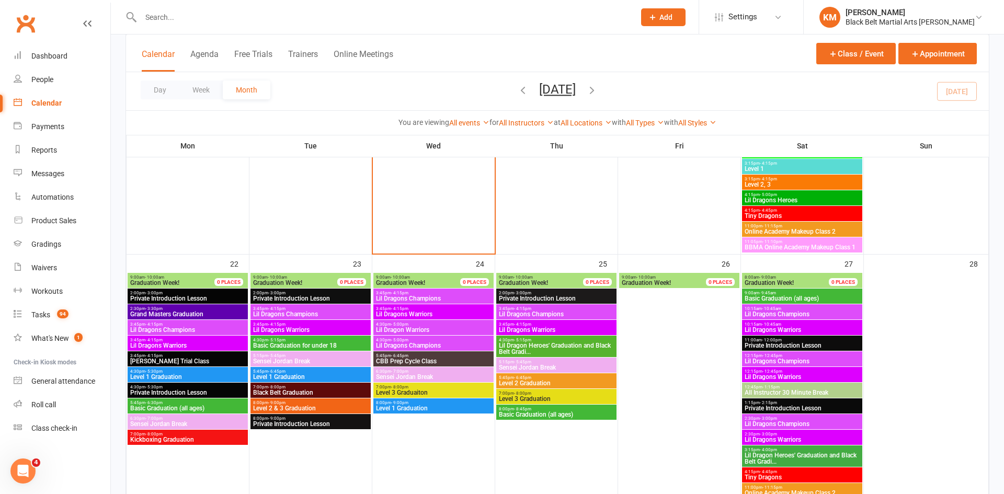
click at [794, 314] on span "Lil Dragons Champions" at bounding box center [802, 314] width 116 height 6
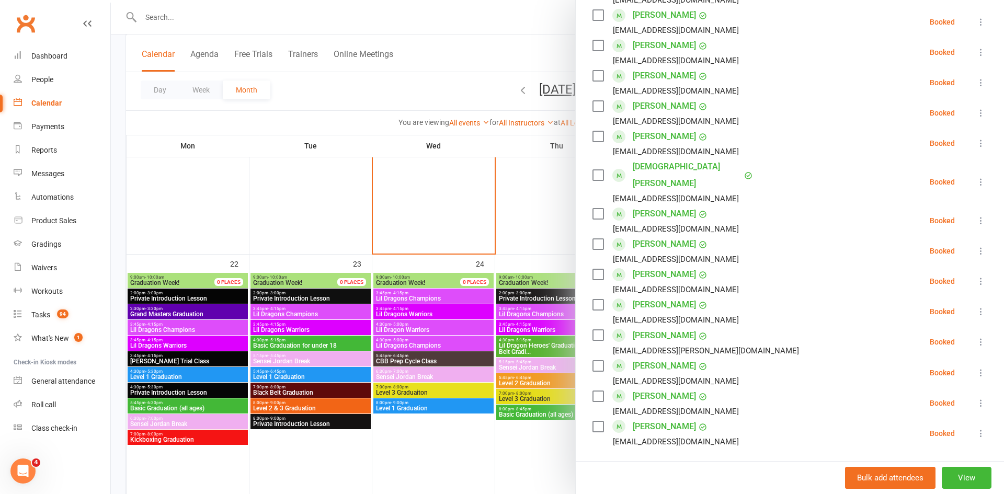
scroll to position [419, 0]
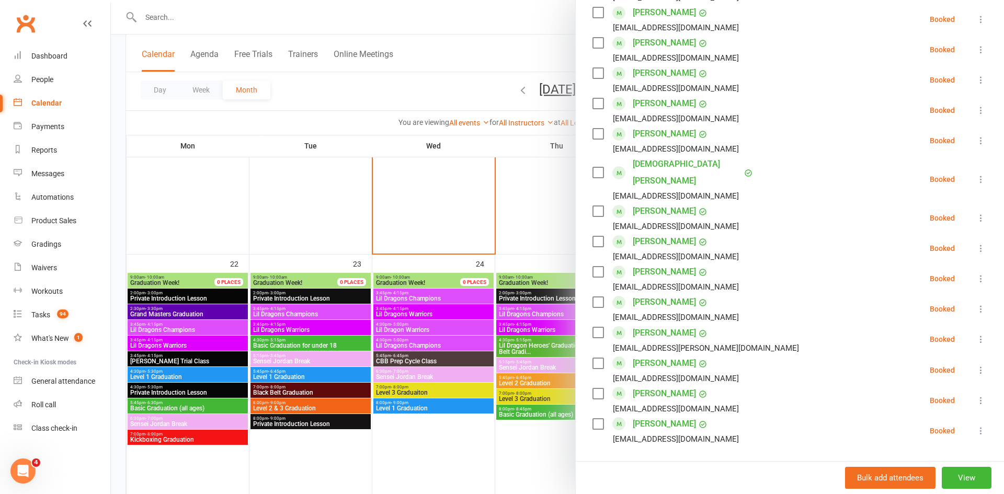
click at [657, 464] on input "search" at bounding box center [790, 475] width 395 height 22
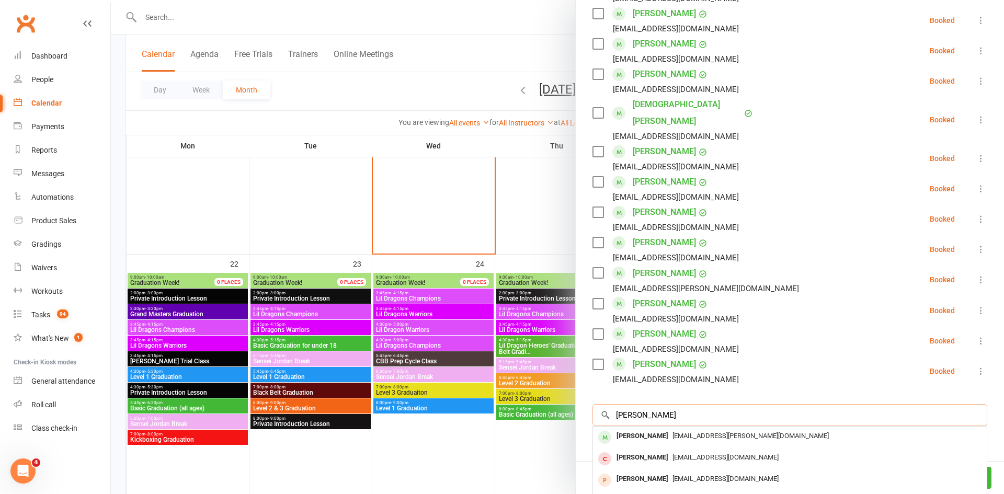
scroll to position [485, 0]
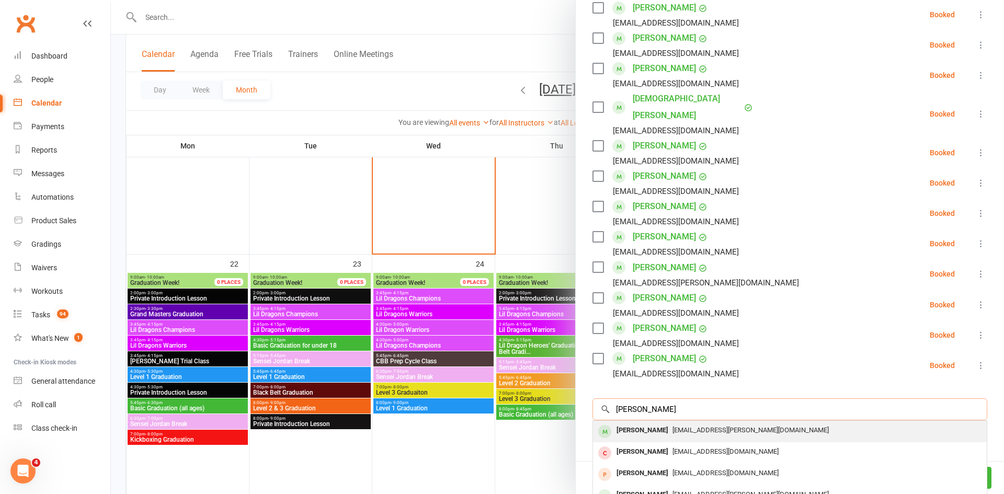
type input "lachlan spooner"
click at [684, 423] on div "keiran.spooner@hotmail.com" at bounding box center [789, 430] width 385 height 15
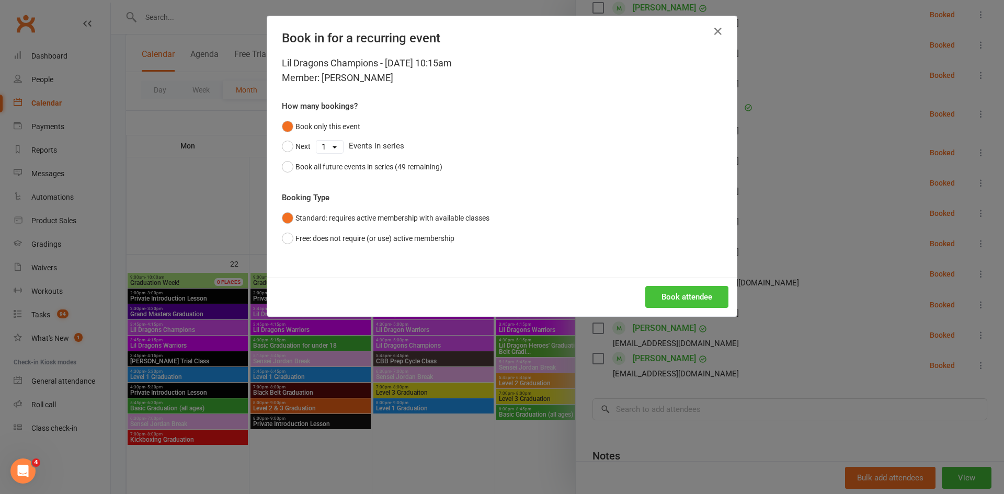
click at [661, 289] on button "Book attendee" at bounding box center [686, 297] width 83 height 22
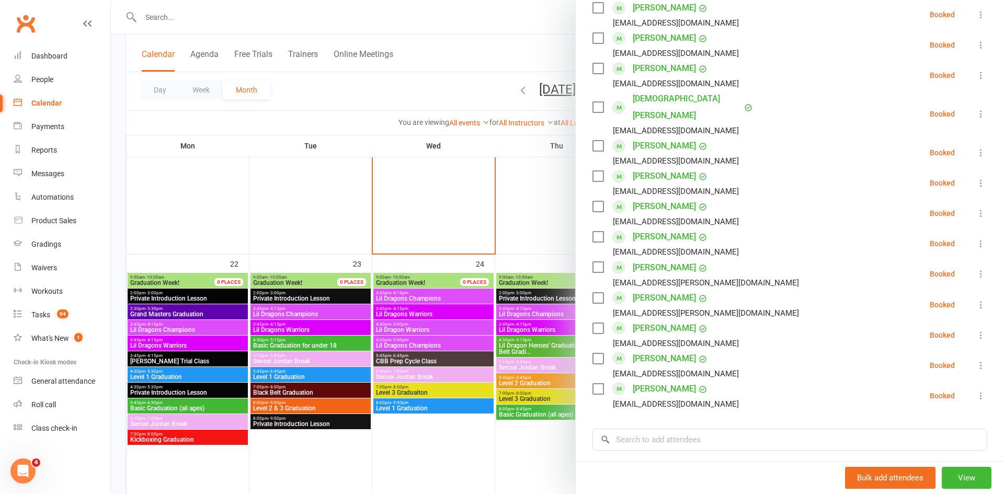
click at [476, 30] on div at bounding box center [557, 247] width 893 height 494
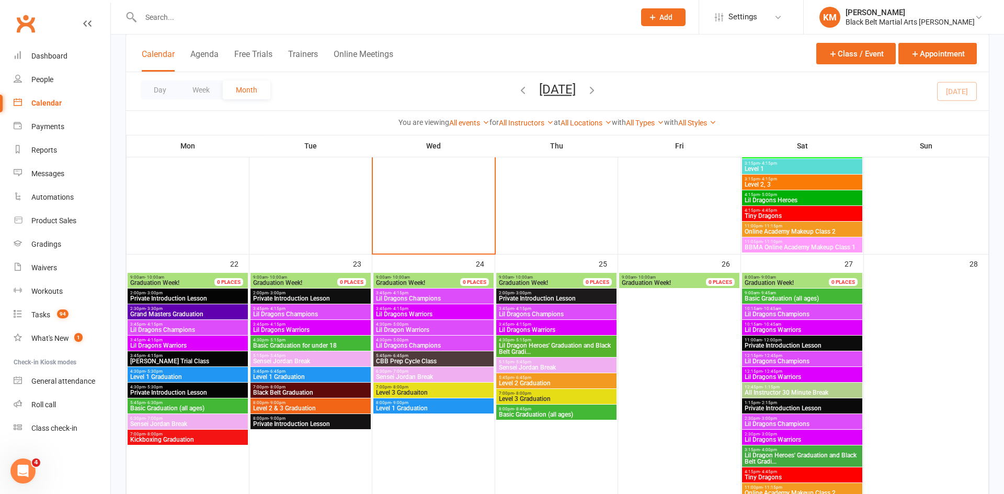
click at [162, 17] on input "text" at bounding box center [383, 17] width 490 height 15
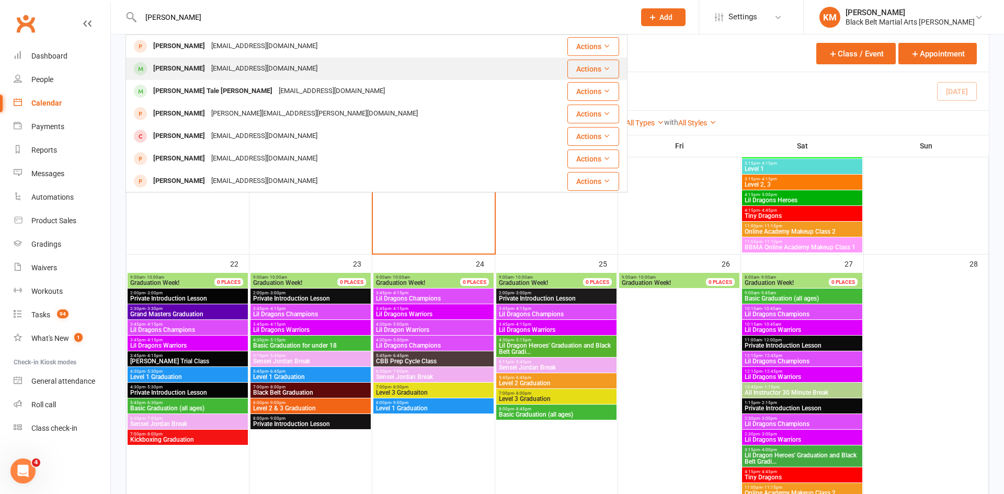
type input "nila"
click at [208, 70] on div "sairadha29@gmail.com" at bounding box center [264, 68] width 112 height 15
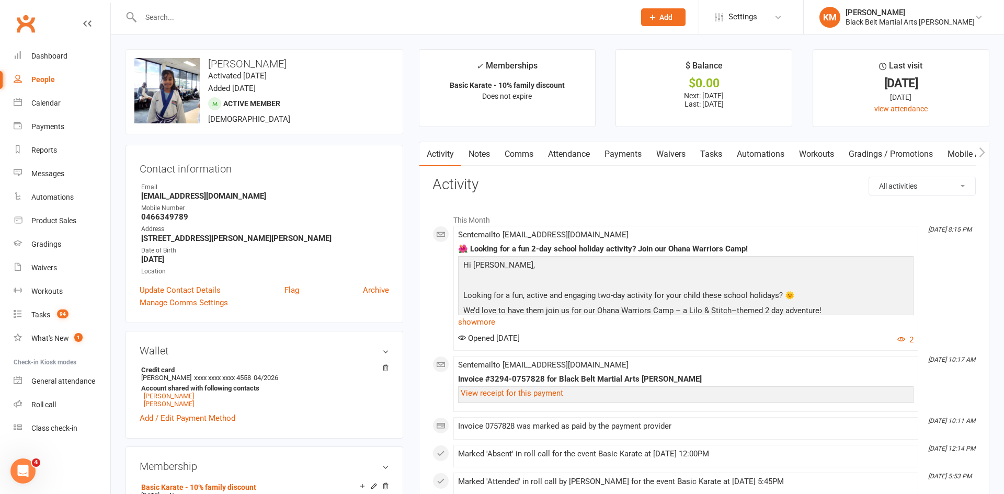
click at [566, 161] on link "Attendance" at bounding box center [569, 154] width 56 height 24
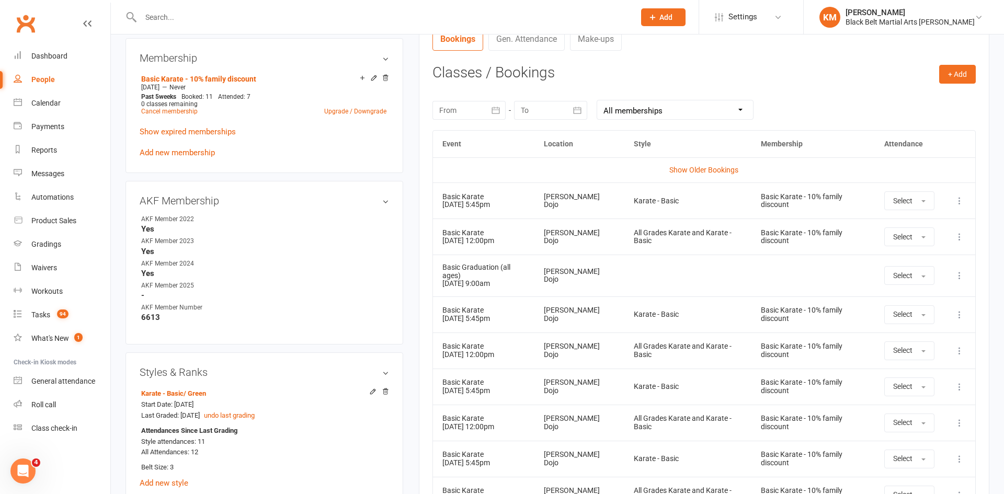
scroll to position [412, 0]
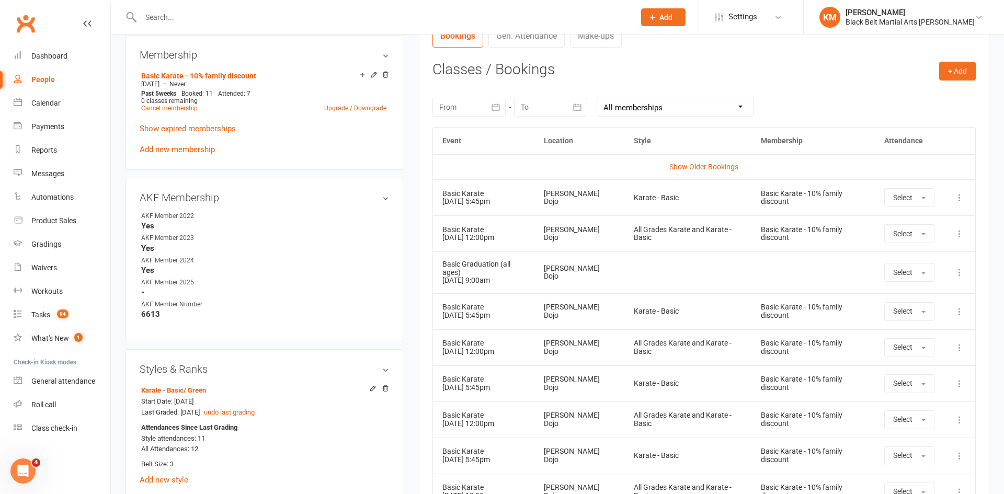
drag, startPoint x: 529, startPoint y: 244, endPoint x: 438, endPoint y: 229, distance: 91.7
click at [438, 229] on td "Basic Karate 20 Sep 2025 12:00pm" at bounding box center [484, 233] width 102 height 36
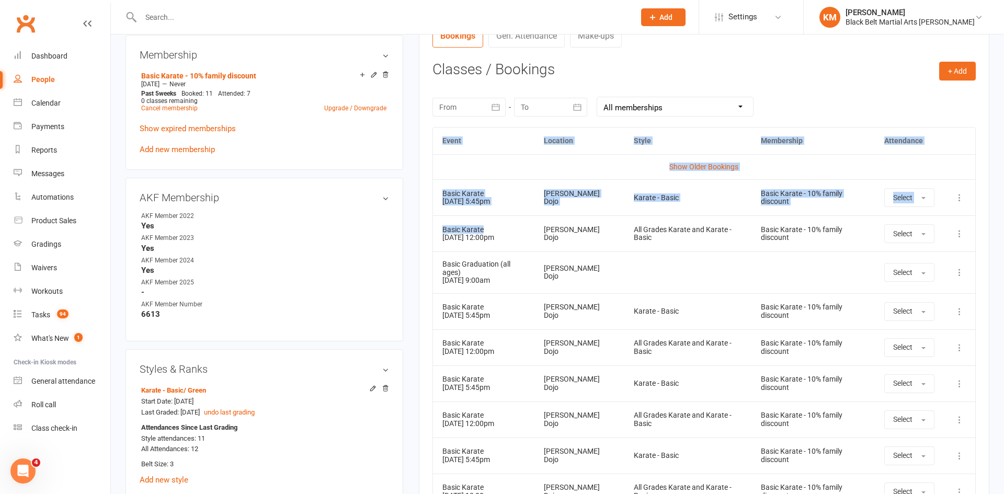
drag, startPoint x: 524, startPoint y: 233, endPoint x: 411, endPoint y: 229, distance: 113.0
click at [411, 229] on main "✓ Memberships Basic Karate - 10% family discount Does not expire $ Balance $0.0…" at bounding box center [704, 500] width 586 height 1724
drag, startPoint x: 527, startPoint y: 244, endPoint x: 434, endPoint y: 228, distance: 94.0
click at [434, 228] on td "Basic Karate 20 Sep 2025 12:00pm" at bounding box center [484, 233] width 102 height 36
drag, startPoint x: 517, startPoint y: 278, endPoint x: 435, endPoint y: 268, distance: 82.3
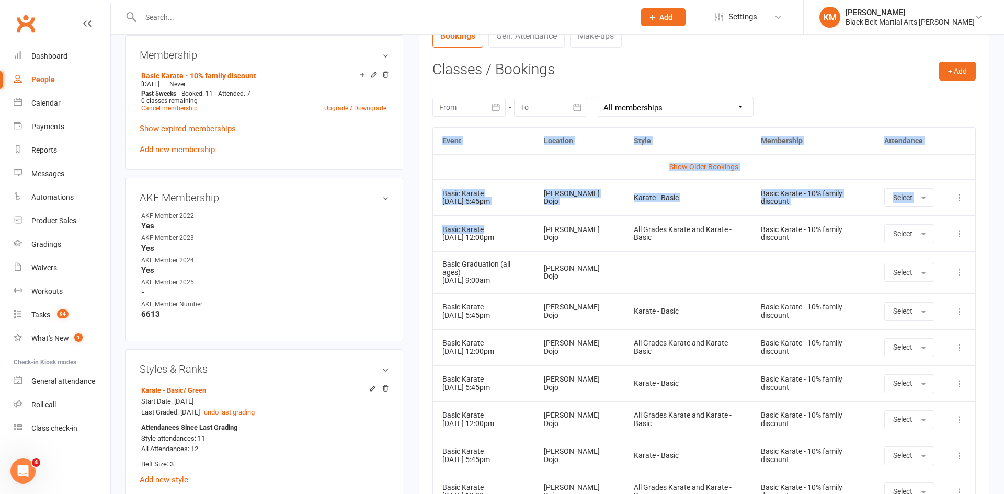
click at [435, 268] on td "Basic Graduation (all ages) 27 Sep 2025 9:00am" at bounding box center [484, 272] width 102 height 41
click at [446, 267] on div "Basic Graduation (all ages)" at bounding box center [483, 268] width 83 height 16
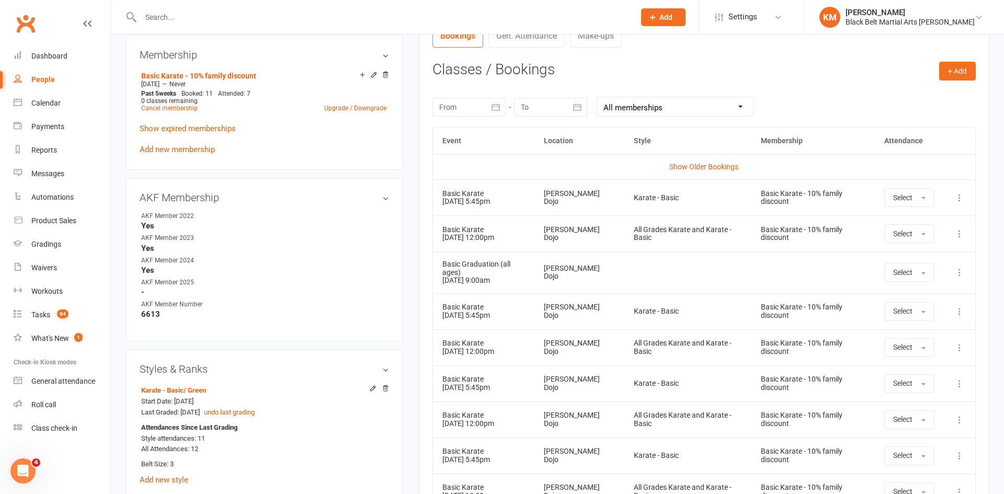
drag, startPoint x: 441, startPoint y: 265, endPoint x: 523, endPoint y: 277, distance: 83.5
click at [523, 277] on td "Basic Graduation (all ages) 27 Sep 2025 9:00am" at bounding box center [484, 272] width 102 height 41
drag, startPoint x: 561, startPoint y: 75, endPoint x: 417, endPoint y: 73, distance: 144.4
click at [417, 73] on main "✓ Memberships Basic Karate - 10% family discount Does not expire $ Balance $0.0…" at bounding box center [704, 500] width 586 height 1724
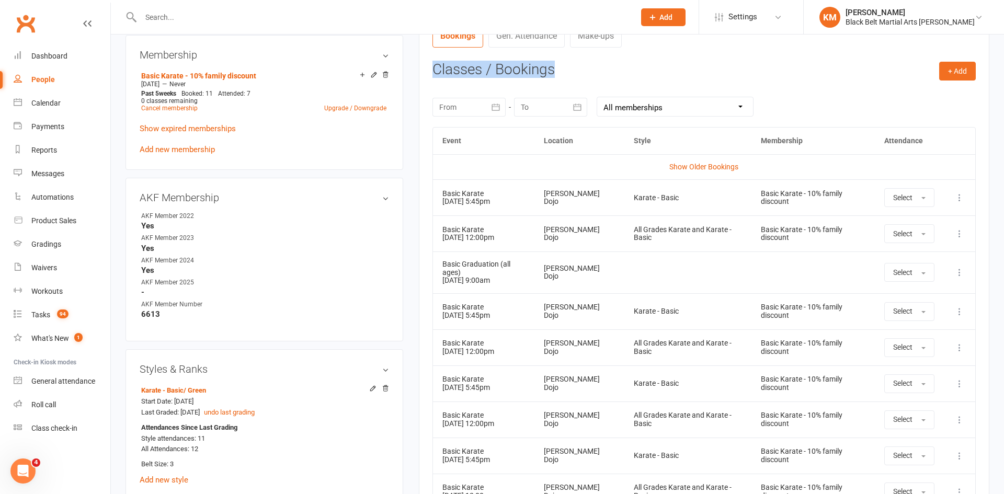
click at [417, 73] on main "✓ Memberships Basic Karate - 10% family discount Does not expire $ Balance $0.0…" at bounding box center [704, 500] width 586 height 1724
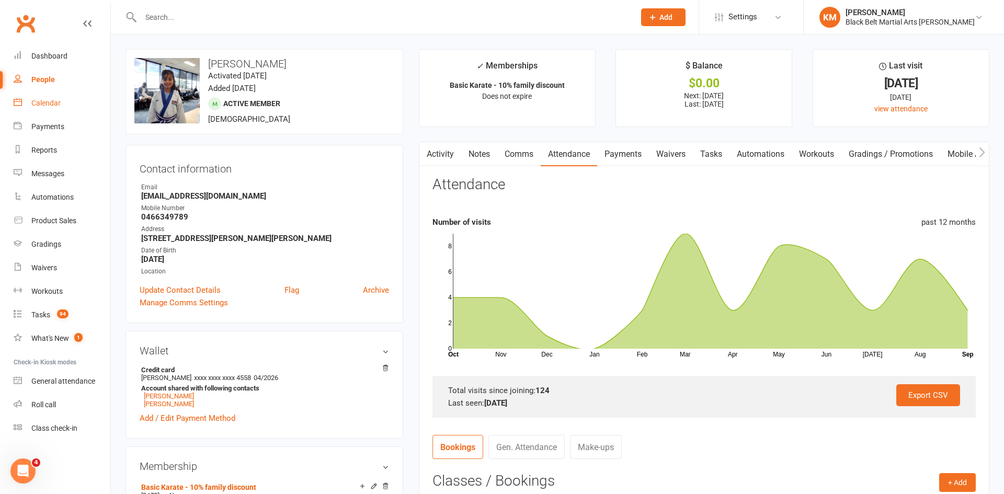
click at [72, 107] on link "Calendar" at bounding box center [62, 104] width 97 height 24
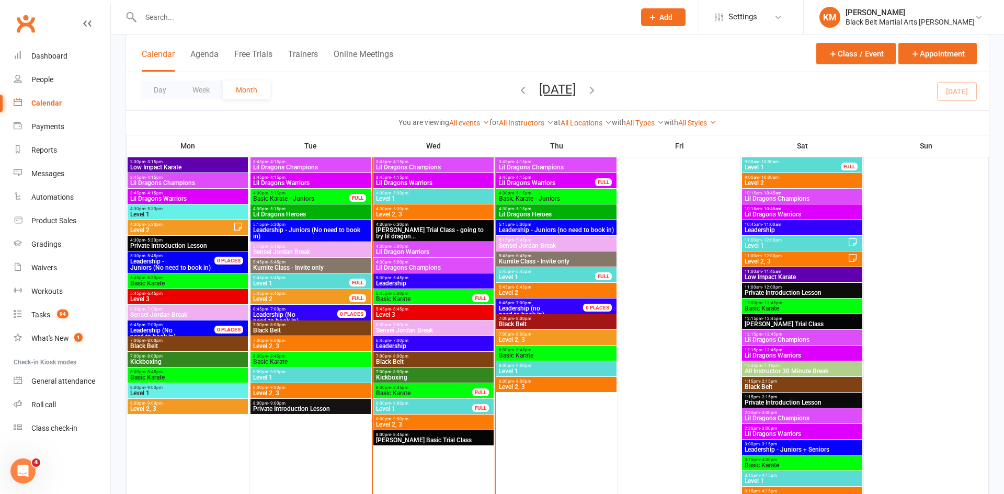
scroll to position [1031, 0]
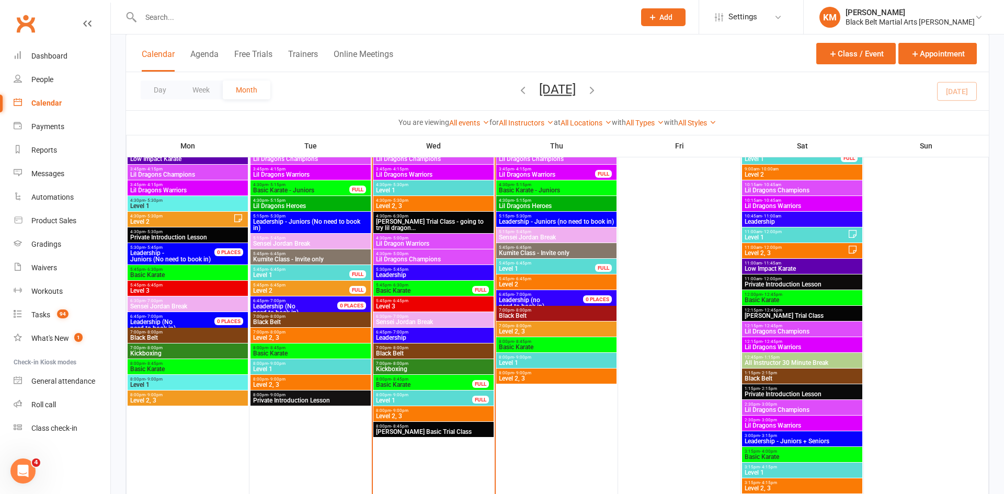
click at [594, 344] on span "Basic Karate" at bounding box center [556, 347] width 116 height 6
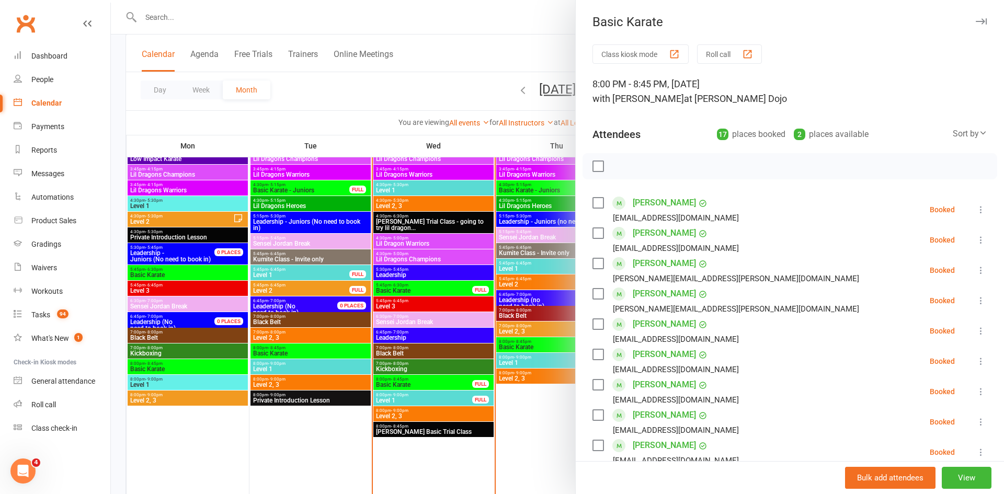
scroll to position [437, 0]
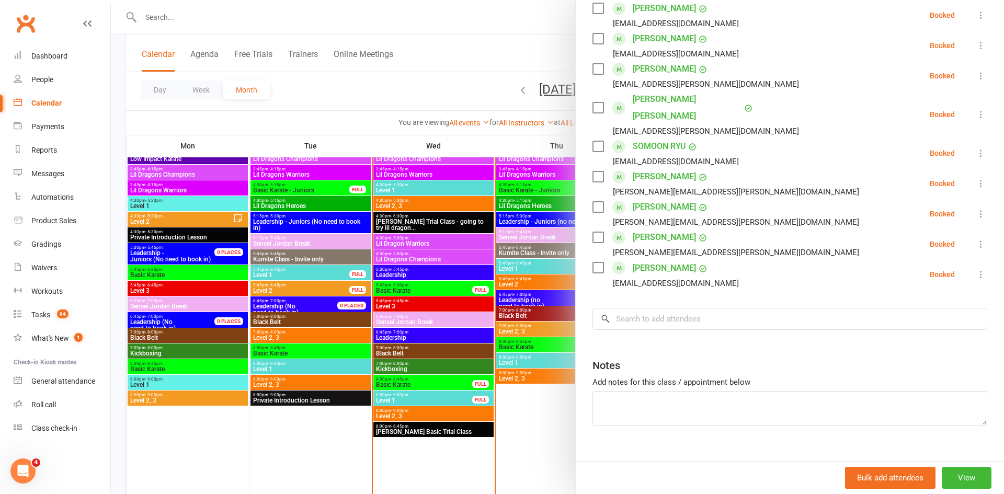
click at [775, 314] on div "Class kiosk mode Roll call 8:00 PM - 8:45 PM, Thursday, September, 18, 2025 wit…" at bounding box center [790, 42] width 428 height 871
click at [771, 311] on input "search" at bounding box center [790, 319] width 395 height 22
type input "tj pon"
click at [757, 333] on div "nikkyp1089@gmail.com" at bounding box center [789, 340] width 385 height 15
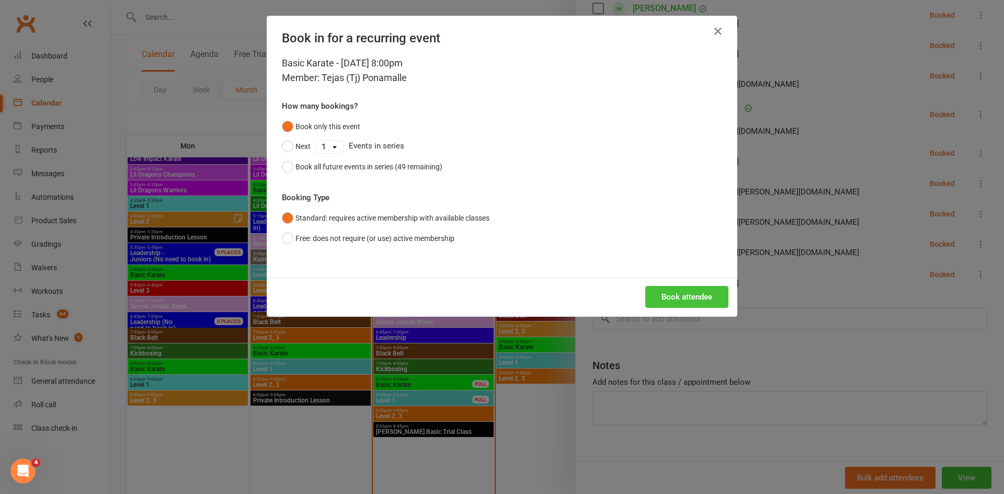
click at [705, 293] on button "Book attendee" at bounding box center [686, 297] width 83 height 22
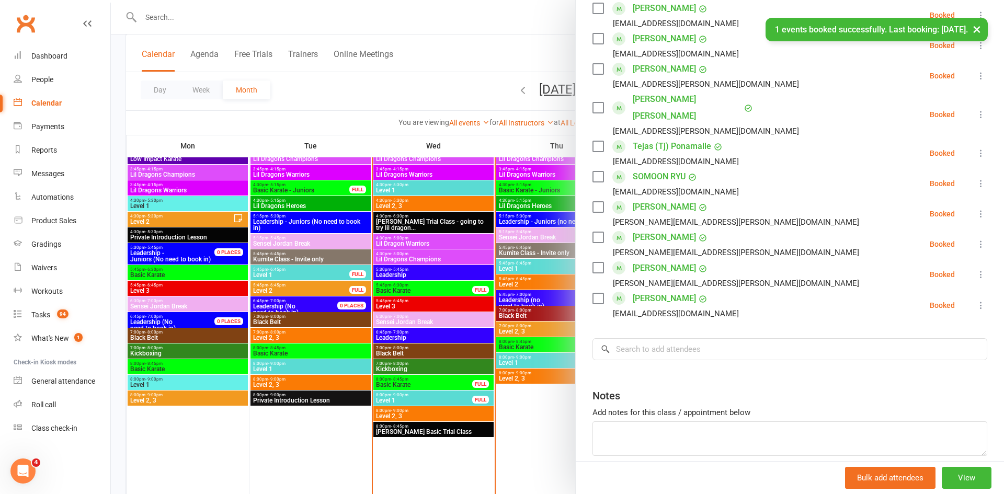
click at [571, 48] on div at bounding box center [557, 247] width 893 height 494
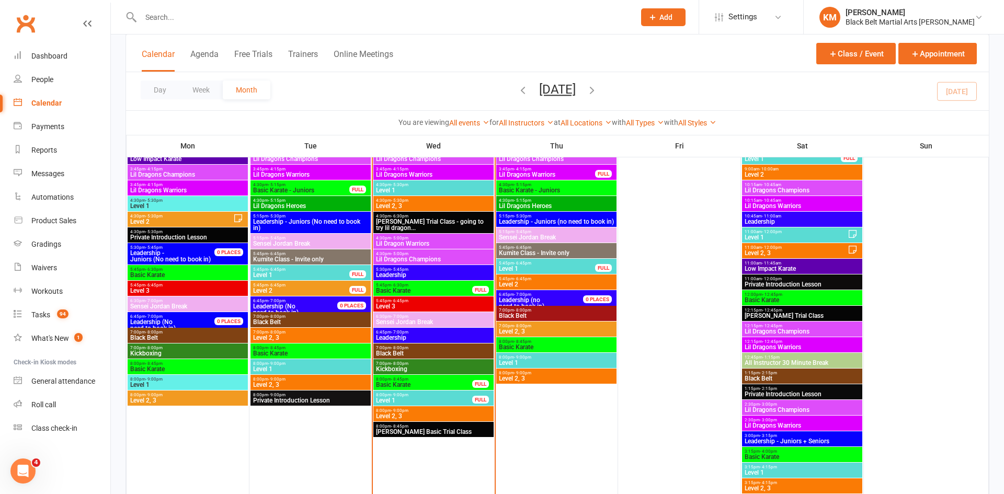
click at [425, 286] on span "5:45pm - 6:30pm" at bounding box center [423, 285] width 97 height 5
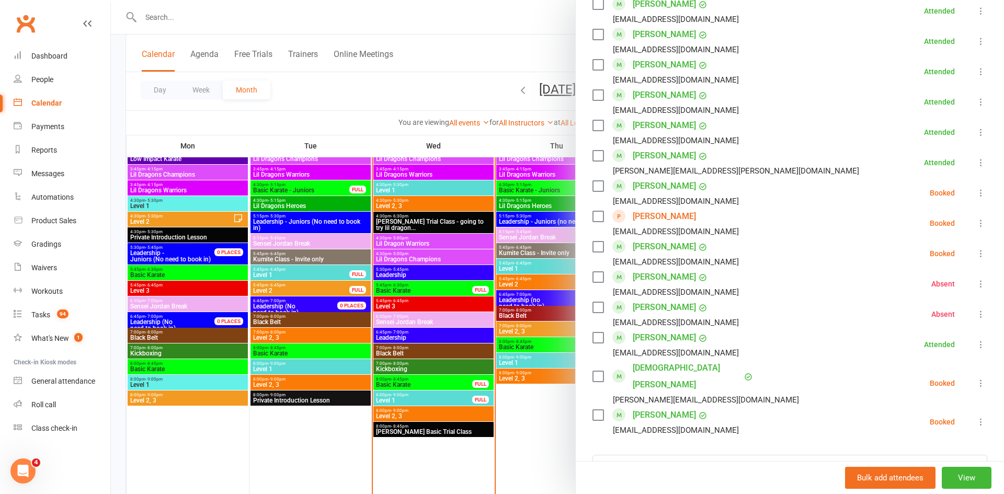
scroll to position [723, 0]
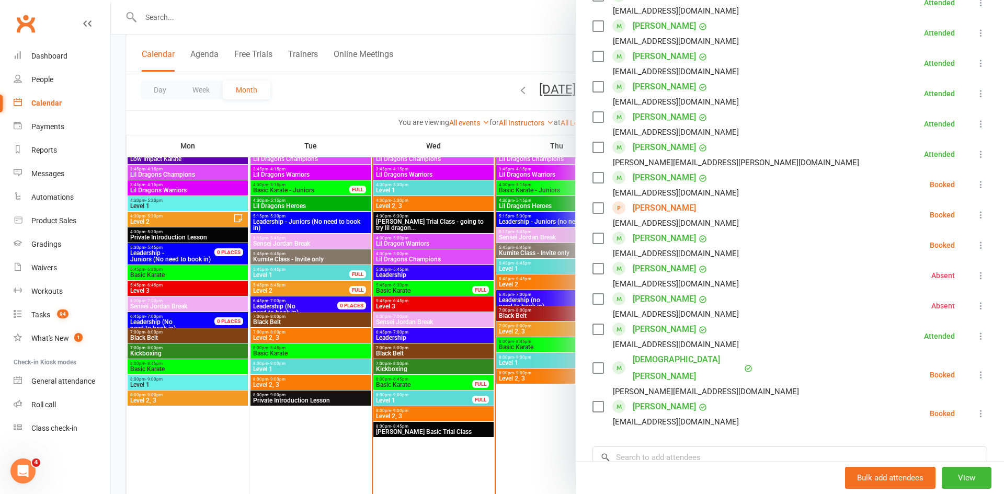
click at [650, 206] on link "Lina Sazmand" at bounding box center [664, 208] width 63 height 17
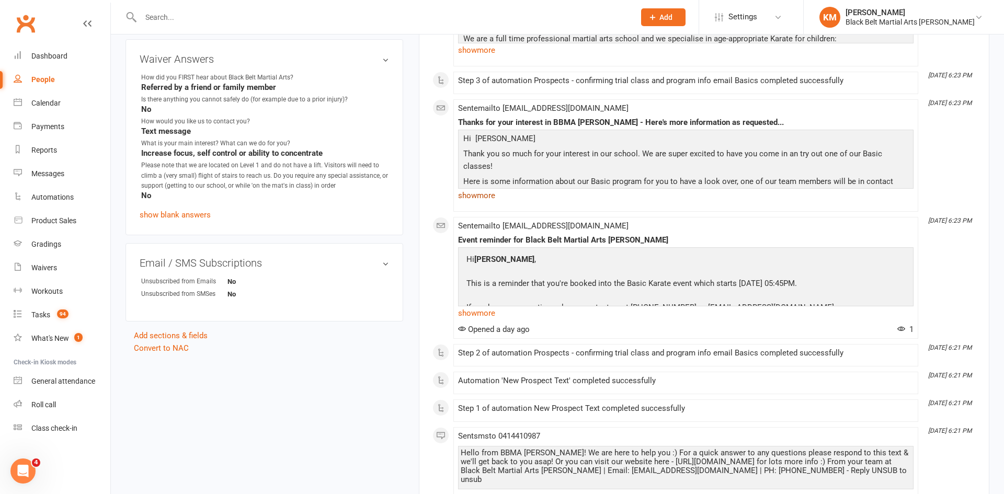
click at [489, 196] on link "show more" at bounding box center [686, 195] width 456 height 15
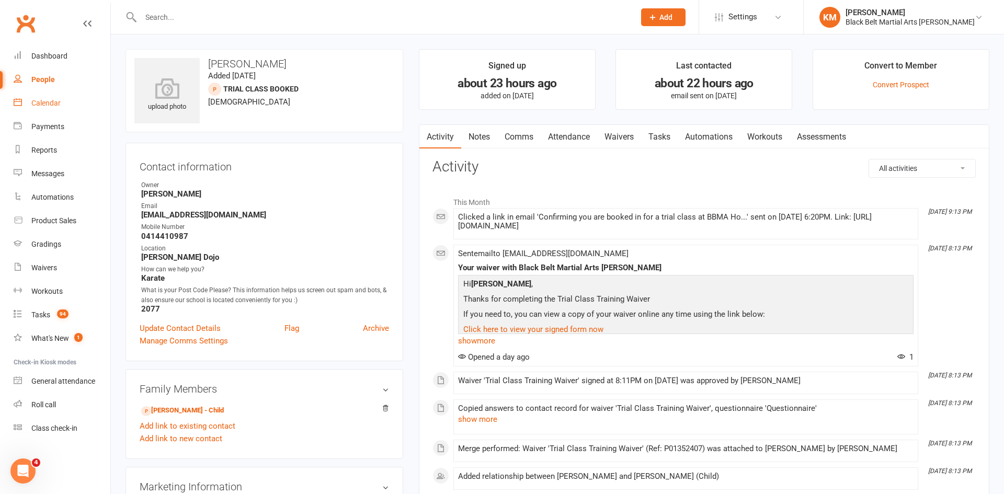
click at [35, 111] on link "Calendar" at bounding box center [62, 104] width 97 height 24
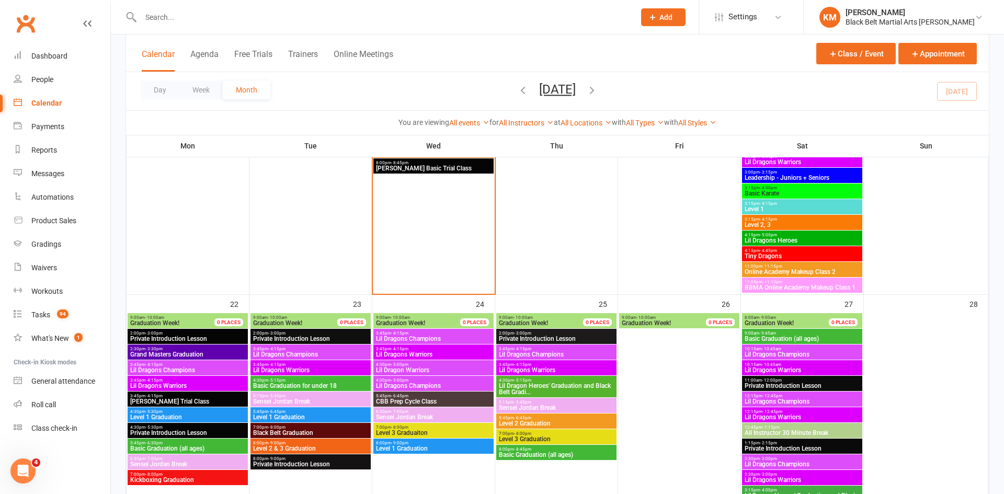
scroll to position [1285, 0]
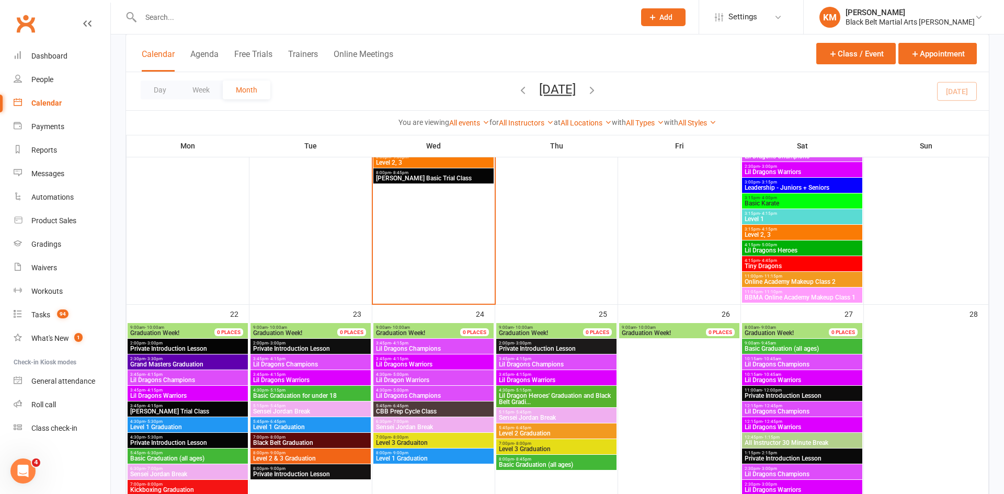
click at [801, 290] on span "11:05pm - 11:10pm" at bounding box center [802, 292] width 116 height 5
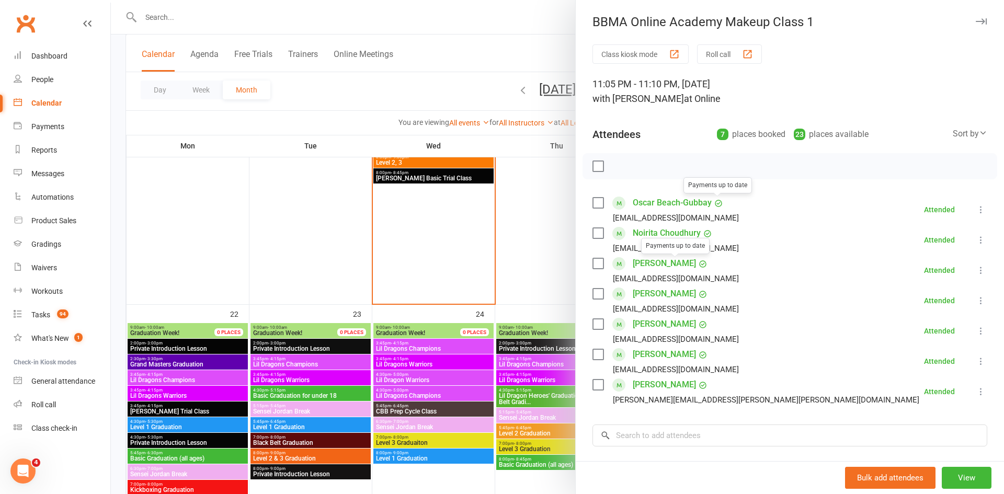
scroll to position [133, 0]
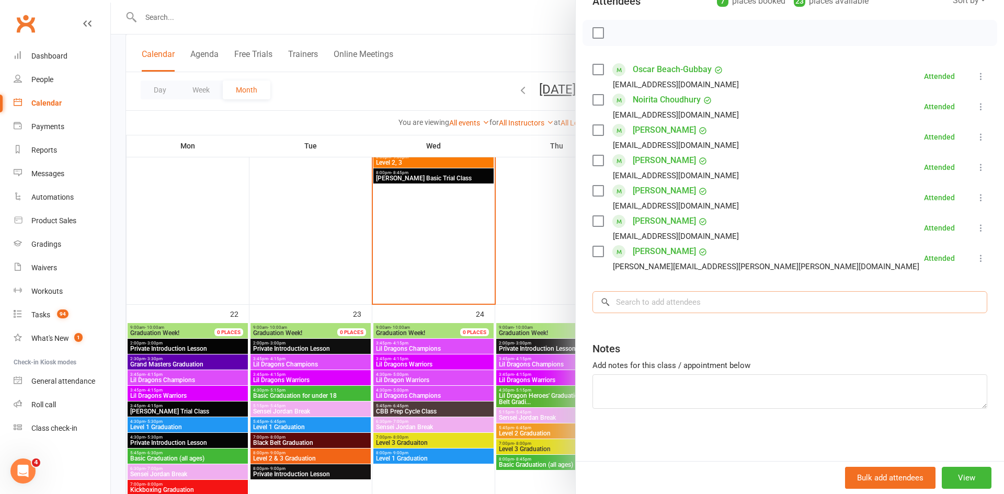
click at [668, 309] on input "search" at bounding box center [790, 302] width 395 height 22
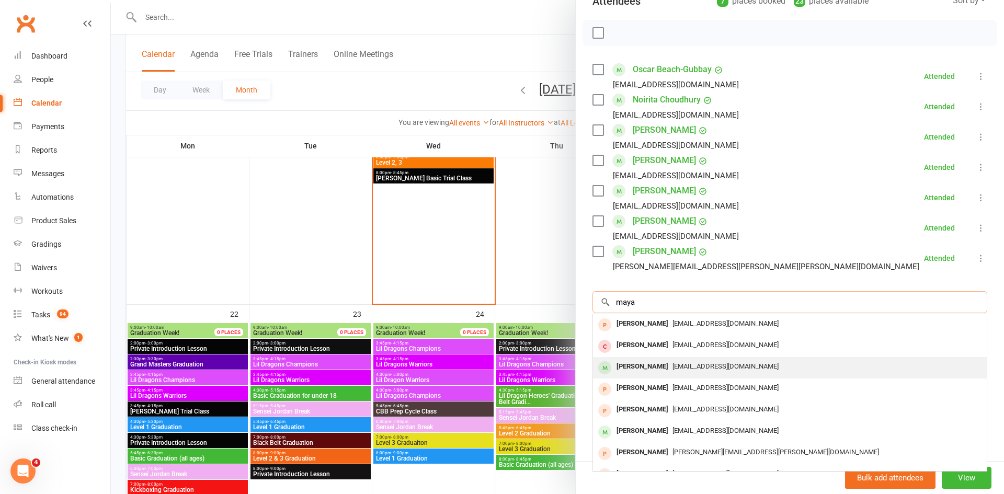
type input "maya"
click at [661, 361] on div "munajaddou02@gmail.com" at bounding box center [789, 366] width 385 height 15
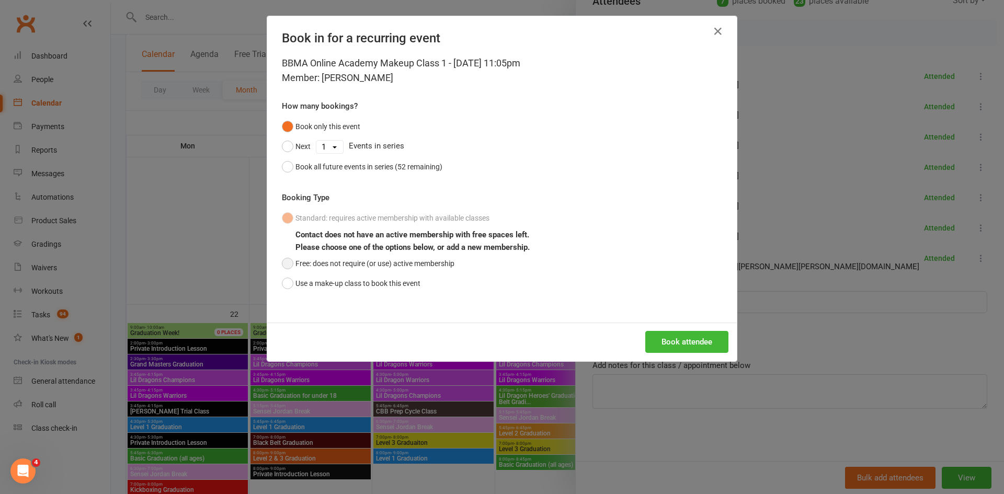
click at [398, 260] on button "Free: does not require (or use) active membership" at bounding box center [368, 264] width 173 height 20
click at [708, 340] on button "Book attendee" at bounding box center [686, 342] width 83 height 22
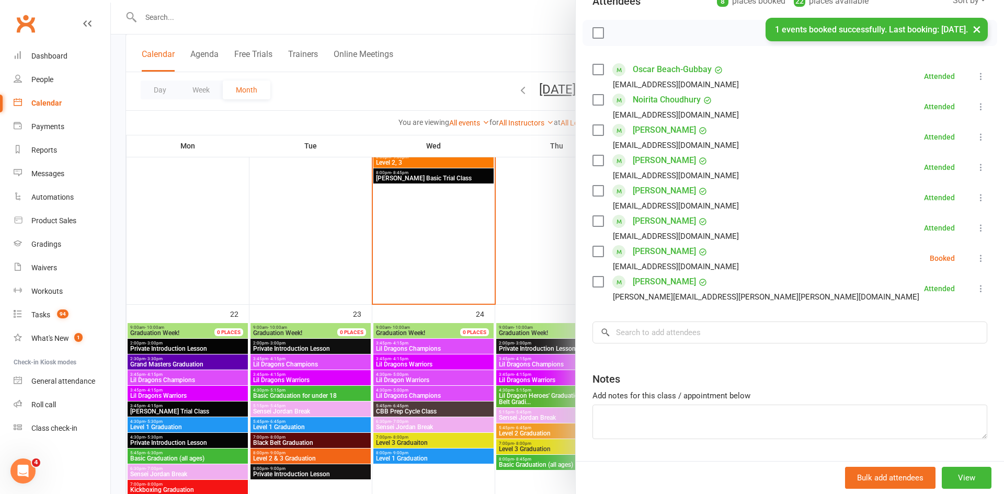
click at [982, 256] on icon at bounding box center [981, 258] width 10 height 10
click at [902, 322] on link "Check in" at bounding box center [930, 320] width 112 height 21
click at [645, 253] on link "Maya Saket" at bounding box center [664, 251] width 63 height 17
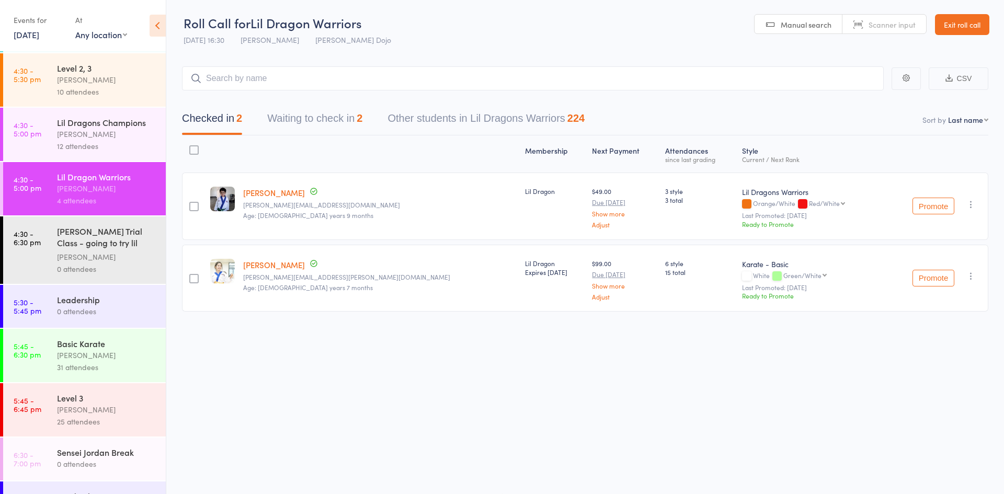
scroll to position [294, 0]
click at [84, 348] on div "[PERSON_NAME]" at bounding box center [107, 354] width 100 height 12
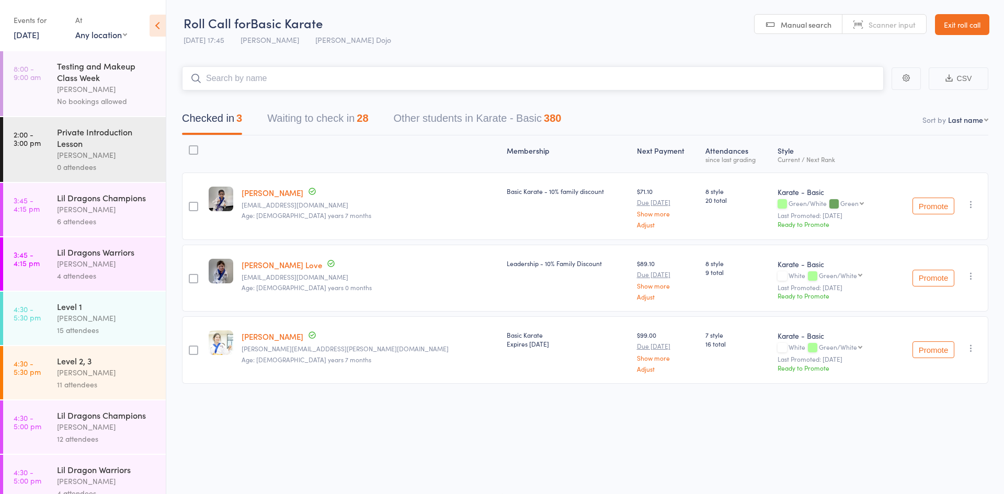
click at [315, 128] on button "Waiting to check in 28" at bounding box center [317, 121] width 101 height 28
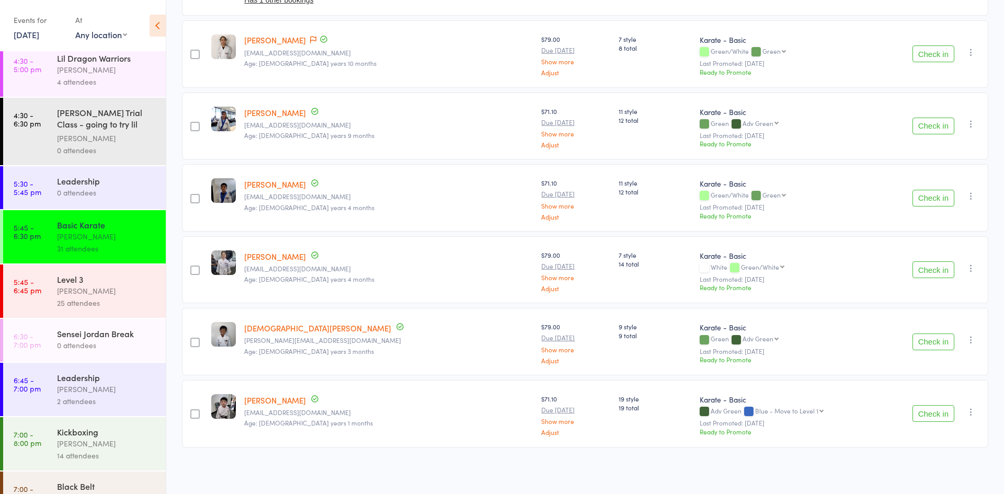
scroll to position [415, 0]
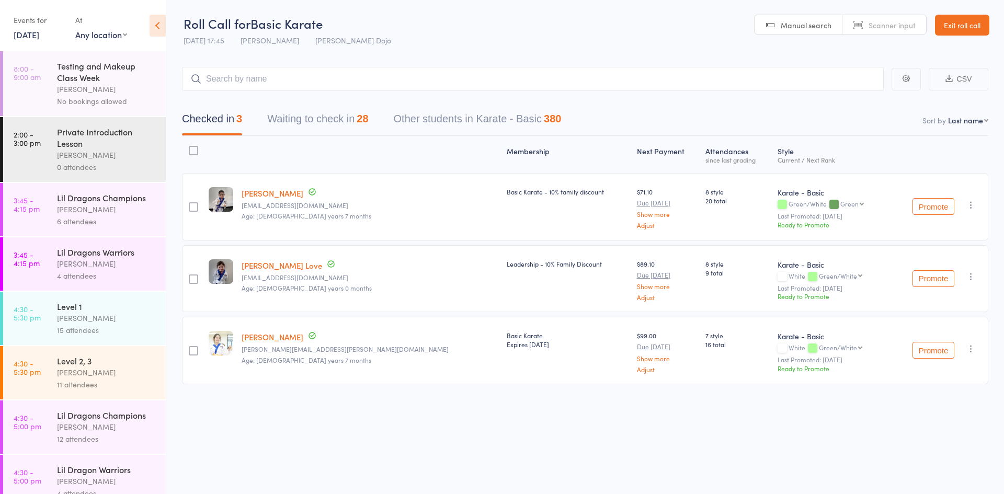
click at [349, 126] on button "Waiting to check in 28" at bounding box center [317, 122] width 101 height 28
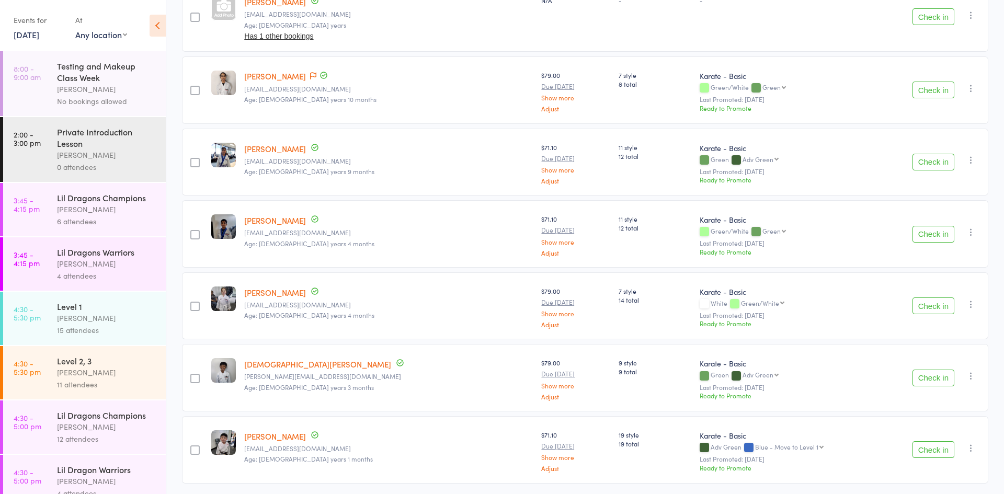
scroll to position [1703, 0]
click at [199, 161] on div at bounding box center [194, 161] width 9 height 9
click at [192, 159] on input "checkbox" at bounding box center [192, 159] width 0 height 0
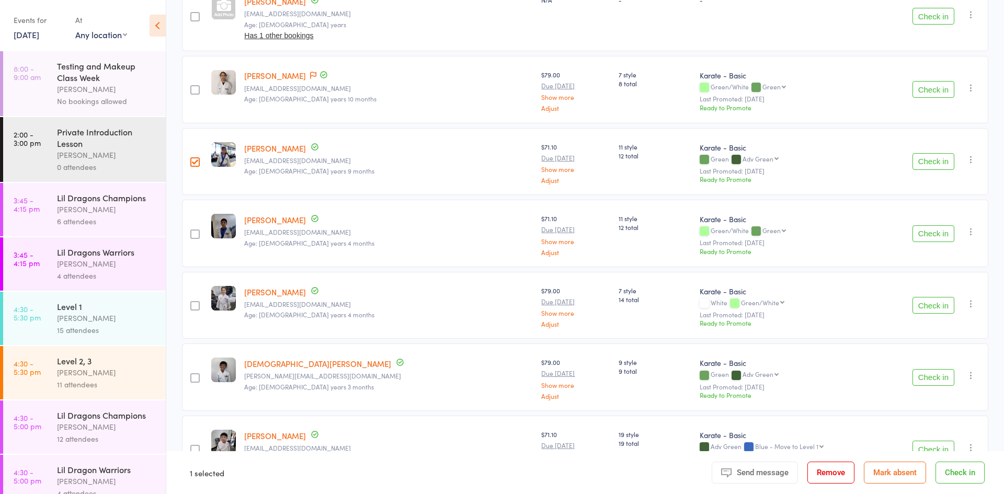
click at [200, 235] on div at bounding box center [194, 234] width 9 height 9
click at [192, 231] on input "checkbox" at bounding box center [192, 231] width 0 height 0
click at [884, 476] on button "Mark absent" at bounding box center [895, 473] width 62 height 22
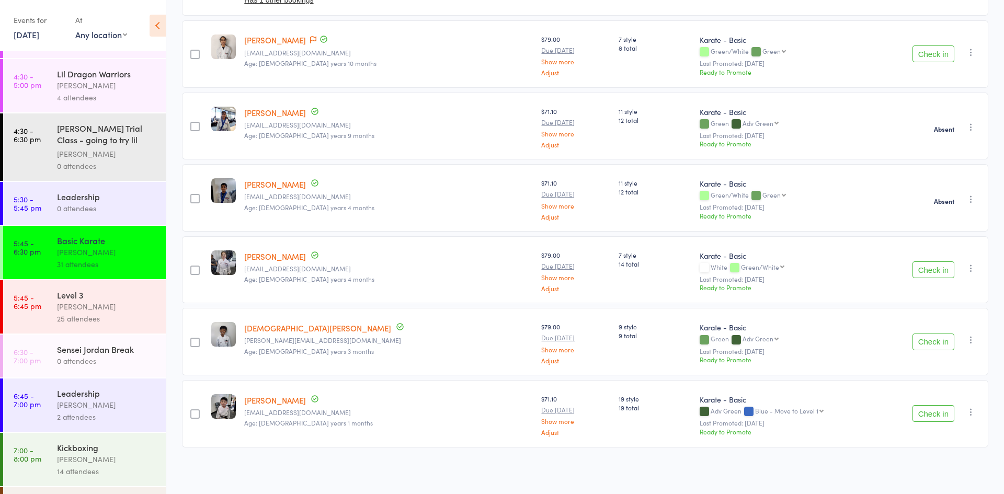
scroll to position [386, 0]
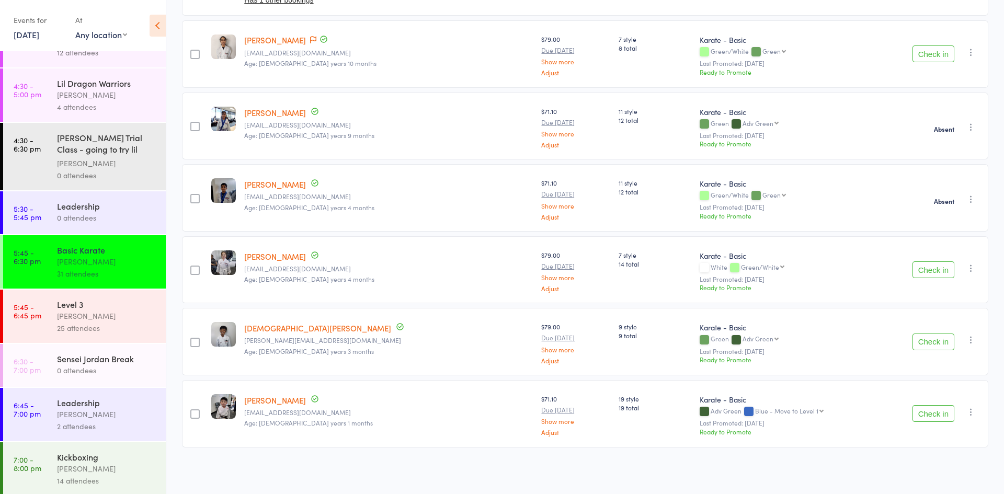
click at [71, 311] on div "[PERSON_NAME]" at bounding box center [107, 316] width 100 height 12
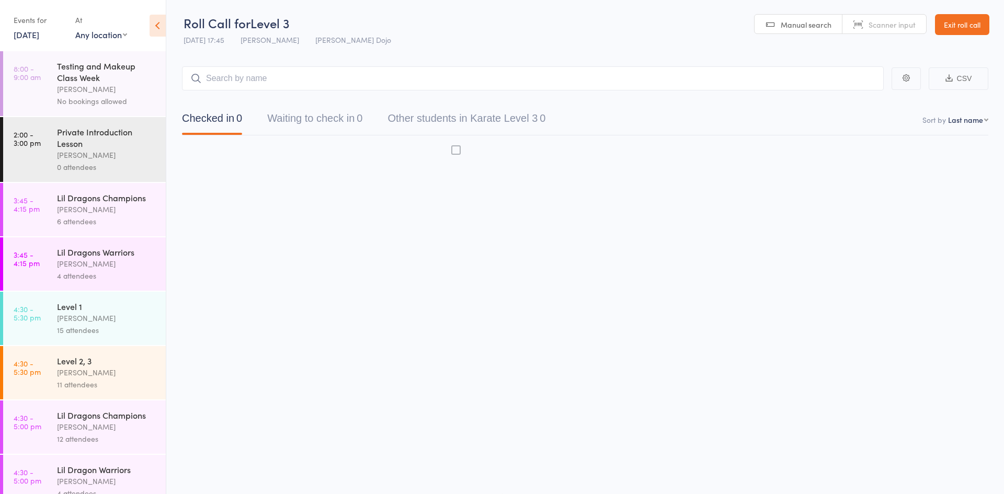
scroll to position [1, 0]
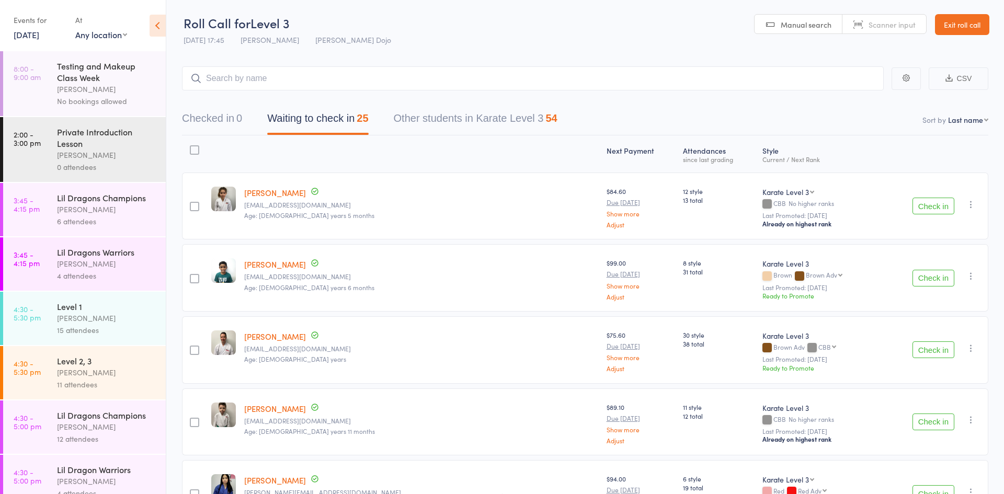
click at [925, 282] on button "Check in" at bounding box center [934, 278] width 42 height 17
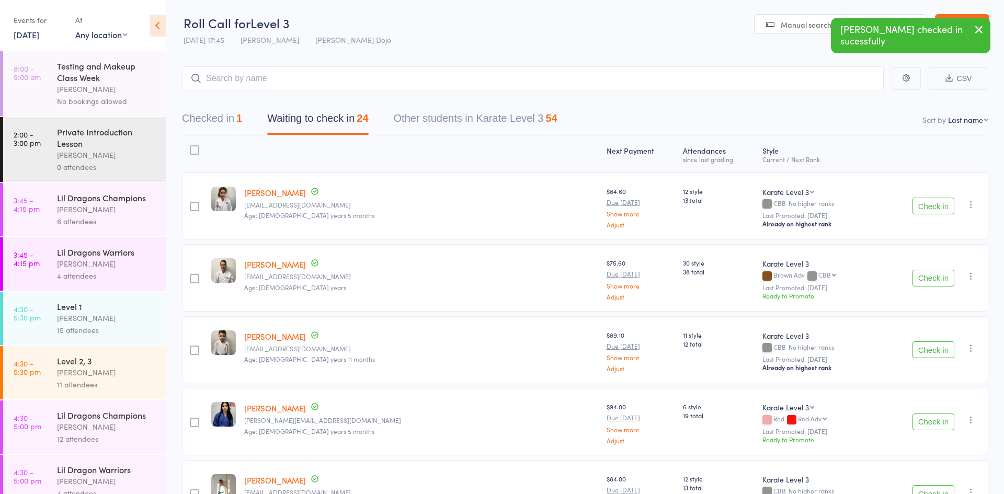
click at [933, 276] on button "Check in" at bounding box center [934, 278] width 42 height 17
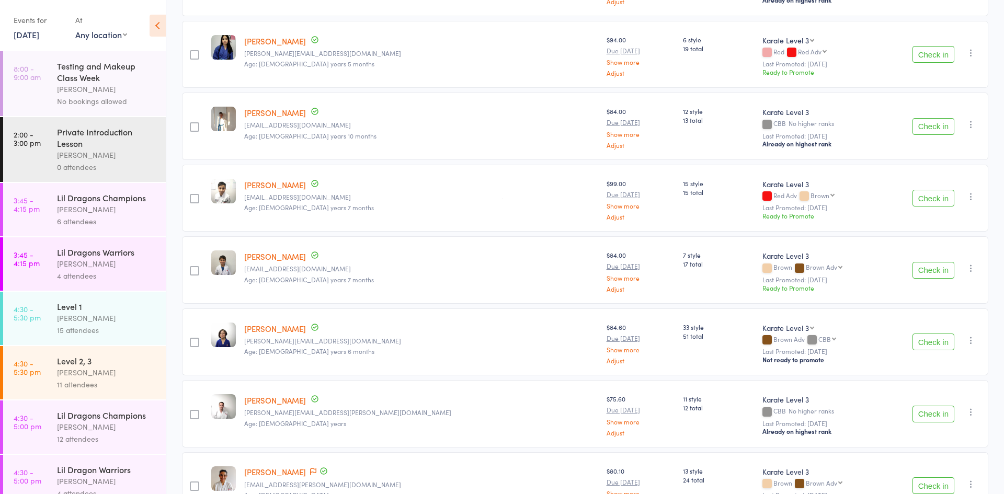
scroll to position [299, 0]
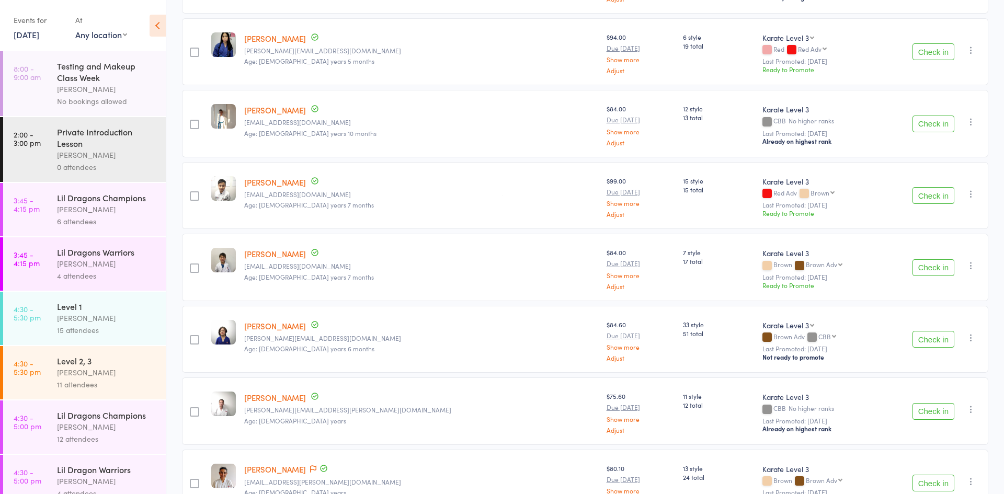
click at [926, 416] on button "Check in" at bounding box center [934, 411] width 42 height 17
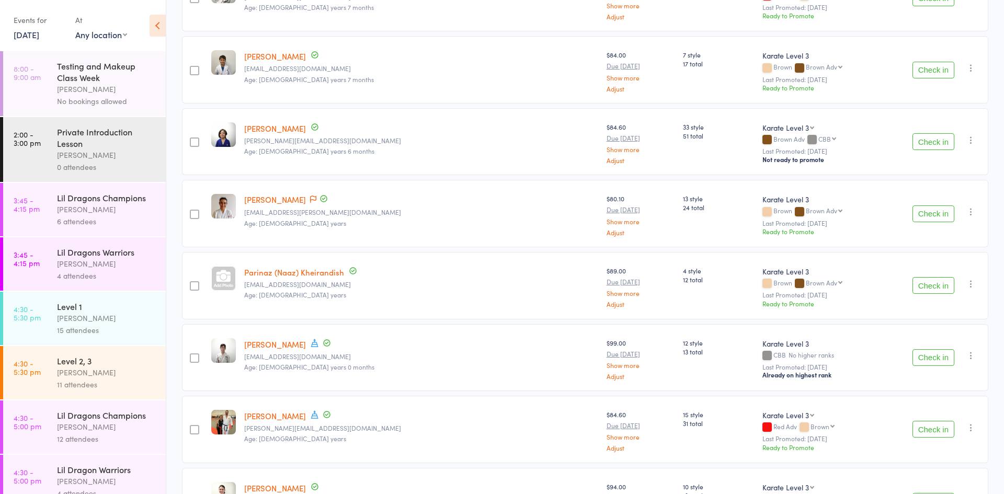
scroll to position [498, 0]
click at [940, 286] on button "Check in" at bounding box center [934, 283] width 42 height 17
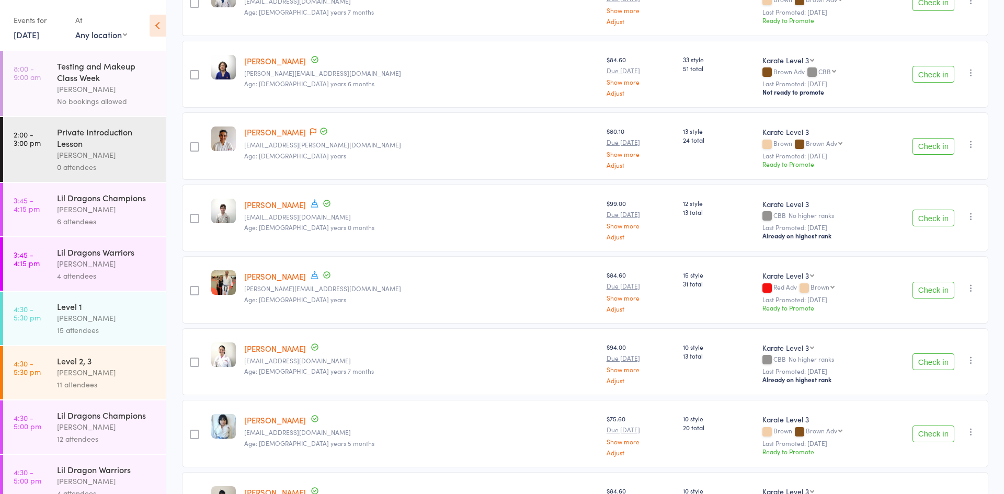
scroll to position [564, 0]
click at [916, 218] on button "Check in" at bounding box center [934, 217] width 42 height 17
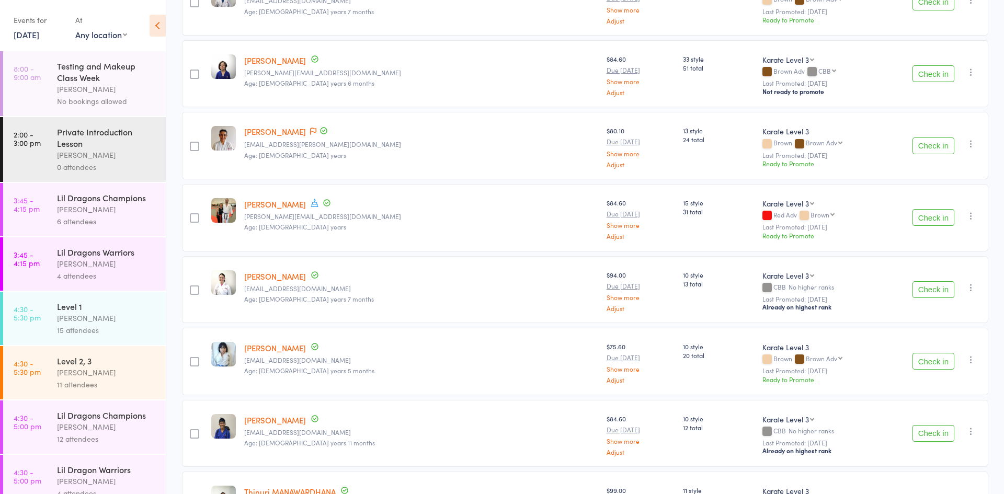
click at [927, 438] on button "Check in" at bounding box center [934, 433] width 42 height 17
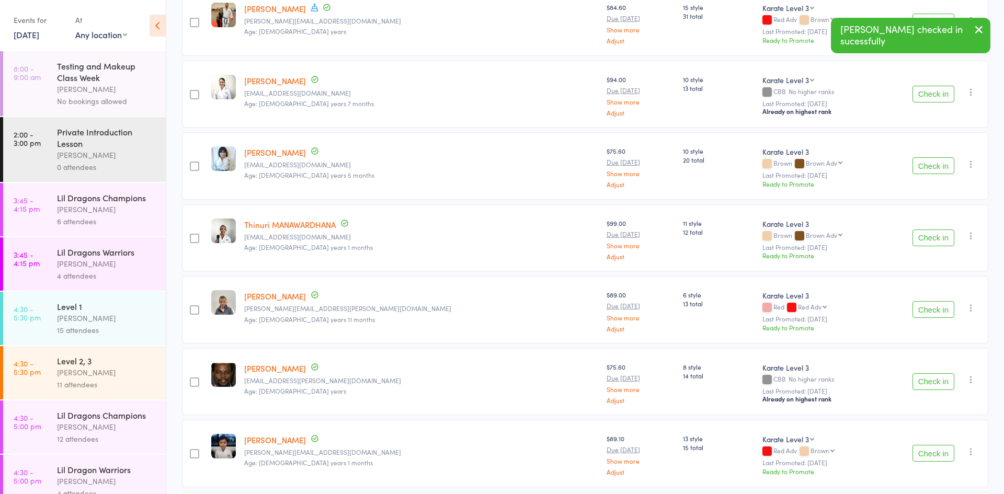
scroll to position [764, 0]
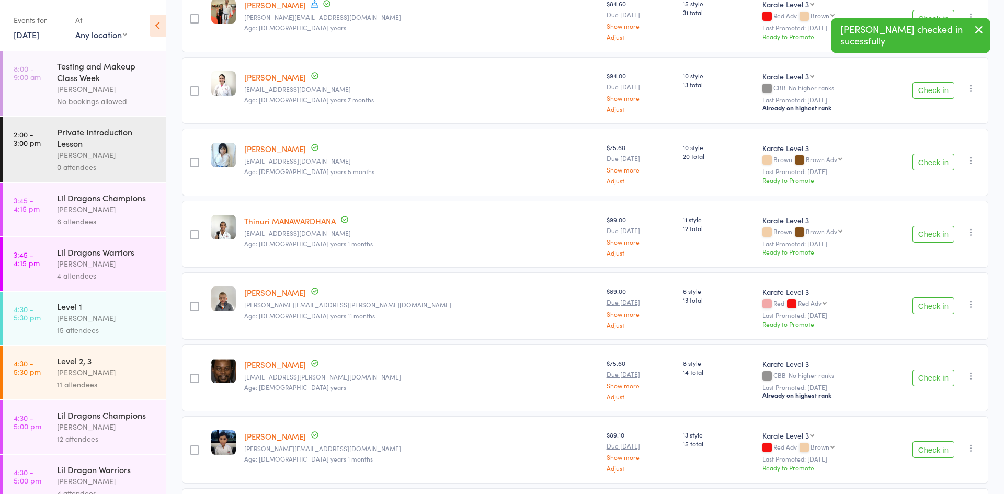
click at [924, 373] on button "Check in" at bounding box center [934, 378] width 42 height 17
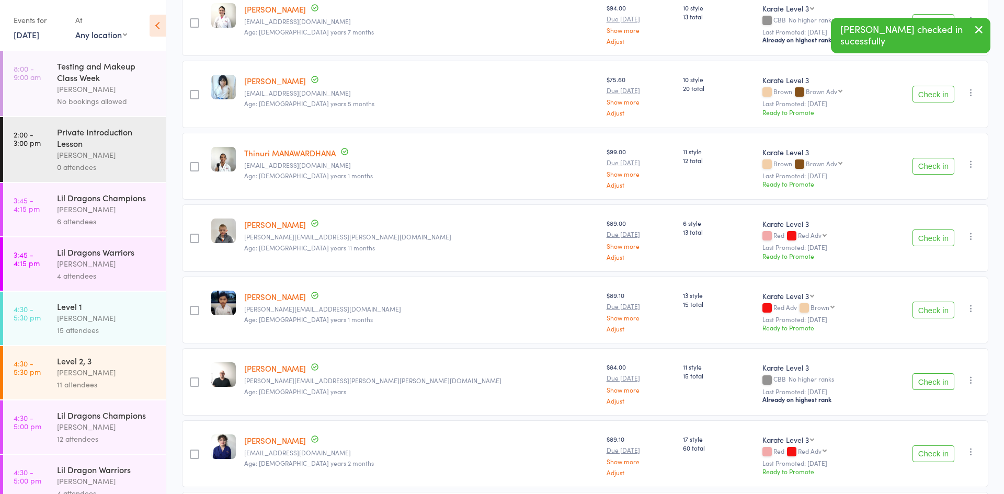
scroll to position [833, 0]
click at [918, 381] on button "Check in" at bounding box center [934, 380] width 42 height 17
click at [779, 303] on div "Red Adv Brown Brown Brown Adv CBB" at bounding box center [818, 306] width 112 height 9
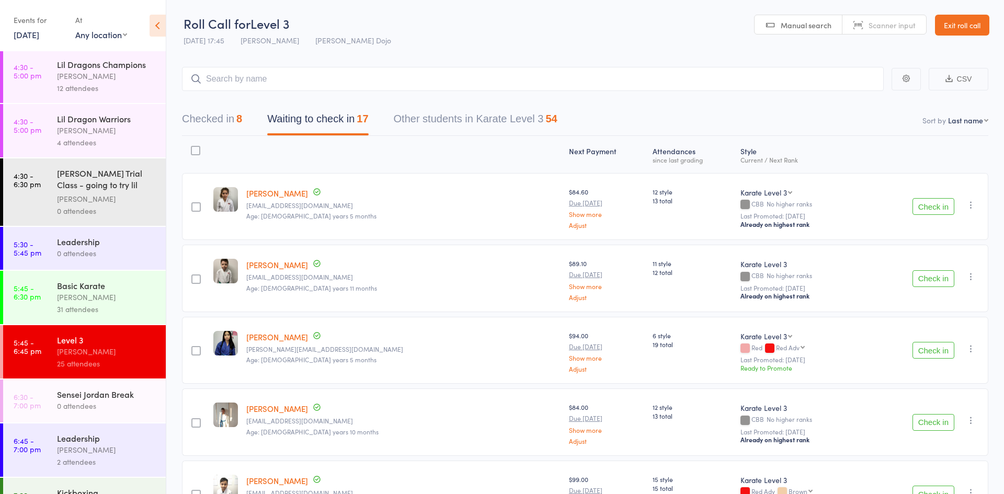
scroll to position [347, 0]
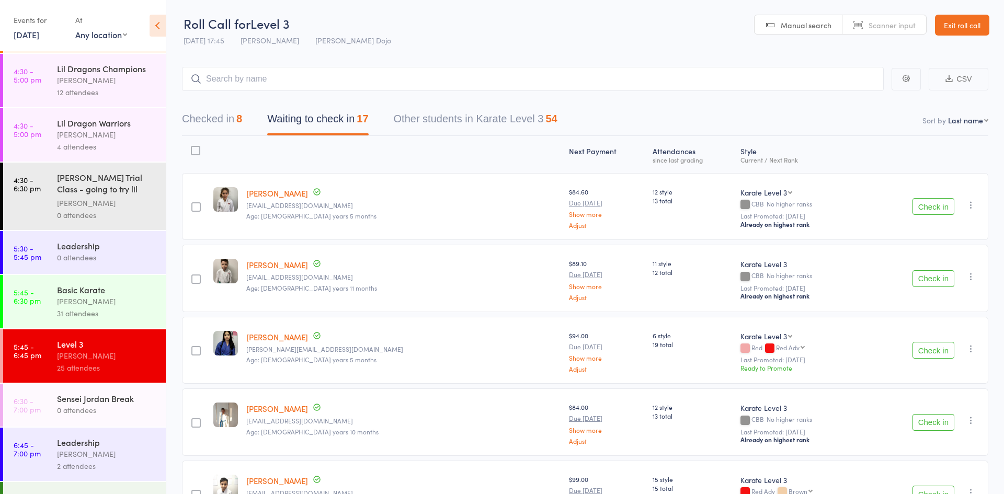
click at [77, 309] on div "31 attendees" at bounding box center [107, 314] width 100 height 12
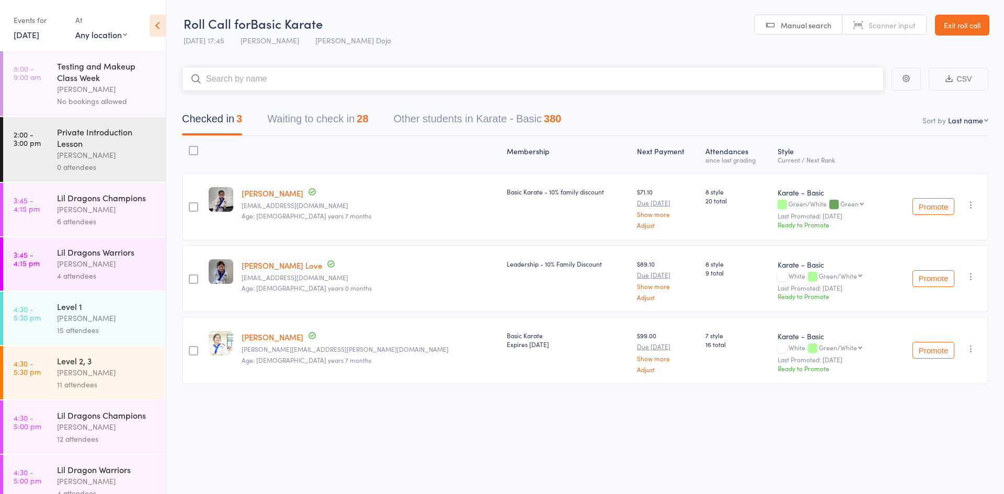
click at [315, 122] on button "Waiting to check in 28" at bounding box center [317, 122] width 101 height 28
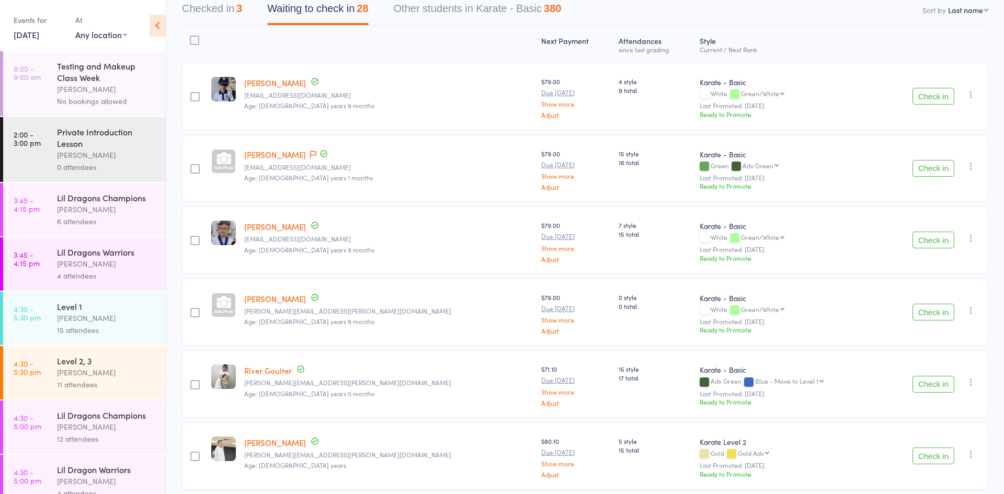
scroll to position [117, 0]
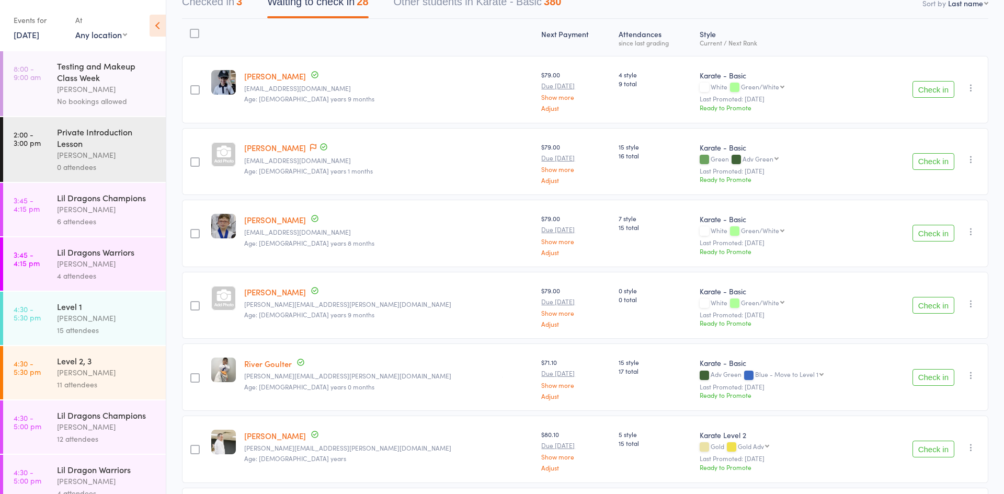
click at [927, 377] on button "Check in" at bounding box center [934, 377] width 42 height 17
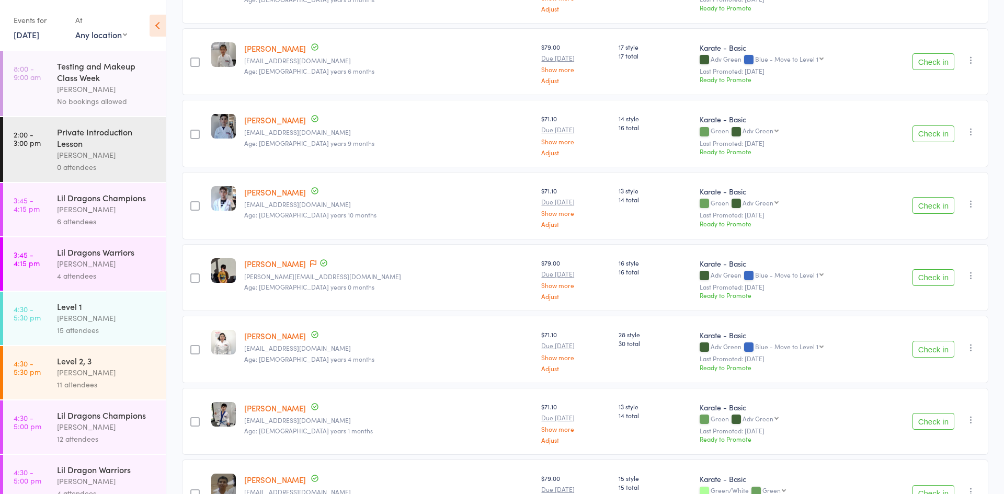
scroll to position [722, 0]
click at [935, 350] on button "Check in" at bounding box center [934, 347] width 42 height 17
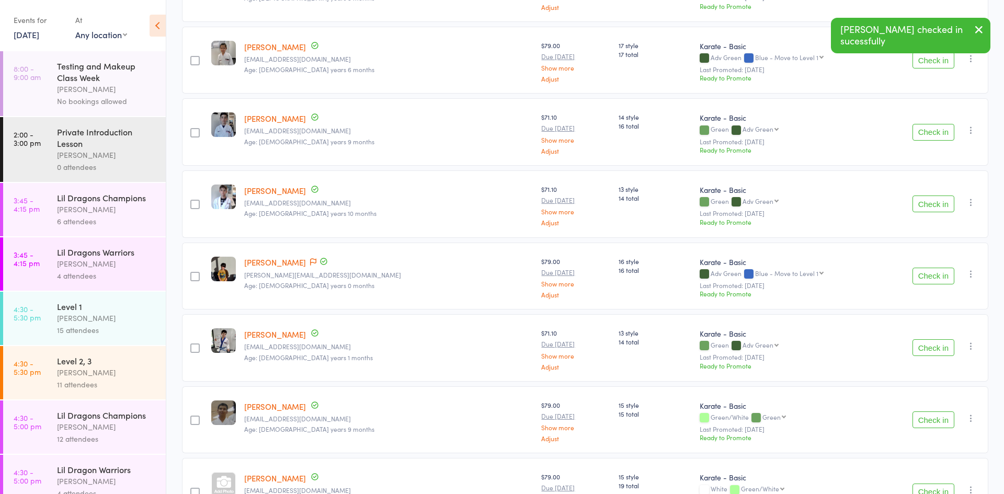
click at [935, 350] on button "Check in" at bounding box center [934, 347] width 42 height 17
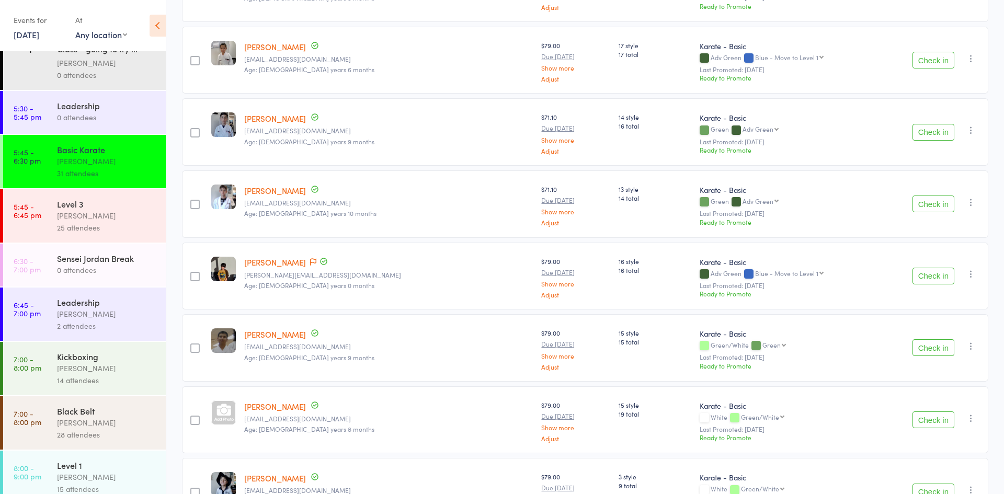
scroll to position [494, 0]
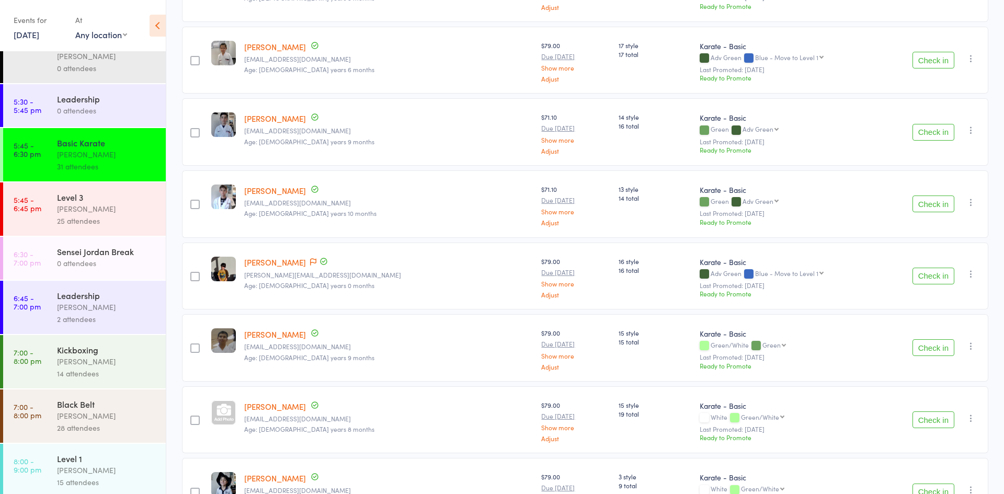
click at [58, 198] on div "Level 3" at bounding box center [107, 197] width 100 height 12
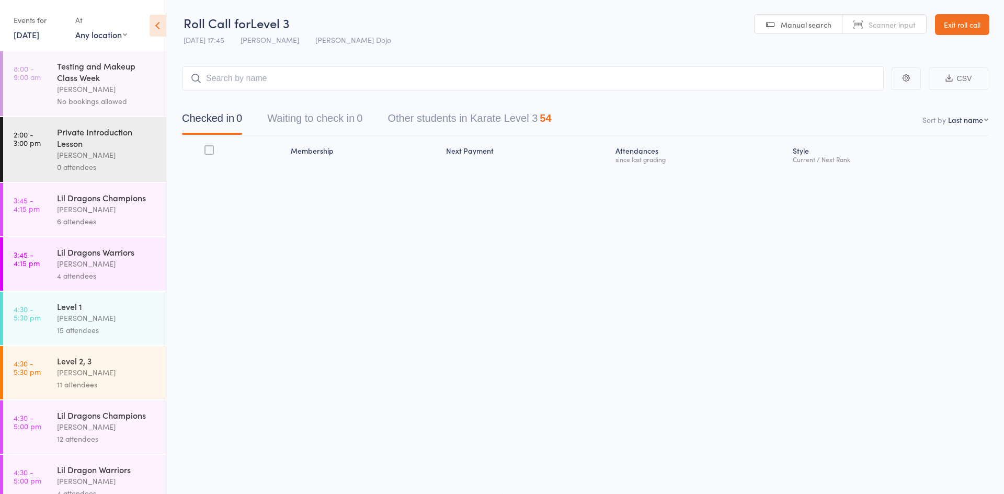
click at [339, 118] on button "Waiting to check in 0" at bounding box center [314, 121] width 95 height 28
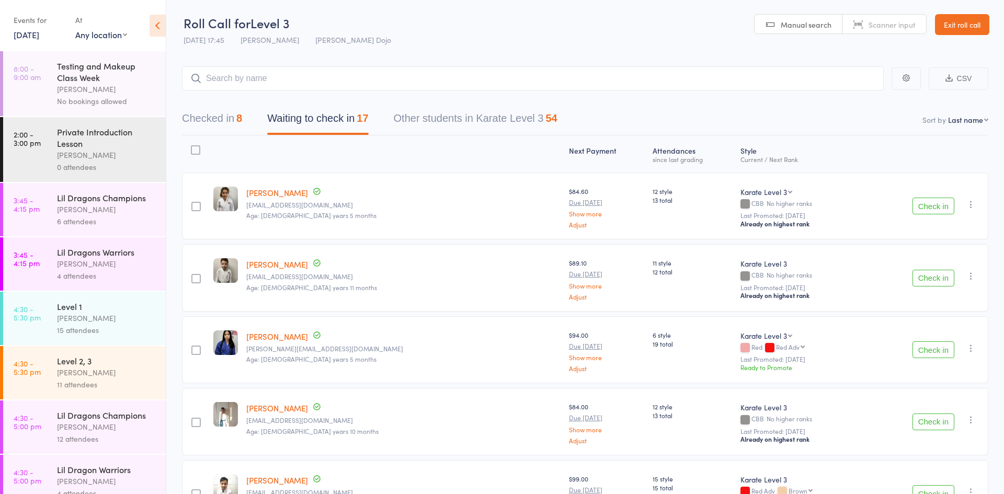
click at [919, 206] on button "Check in" at bounding box center [934, 206] width 42 height 17
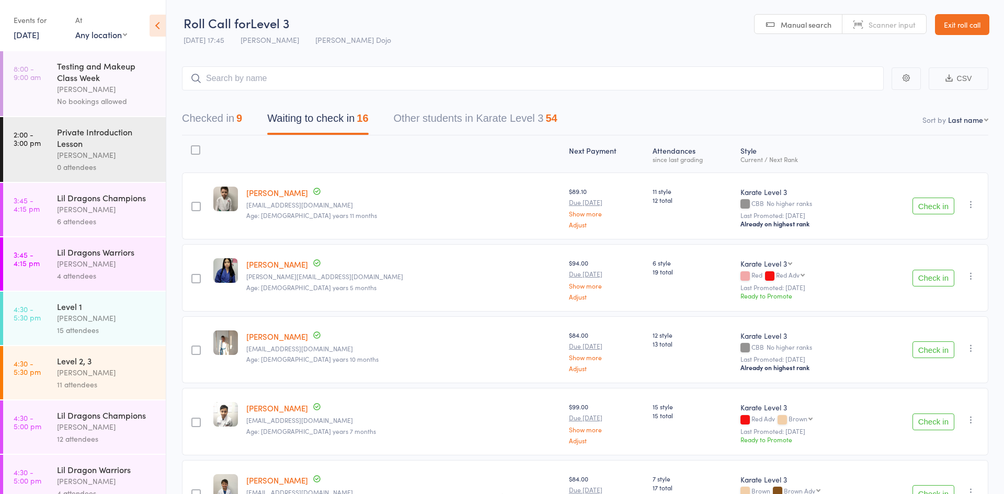
click at [937, 212] on button "Check in" at bounding box center [934, 206] width 42 height 17
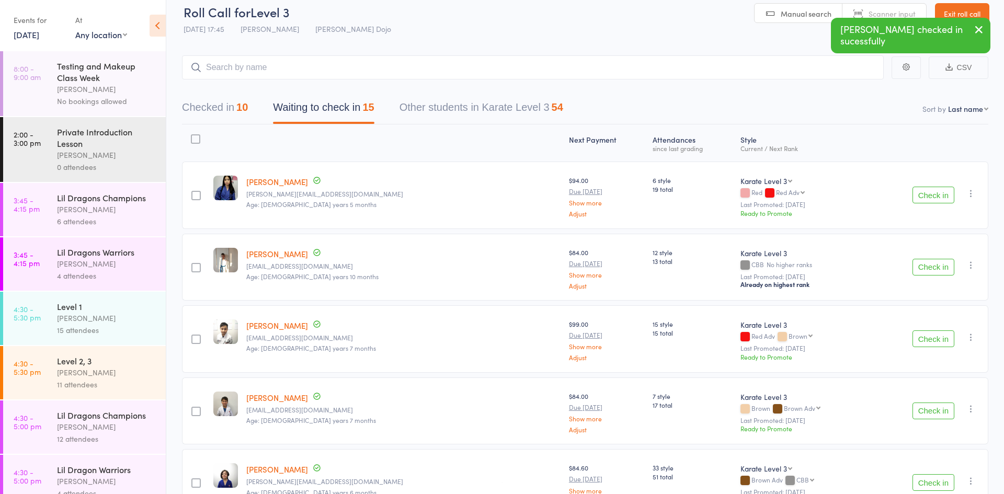
scroll to position [0, 0]
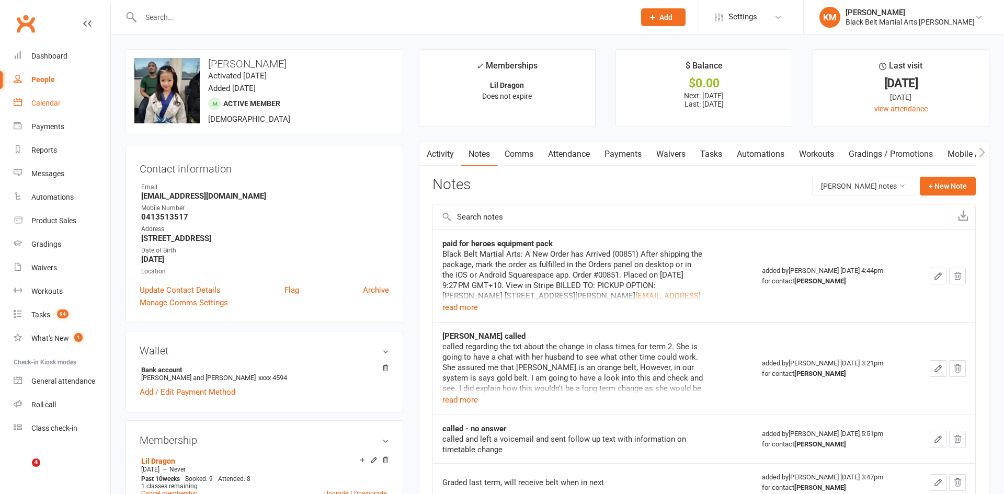
click at [45, 101] on div "Calendar" at bounding box center [45, 103] width 29 height 8
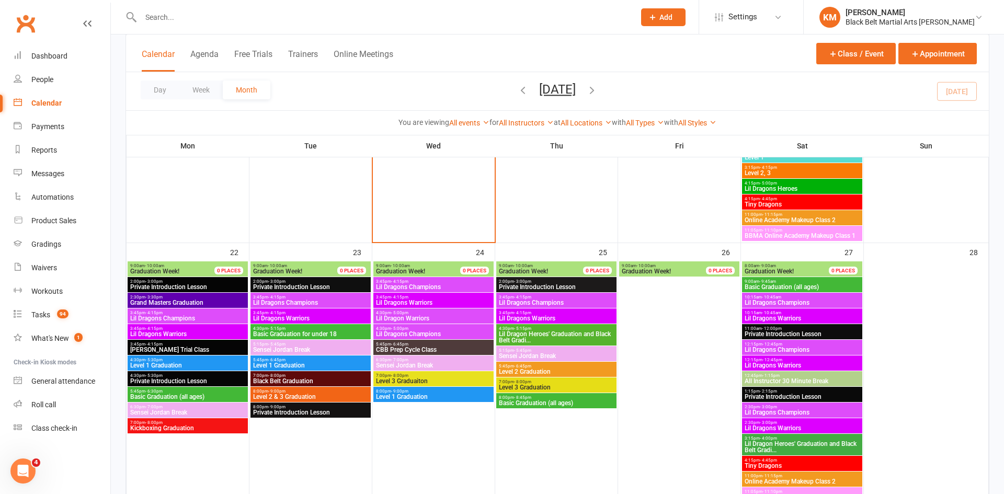
scroll to position [1348, 0]
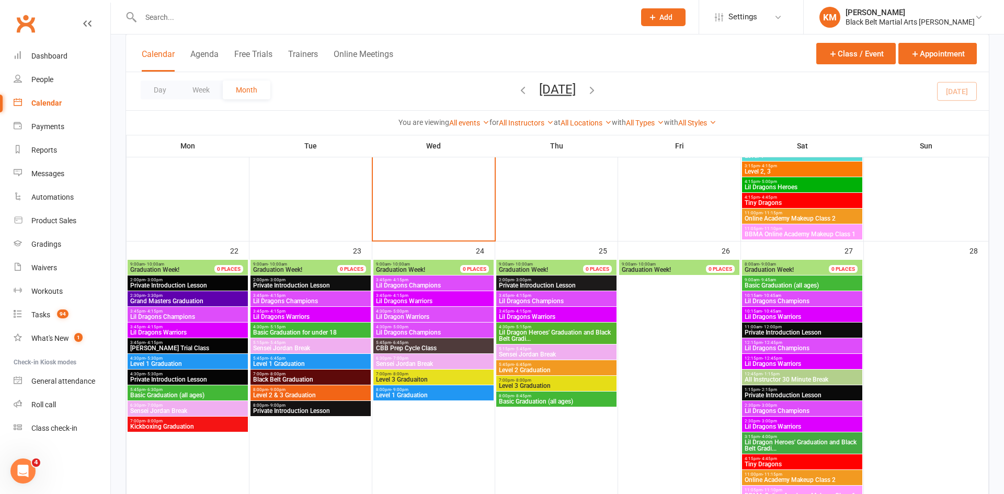
click at [195, 393] on span "Basic Graduation (all ages)" at bounding box center [188, 395] width 116 height 6
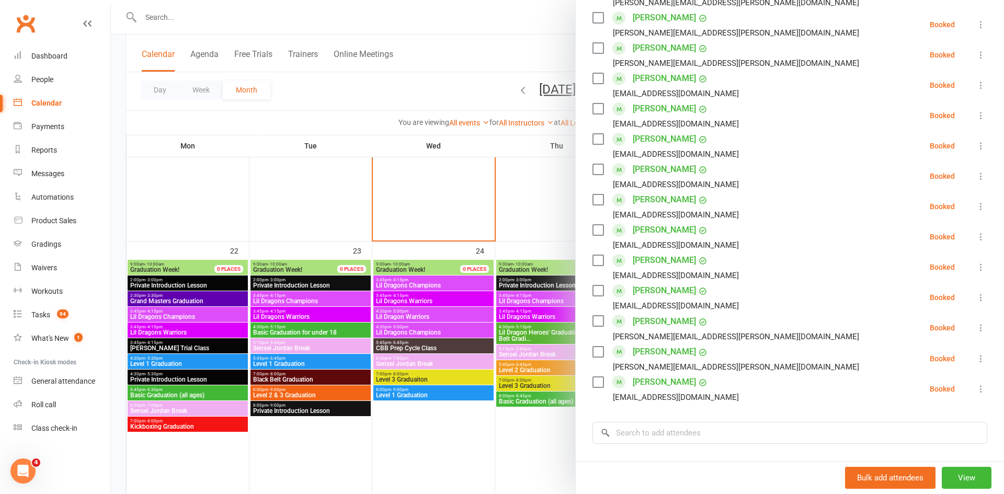
scroll to position [339, 0]
click at [479, 84] on div at bounding box center [557, 247] width 893 height 494
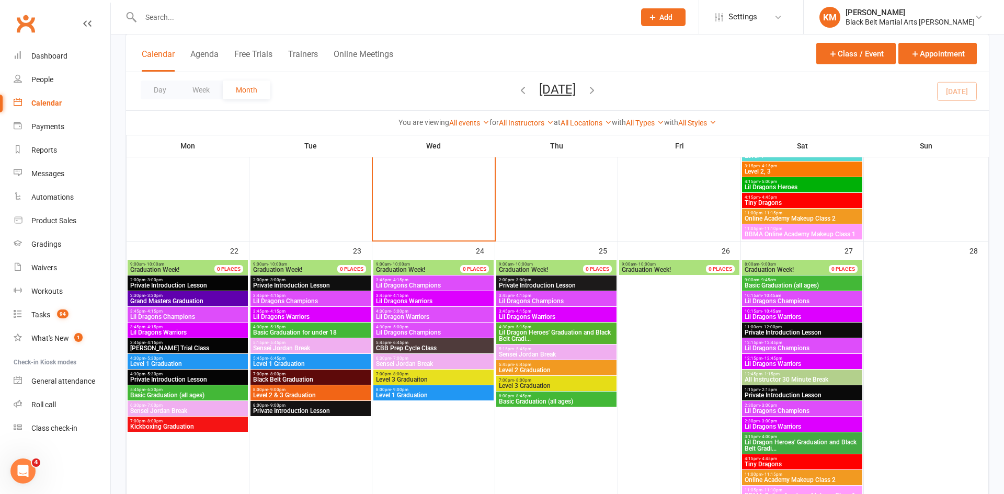
click at [303, 325] on span "4:30pm - 5:15pm" at bounding box center [311, 327] width 116 height 5
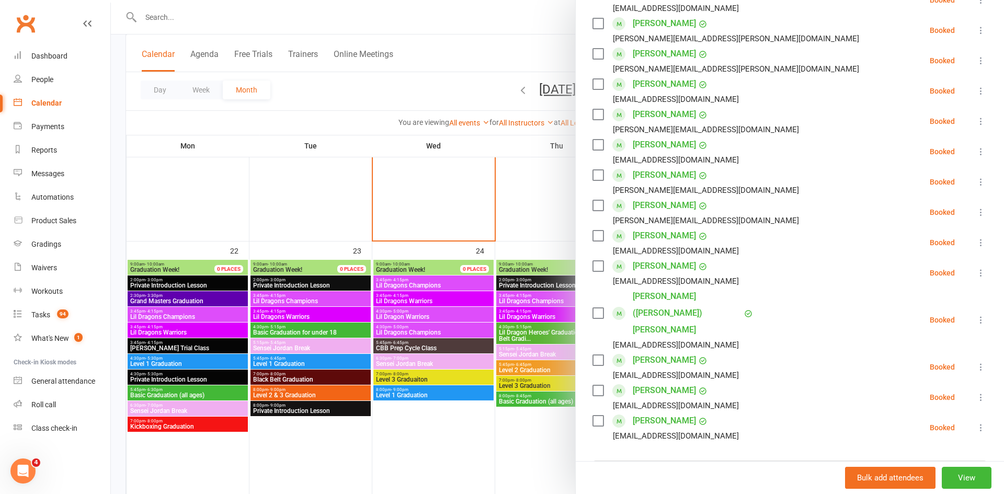
scroll to position [210, 0]
click at [423, 95] on div at bounding box center [557, 247] width 893 height 494
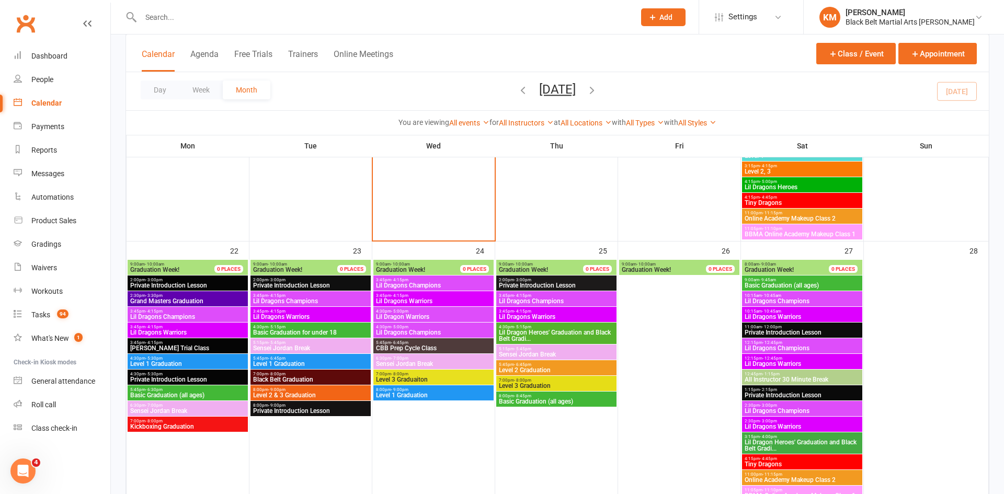
click at [541, 396] on span "8:00pm - 8:45pm" at bounding box center [556, 396] width 116 height 5
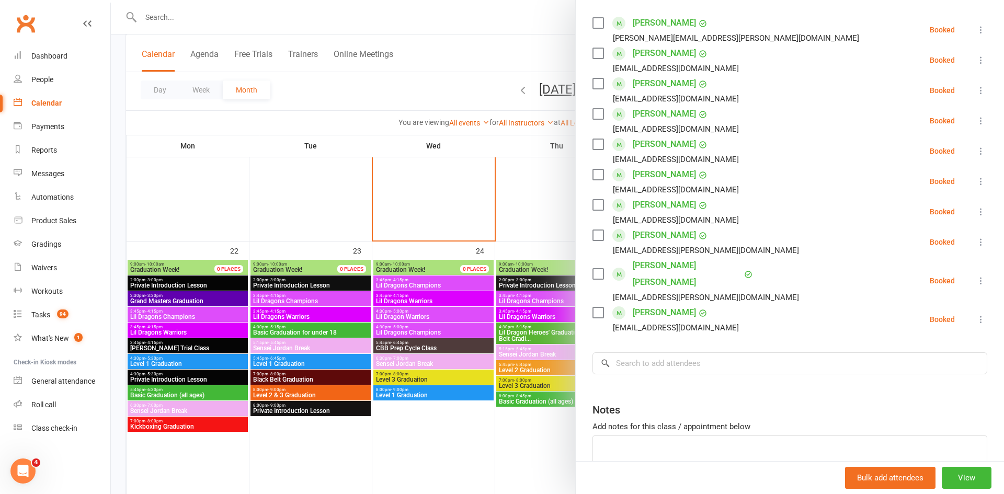
scroll to position [181, 0]
click at [493, 36] on div at bounding box center [557, 247] width 893 height 494
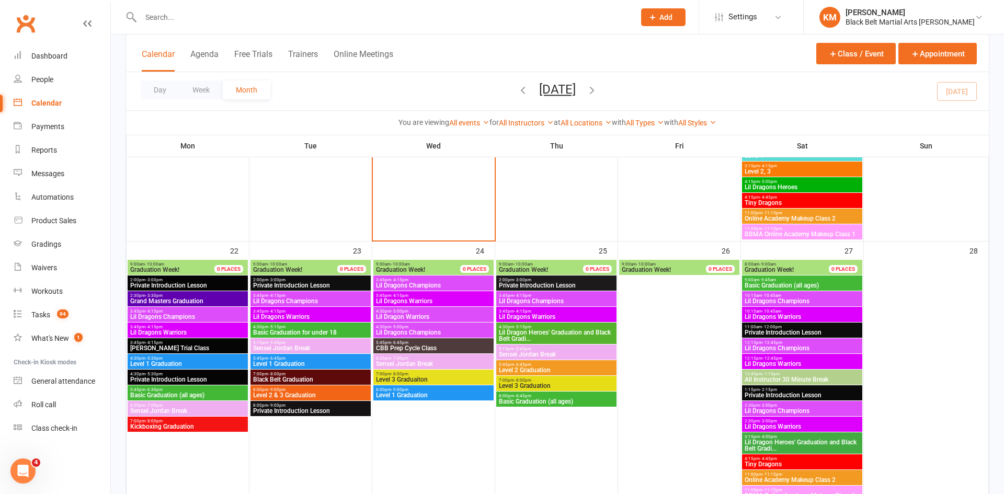
click at [767, 282] on span "Basic Graduation (all ages)" at bounding box center [802, 285] width 116 height 6
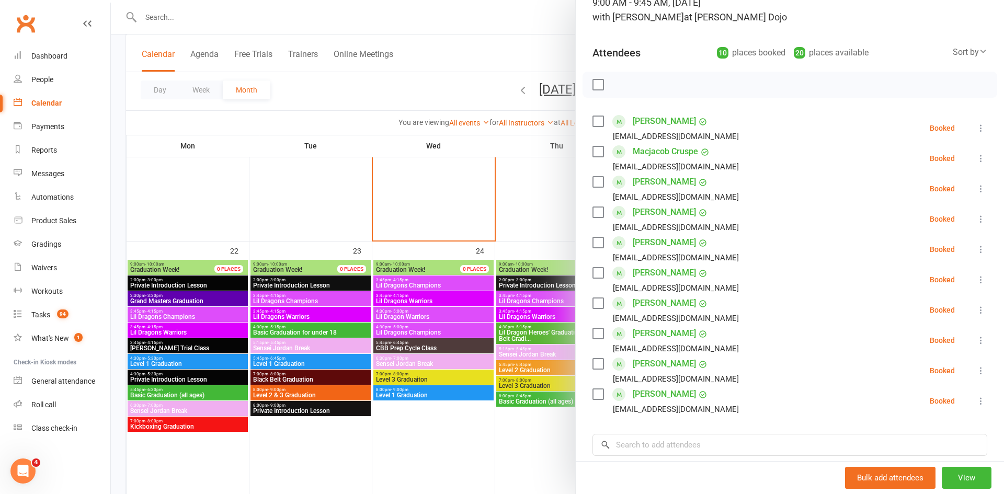
scroll to position [84, 0]
click at [503, 68] on div at bounding box center [557, 247] width 893 height 494
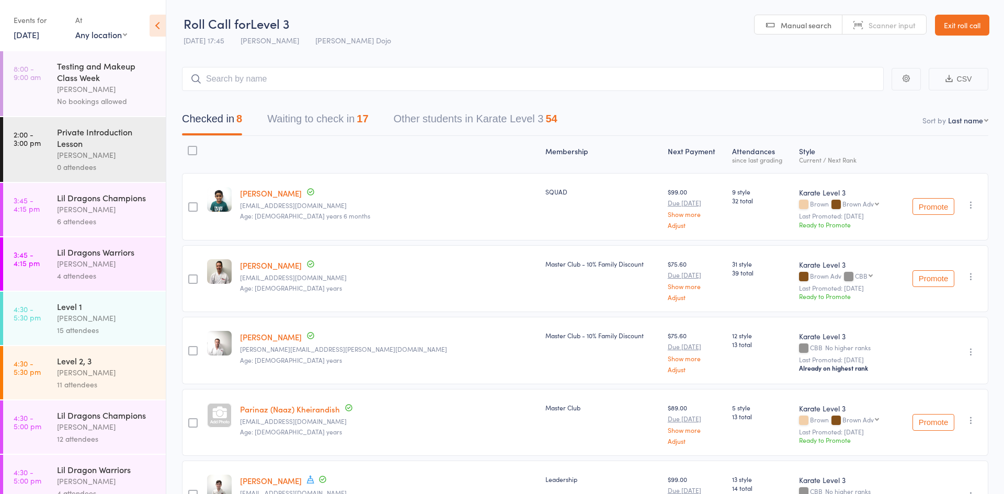
click at [325, 104] on div "Checked in 8 Waiting to check in 17 Other students in Karate Level 3 54" at bounding box center [585, 113] width 806 height 45
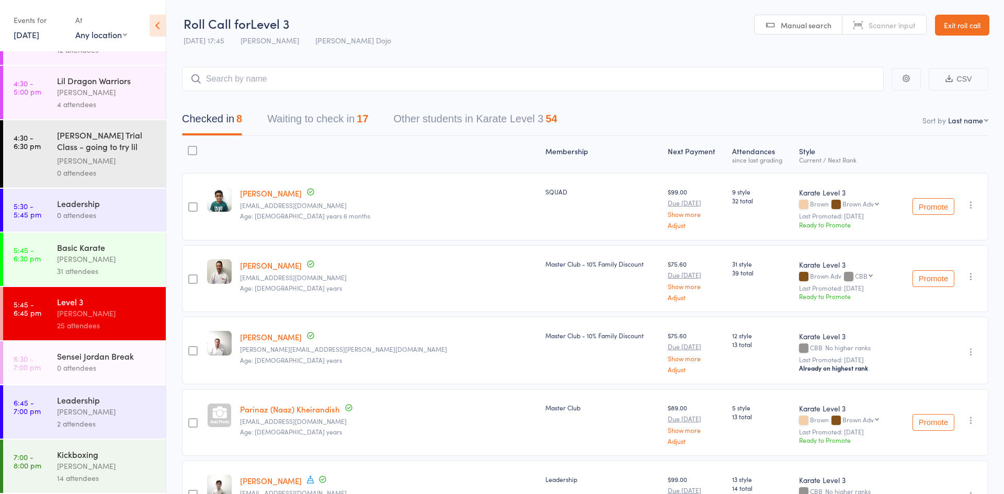
scroll to position [389, 0]
click at [83, 247] on div "Basic Karate" at bounding box center [107, 248] width 100 height 12
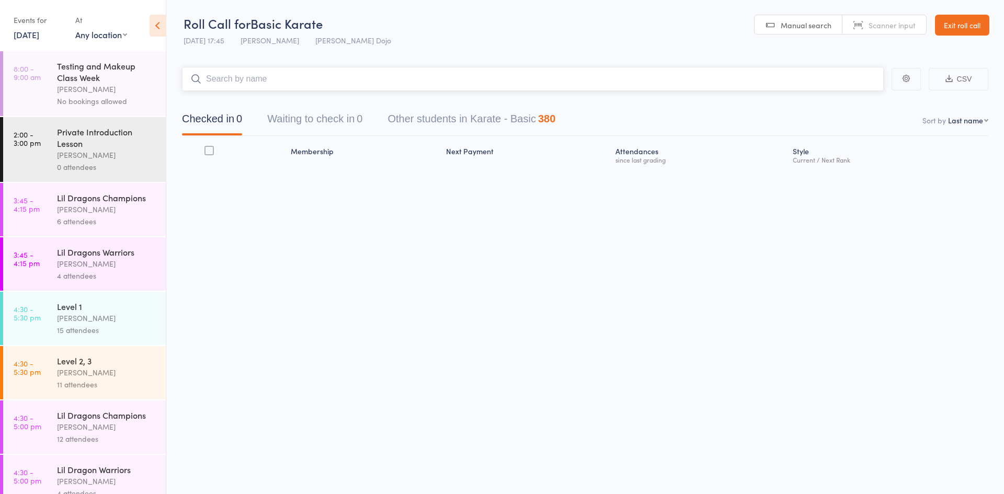
click at [318, 129] on button "Waiting to check in 0" at bounding box center [314, 122] width 95 height 28
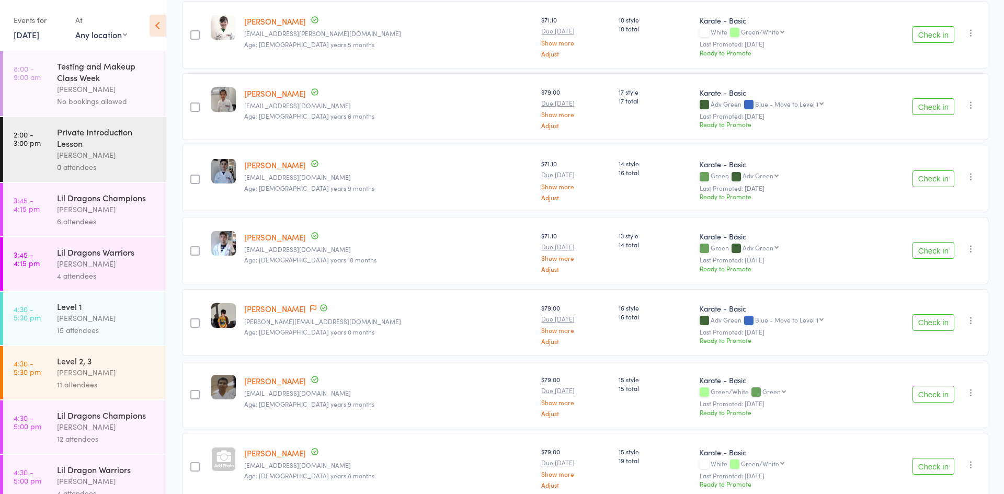
scroll to position [686, 0]
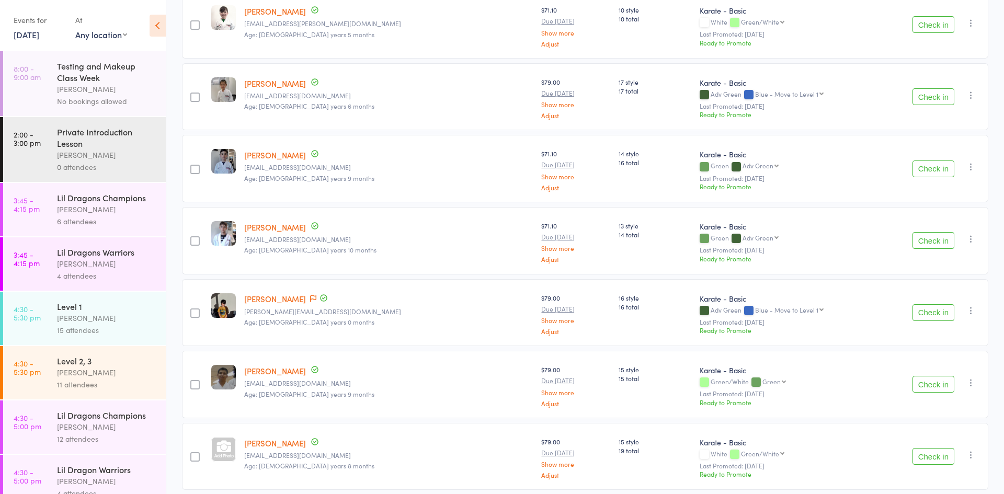
click at [934, 389] on button "Check in" at bounding box center [934, 384] width 42 height 17
click at [945, 458] on button "Check in" at bounding box center [934, 456] width 42 height 17
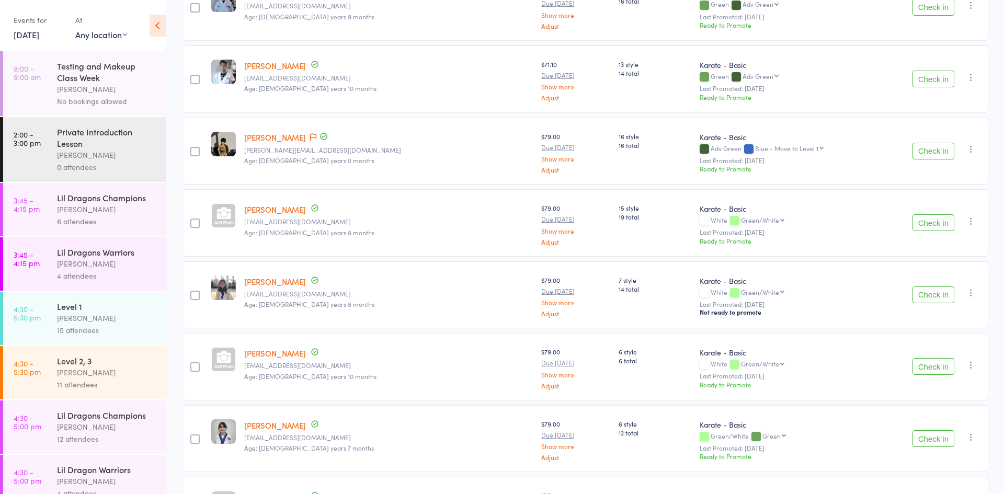
scroll to position [848, 0]
click at [925, 298] on button "Check in" at bounding box center [934, 294] width 42 height 17
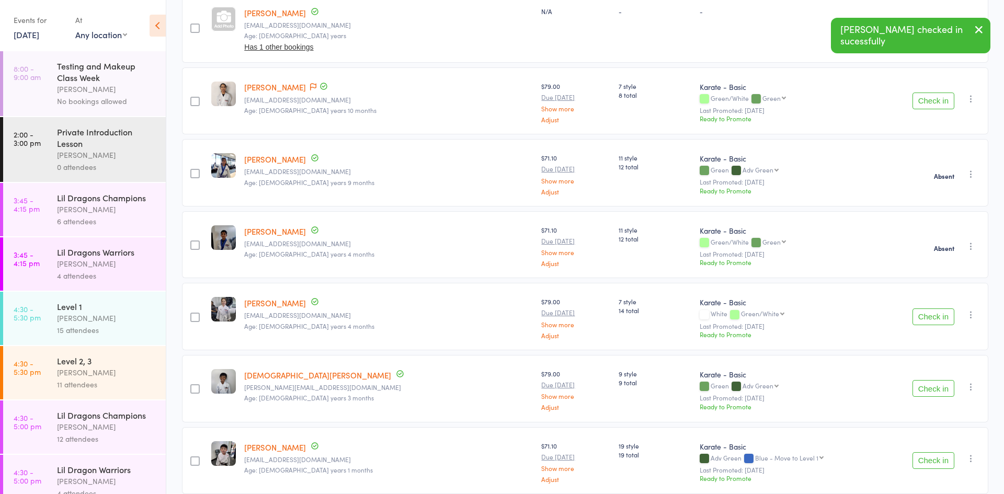
scroll to position [1261, 0]
click at [927, 317] on button "Check in" at bounding box center [934, 315] width 42 height 17
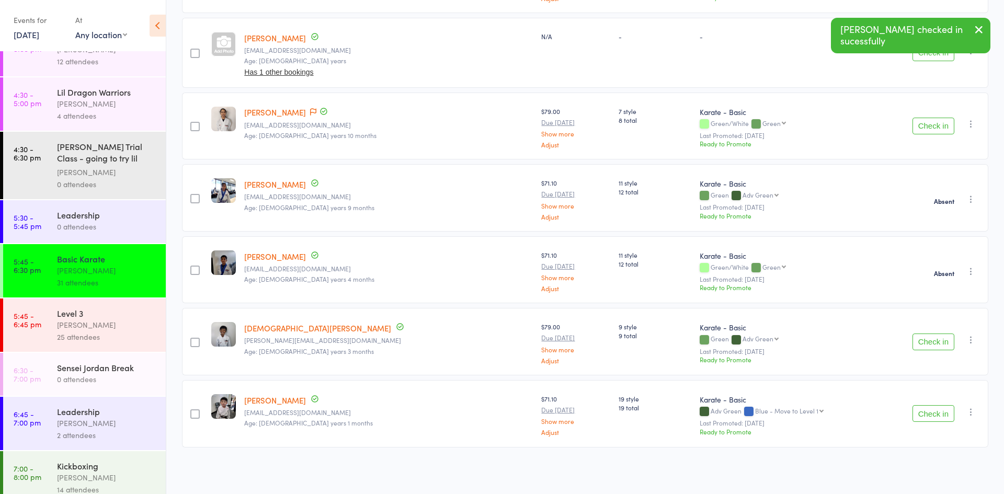
scroll to position [376, 0]
click at [39, 319] on time "5:45 - 6:45 pm" at bounding box center [28, 321] width 28 height 17
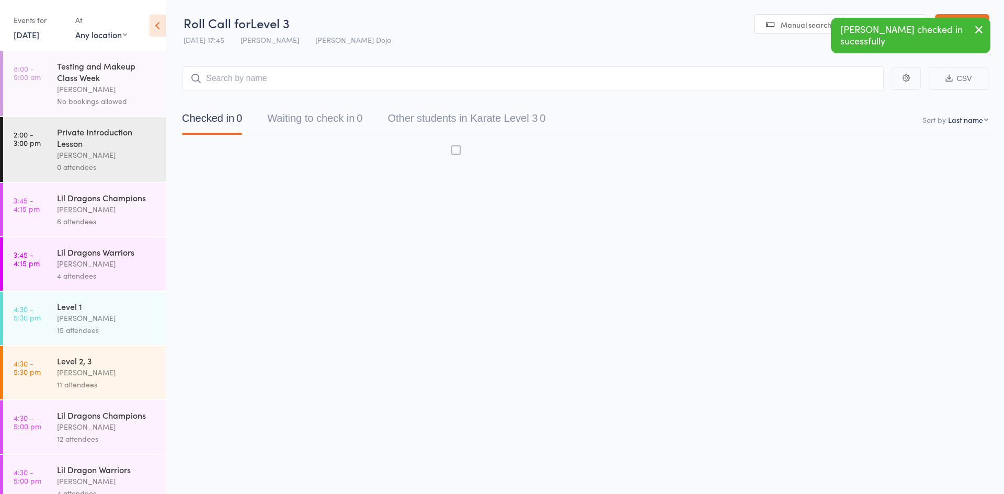
scroll to position [1, 0]
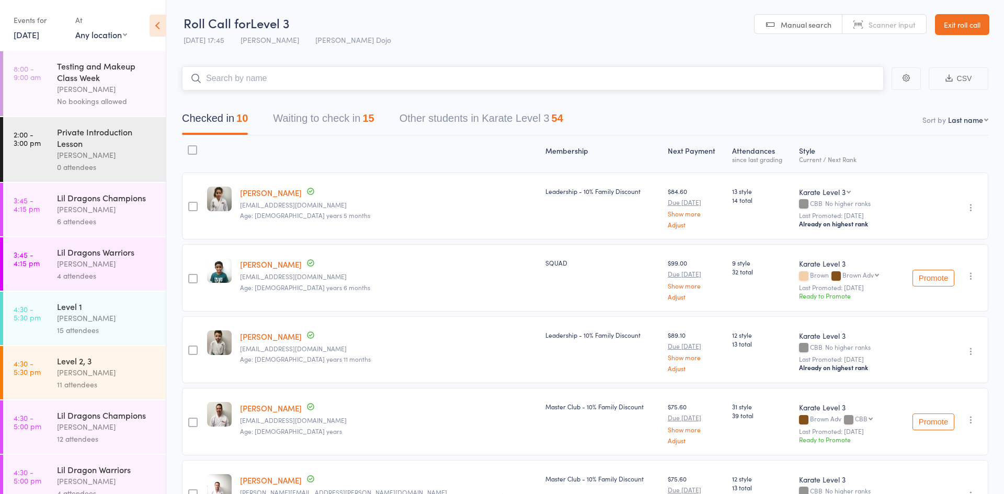
click at [302, 126] on button "Waiting to check in 15" at bounding box center [323, 121] width 101 height 28
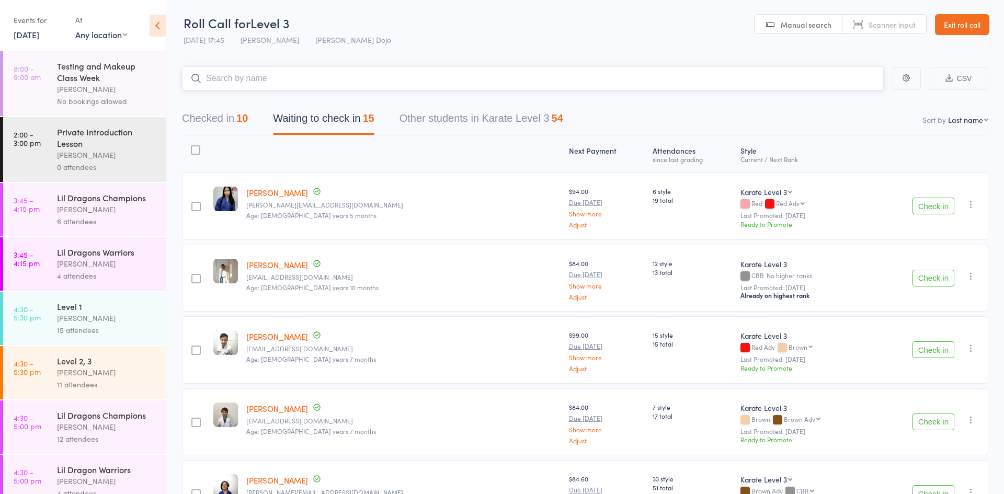
click at [245, 122] on div "10" at bounding box center [242, 118] width 12 height 12
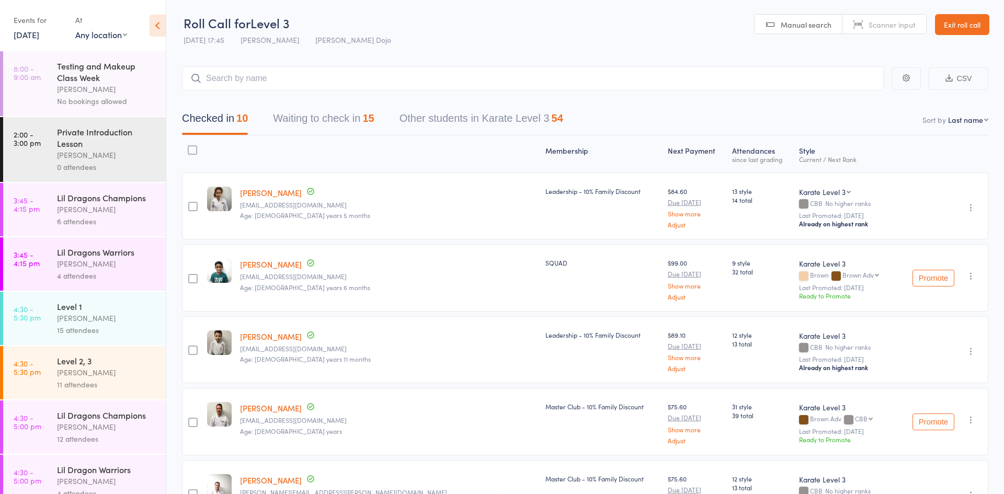
click at [272, 409] on link "[PERSON_NAME]" at bounding box center [271, 408] width 62 height 11
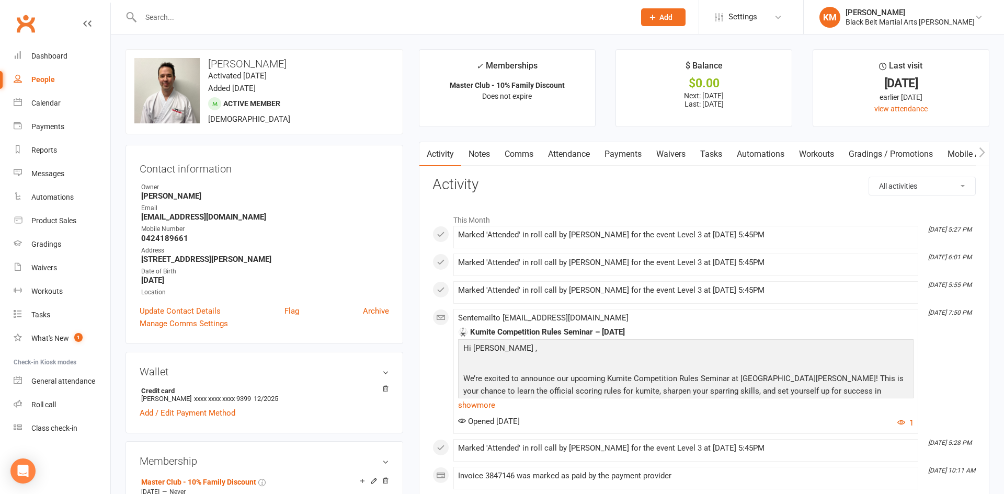
click at [579, 153] on link "Attendance" at bounding box center [569, 154] width 56 height 24
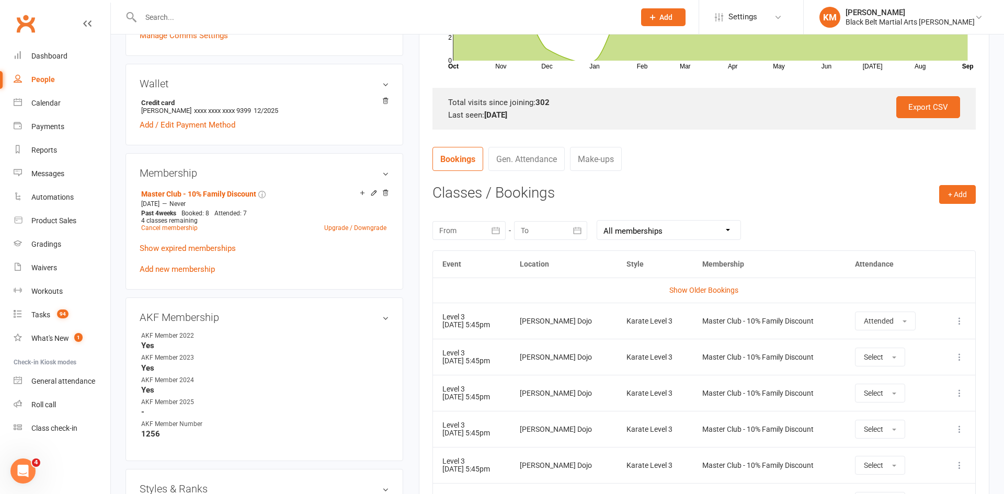
click at [448, 230] on div at bounding box center [468, 230] width 73 height 19
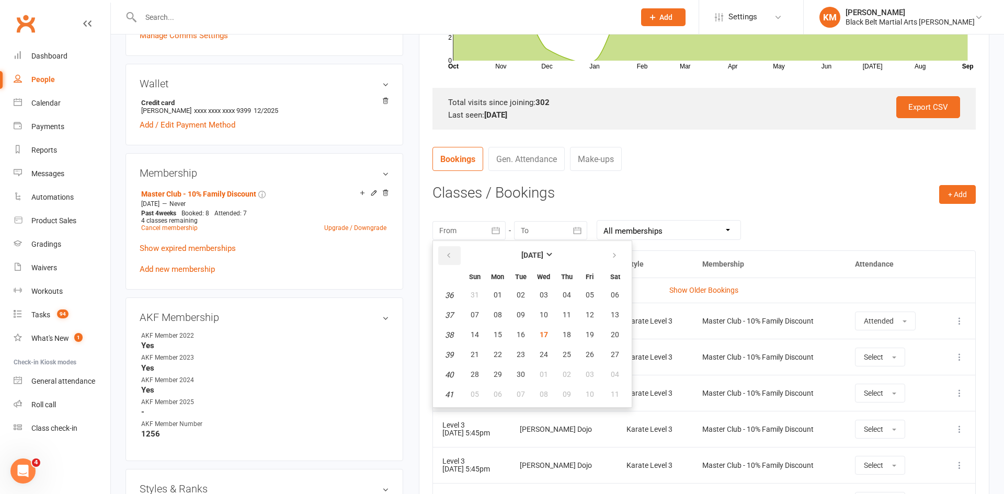
click at [450, 247] on button "button" at bounding box center [449, 255] width 22 height 19
click at [497, 334] on span "14" at bounding box center [498, 335] width 8 height 8
type input "[DATE]"
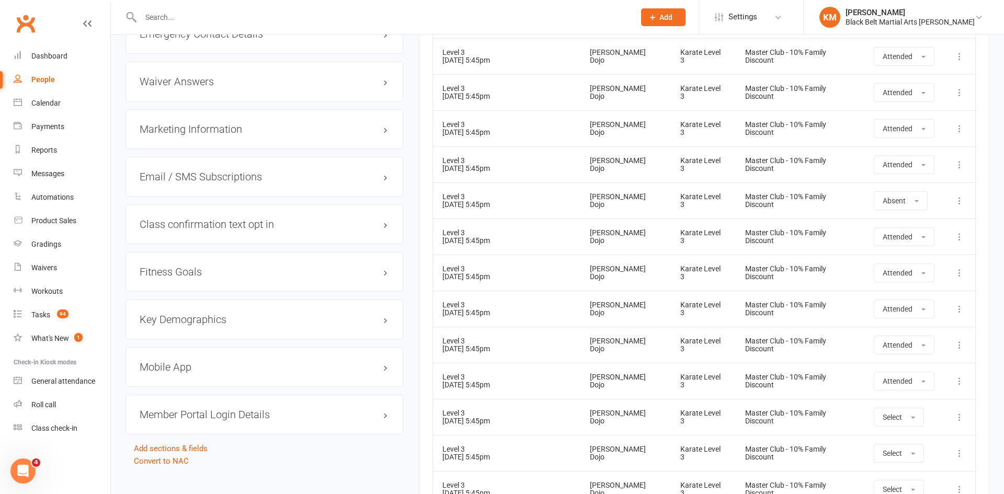
scroll to position [1096, 0]
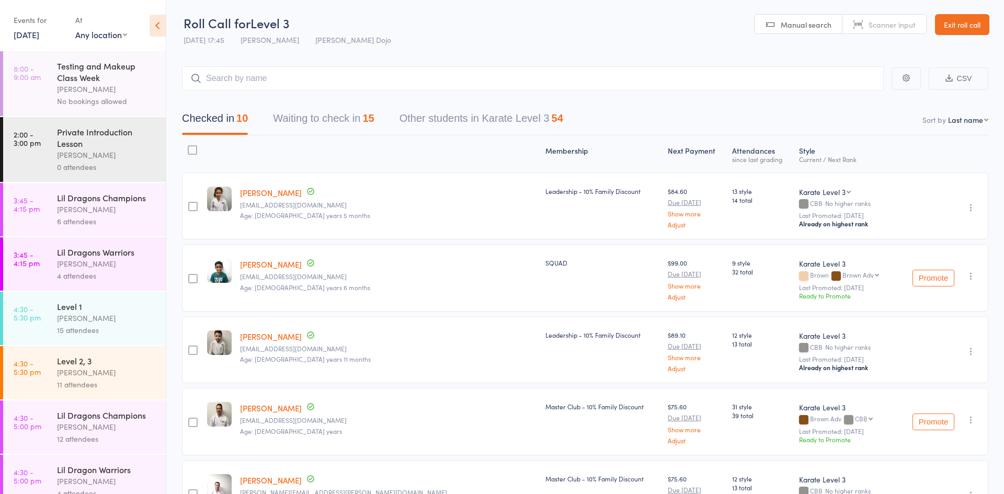
click at [298, 115] on button "Waiting to check in 15" at bounding box center [323, 121] width 101 height 28
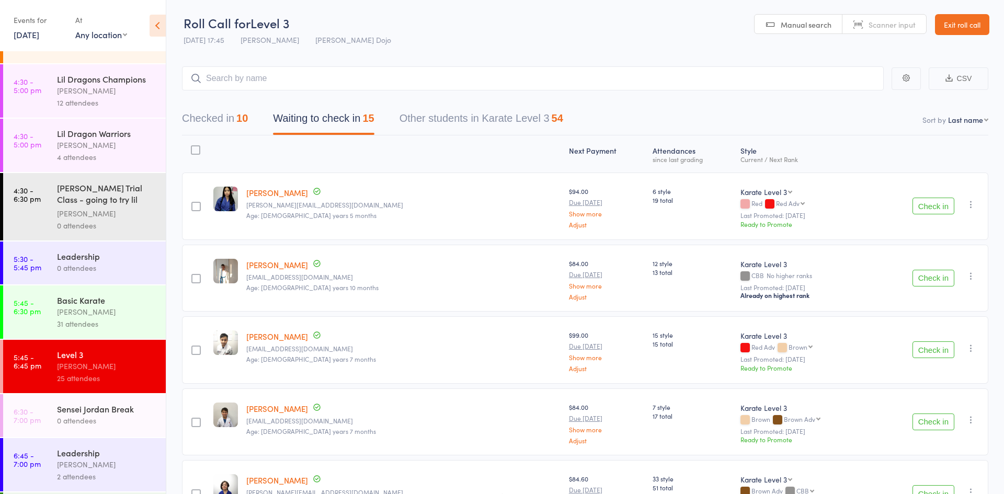
scroll to position [335, 0]
click at [71, 314] on div "[PERSON_NAME]" at bounding box center [107, 313] width 100 height 12
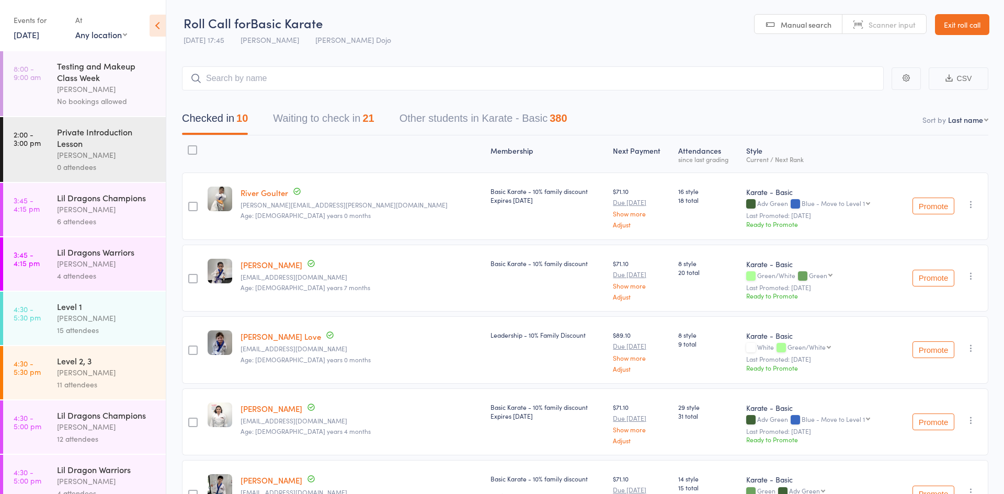
click at [363, 120] on button "Waiting to check in 21" at bounding box center [323, 121] width 101 height 28
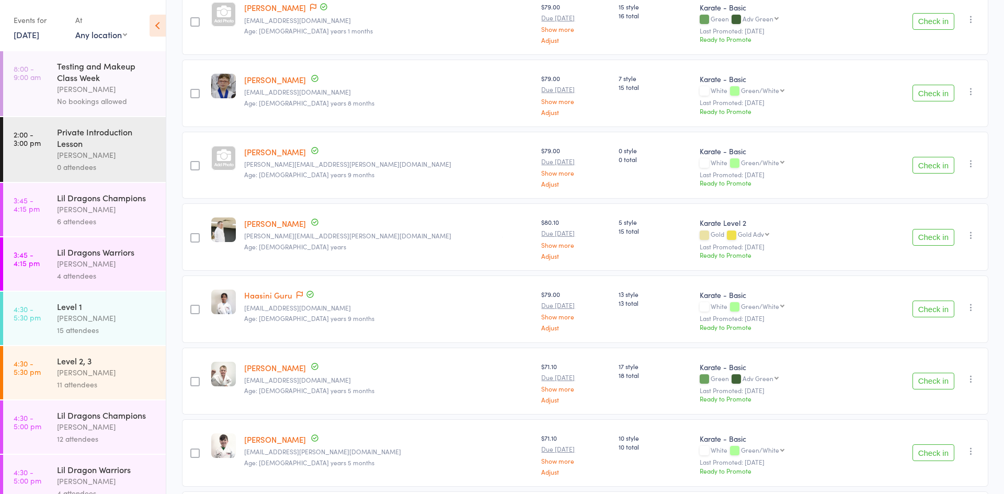
scroll to position [258, 0]
click at [916, 308] on button "Check in" at bounding box center [934, 308] width 42 height 17
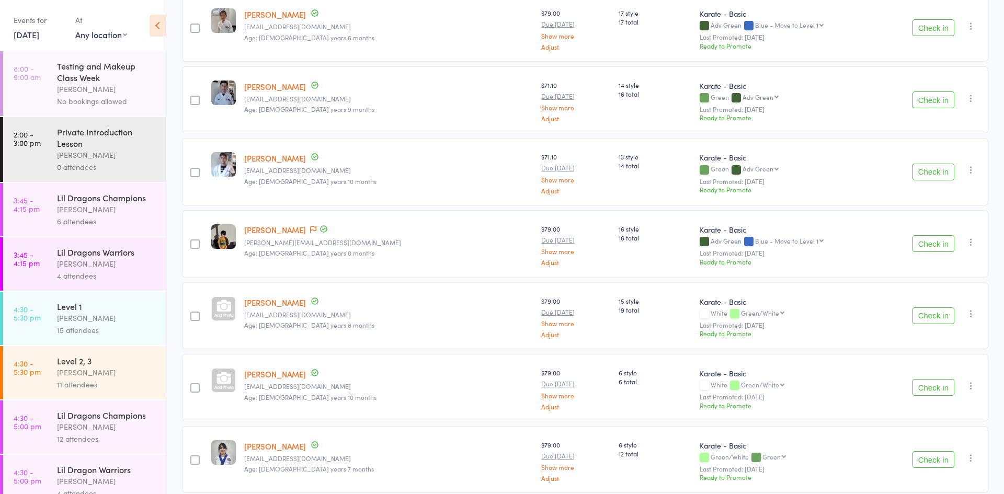
scroll to position [684, 0]
click at [917, 309] on button "Check in" at bounding box center [934, 314] width 42 height 17
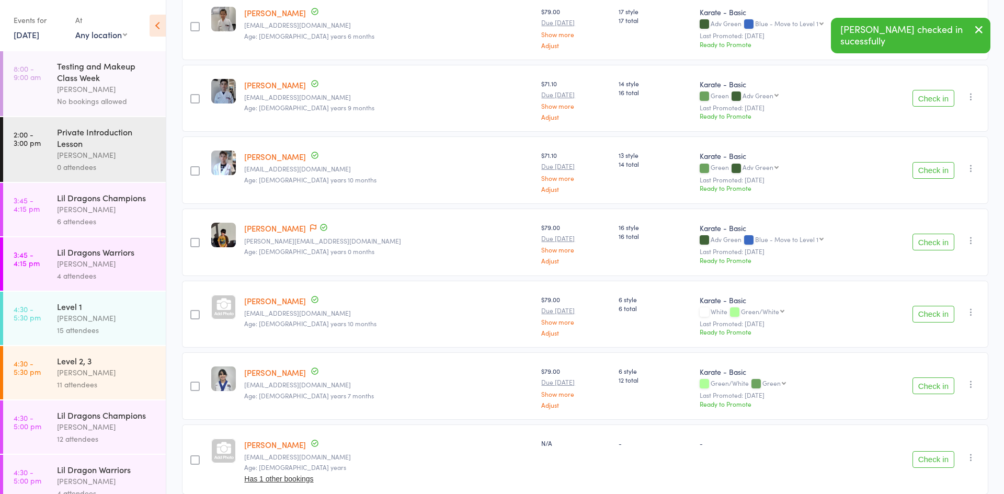
click at [917, 309] on button "Check in" at bounding box center [934, 314] width 42 height 17
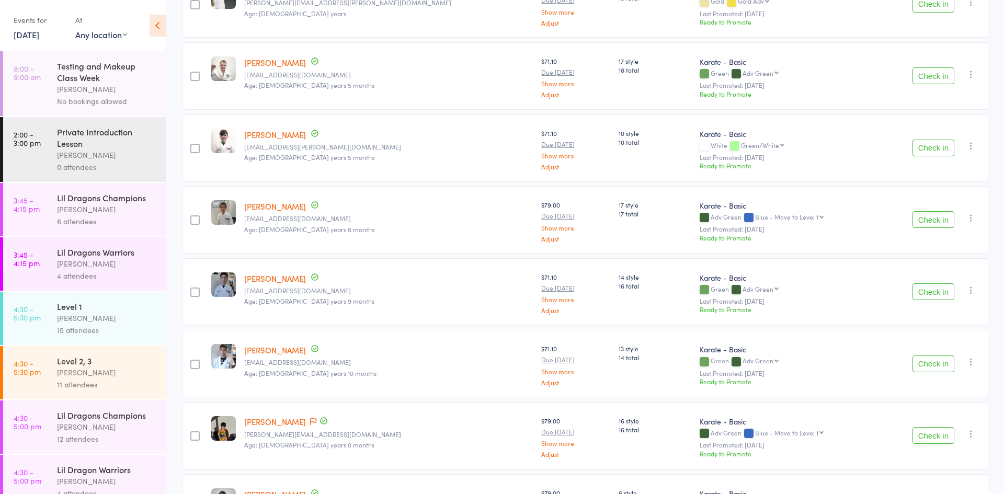
scroll to position [492, 0]
click at [933, 292] on button "Check in" at bounding box center [934, 290] width 42 height 17
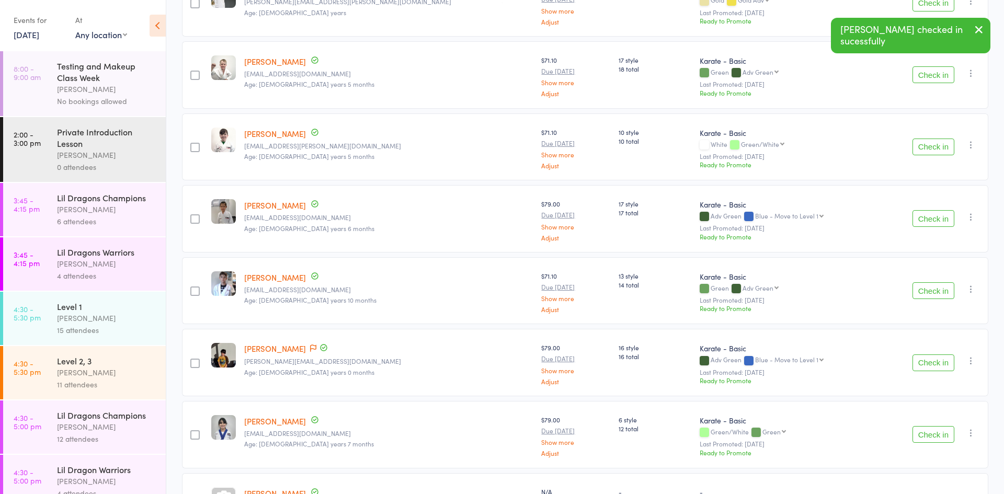
click at [933, 292] on button "Check in" at bounding box center [934, 290] width 42 height 17
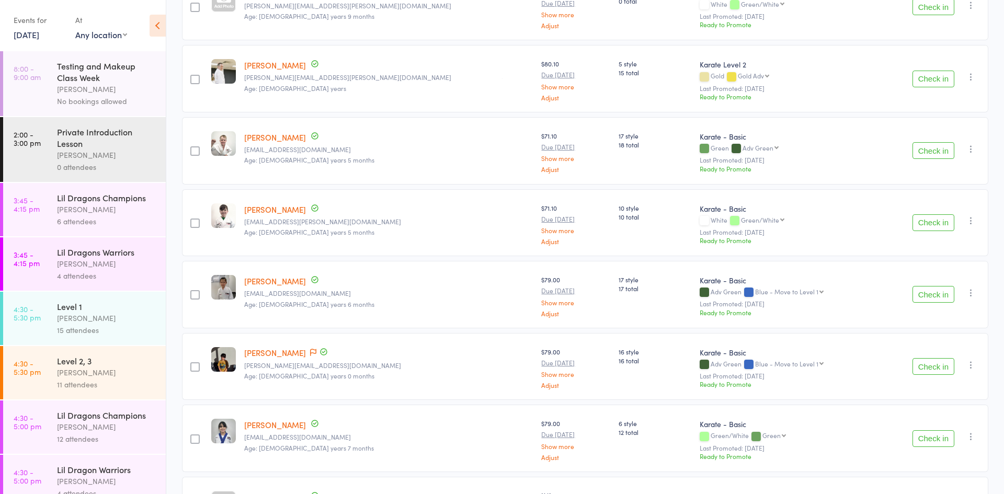
scroll to position [415, 0]
click at [921, 153] on button "Check in" at bounding box center [934, 151] width 42 height 17
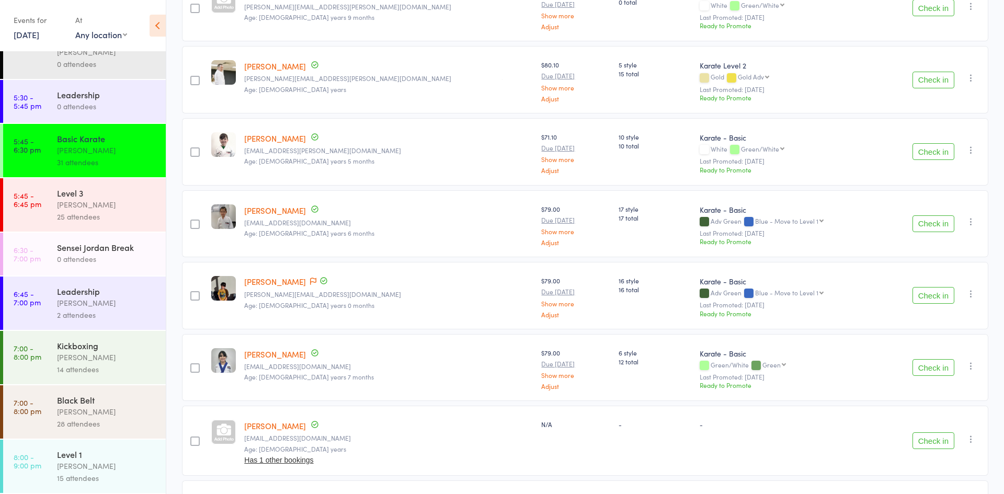
scroll to position [0, 0]
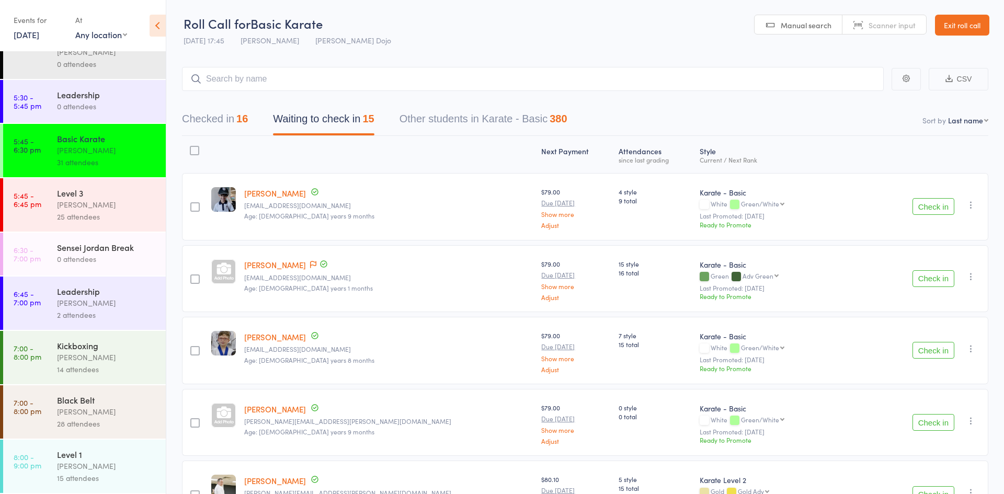
click at [935, 279] on button "Check in" at bounding box center [934, 278] width 42 height 17
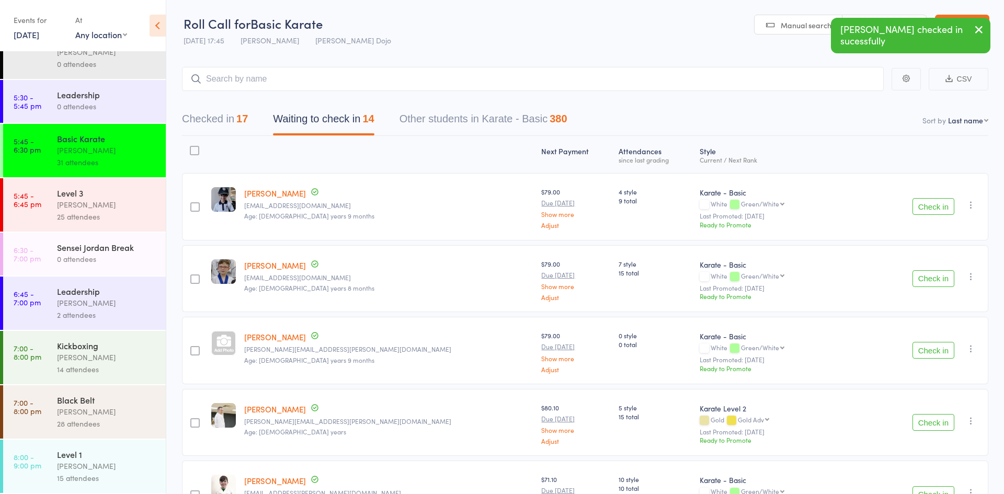
click at [100, 199] on div "[PERSON_NAME]" at bounding box center [107, 205] width 100 height 12
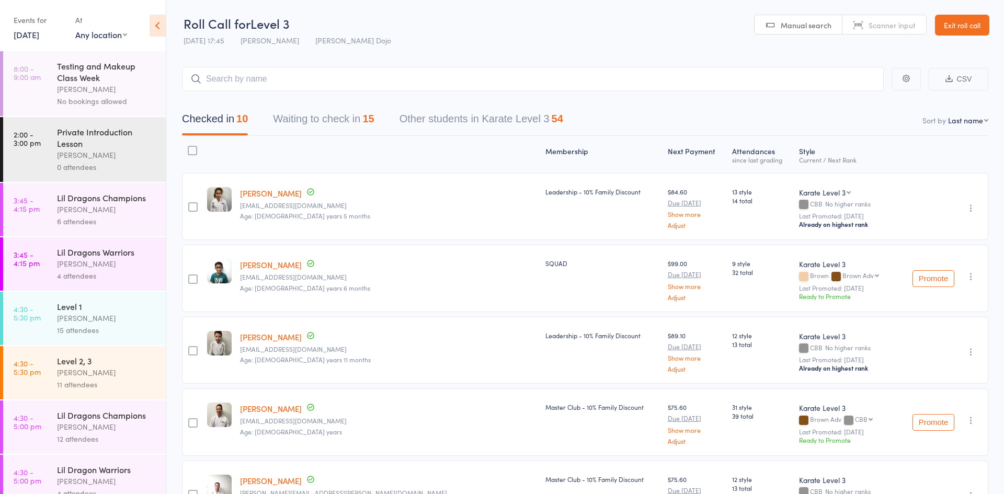
click at [326, 119] on button "Waiting to check in 15" at bounding box center [323, 122] width 101 height 28
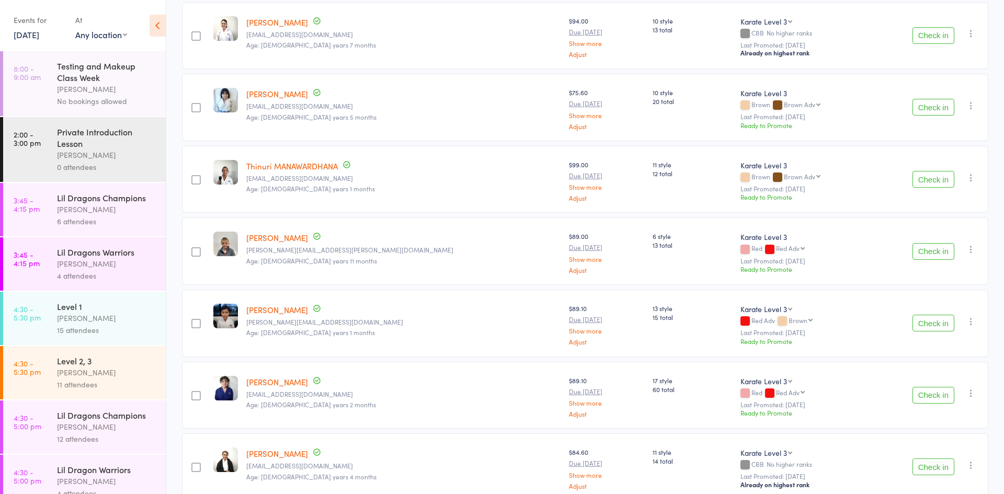
scroll to position [676, 0]
click at [933, 326] on button "Check in" at bounding box center [934, 322] width 42 height 17
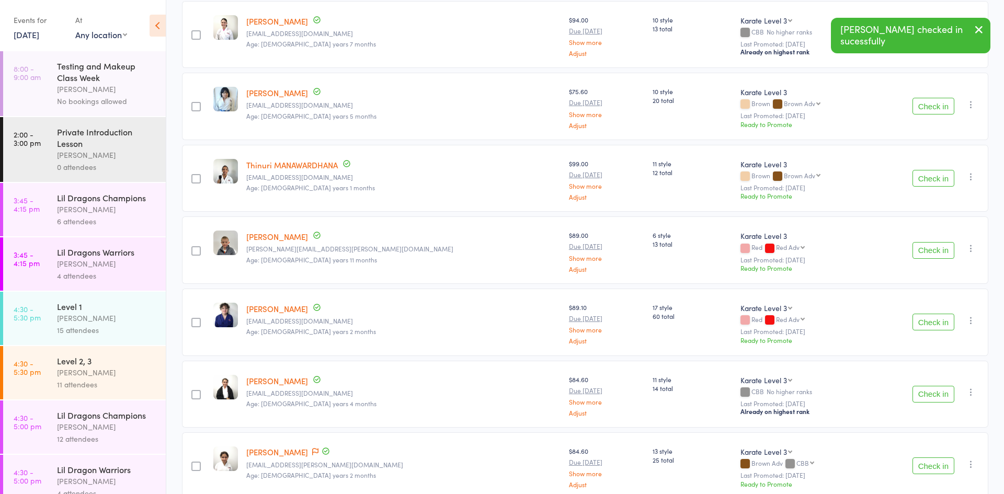
click at [933, 326] on button "Check in" at bounding box center [934, 322] width 42 height 17
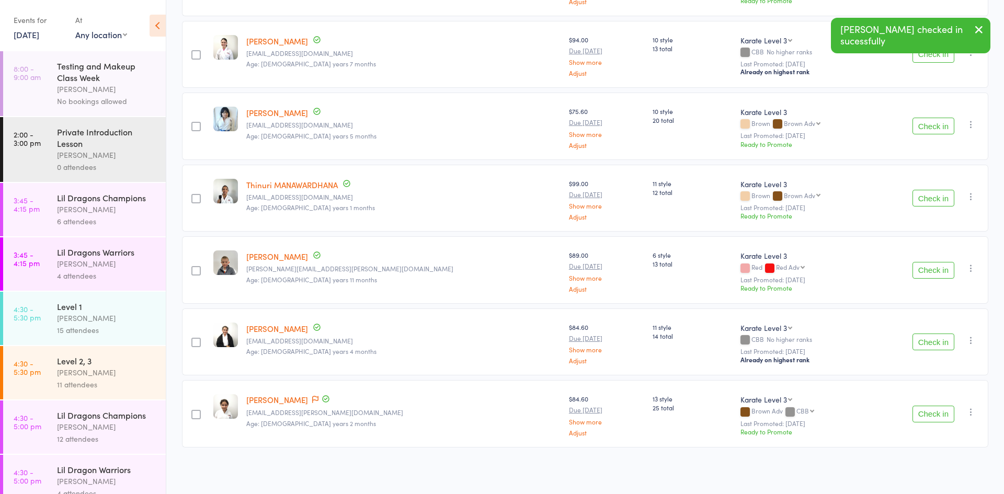
click at [945, 196] on button "Check in" at bounding box center [934, 198] width 42 height 17
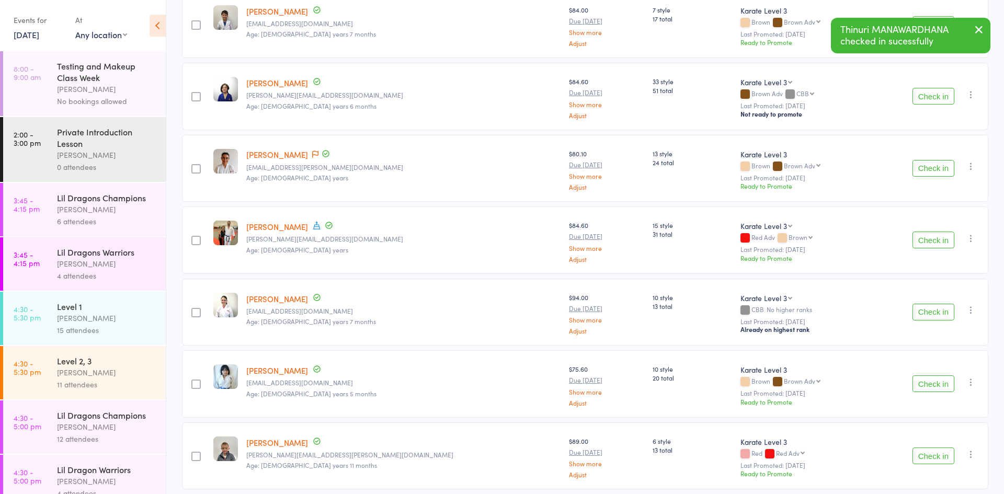
scroll to position [396, 0]
click at [933, 241] on button "Check in" at bounding box center [934, 241] width 42 height 17
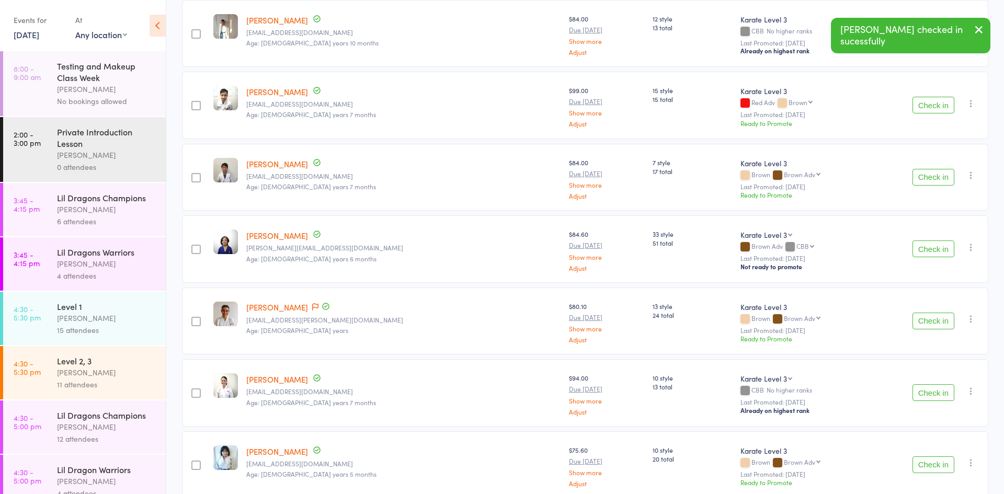
scroll to position [243, 0]
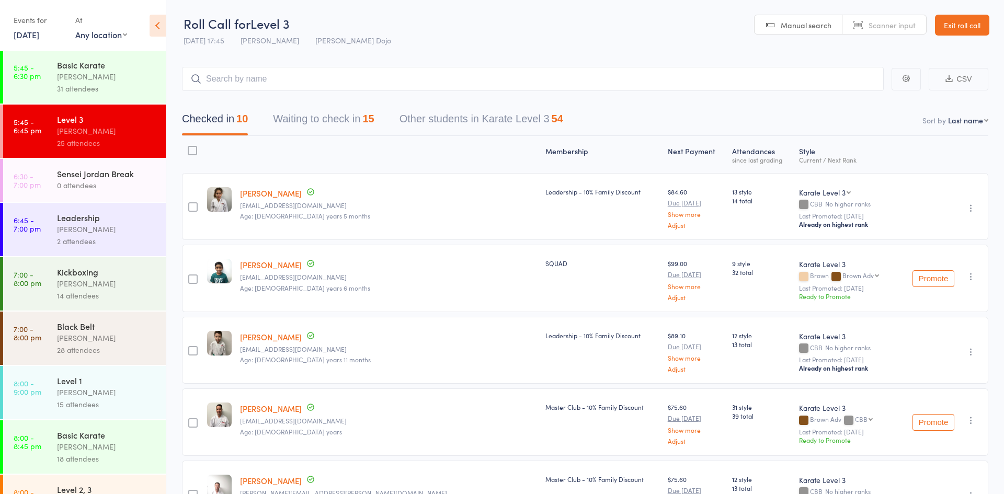
scroll to position [572, 0]
click at [100, 72] on div "[PERSON_NAME]" at bounding box center [107, 76] width 100 height 12
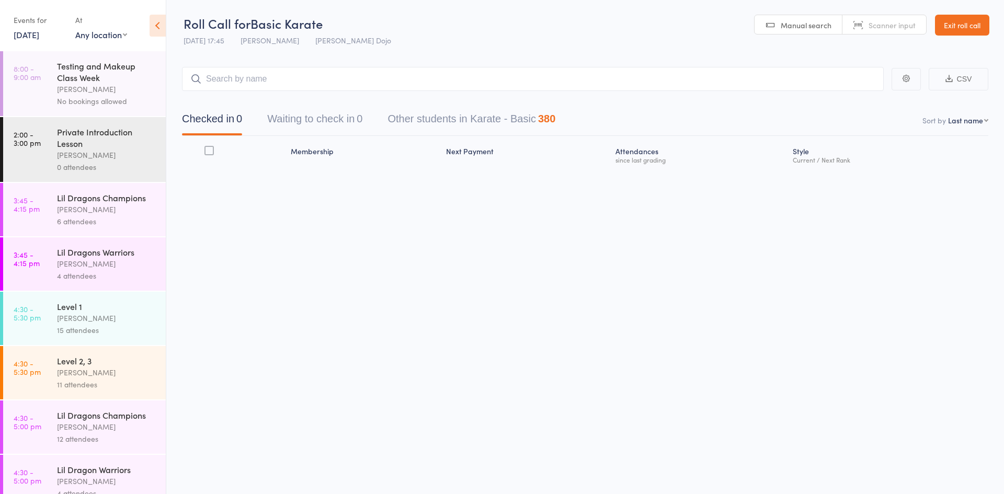
click at [331, 131] on button "Waiting to check in 0" at bounding box center [314, 122] width 95 height 28
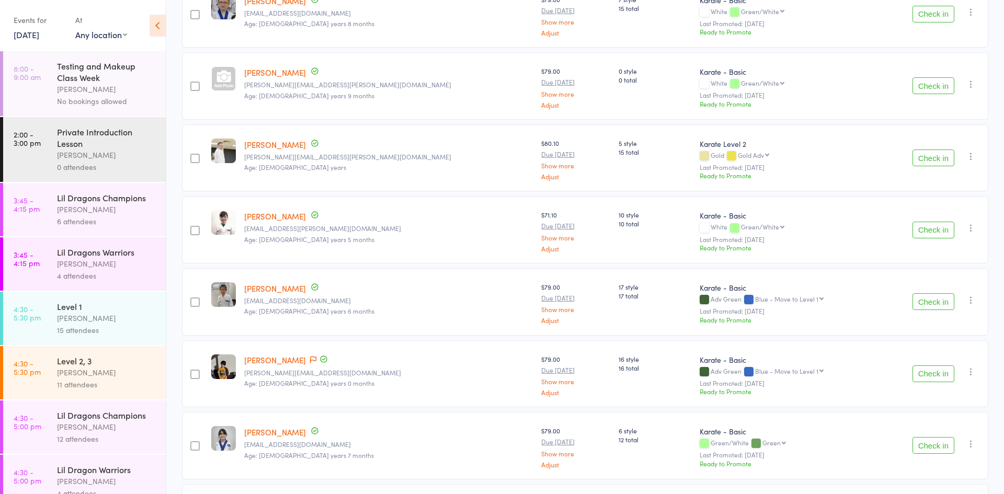
scroll to position [276, 0]
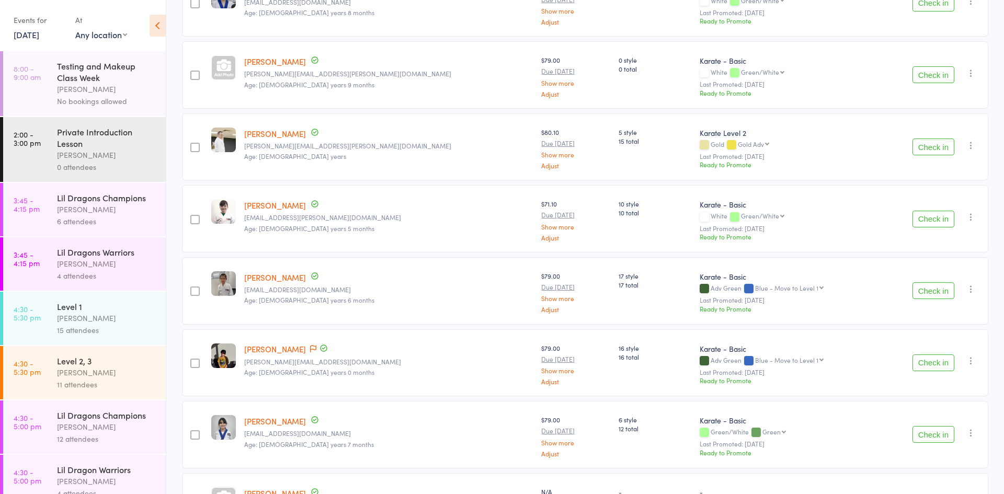
click at [945, 367] on button "Check in" at bounding box center [934, 363] width 42 height 17
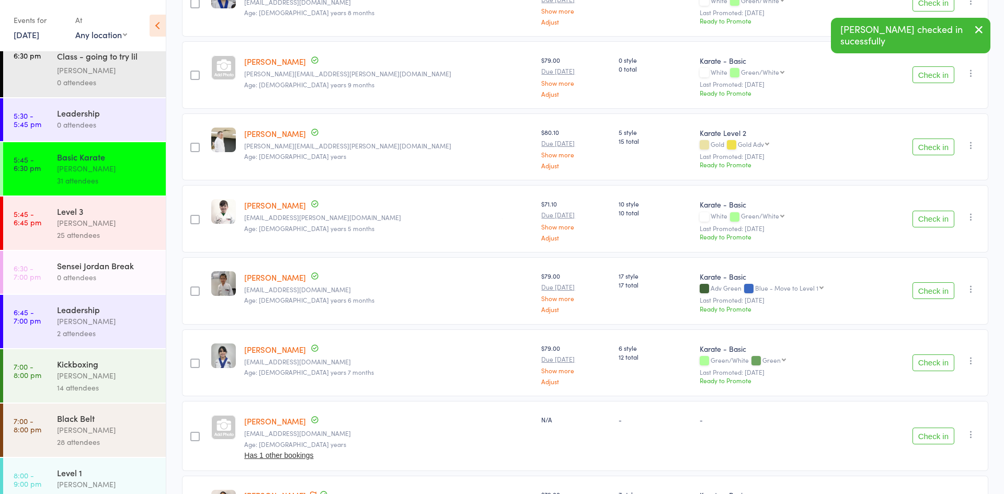
scroll to position [497, 0]
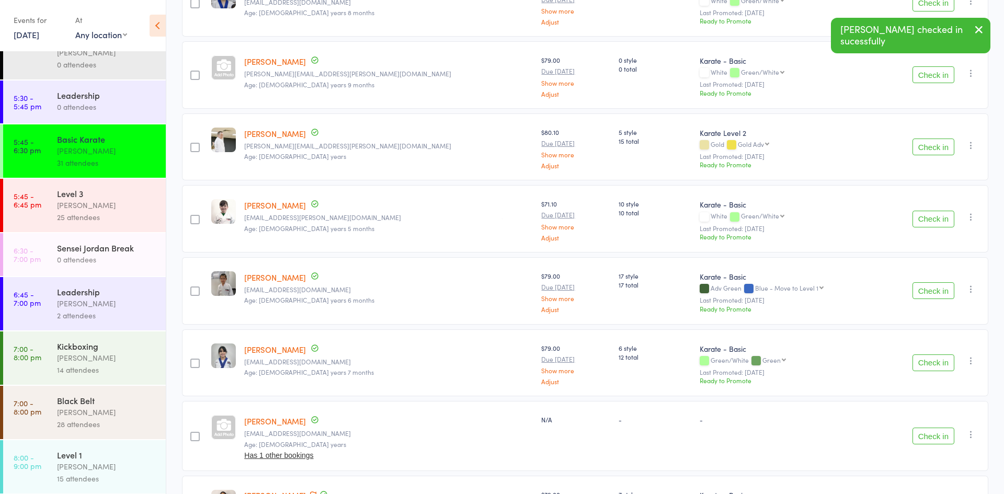
click at [83, 202] on div "[PERSON_NAME]" at bounding box center [107, 205] width 100 height 12
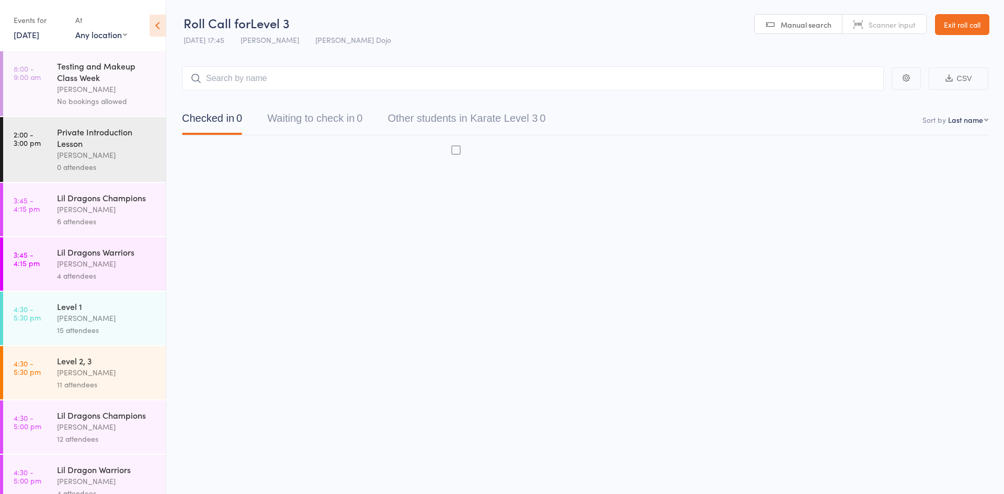
scroll to position [1, 0]
click at [323, 124] on button "Waiting to check in 0" at bounding box center [314, 121] width 95 height 28
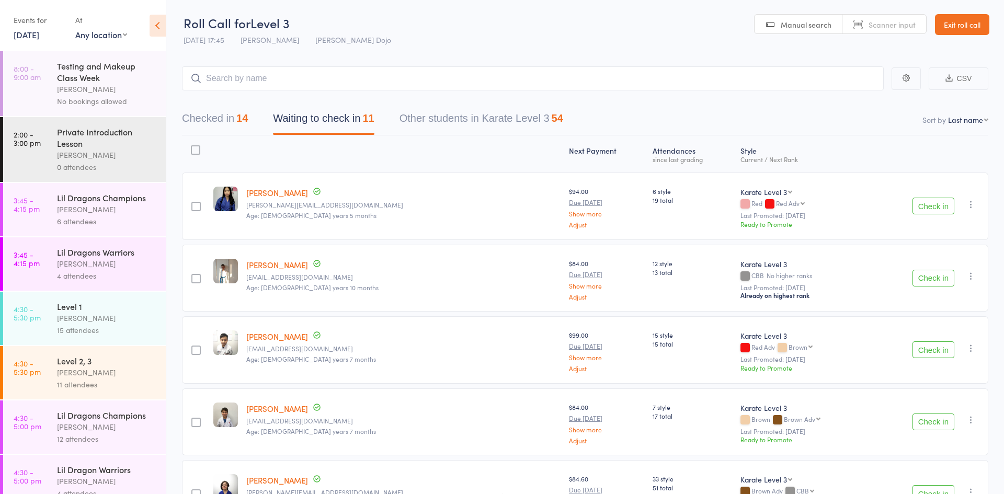
click at [934, 279] on button "Check in" at bounding box center [934, 278] width 42 height 17
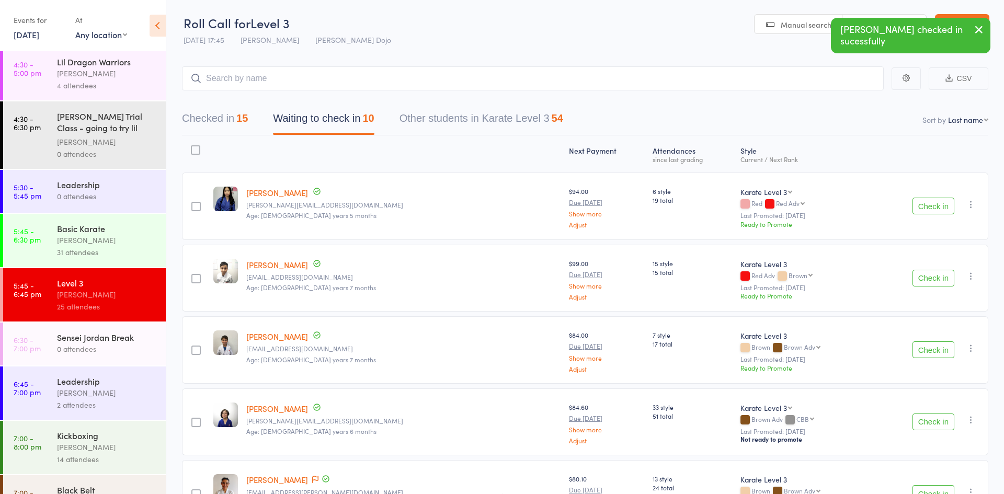
scroll to position [407, 0]
click at [109, 243] on div "[PERSON_NAME]" at bounding box center [107, 241] width 100 height 12
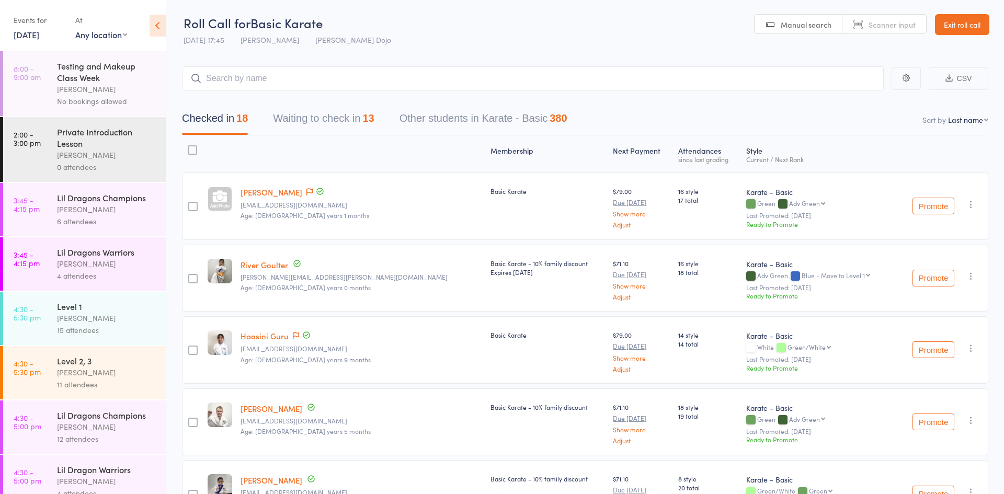
click at [317, 119] on button "Waiting to check in 13" at bounding box center [323, 121] width 101 height 28
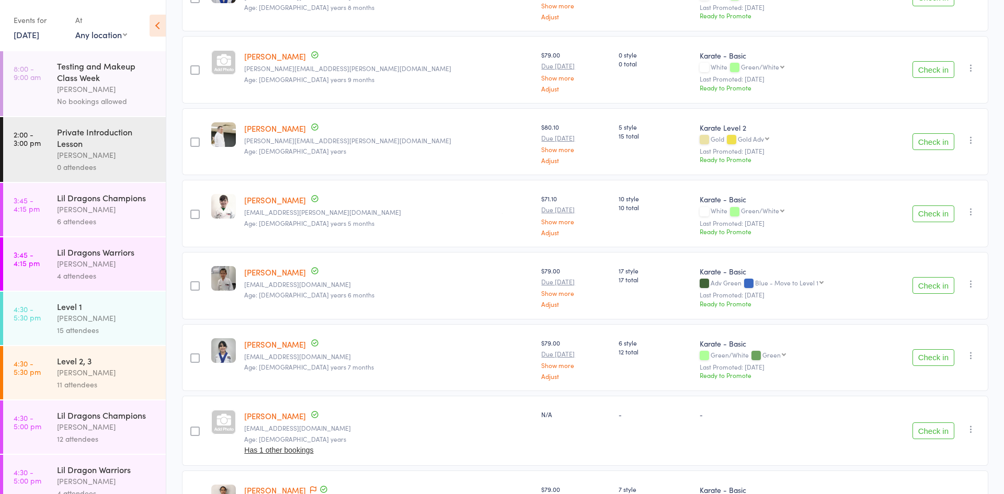
scroll to position [290, 0]
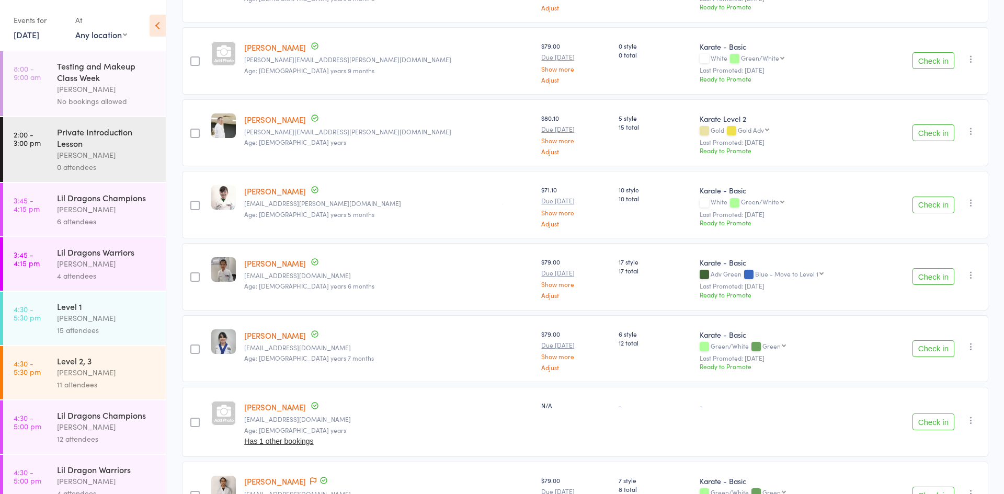
click at [929, 280] on button "Check in" at bounding box center [934, 276] width 42 height 17
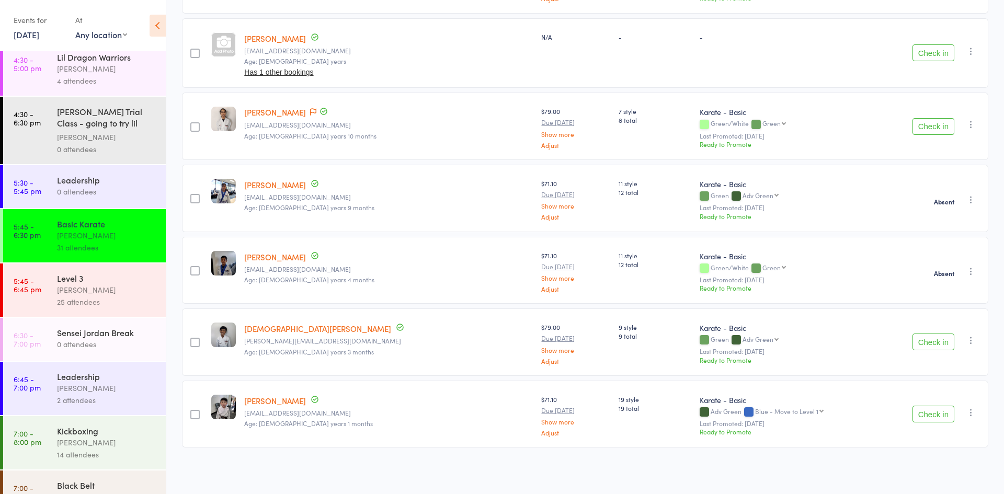
scroll to position [416, 0]
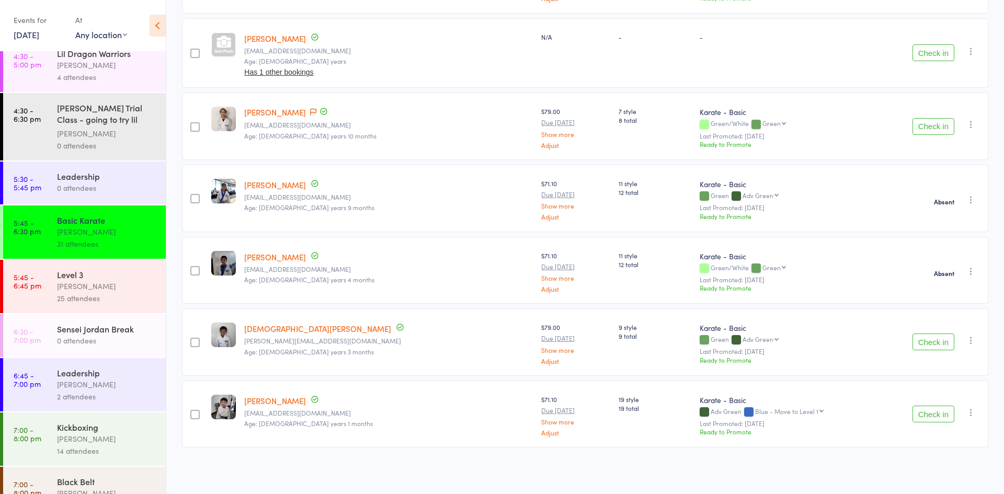
click at [146, 281] on div "Joshua Marks" at bounding box center [107, 286] width 100 height 12
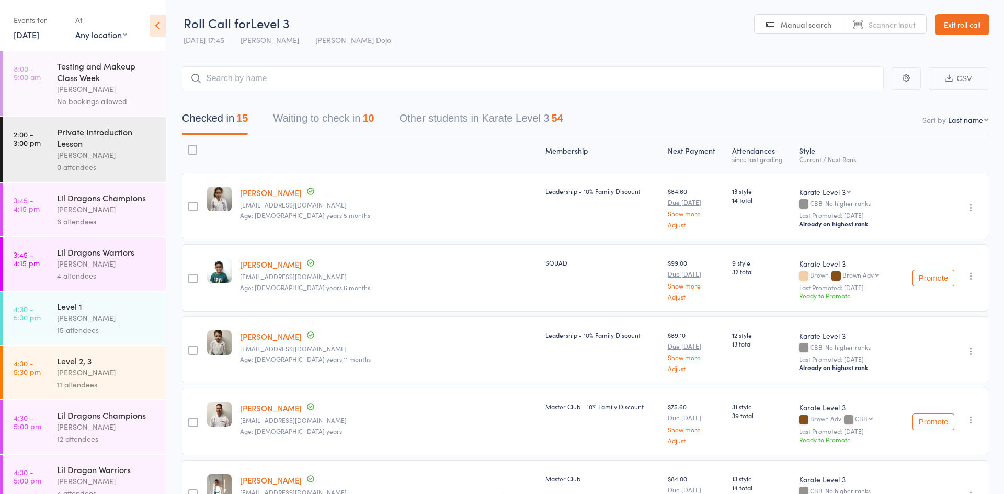
click at [325, 112] on button "Waiting to check in 10" at bounding box center [323, 121] width 101 height 28
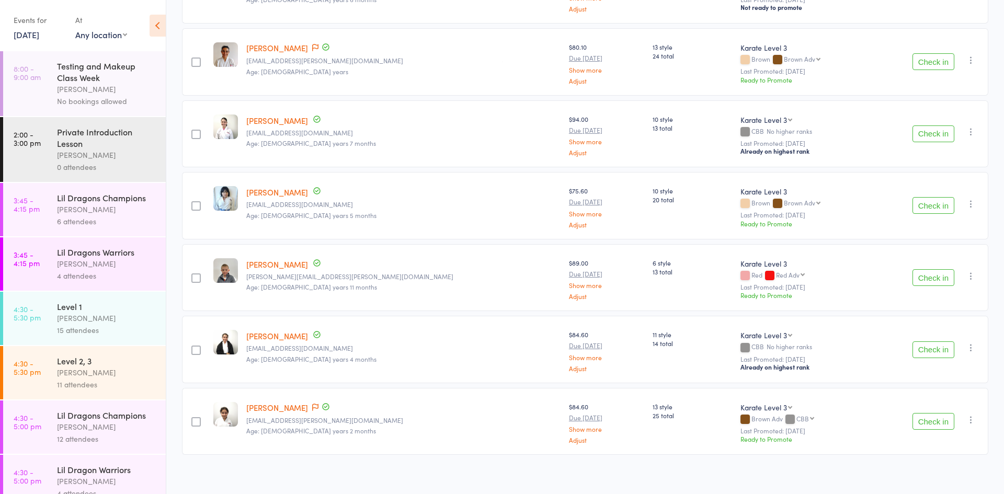
scroll to position [441, 0]
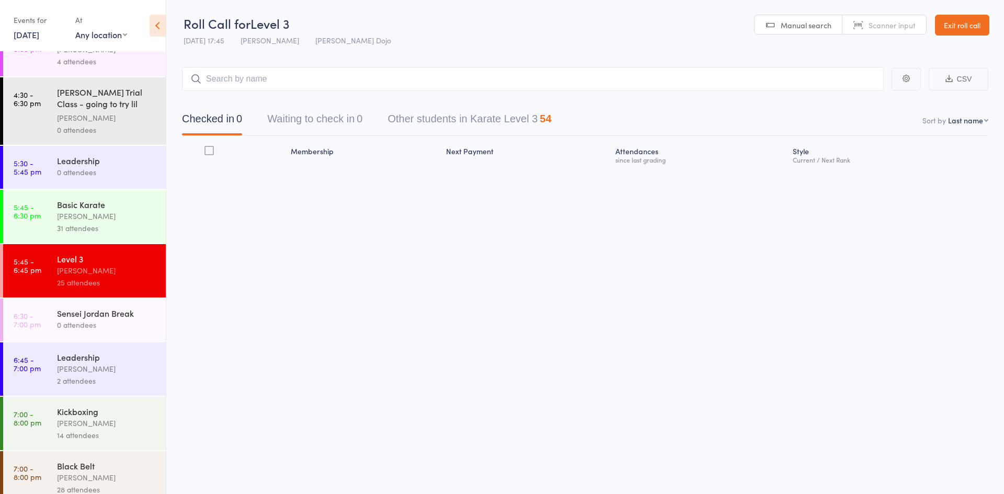
scroll to position [433, 0]
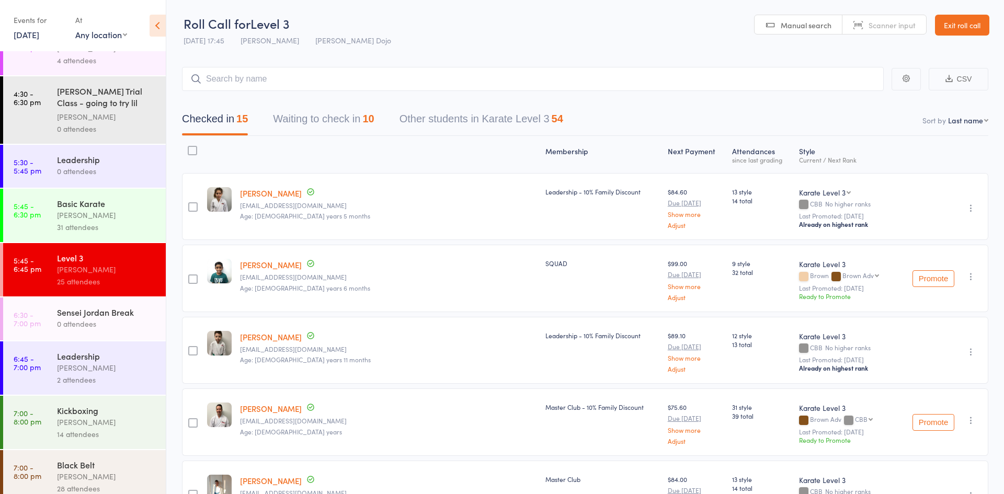
click at [50, 235] on link "5:45 - 6:30 pm Basic Karate Jordan Grandlouis 31 attendees" at bounding box center [84, 215] width 163 height 53
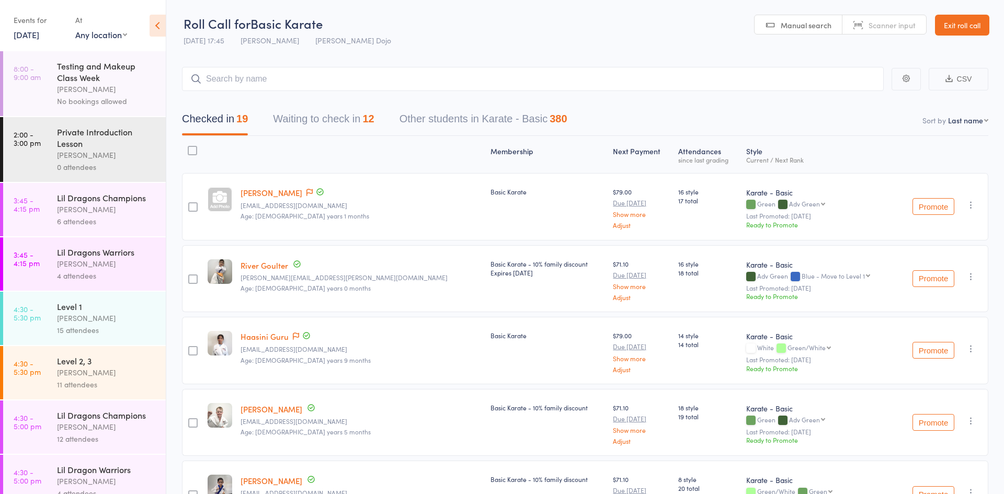
click at [310, 120] on button "Waiting to check in 12" at bounding box center [323, 122] width 101 height 28
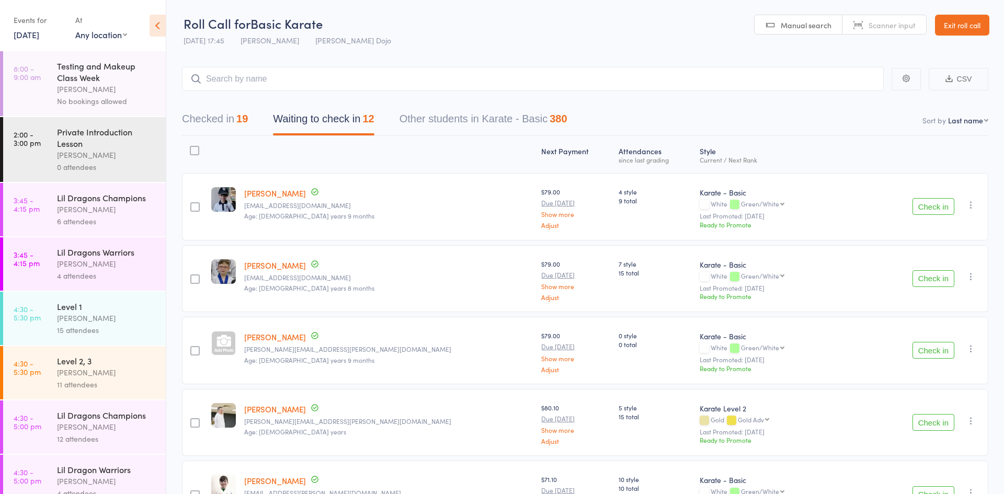
scroll to position [588, 0]
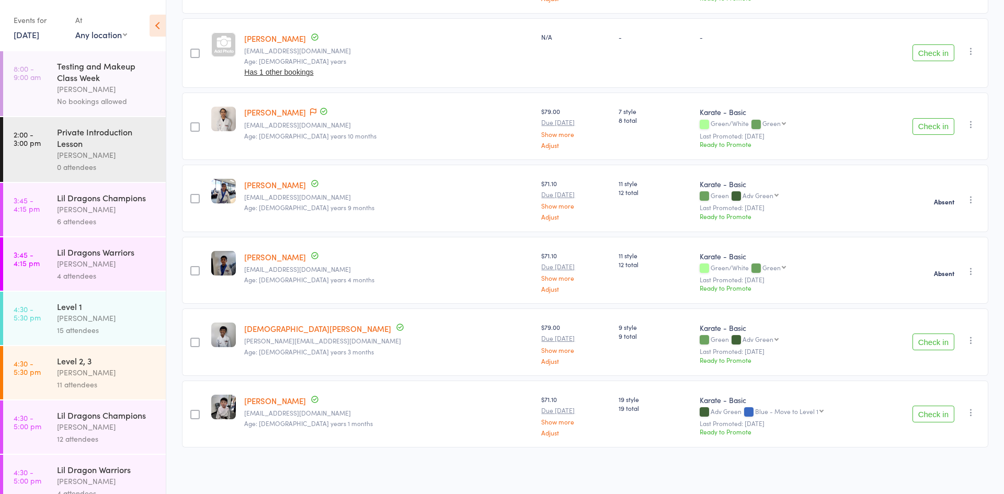
click at [925, 419] on button "Check in" at bounding box center [934, 414] width 42 height 17
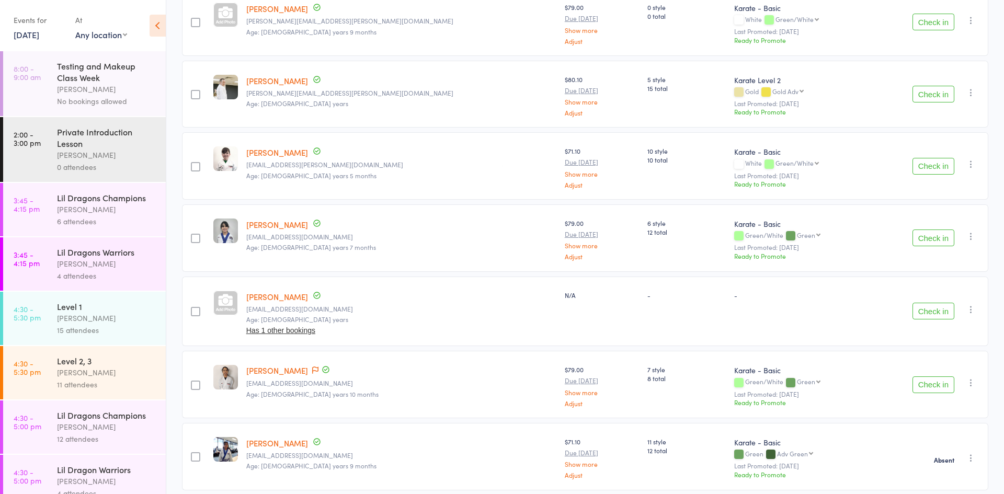
scroll to position [321, 0]
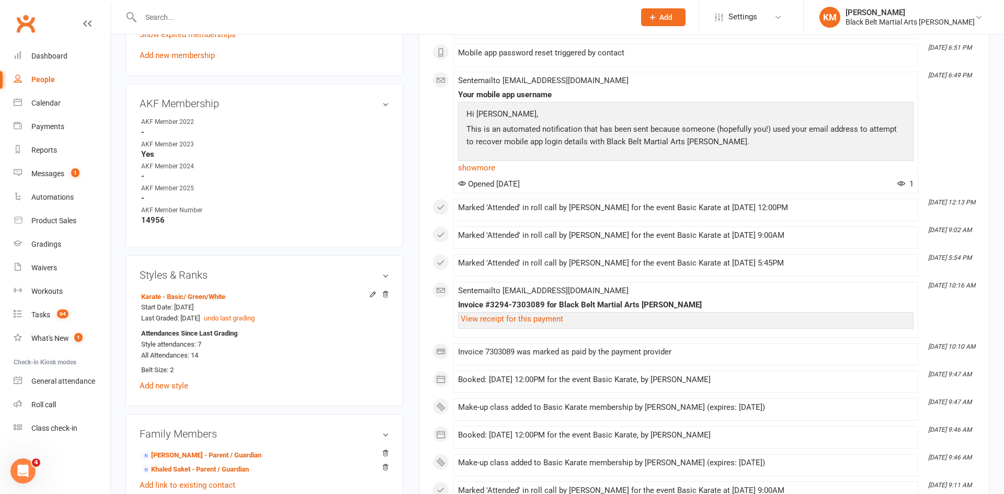
scroll to position [501, 0]
click at [71, 178] on link "Messages 1" at bounding box center [62, 174] width 97 height 24
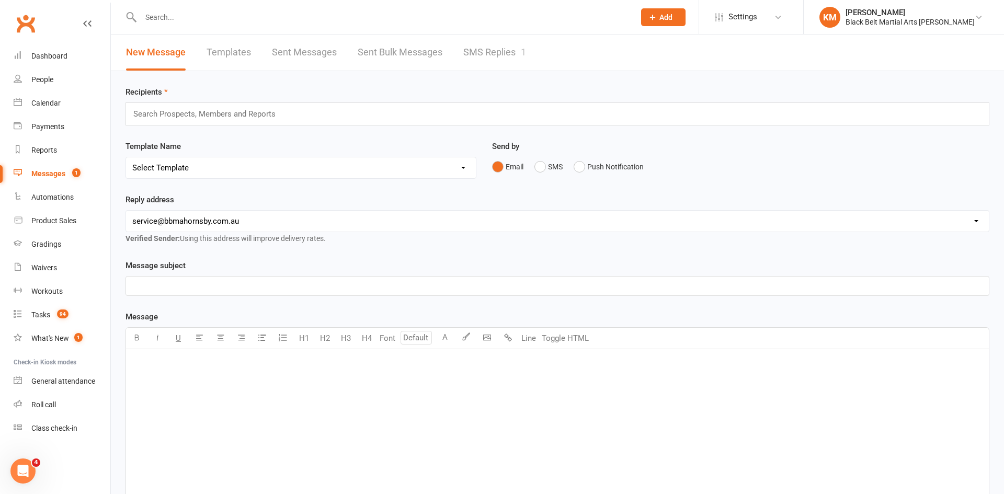
click at [482, 54] on link "SMS Replies 1" at bounding box center [494, 53] width 63 height 36
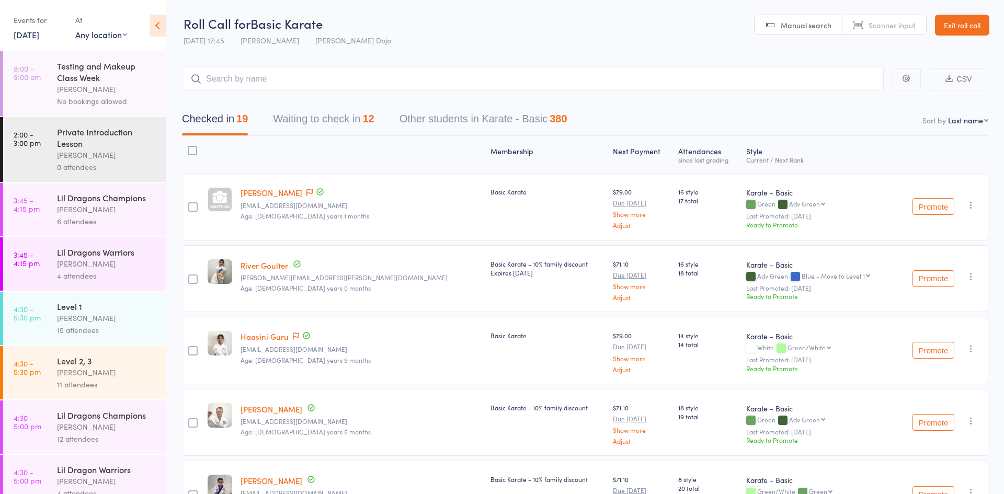
click at [316, 109] on button "Waiting to check in 12" at bounding box center [323, 122] width 101 height 28
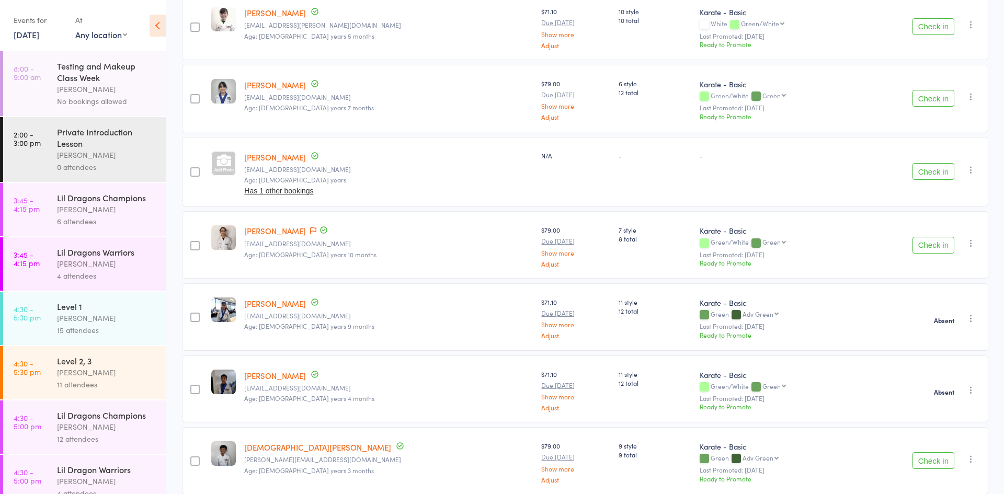
scroll to position [479, 0]
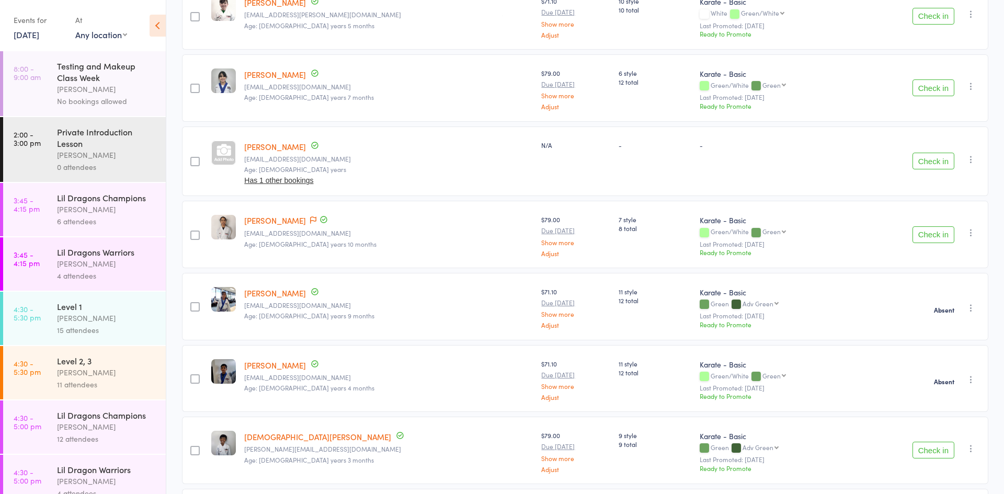
click at [265, 146] on link "[PERSON_NAME]" at bounding box center [275, 146] width 62 height 11
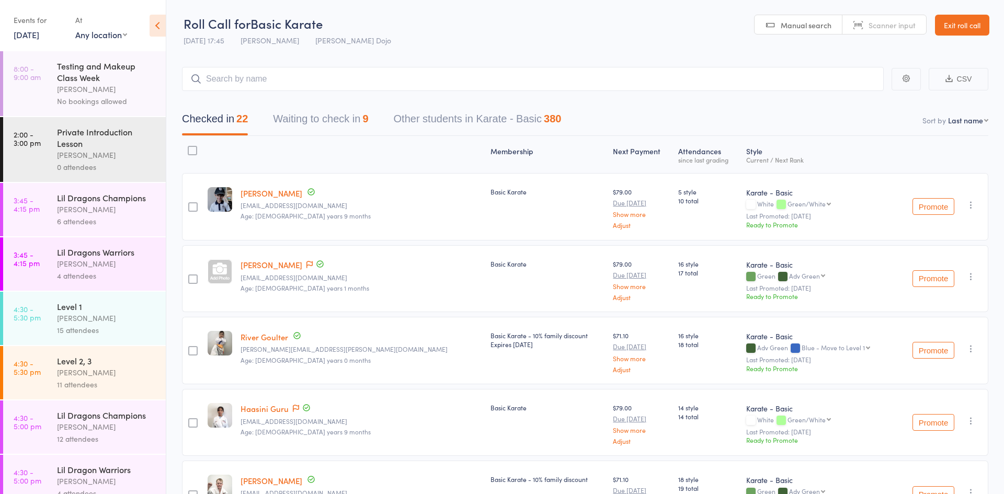
click at [307, 127] on button "Waiting to check in 9" at bounding box center [320, 122] width 95 height 28
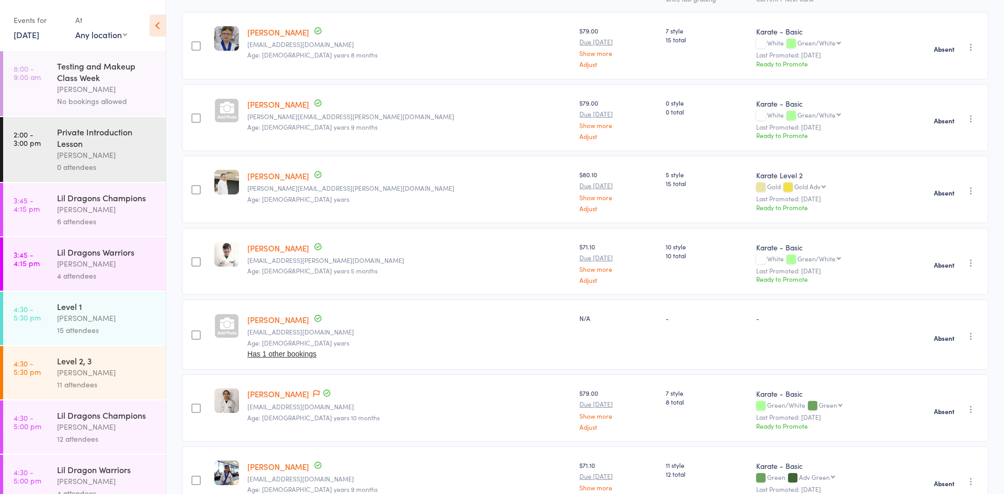
scroll to position [164, 0]
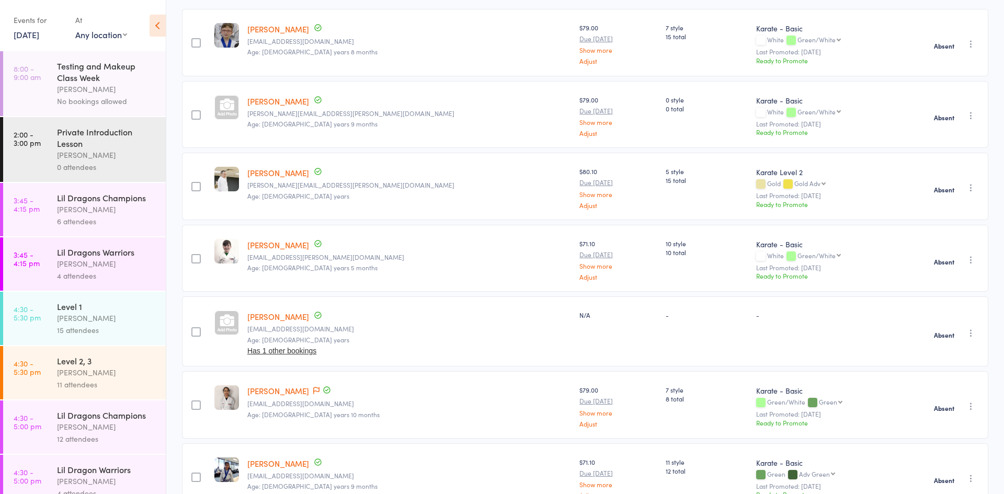
click at [972, 334] on icon "button" at bounding box center [971, 333] width 10 height 10
click at [908, 356] on li "Check in" at bounding box center [934, 353] width 86 height 13
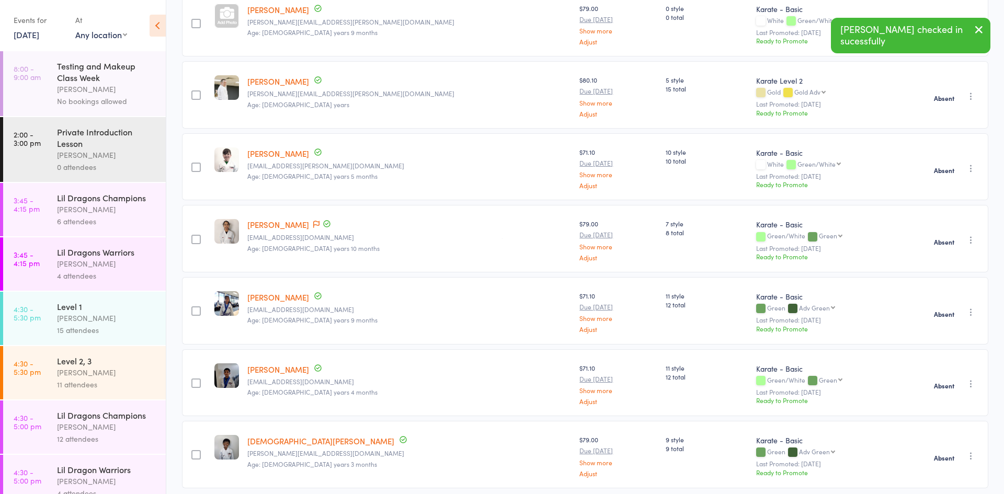
scroll to position [298, 0]
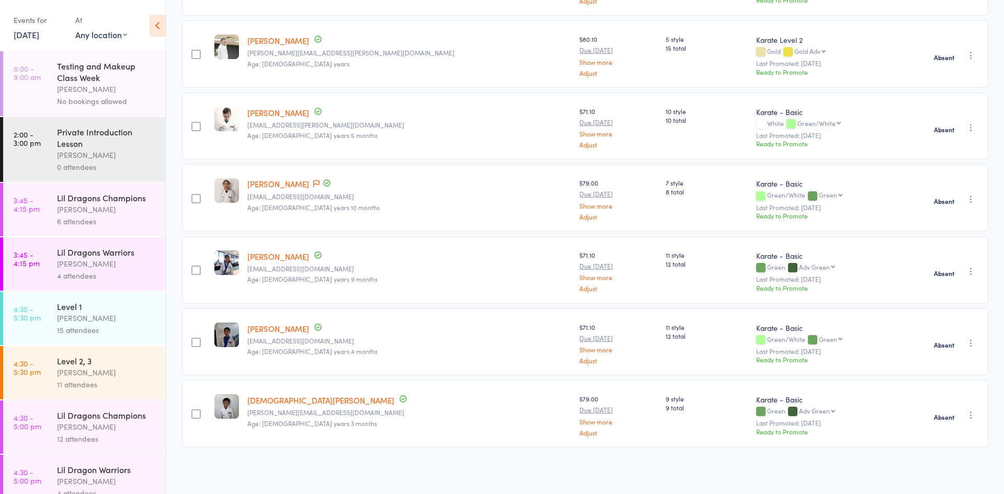
click at [976, 414] on icon "button" at bounding box center [971, 415] width 10 height 10
click at [949, 431] on li "Check in" at bounding box center [934, 434] width 86 height 13
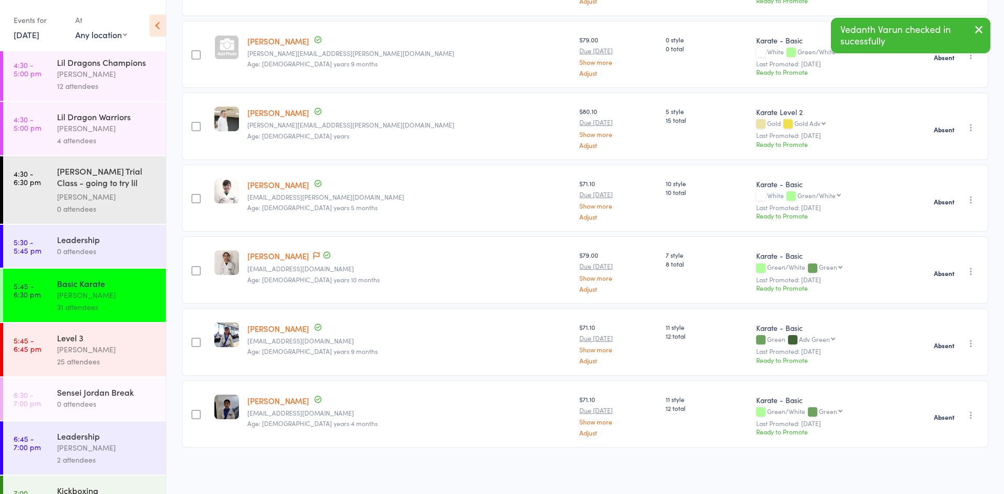
scroll to position [352, 0]
click at [109, 344] on div "[PERSON_NAME]" at bounding box center [107, 350] width 100 height 12
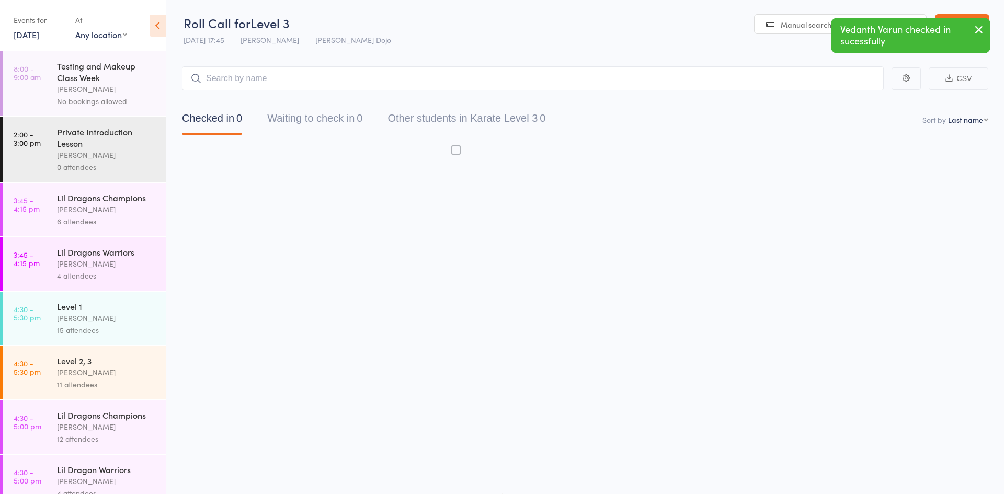
scroll to position [1, 0]
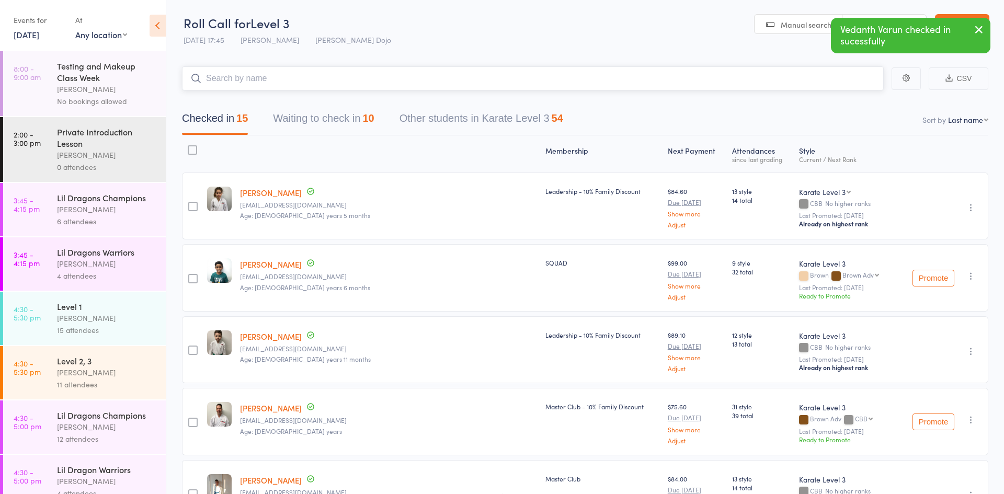
click at [328, 109] on button "Waiting to check in 10" at bounding box center [323, 121] width 101 height 28
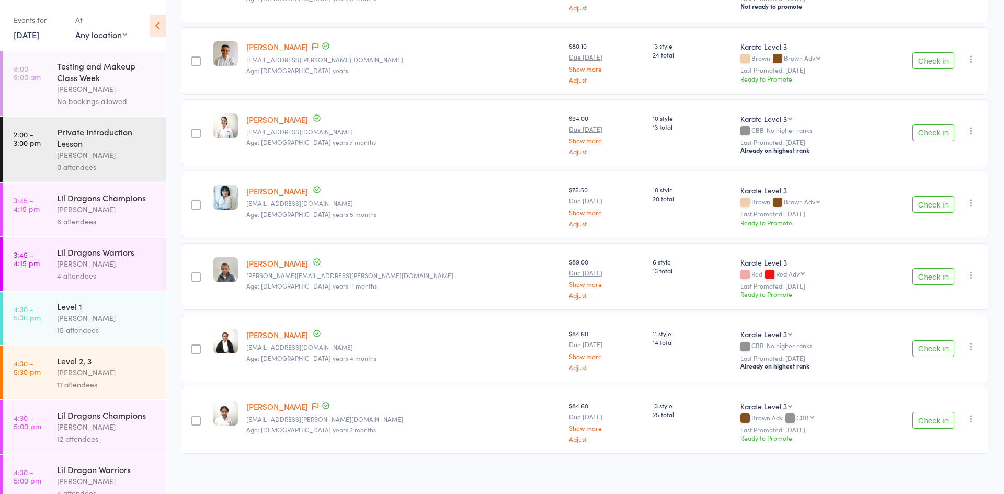
scroll to position [441, 0]
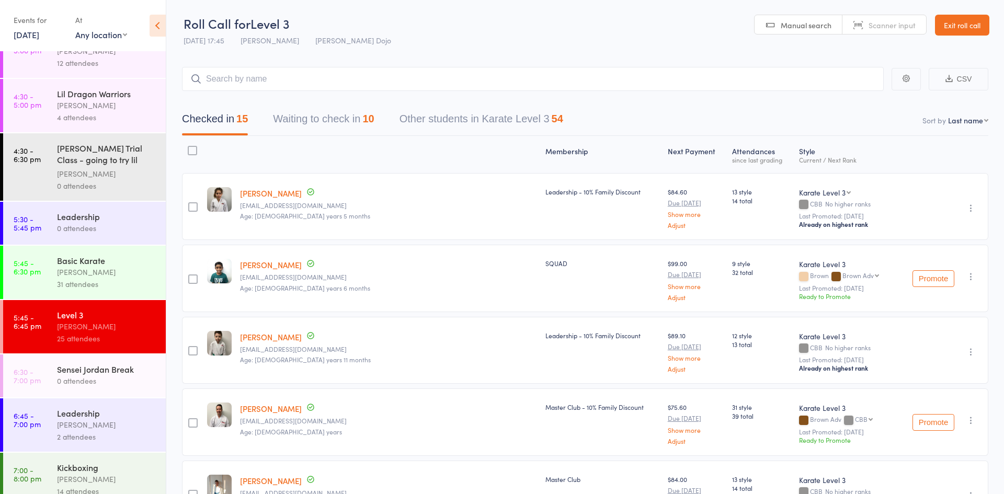
scroll to position [409, 0]
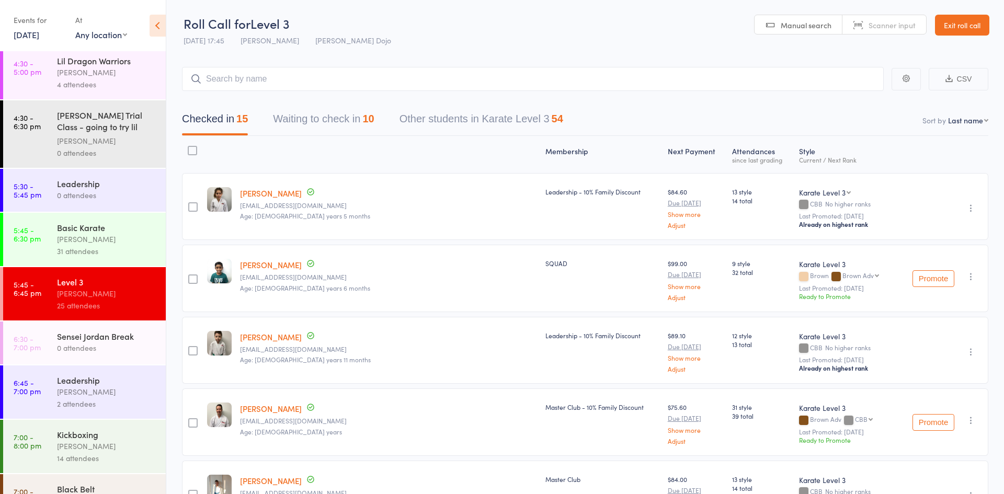
click at [72, 233] on div "[PERSON_NAME]" at bounding box center [107, 239] width 100 height 12
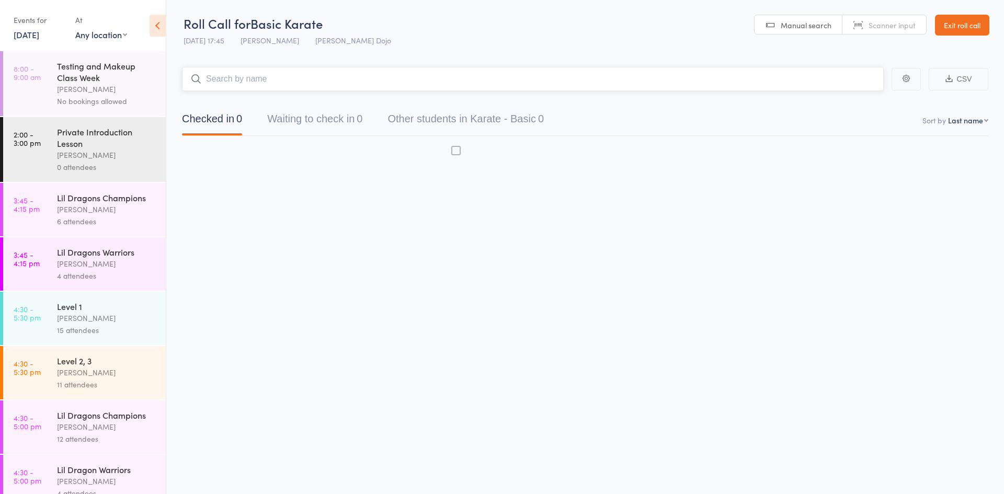
click at [326, 118] on button "Waiting to check in 0" at bounding box center [314, 122] width 95 height 28
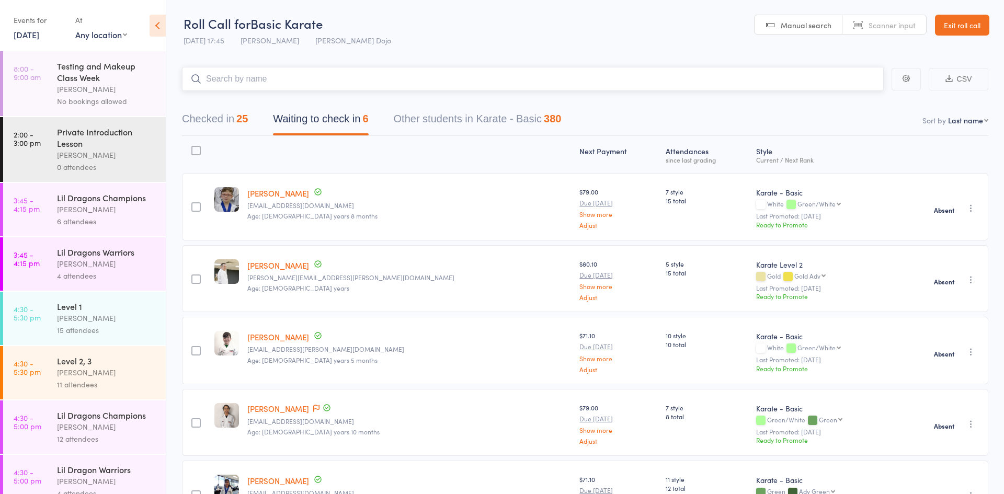
click at [238, 112] on button "Checked in 25" at bounding box center [215, 122] width 66 height 28
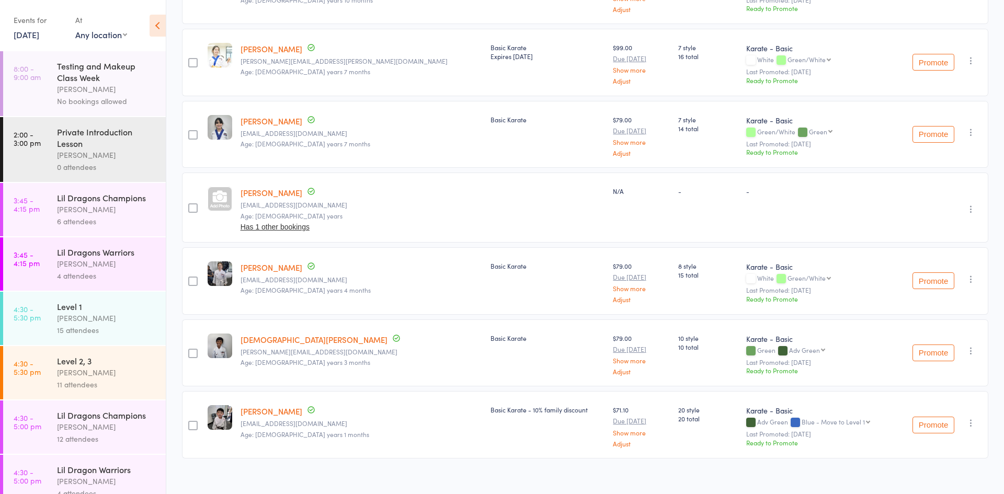
scroll to position [1513, 0]
click at [274, 195] on link "[PERSON_NAME]" at bounding box center [272, 191] width 62 height 11
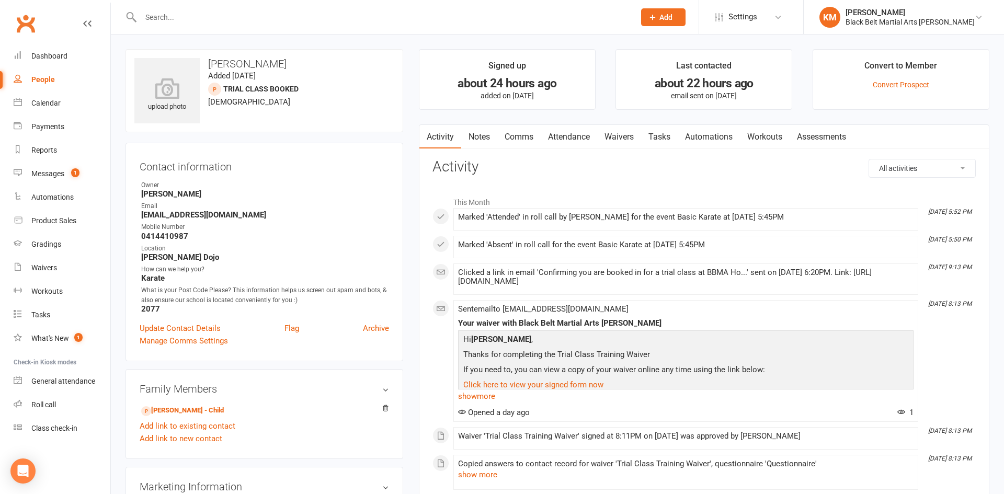
click at [616, 146] on link "Waivers" at bounding box center [619, 137] width 44 height 24
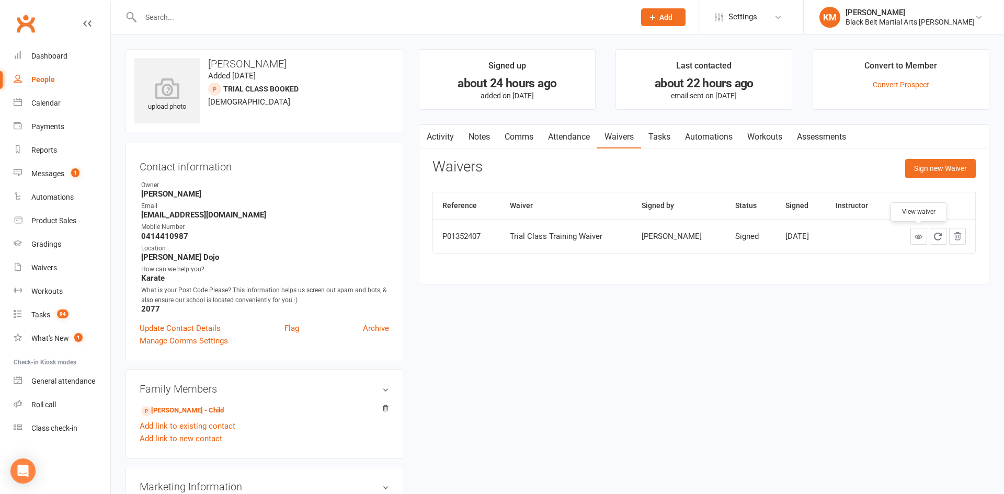
click at [919, 243] on link at bounding box center [918, 236] width 17 height 17
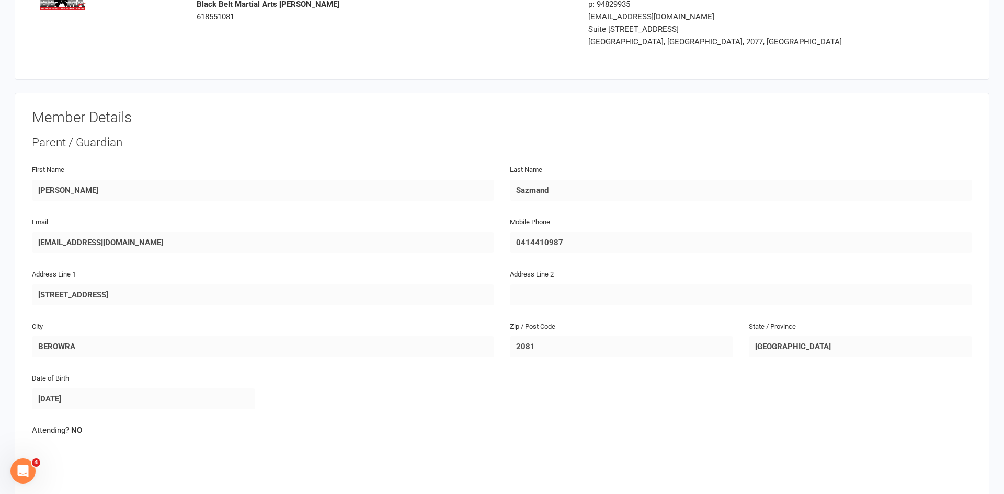
scroll to position [30, 0]
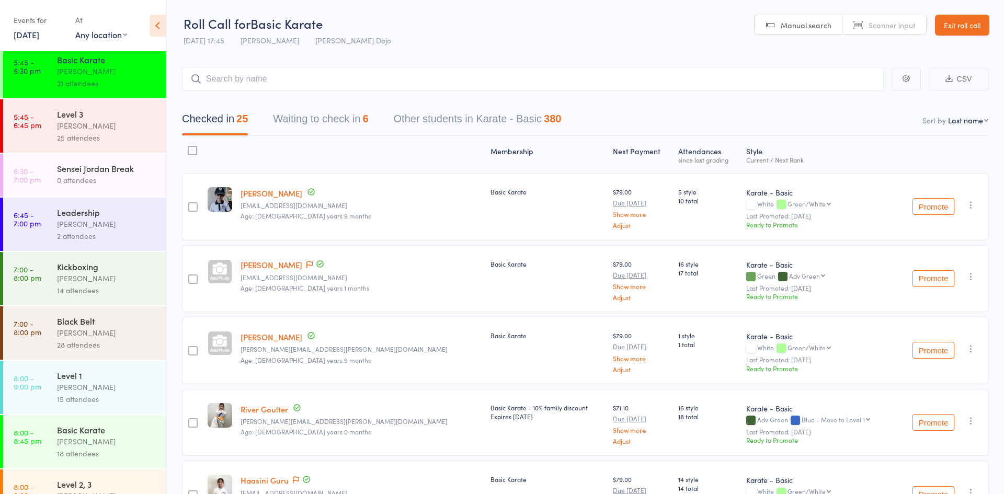
scroll to position [578, 0]
click at [63, 279] on div "Jordan Grandlouis" at bounding box center [107, 277] width 100 height 12
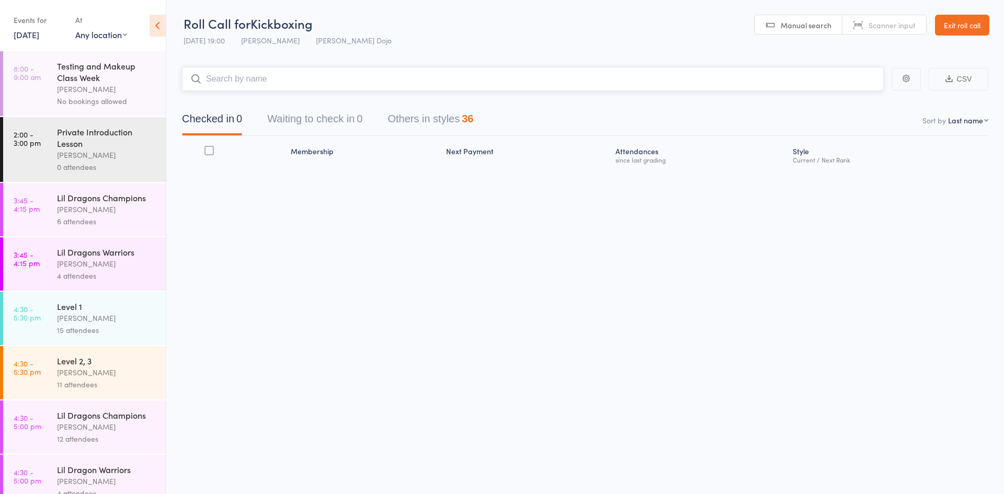
click at [292, 113] on button "Waiting to check in 0" at bounding box center [314, 122] width 95 height 28
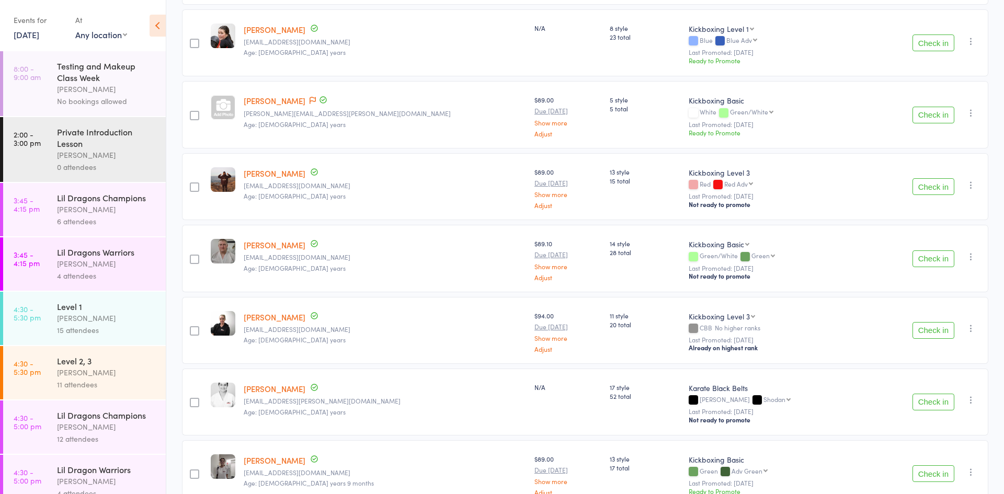
scroll to position [658, 0]
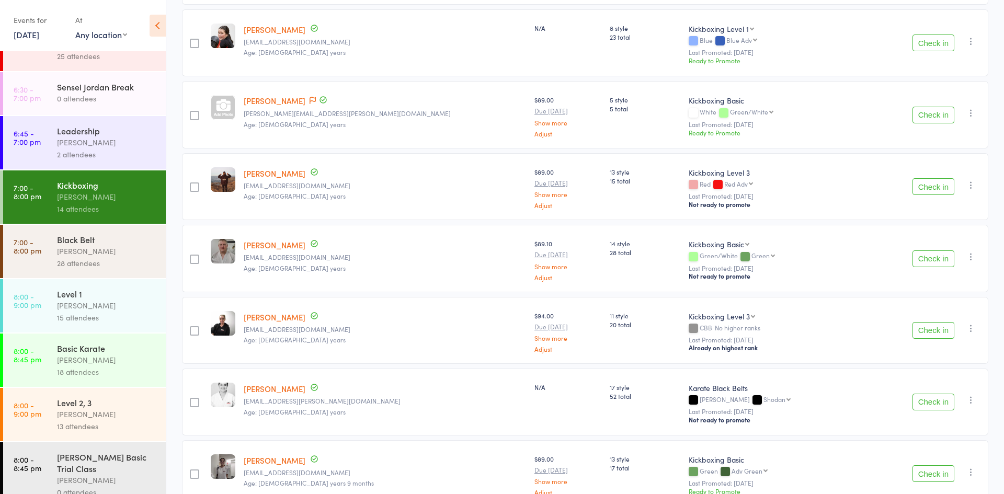
click at [88, 269] on div "Black Belt Joshua Marks 28 attendees" at bounding box center [111, 251] width 109 height 53
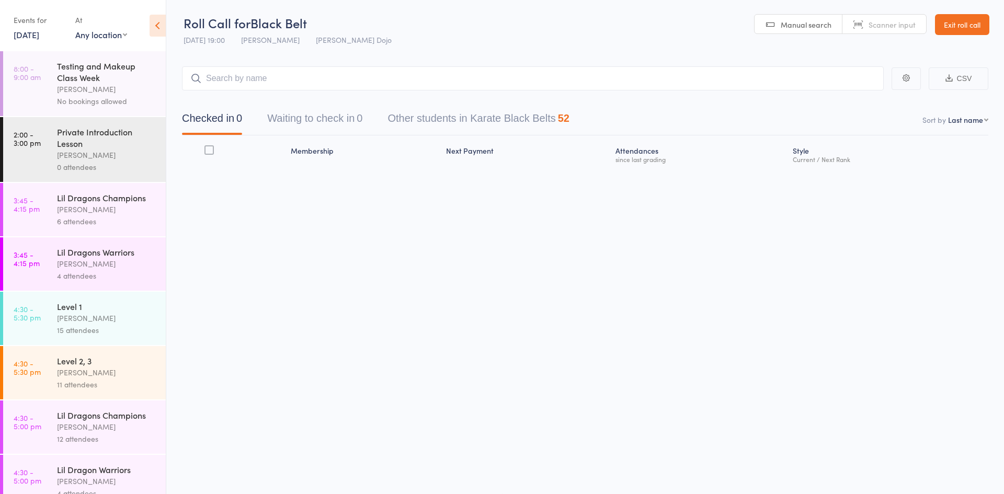
click at [295, 119] on button "Waiting to check in 0" at bounding box center [314, 121] width 95 height 28
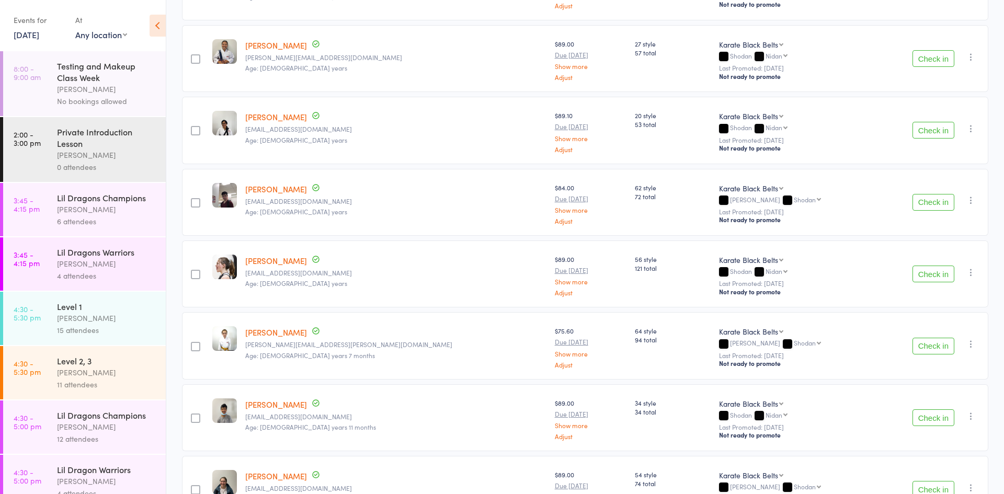
scroll to position [872, 0]
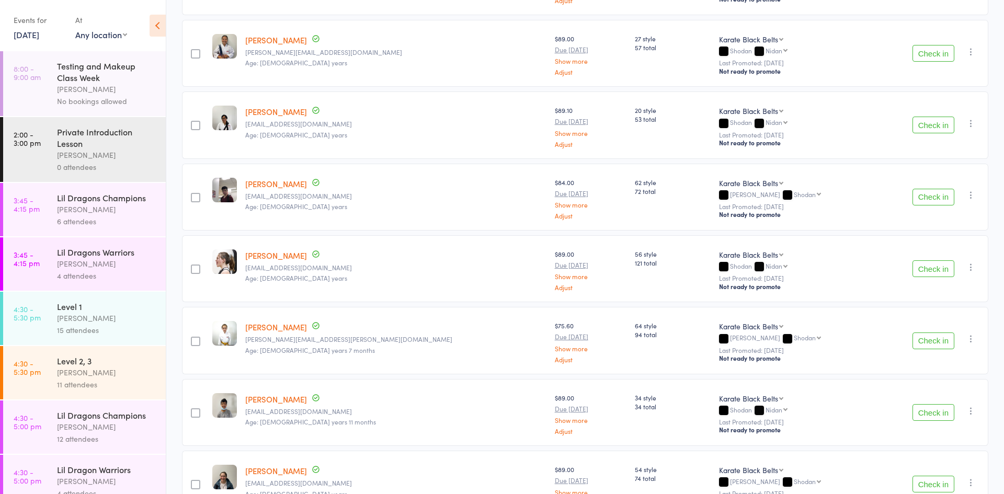
click at [942, 346] on button "Check in" at bounding box center [934, 341] width 42 height 17
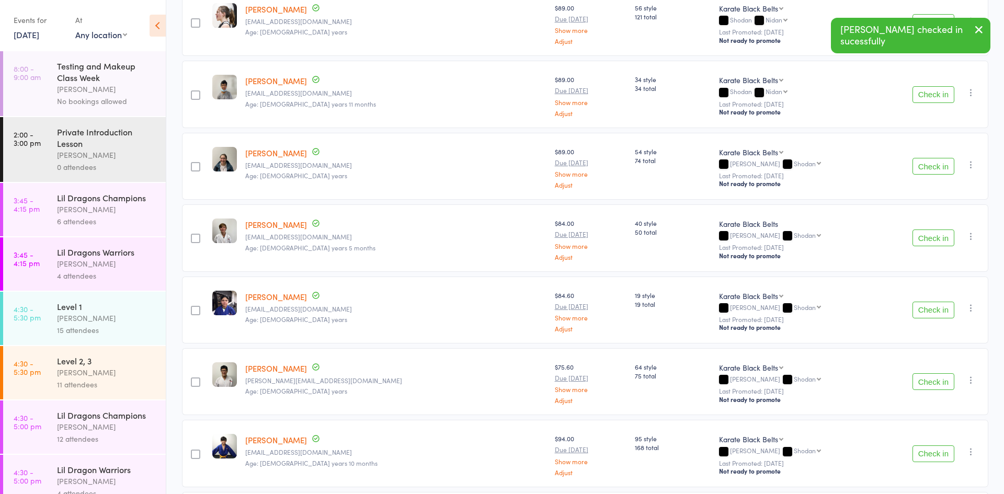
scroll to position [1119, 0]
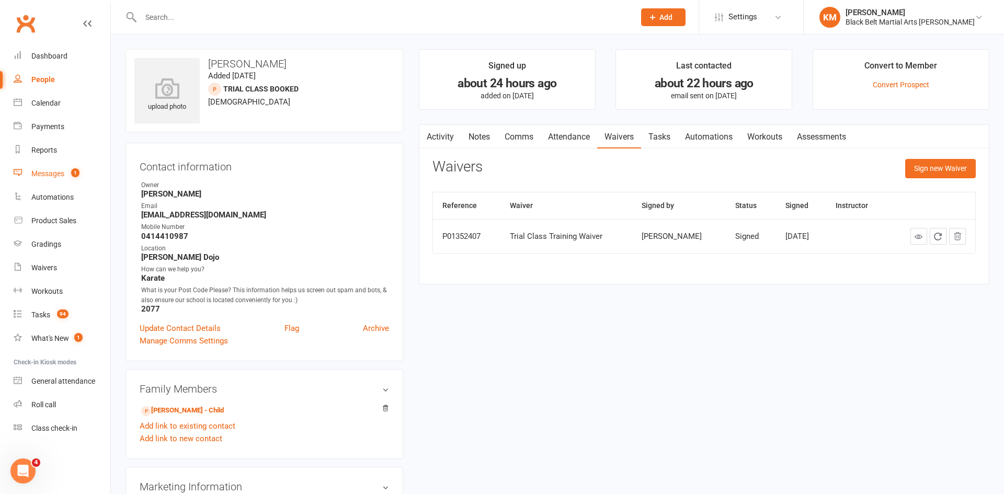
click at [75, 175] on span "1" at bounding box center [75, 172] width 8 height 9
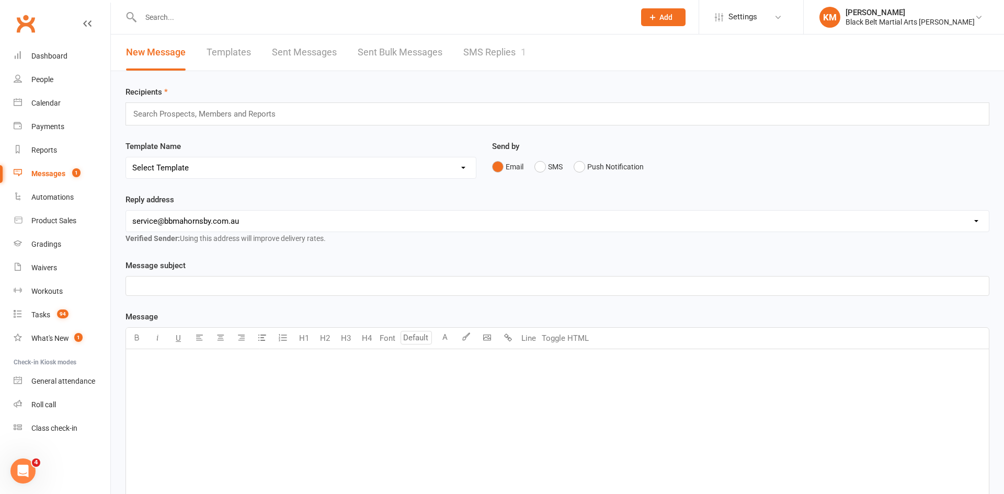
click at [498, 56] on link "SMS Replies 1" at bounding box center [494, 53] width 63 height 36
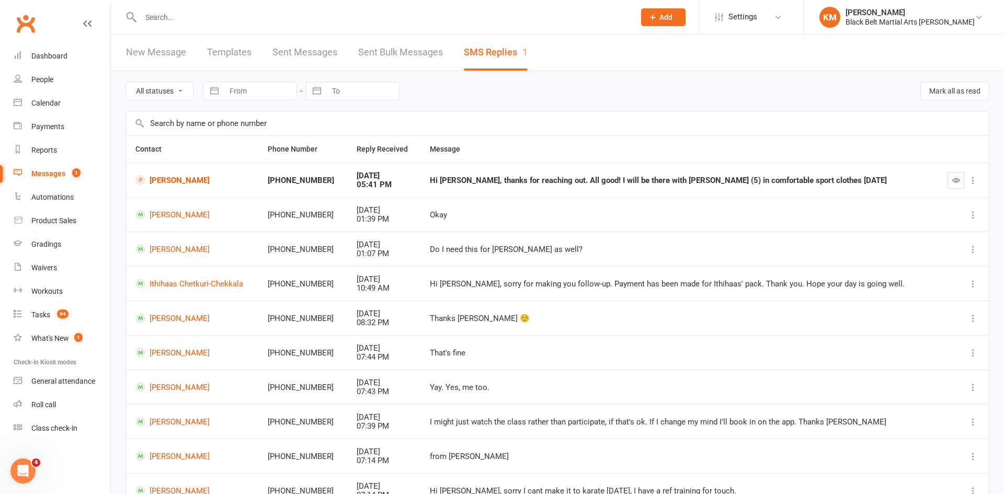
click at [166, 23] on input "text" at bounding box center [383, 17] width 490 height 15
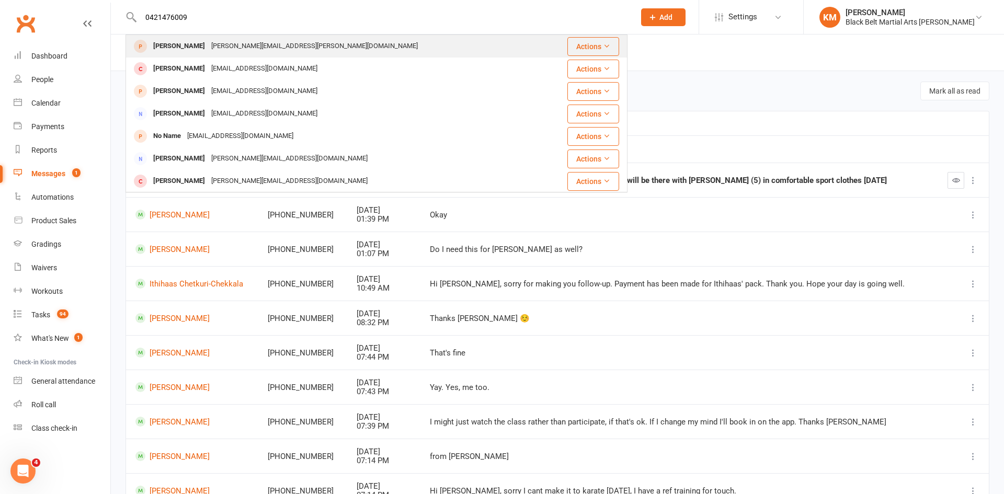
type input "0421476009"
click at [176, 52] on div "Ash Hirst" at bounding box center [179, 46] width 58 height 15
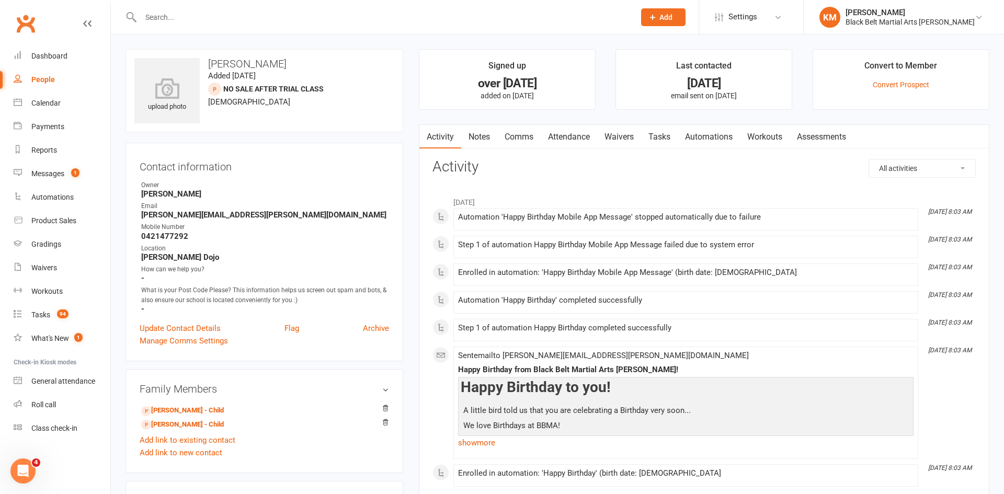
click at [155, 243] on ul "Owner Ann Russell Email ashley.hirst@live.com.au Mobile Number 0421477292 Locat…" at bounding box center [264, 246] width 249 height 133
click at [485, 136] on link "Notes" at bounding box center [479, 137] width 36 height 24
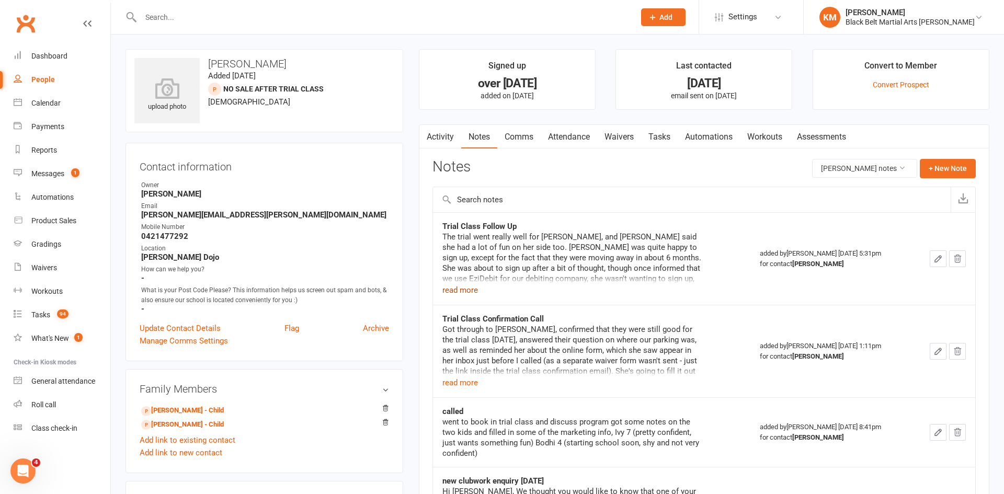
click at [468, 288] on button "read more" at bounding box center [460, 290] width 36 height 13
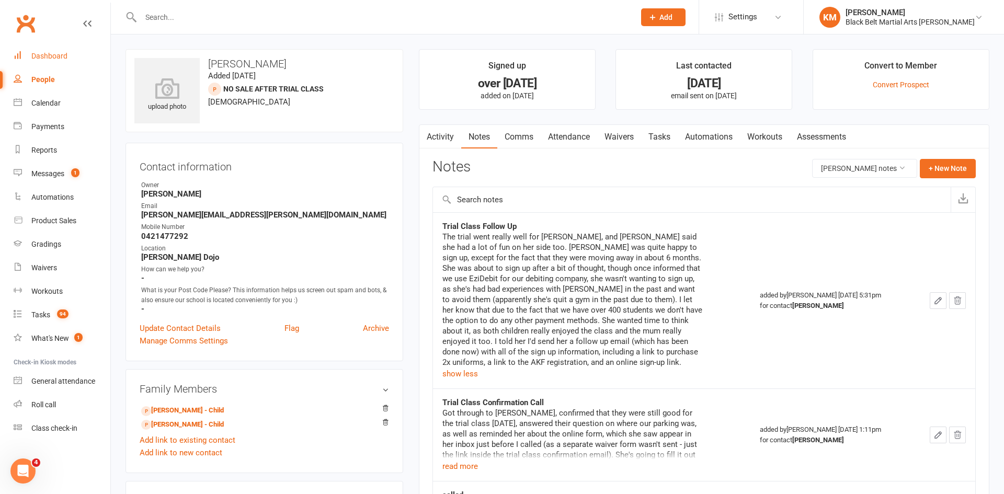
click at [62, 61] on link "Dashboard" at bounding box center [62, 56] width 97 height 24
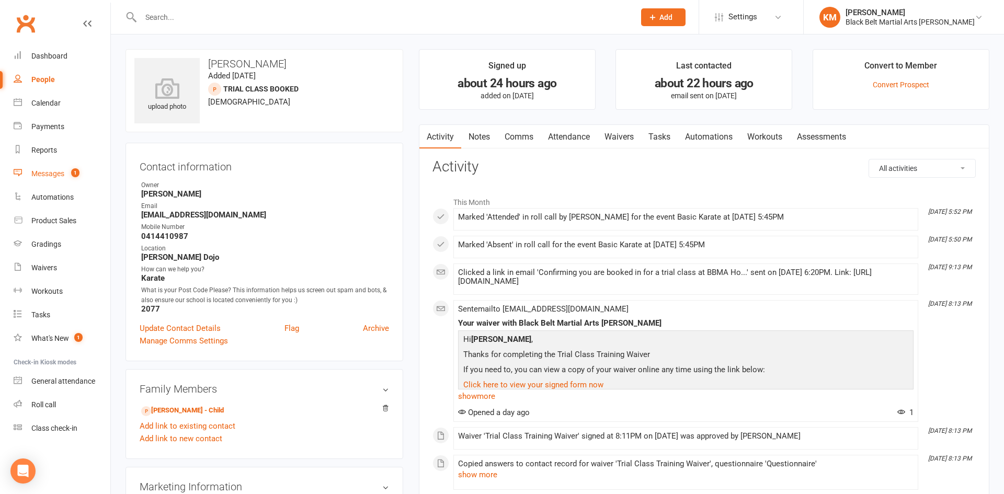
click at [47, 178] on link "Messages 1" at bounding box center [62, 174] width 97 height 24
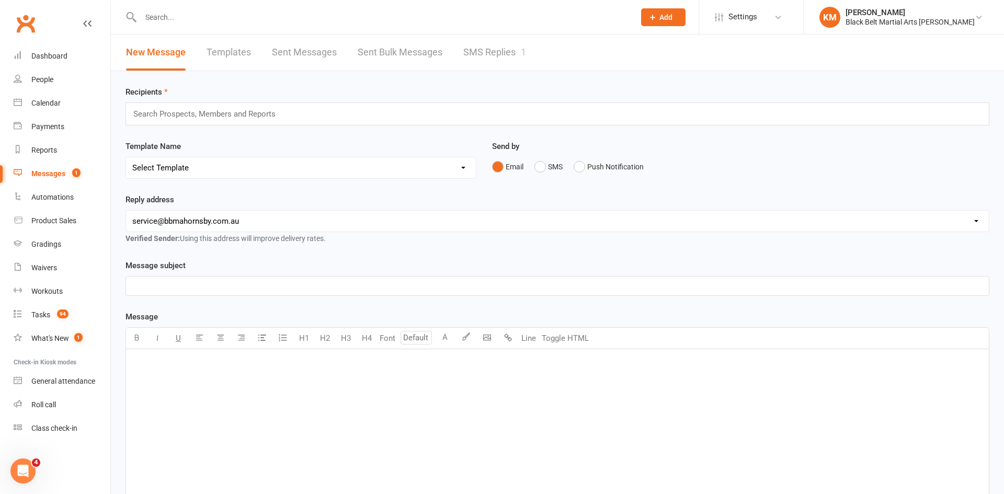
click at [219, 52] on link "Templates" at bounding box center [229, 53] width 44 height 36
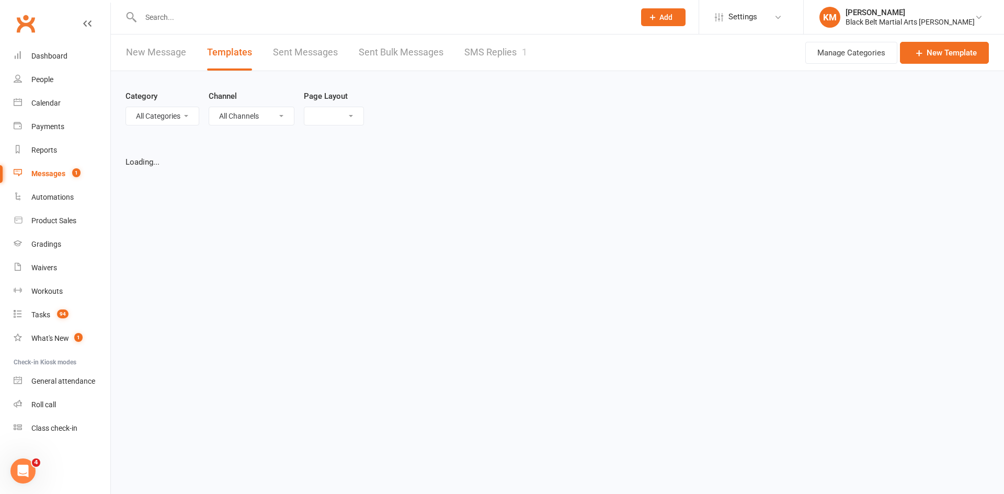
select select "grid"
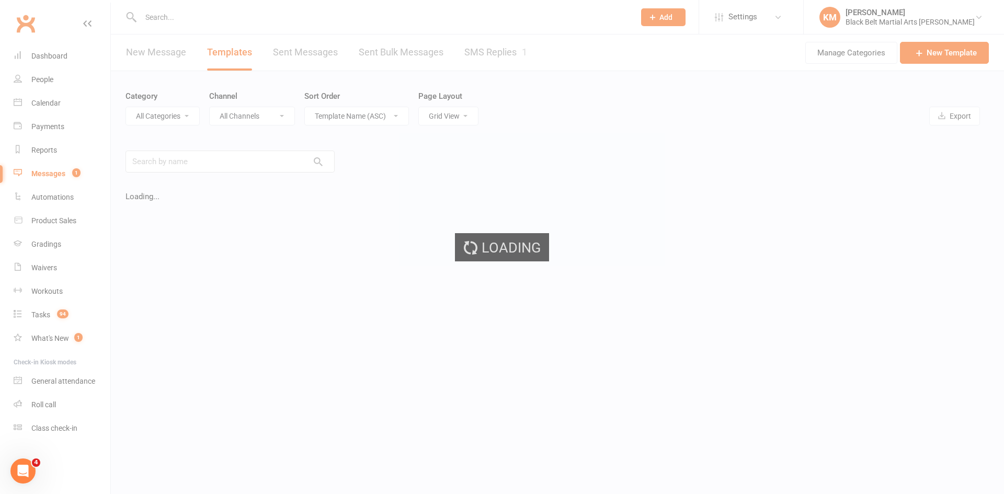
click at [230, 162] on div "Loading" at bounding box center [502, 247] width 1004 height 494
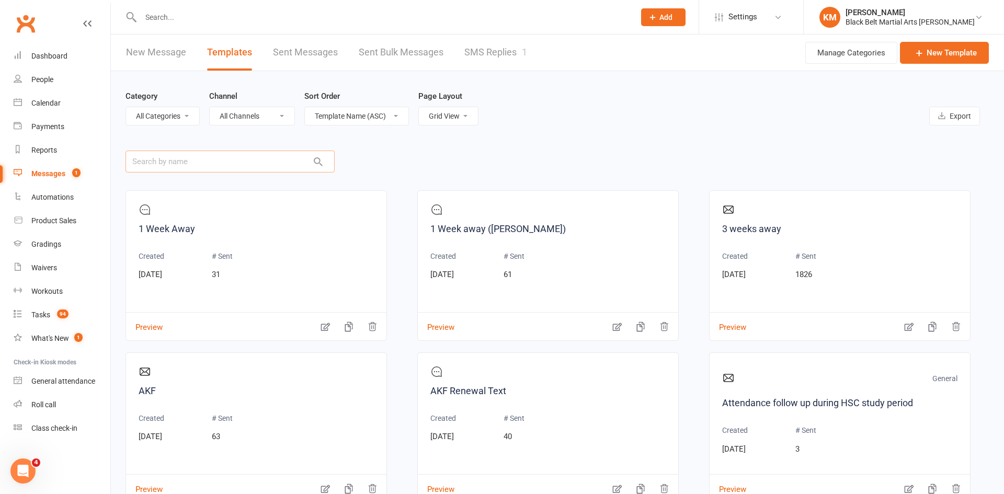
click at [225, 161] on input "text" at bounding box center [230, 162] width 209 height 22
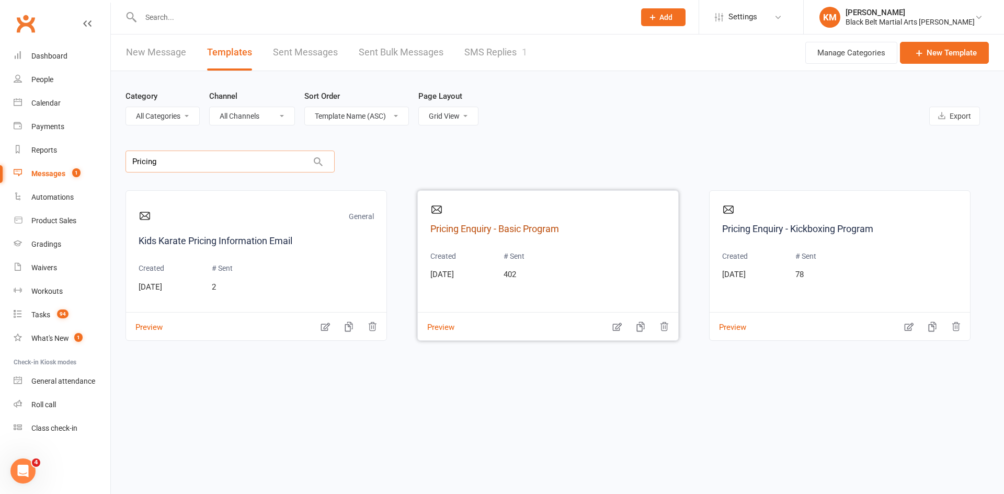
type input "Pricing"
click at [500, 226] on link "Pricing Enquiry - Basic Program" at bounding box center [547, 229] width 235 height 15
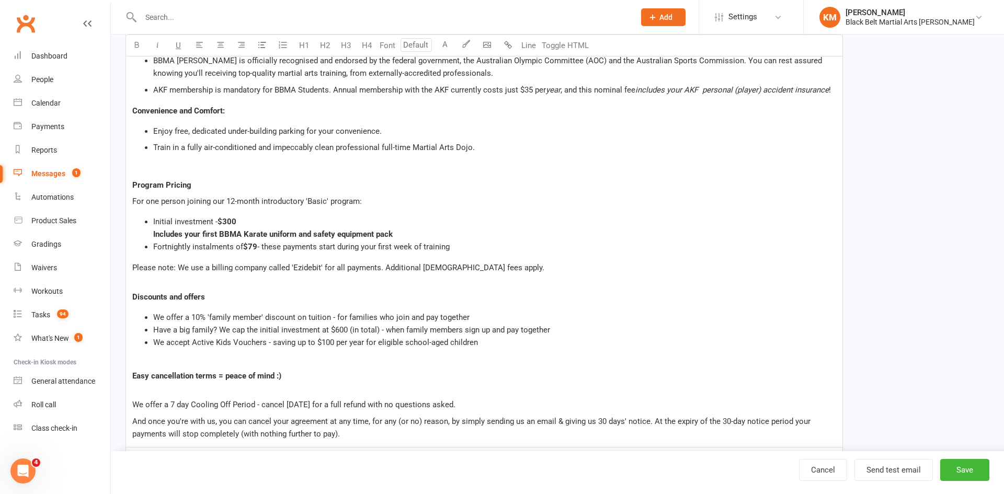
scroll to position [835, 0]
click at [960, 474] on button "Save" at bounding box center [964, 470] width 49 height 22
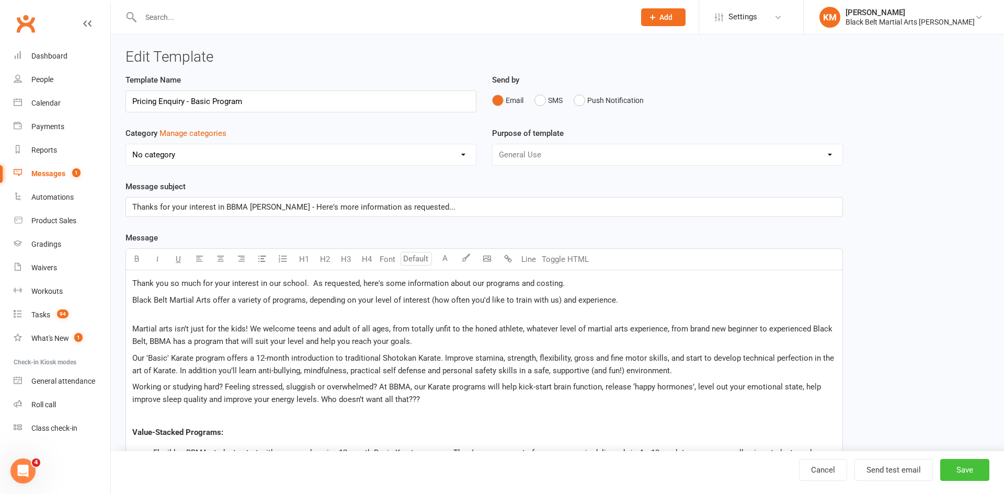
select select "grid"
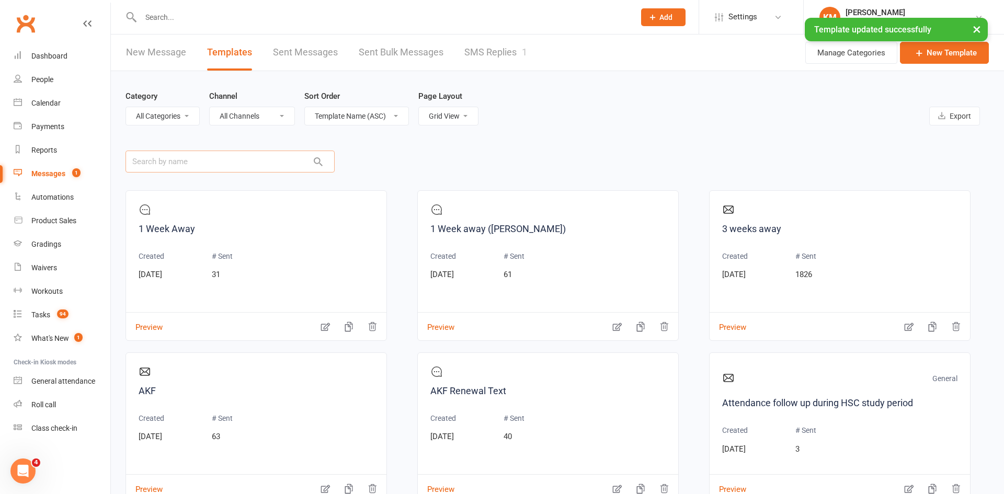
click at [258, 156] on input "text" at bounding box center [230, 162] width 209 height 22
type input "pricing"
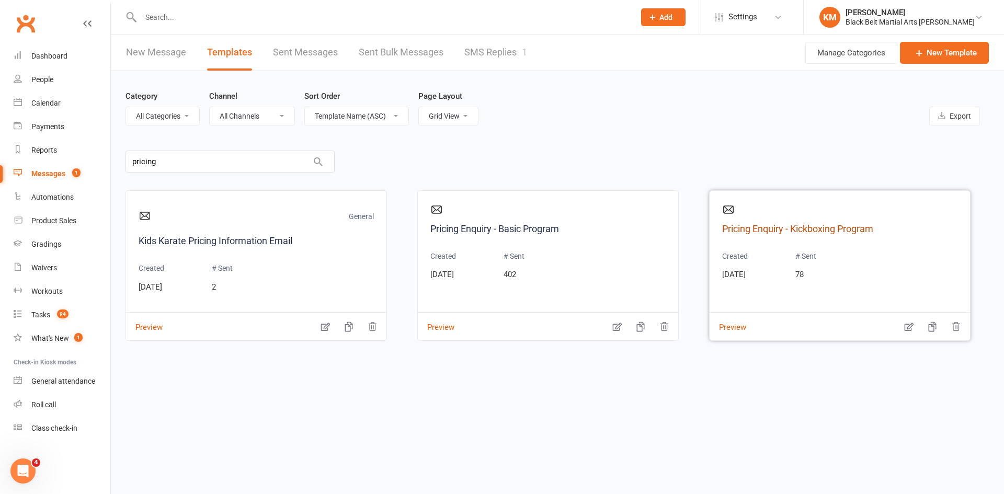
click at [816, 227] on link "Pricing Enquiry - Kickboxing Program" at bounding box center [839, 229] width 235 height 15
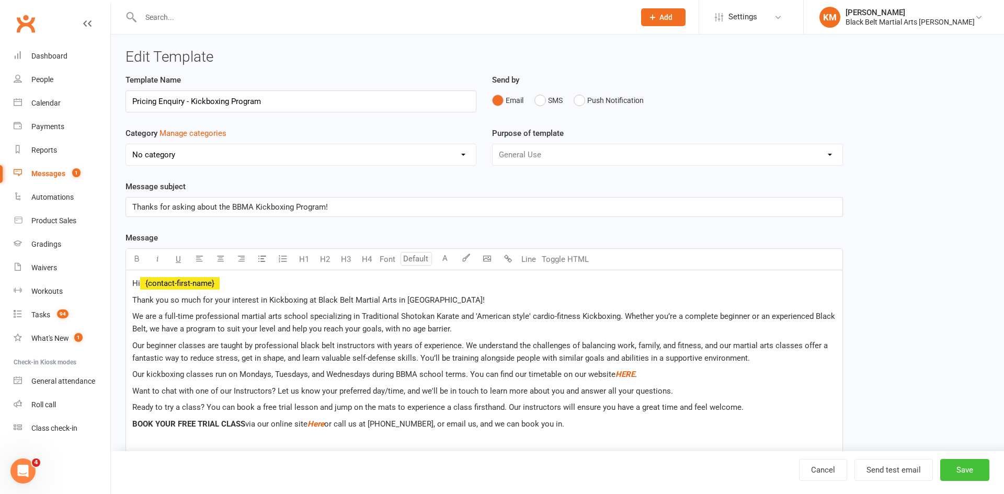
click at [965, 464] on button "Save" at bounding box center [964, 470] width 49 height 22
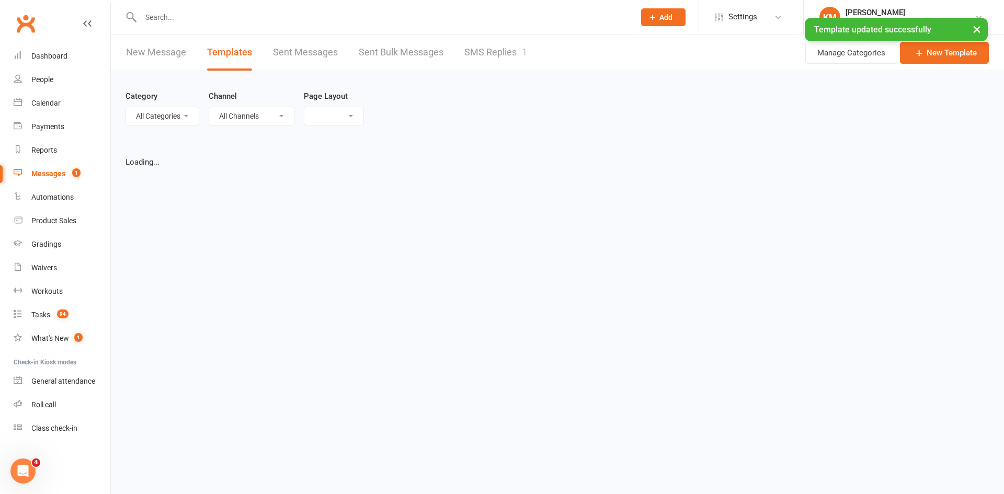
select select "grid"
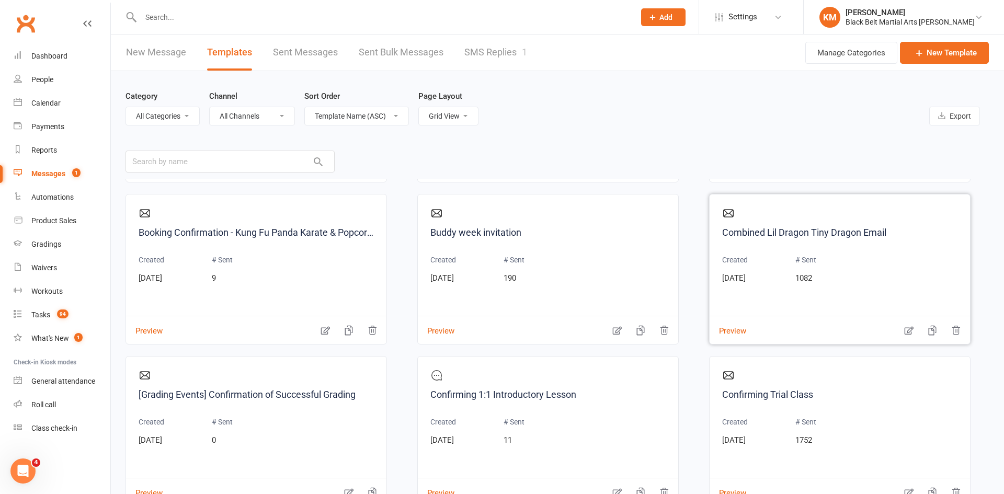
scroll to position [483, 0]
click at [745, 236] on link "Combined Lil Dragon Tiny Dragon Email" at bounding box center [839, 232] width 235 height 15
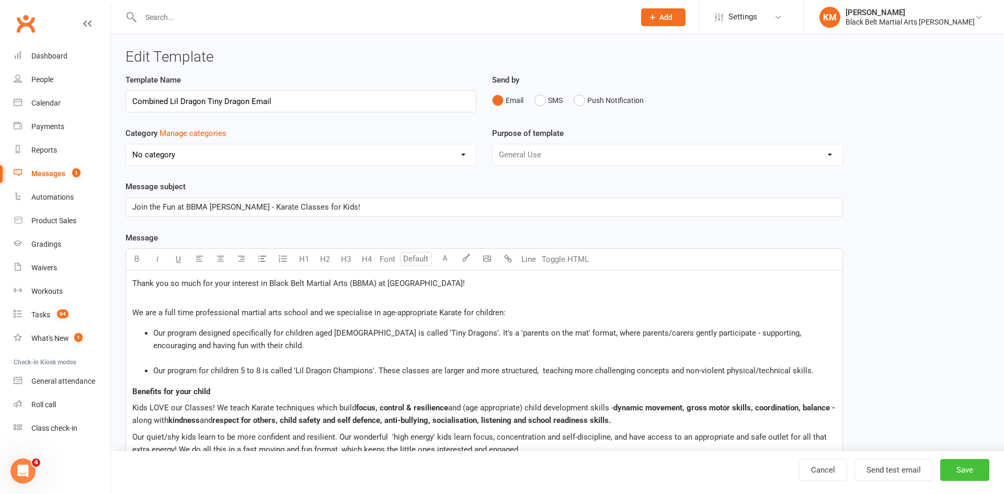
click at [972, 475] on button "Save" at bounding box center [964, 470] width 49 height 22
select select "grid"
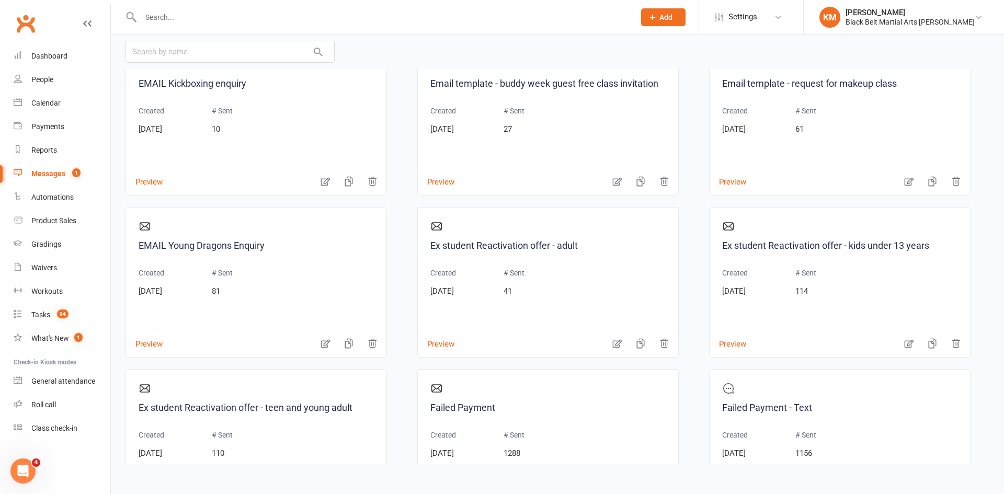
scroll to position [1010, 0]
click at [237, 247] on link "EMAIL Young Dragons Enquiry" at bounding box center [256, 243] width 235 height 15
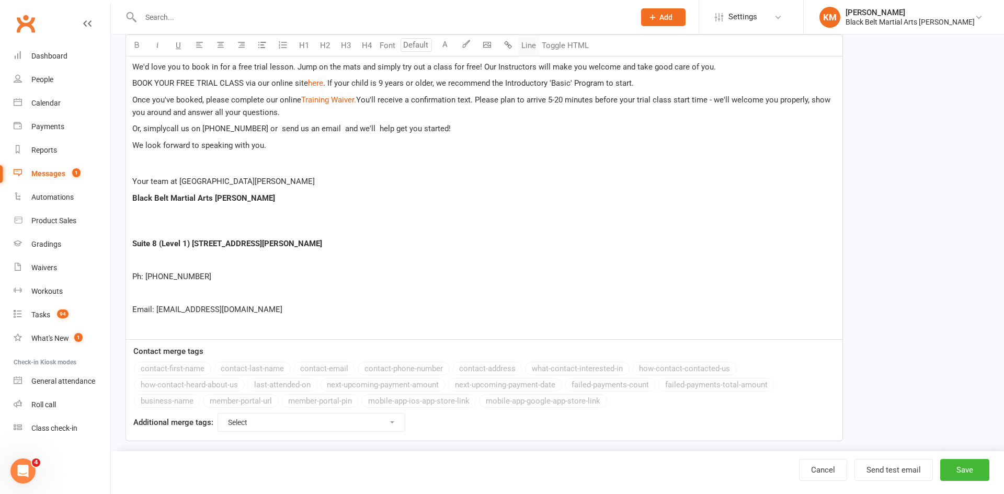
scroll to position [663, 0]
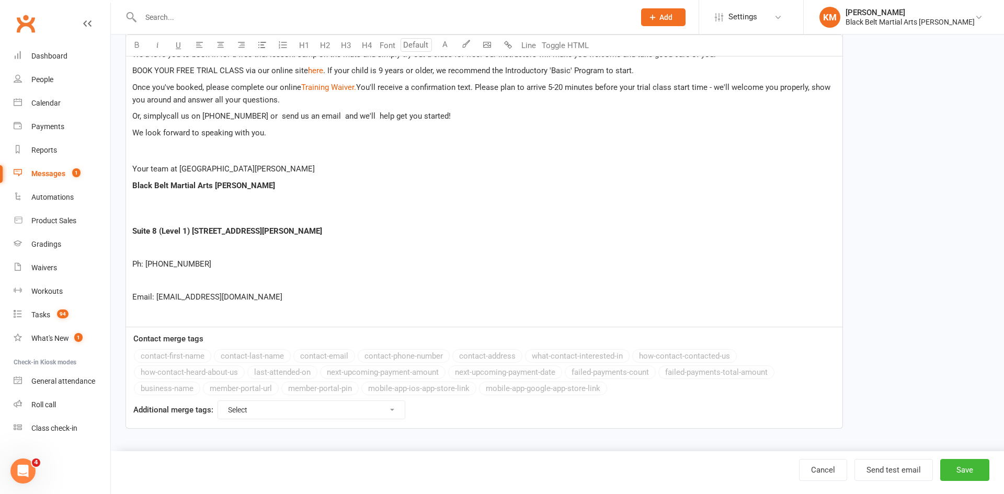
scroll to position [75, 0]
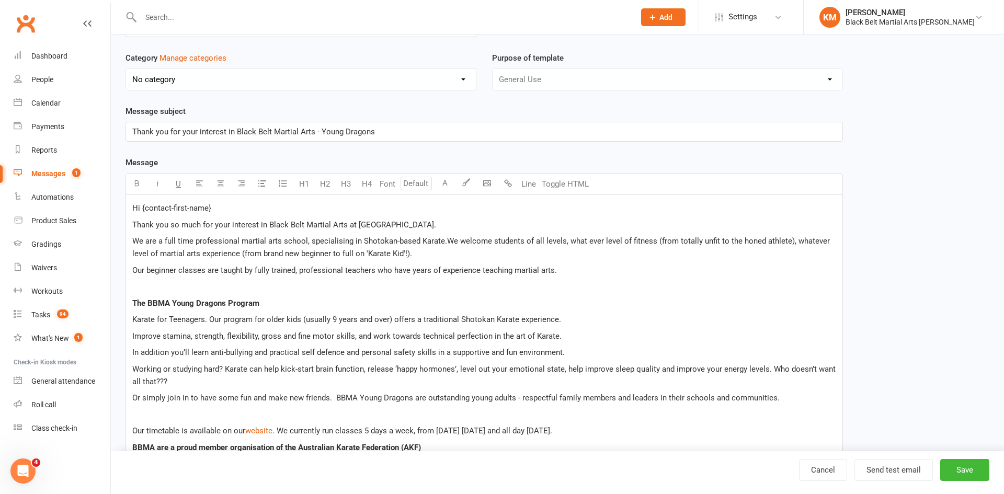
select select "grid"
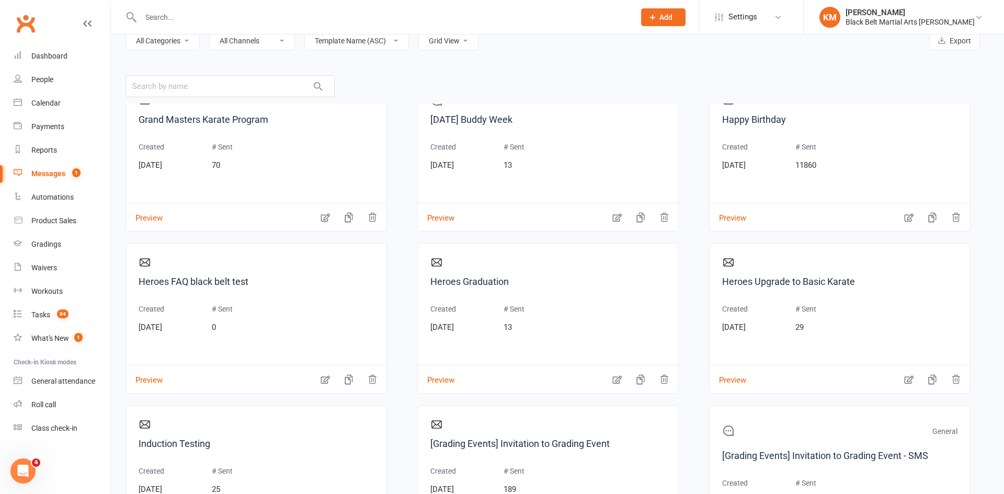
scroll to position [1656, 0]
click at [221, 121] on link "Grand Masters Karate Program" at bounding box center [256, 118] width 235 height 15
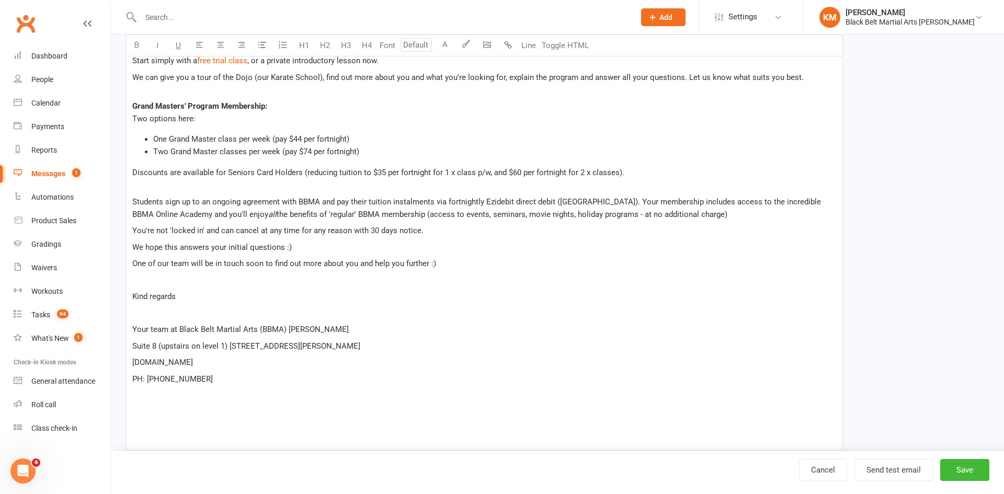
scroll to position [882, 0]
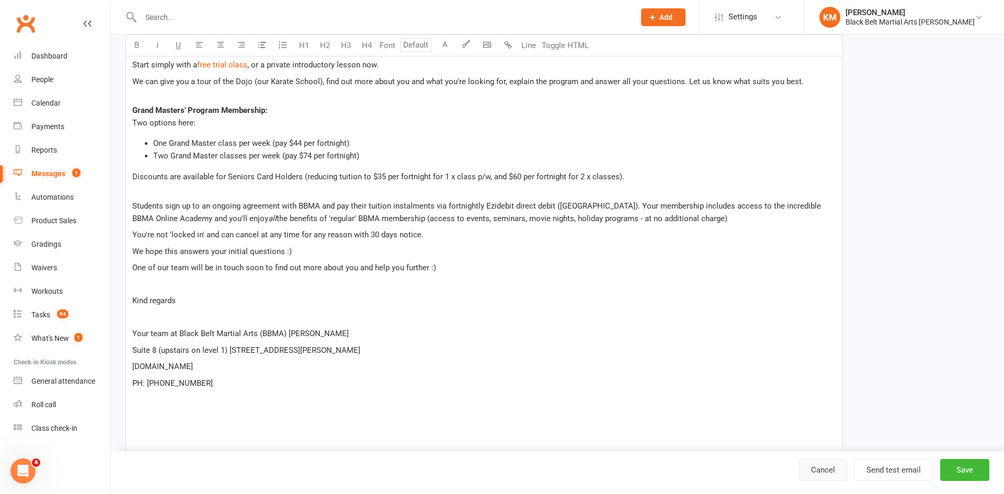
click at [825, 473] on link "Cancel" at bounding box center [823, 470] width 48 height 22
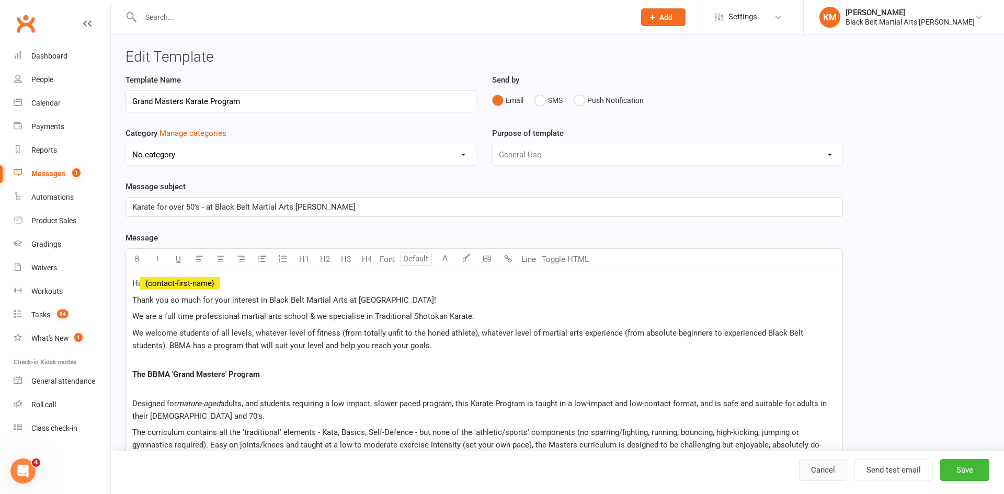
select select "grid"
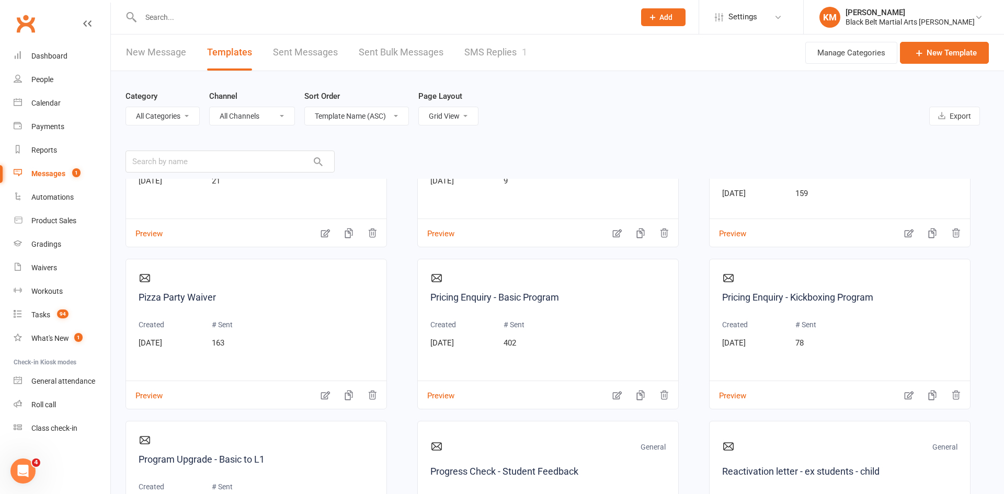
scroll to position [4151, 0]
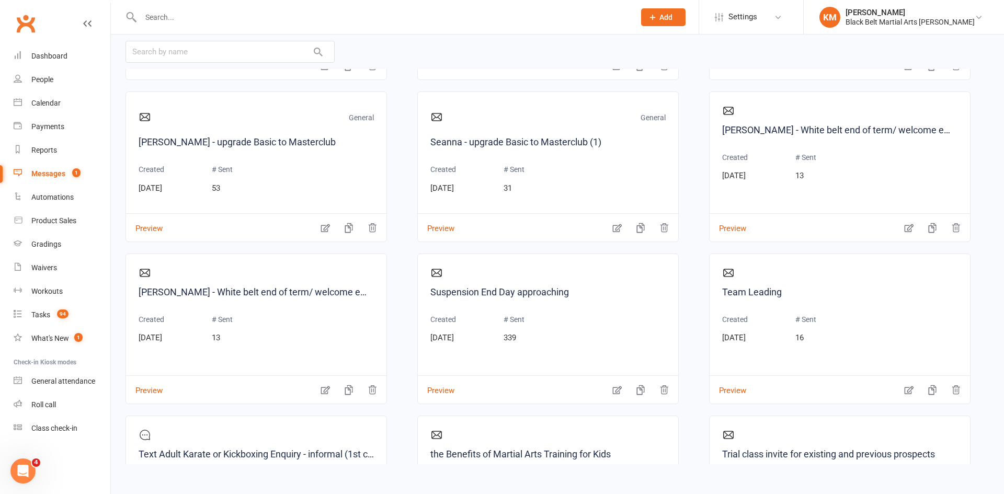
scroll to position [4690, 0]
click at [195, 49] on input "text" at bounding box center [230, 52] width 209 height 22
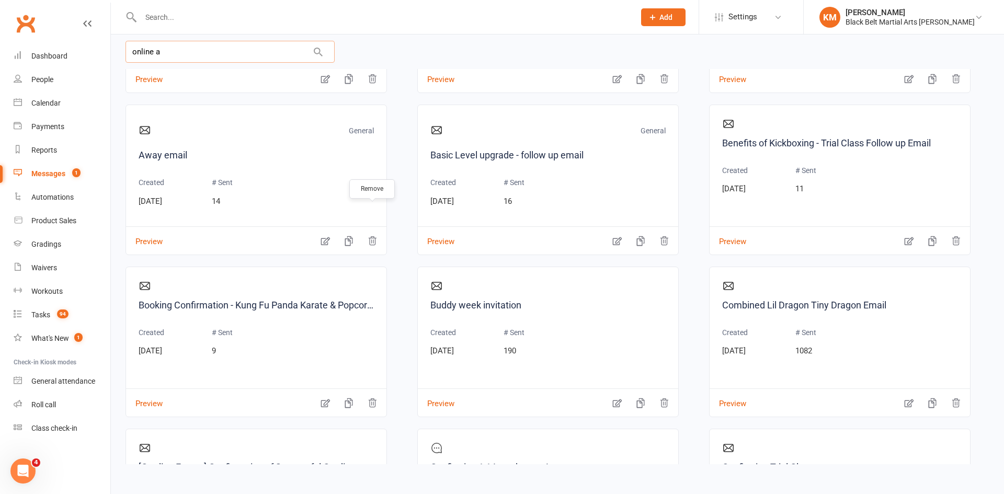
scroll to position [0, 0]
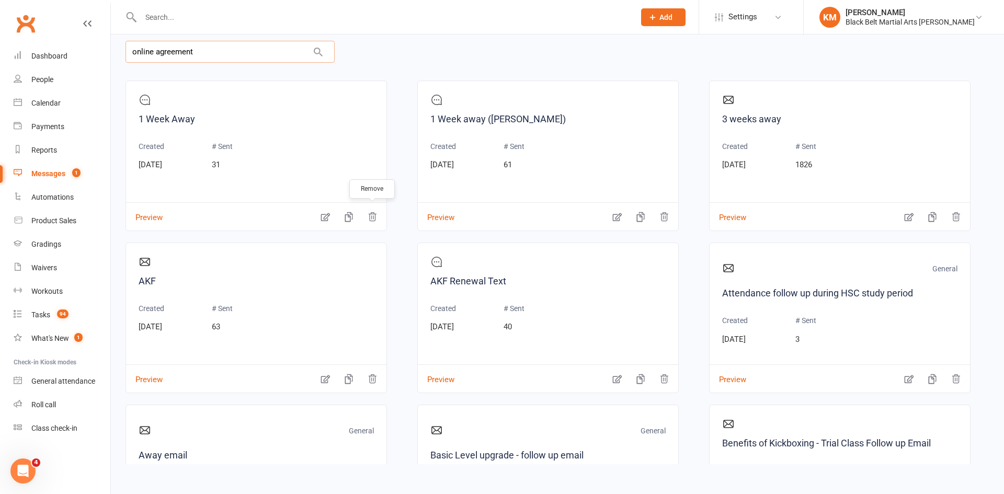
type input "online agreement"
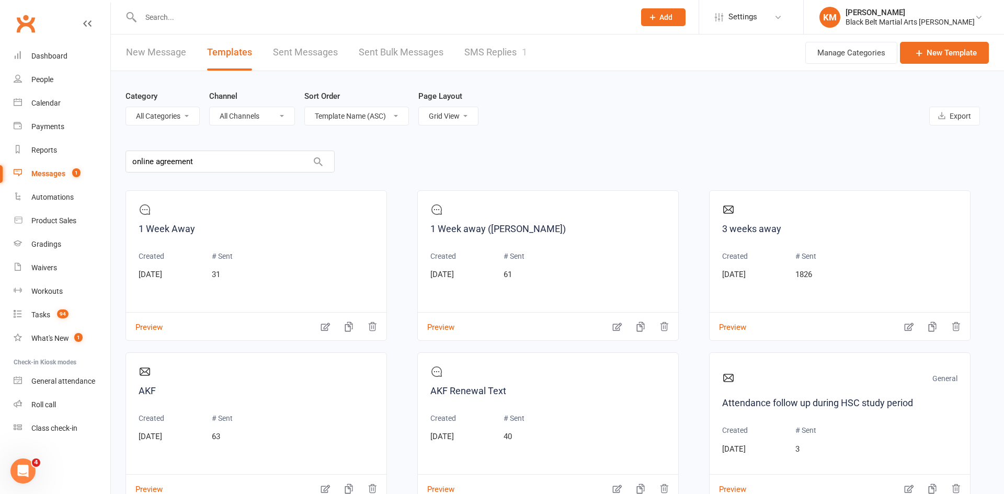
click at [320, 162] on icon at bounding box center [318, 161] width 9 height 9
drag, startPoint x: 225, startPoint y: 162, endPoint x: 12, endPoint y: 168, distance: 213.5
click at [12, 168] on ui-view "Prospect Member Non-attending contact Class / event Appointment Grading event T…" at bounding box center [502, 296] width 1004 height 586
type input "Online"
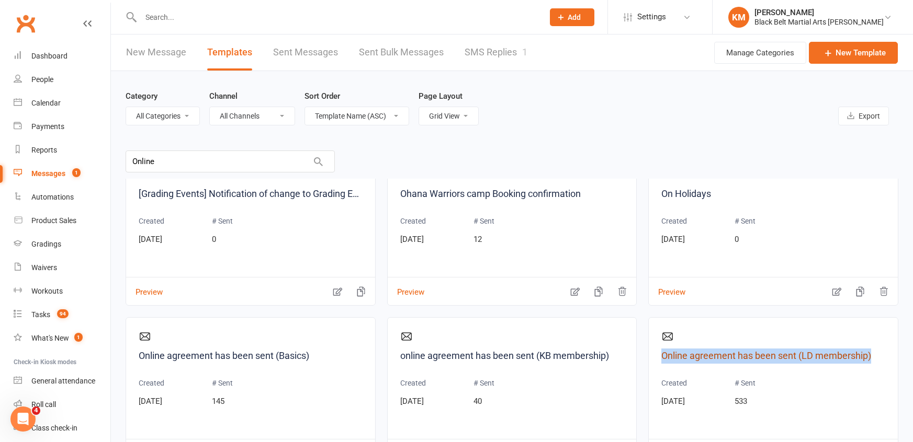
scroll to position [3602, 0]
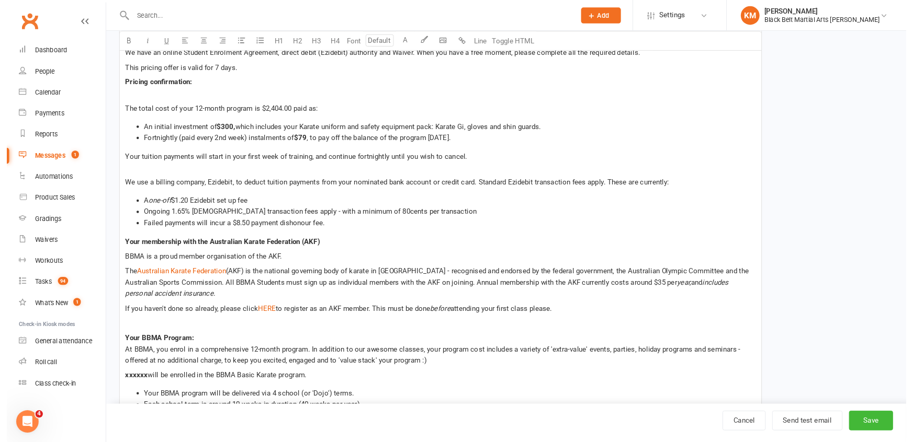
scroll to position [257, 0]
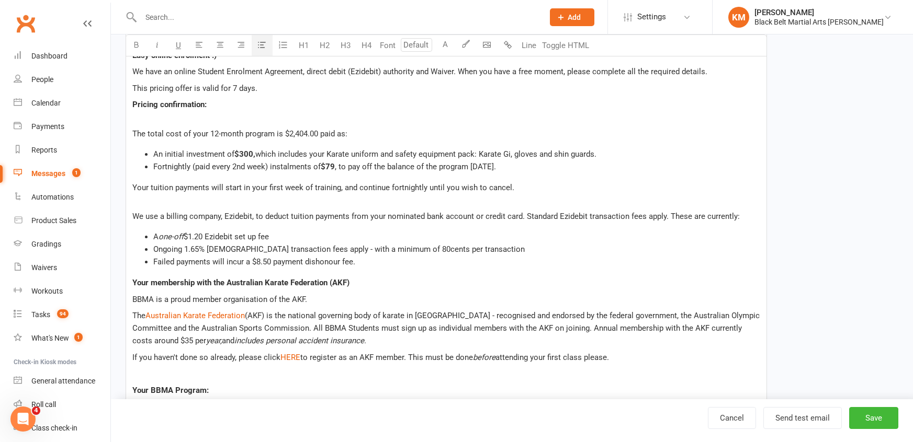
click at [312, 231] on li "A one-off $1.20 Ezidebit set up fee" at bounding box center [456, 237] width 607 height 13
click at [470, 243] on ul "A one-off $1.20 Ezidebit set up fee Ongoing 1.65% Ezidebit transaction fees app…" at bounding box center [446, 250] width 628 height 38
click at [479, 256] on li "Failed payments will incur a $8.50 payment dishonour fee." at bounding box center [456, 262] width 607 height 13
click at [201, 245] on span "Ongoing 1.65% [DEMOGRAPHIC_DATA] transaction fees apply - with a minimum of 80c…" at bounding box center [338, 249] width 371 height 9
click at [395, 245] on span "Ongoing 1.85% [DEMOGRAPHIC_DATA] transaction fees apply - with a minimum of 80c…" at bounding box center [338, 249] width 371 height 9
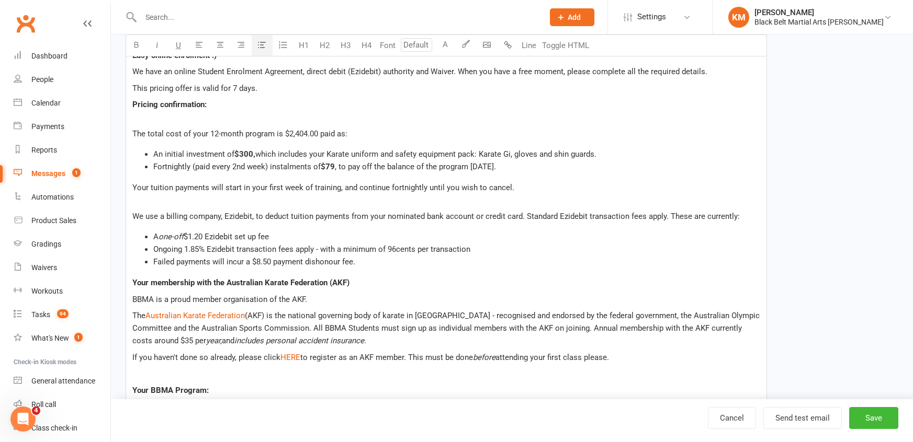
click at [402, 256] on li "Failed payments will incur a $8.50 payment dishonour fee." at bounding box center [456, 262] width 607 height 13
click at [395, 245] on span "Ongoing 1.85% Ezidebit transaction fees apply - with a minimum of 96cents per t…" at bounding box center [311, 249] width 317 height 9
click at [413, 277] on p "Your membership with the Australian Karate Federation (AKF)" at bounding box center [446, 283] width 628 height 13
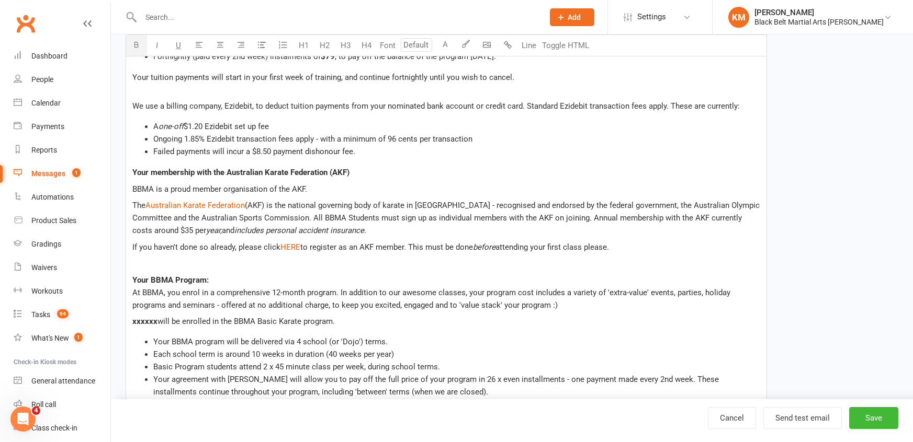
scroll to position [367, 0]
click at [866, 423] on button "Save" at bounding box center [873, 418] width 49 height 22
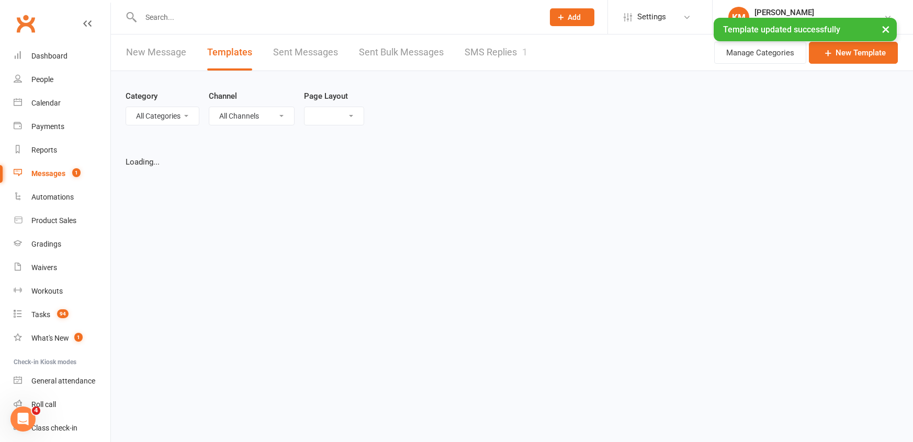
select select "grid"
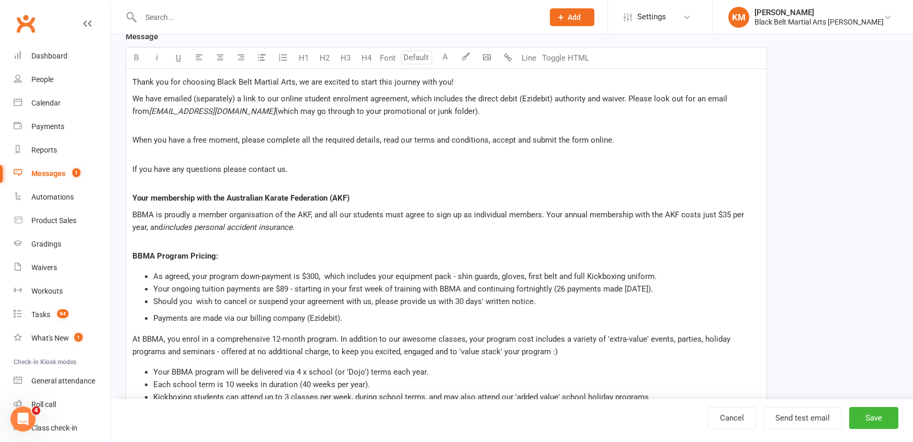
scroll to position [207, 0]
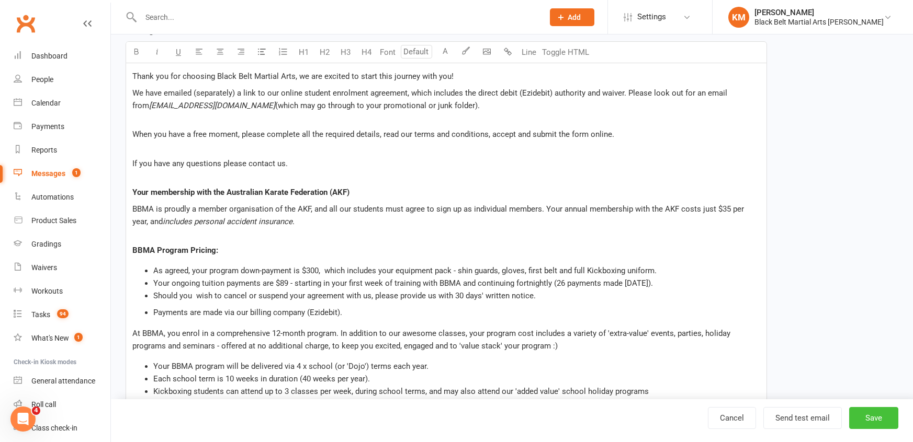
click at [877, 421] on button "Save" at bounding box center [873, 418] width 49 height 22
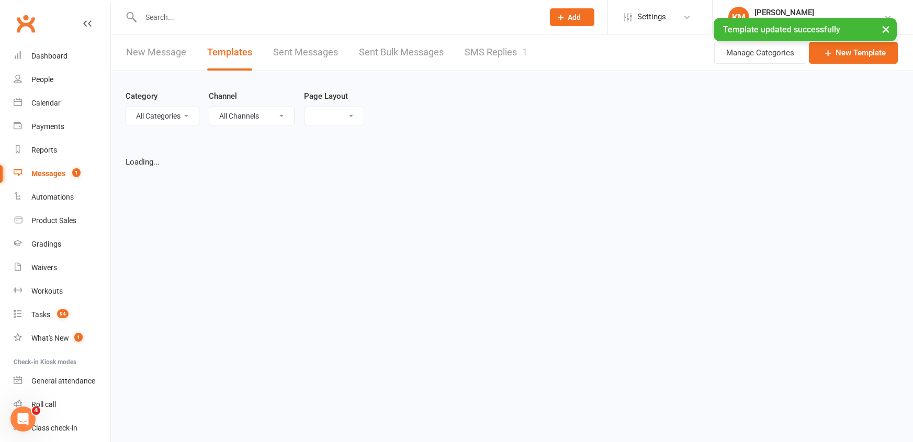
select select "grid"
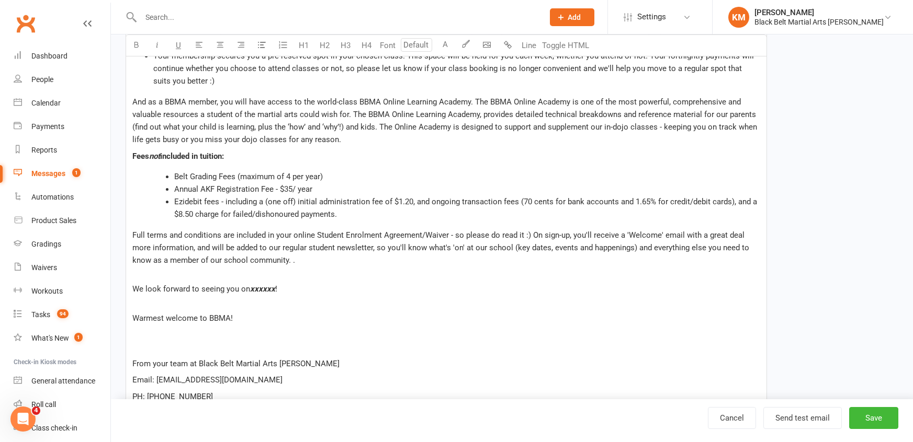
scroll to position [727, 0]
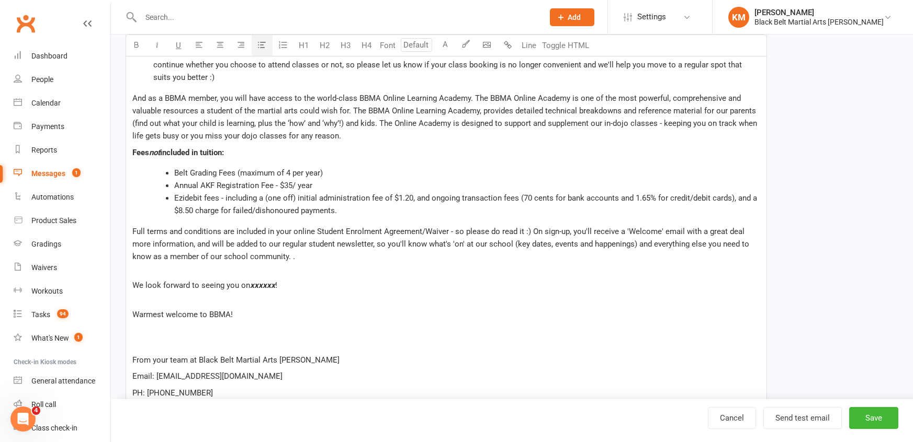
click at [648, 196] on span "Ezidebit fees - including a (one off) initial administration fee of $1.20, and …" at bounding box center [466, 205] width 585 height 22
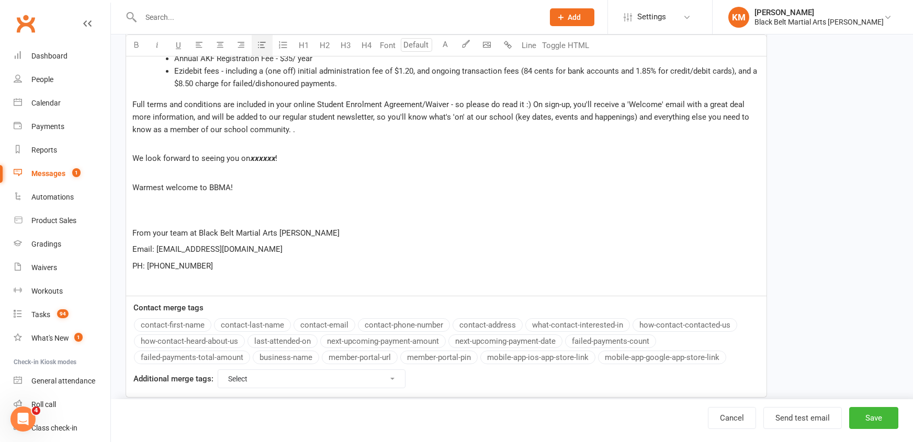
scroll to position [874, 0]
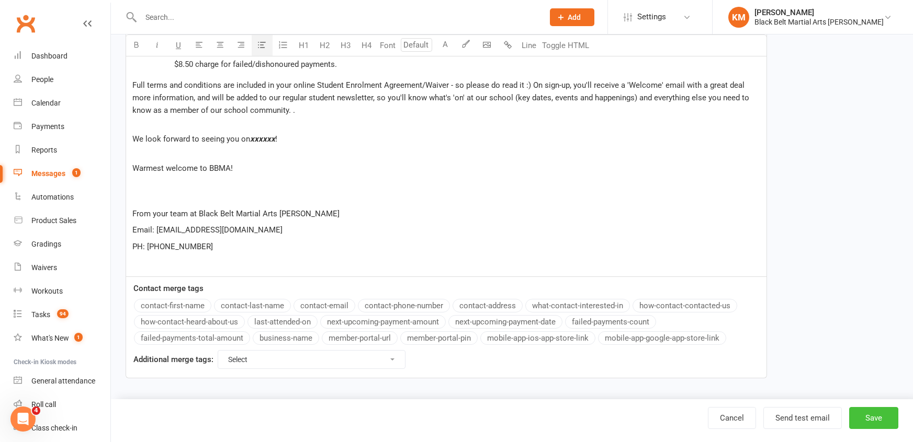
click at [884, 415] on button "Save" at bounding box center [873, 418] width 49 height 22
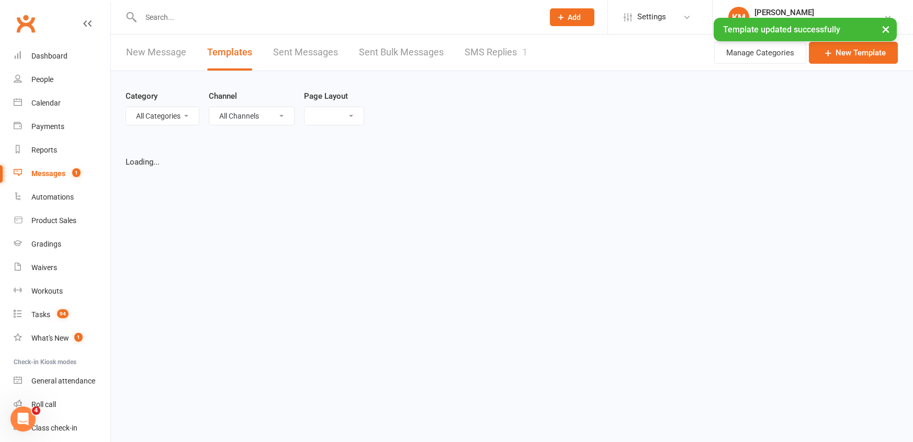
select select "grid"
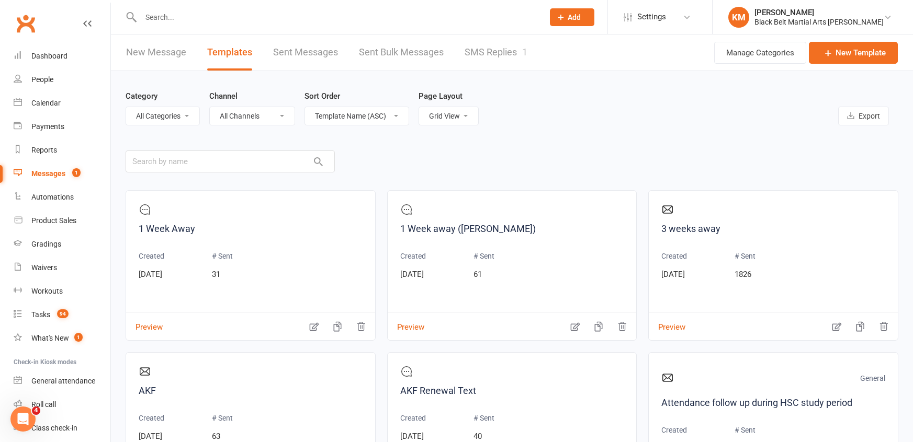
scroll to position [120, 0]
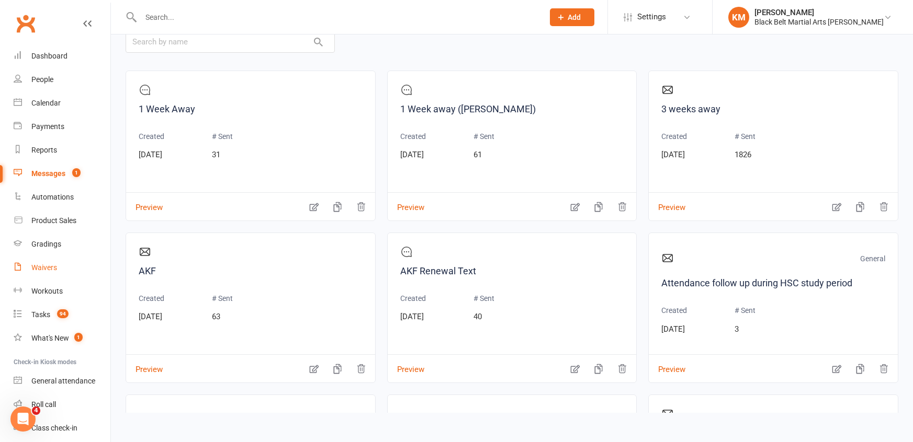
click at [54, 264] on div "Waivers" at bounding box center [44, 268] width 26 height 8
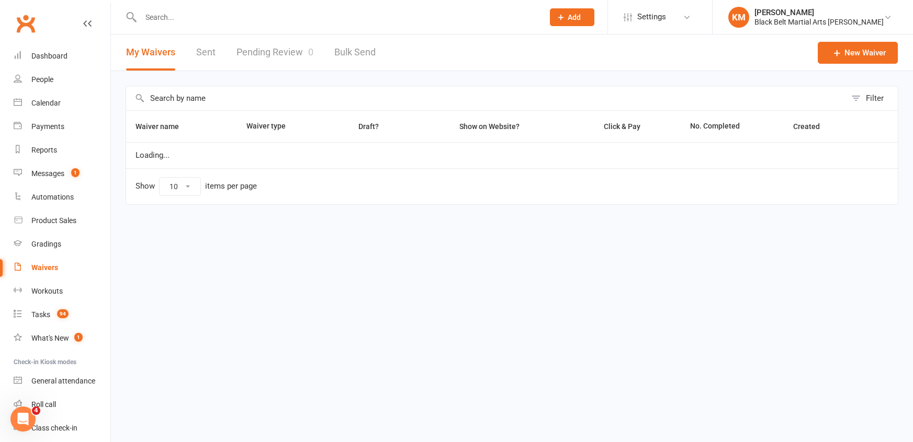
click at [263, 106] on input "text" at bounding box center [486, 98] width 720 height 24
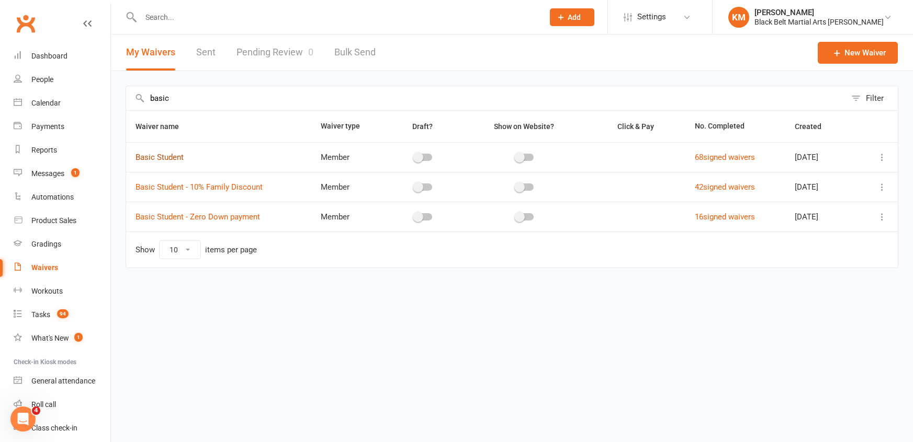
type input "basic"
click at [172, 159] on link "Basic Student" at bounding box center [159, 157] width 48 height 9
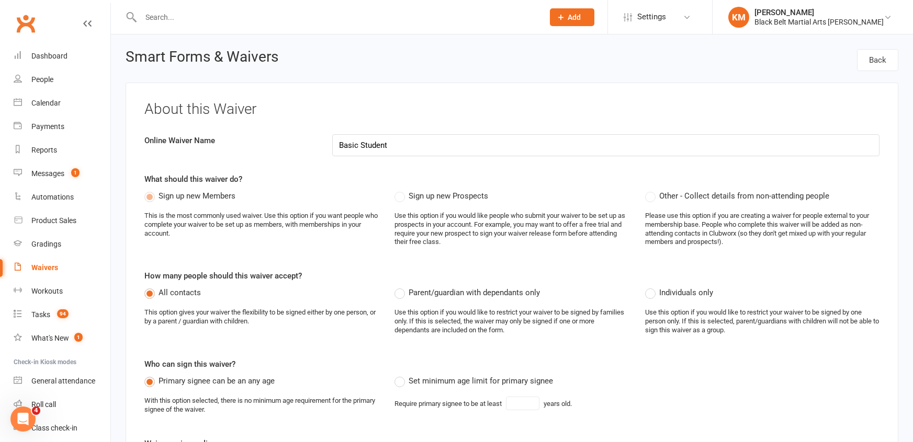
select select "applies_to_all_signees"
select select "select"
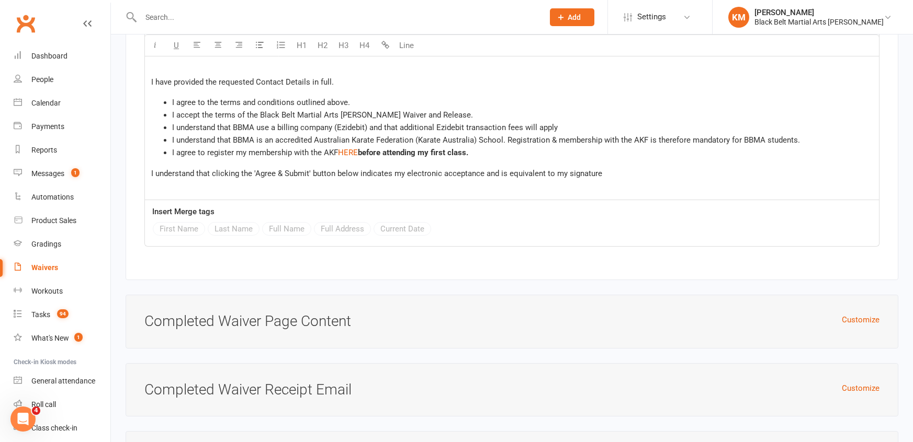
scroll to position [6707, 0]
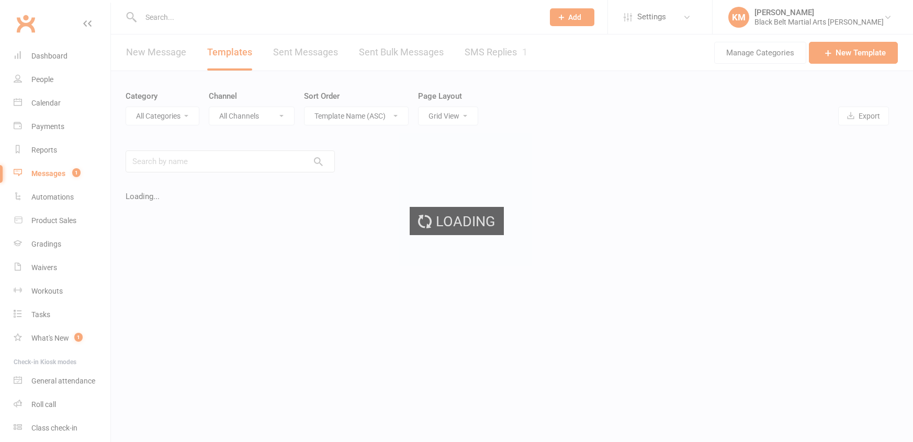
select select "grid"
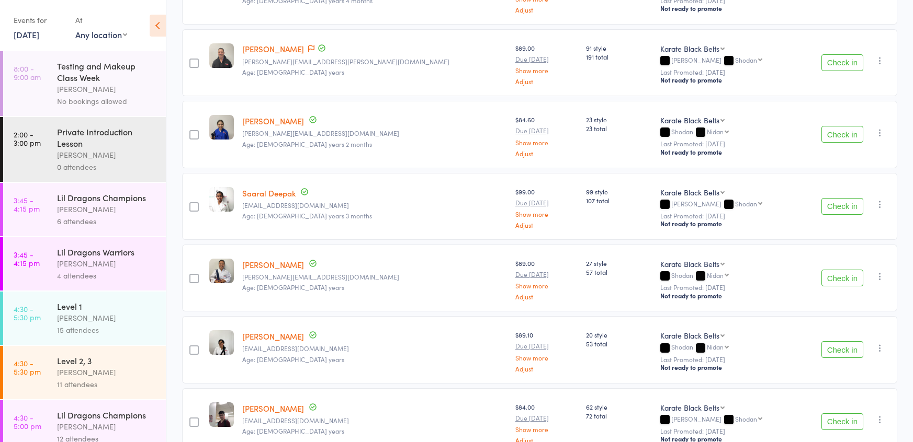
scroll to position [649, 0]
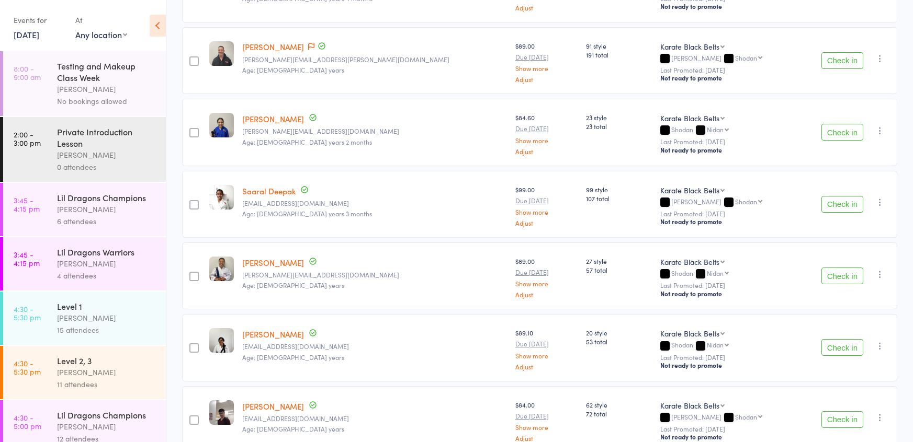
click at [728, 191] on div "Karate Black Belts Karate Black Belts CDG - Candidate for [PERSON_NAME] Grade S…" at bounding box center [725, 196] width 131 height 22
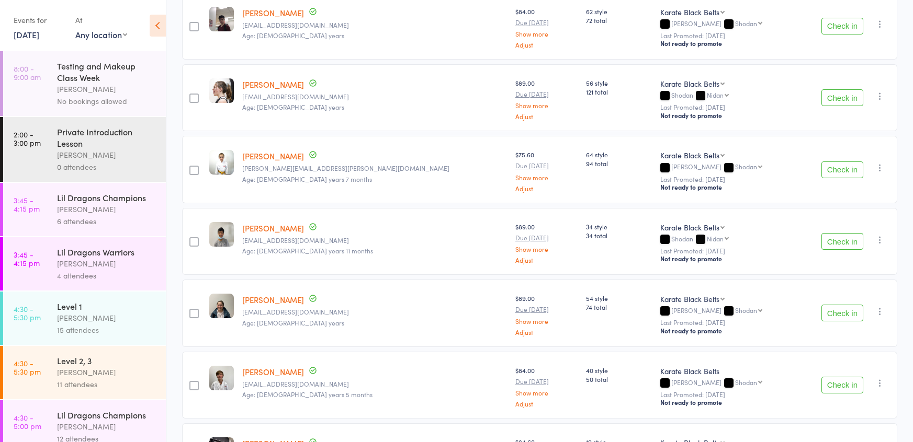
scroll to position [1054, 0]
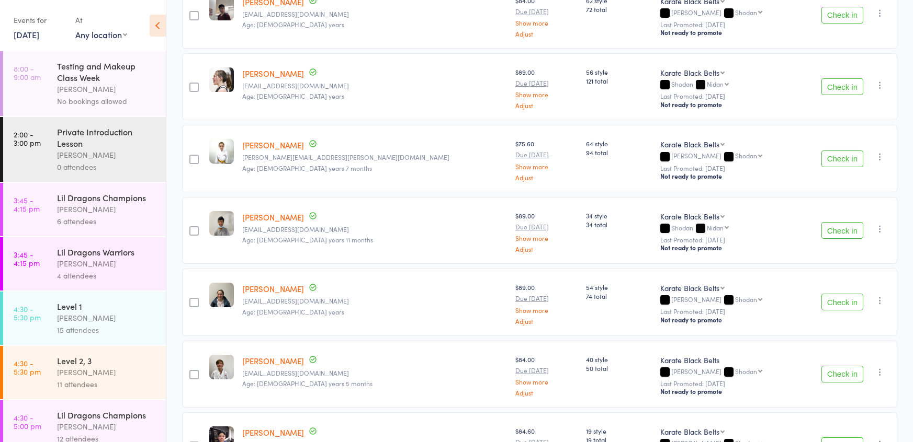
click at [841, 158] on button "Check in" at bounding box center [842, 159] width 42 height 17
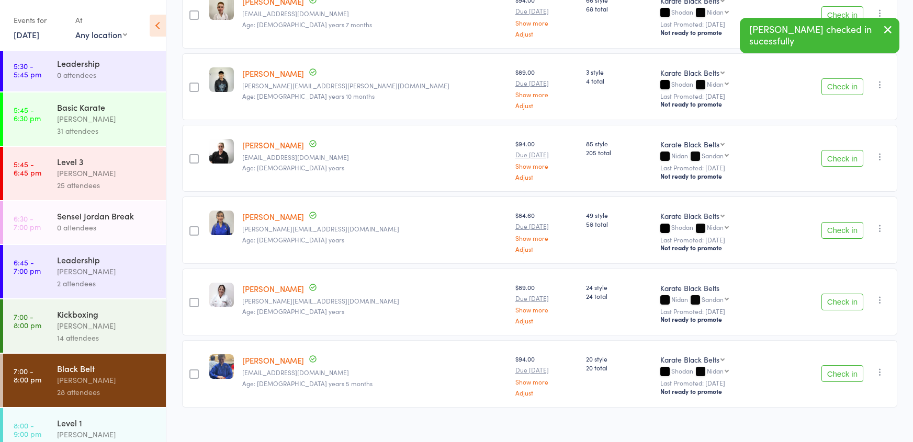
scroll to position [718, 0]
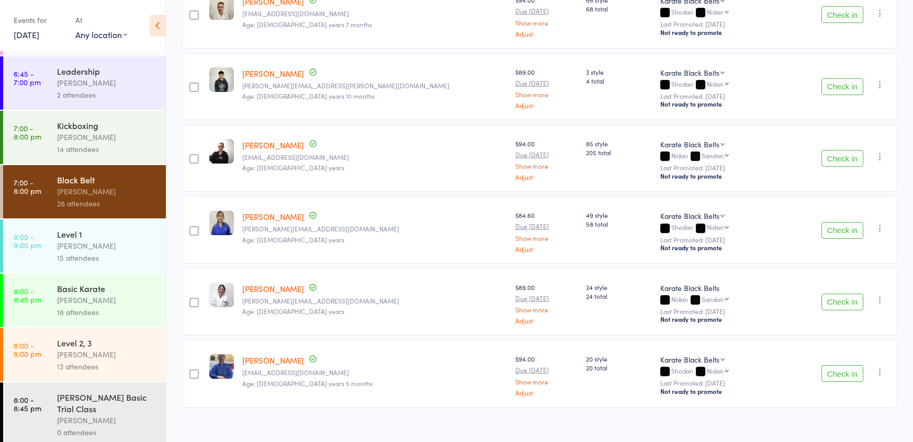
click at [77, 131] on div "Kickboxing" at bounding box center [107, 126] width 100 height 12
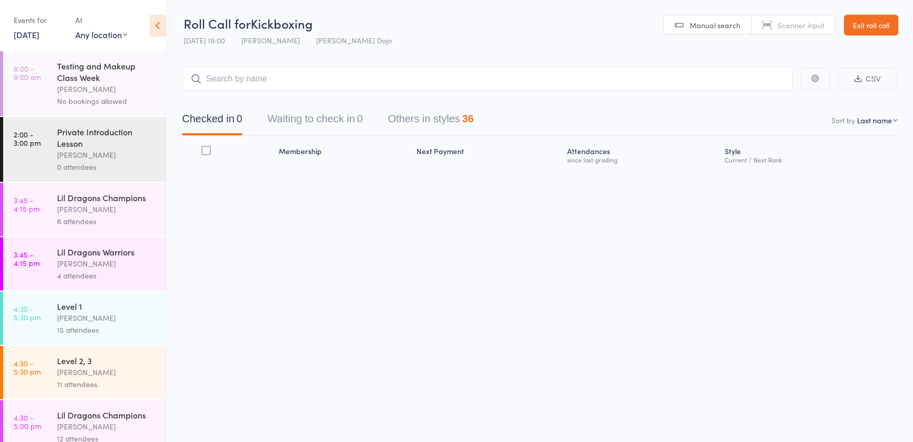
click at [316, 115] on button "Waiting to check in 0" at bounding box center [314, 122] width 95 height 28
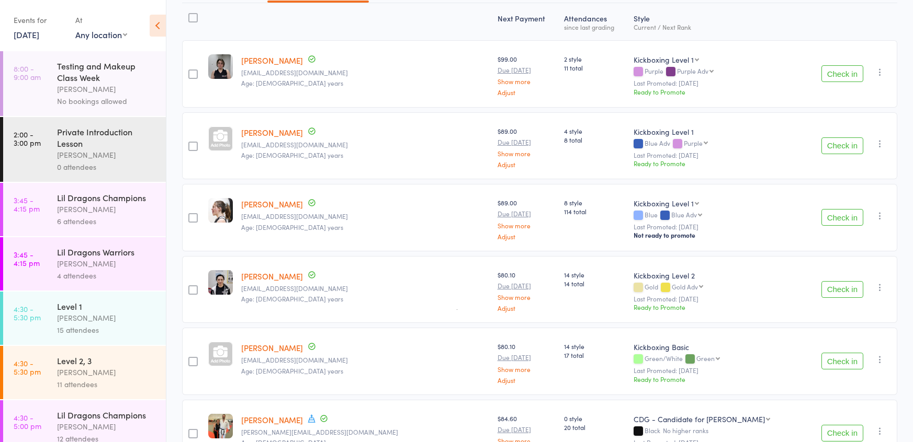
scroll to position [135, 0]
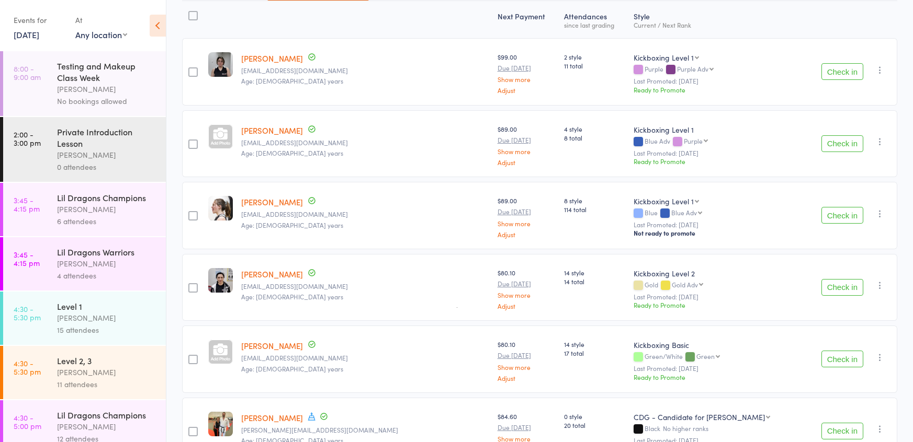
click at [838, 291] on button "Check in" at bounding box center [842, 287] width 42 height 17
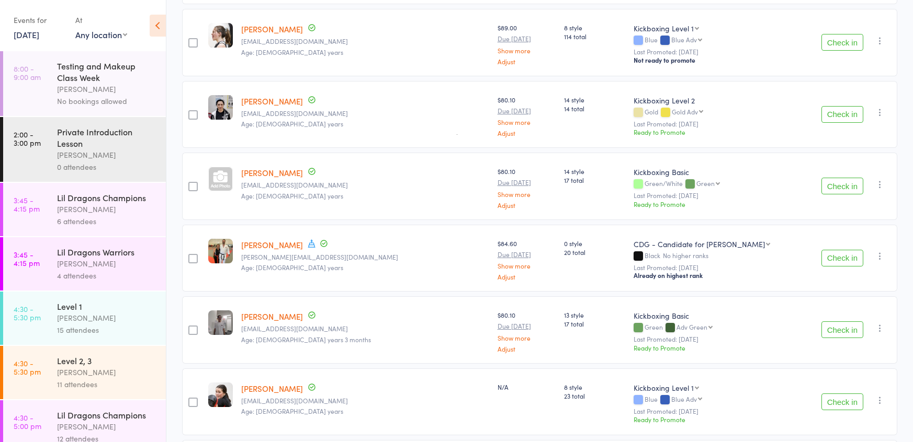
scroll to position [309, 0]
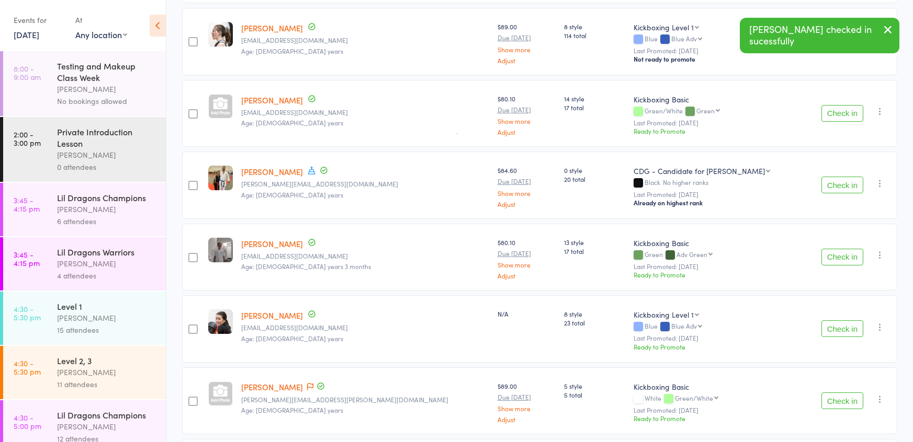
click at [837, 177] on button "Check in" at bounding box center [842, 185] width 42 height 17
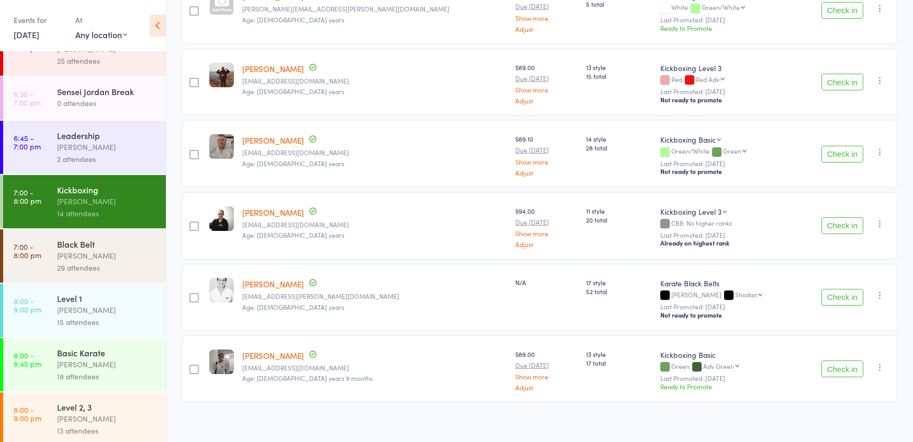
scroll to position [654, 0]
click at [109, 248] on div "Black Belt" at bounding box center [107, 244] width 100 height 12
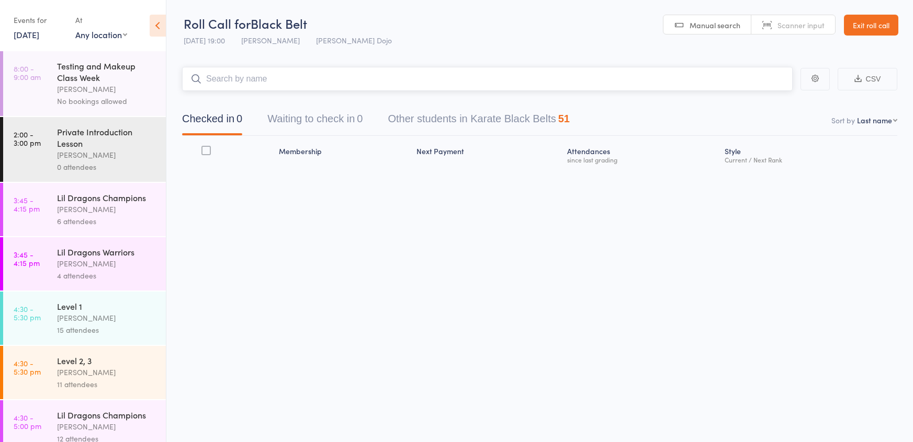
click at [306, 119] on button "Waiting to check in 0" at bounding box center [314, 122] width 95 height 28
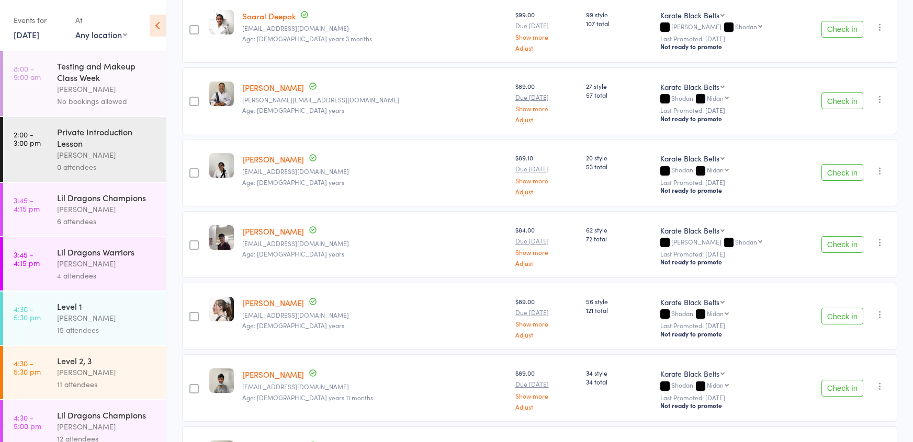
scroll to position [827, 0]
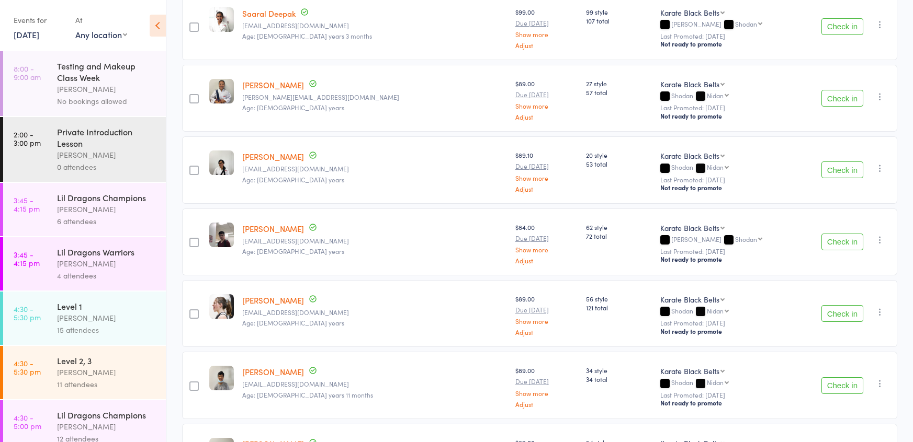
click at [851, 240] on button "Check in" at bounding box center [842, 242] width 42 height 17
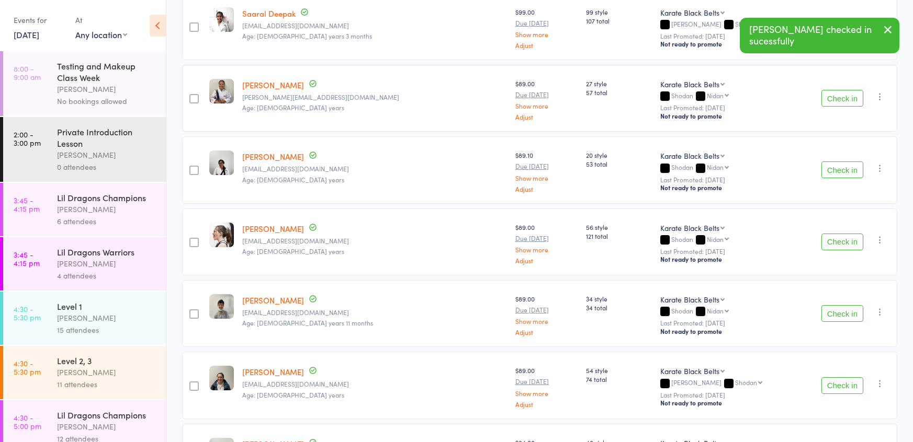
click at [841, 309] on button "Check in" at bounding box center [842, 313] width 42 height 17
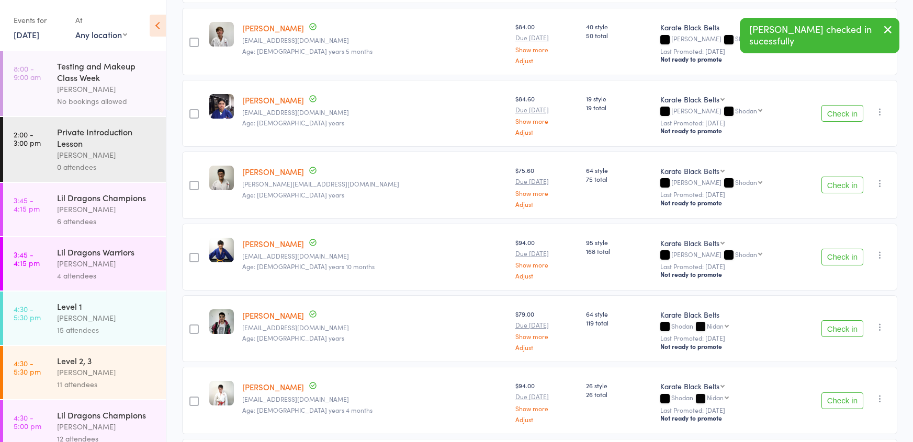
scroll to position [1172, 0]
click at [840, 324] on button "Check in" at bounding box center [842, 328] width 42 height 17
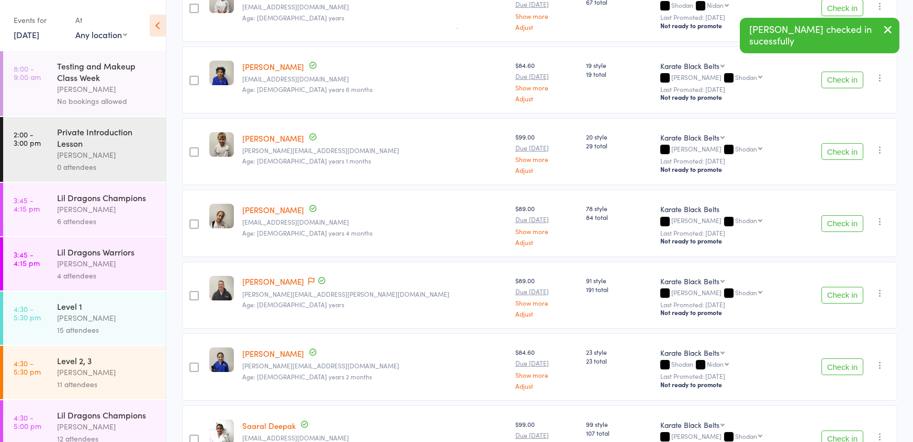
scroll to position [412, 0]
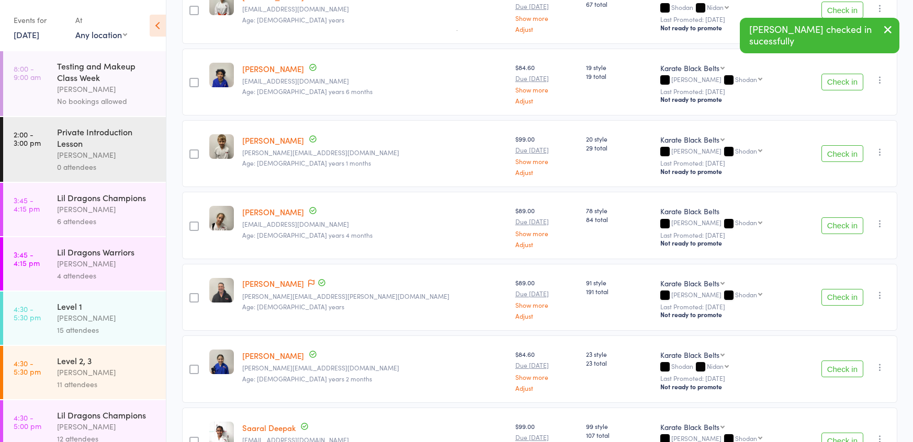
click at [825, 293] on button "Check in" at bounding box center [842, 297] width 42 height 17
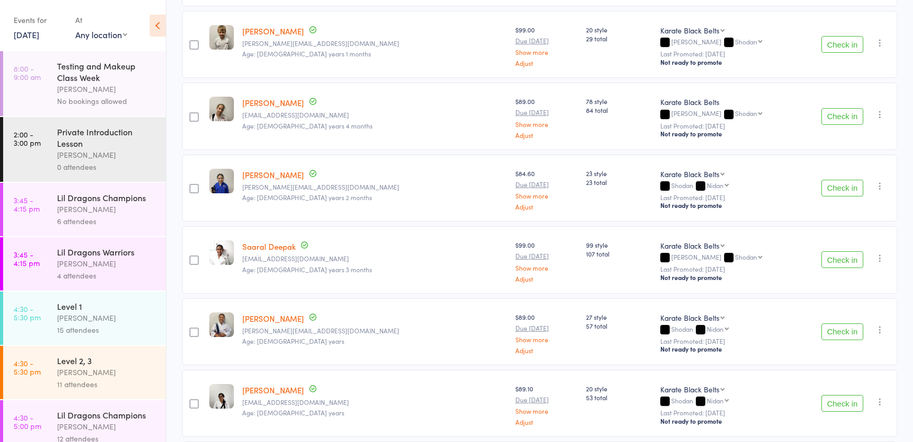
scroll to position [535, 0]
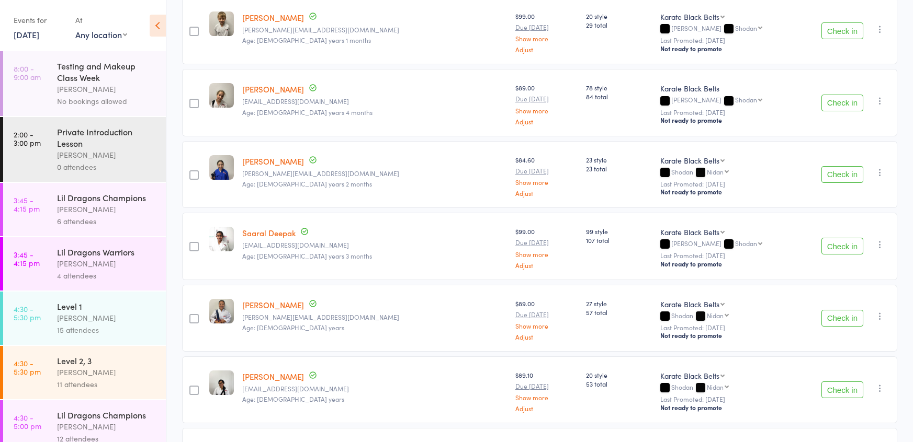
click at [832, 242] on button "Check in" at bounding box center [842, 246] width 42 height 17
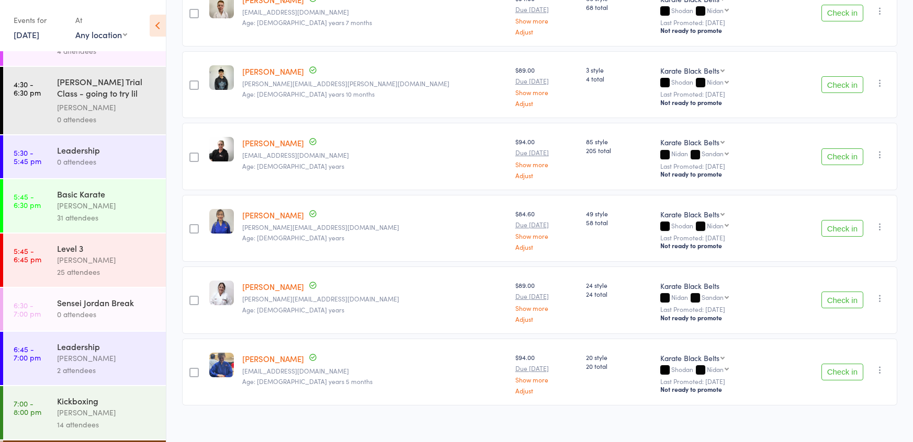
scroll to position [718, 0]
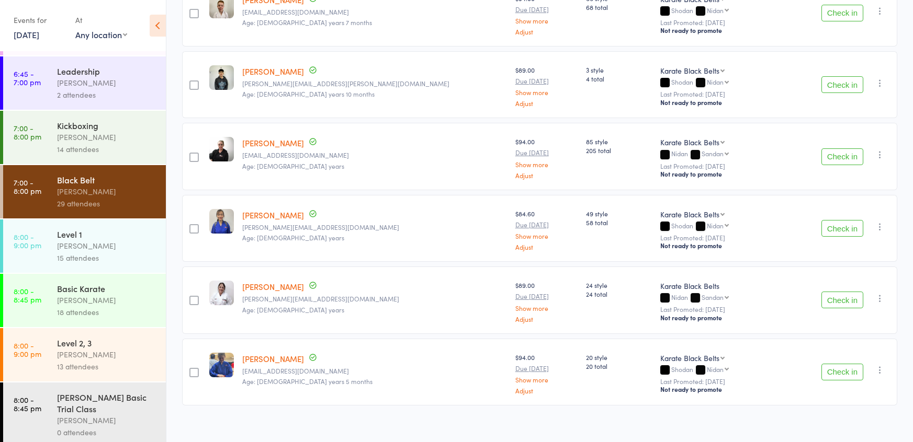
click at [91, 143] on div "[PERSON_NAME]" at bounding box center [107, 137] width 100 height 12
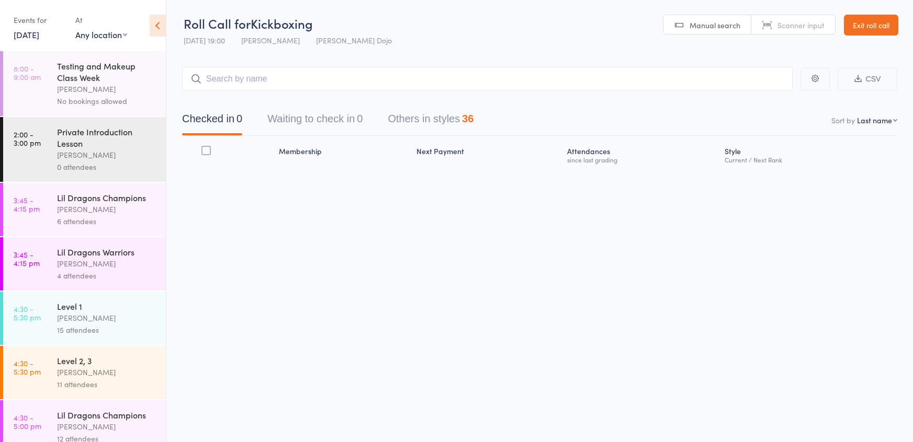
click at [349, 121] on button "Waiting to check in 0" at bounding box center [314, 122] width 95 height 28
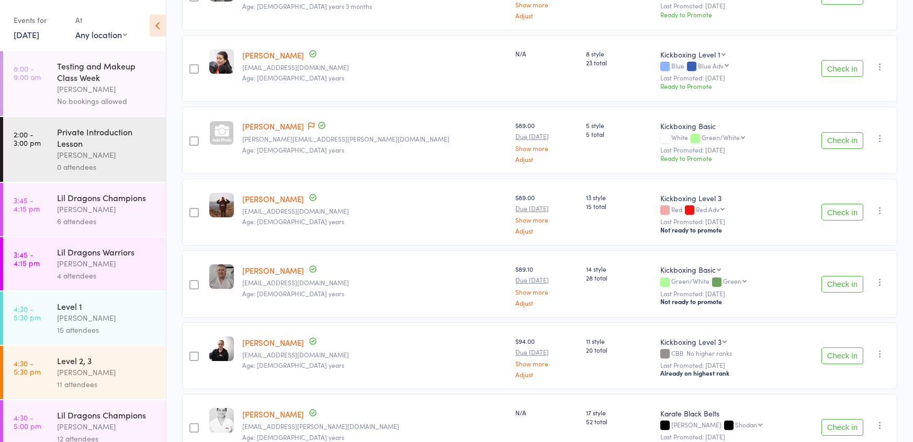
scroll to position [499, 0]
click at [837, 350] on button "Check in" at bounding box center [842, 355] width 42 height 17
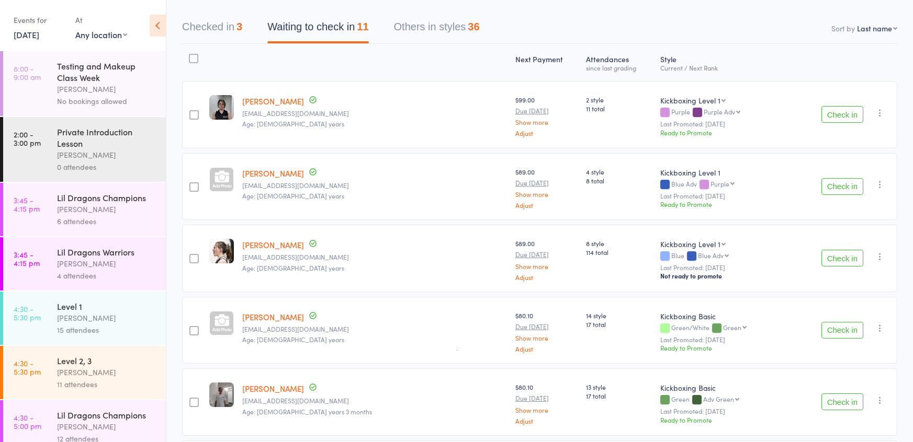
scroll to position [0, 0]
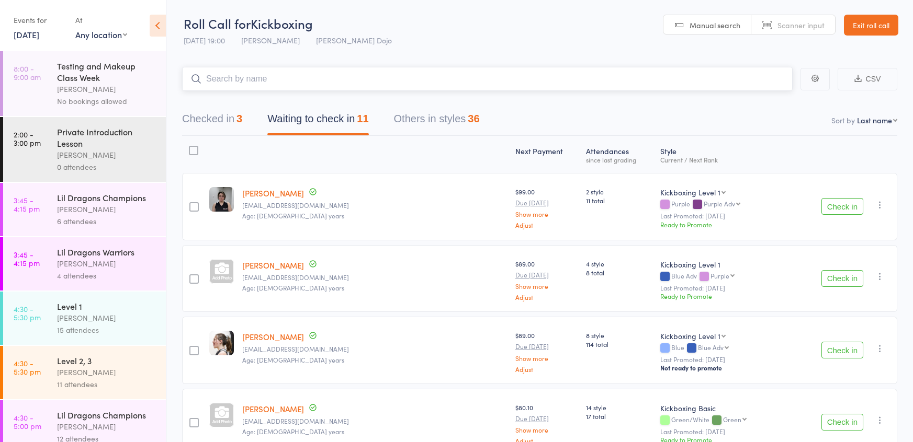
click at [277, 78] on input "search" at bounding box center [487, 79] width 610 height 24
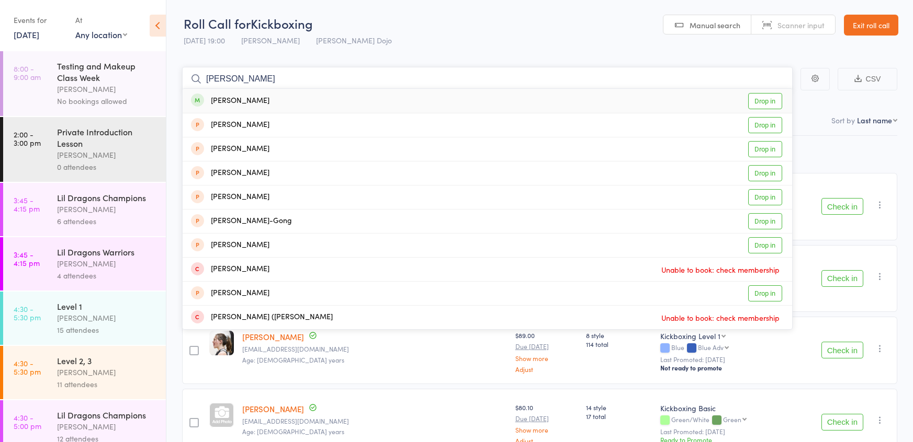
type input "[PERSON_NAME]"
click at [774, 104] on link "Drop in" at bounding box center [765, 101] width 34 height 16
